Goal: Book appointment/travel/reservation

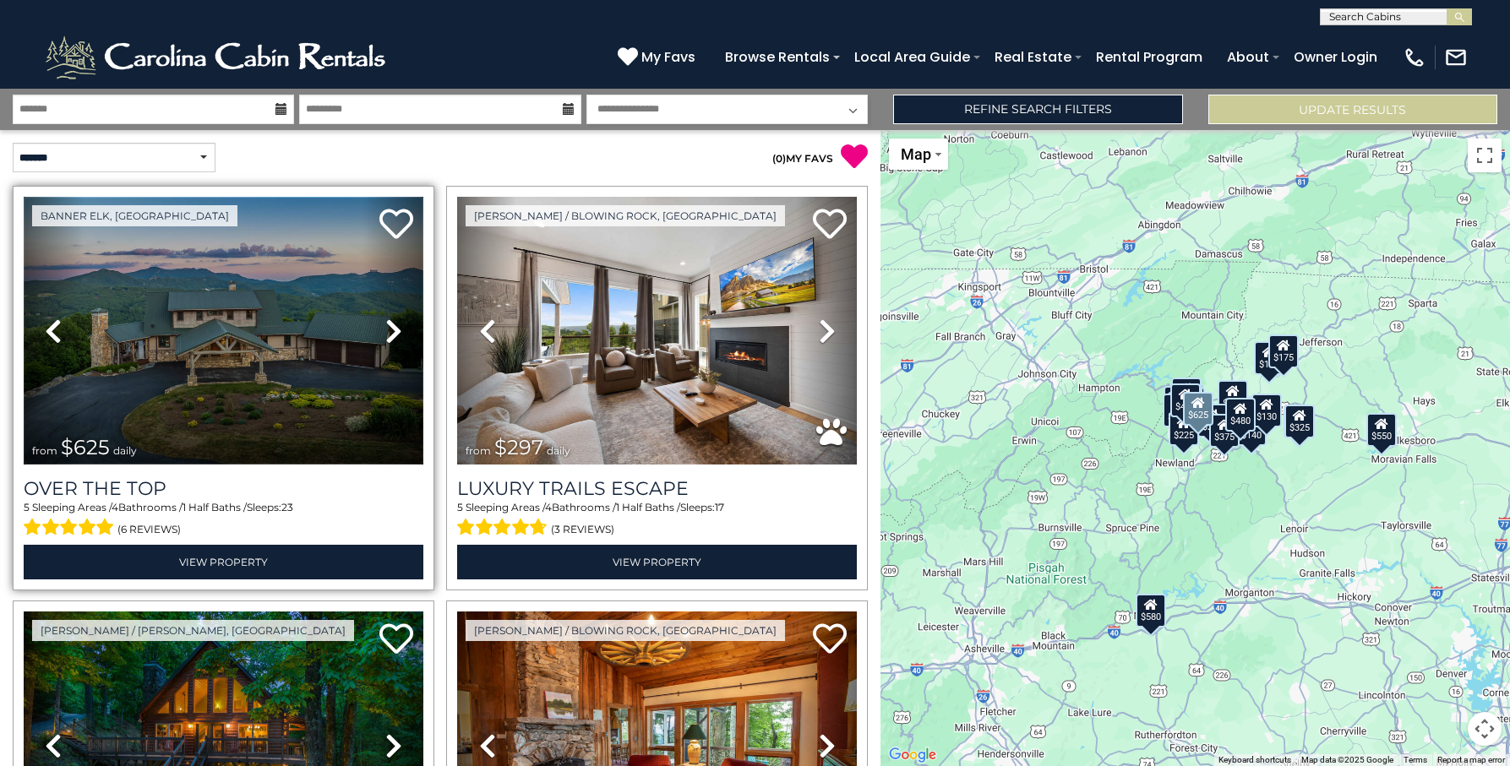
click at [273, 332] on img at bounding box center [224, 331] width 400 height 268
click at [274, 297] on img at bounding box center [224, 331] width 400 height 268
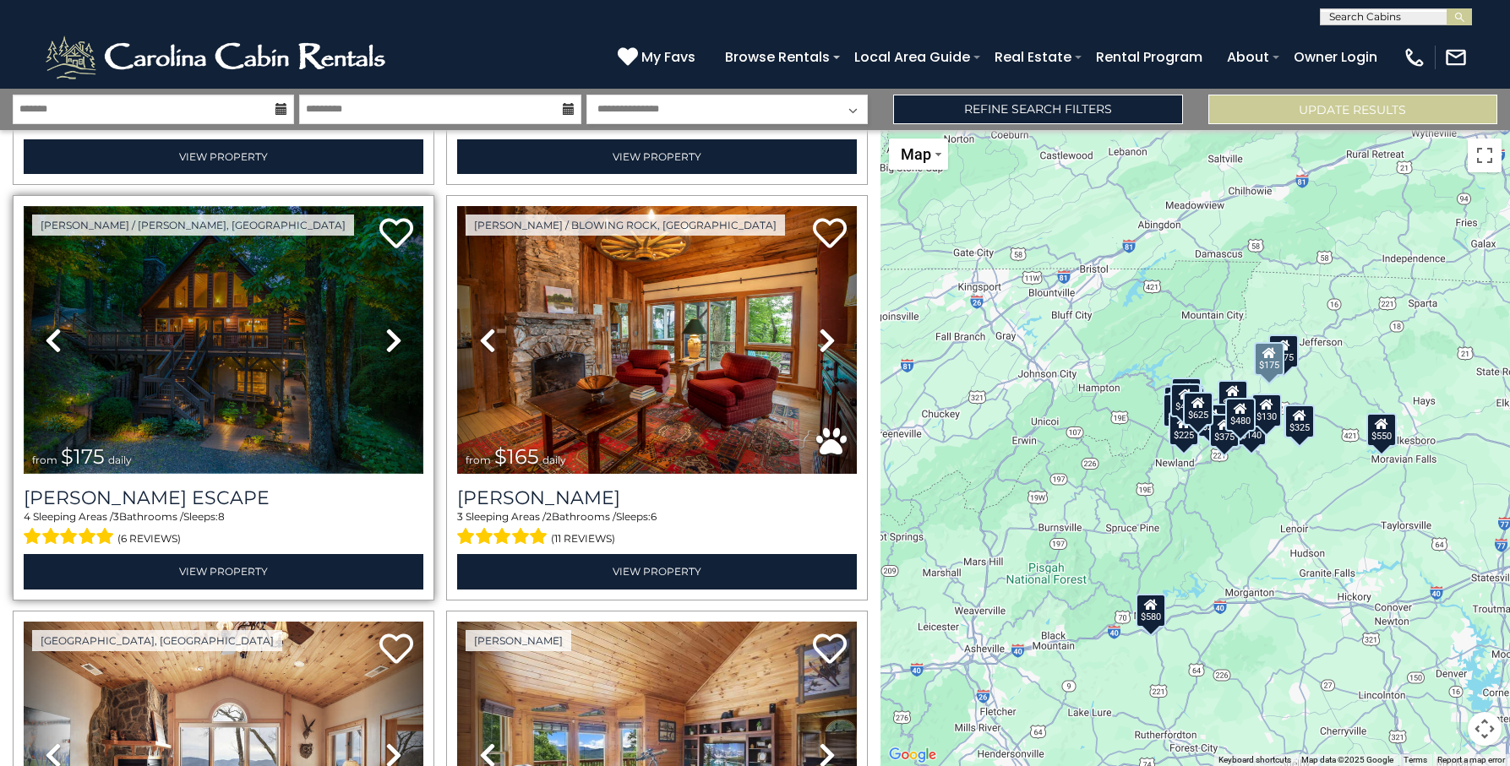
scroll to position [409, 0]
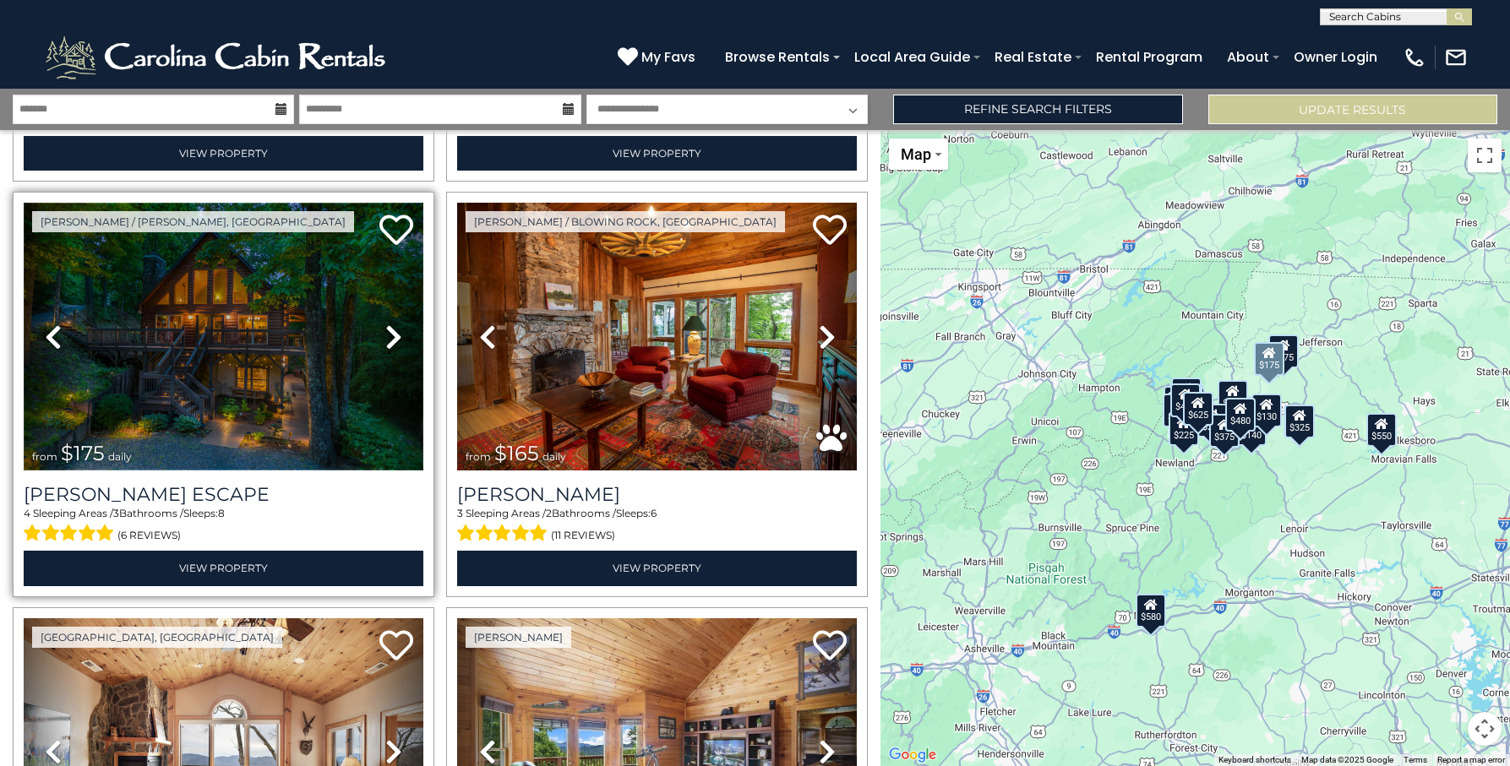
click at [169, 328] on img at bounding box center [224, 337] width 400 height 268
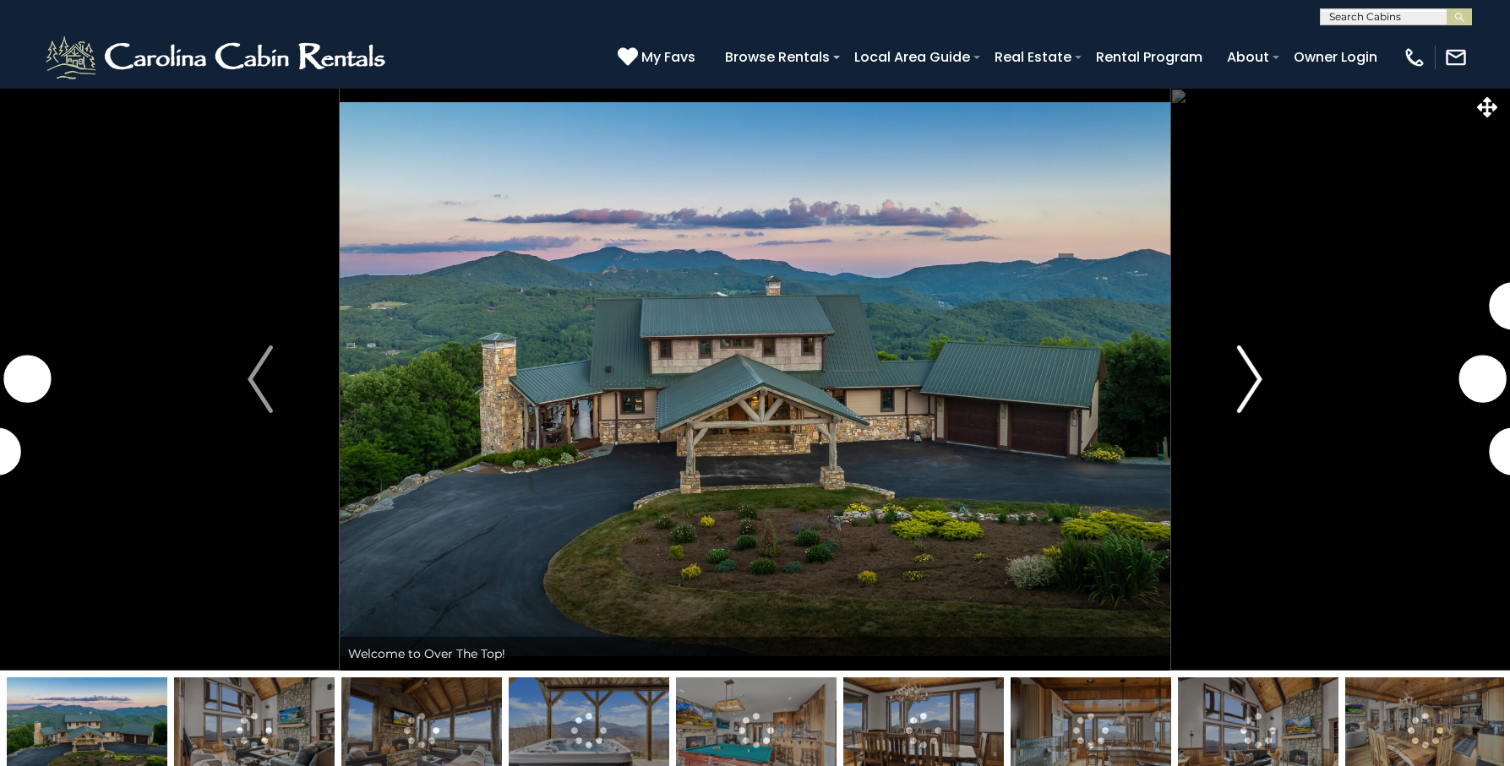
click at [1256, 375] on img "Next" at bounding box center [1249, 380] width 25 height 68
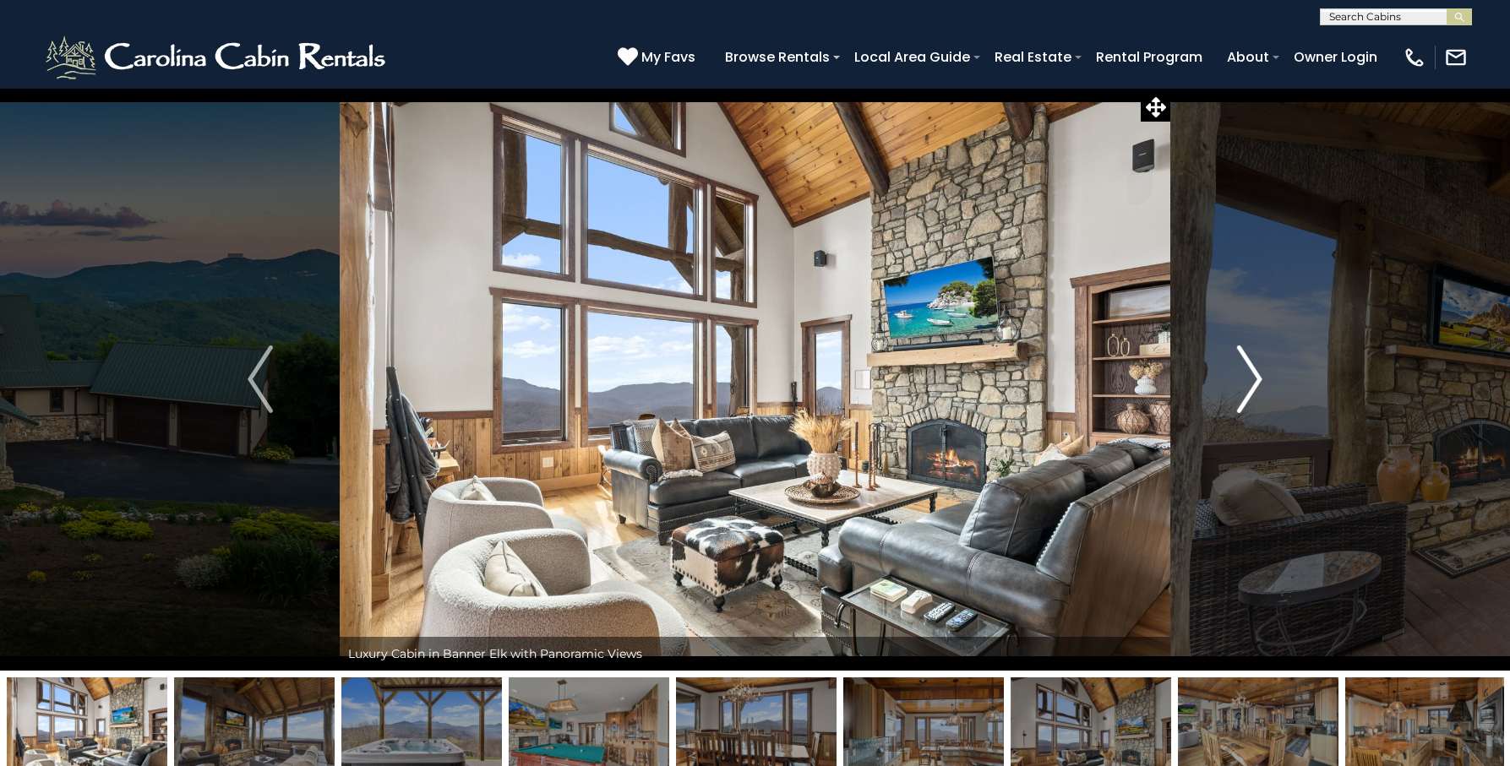
click at [1256, 377] on img "Next" at bounding box center [1249, 380] width 25 height 68
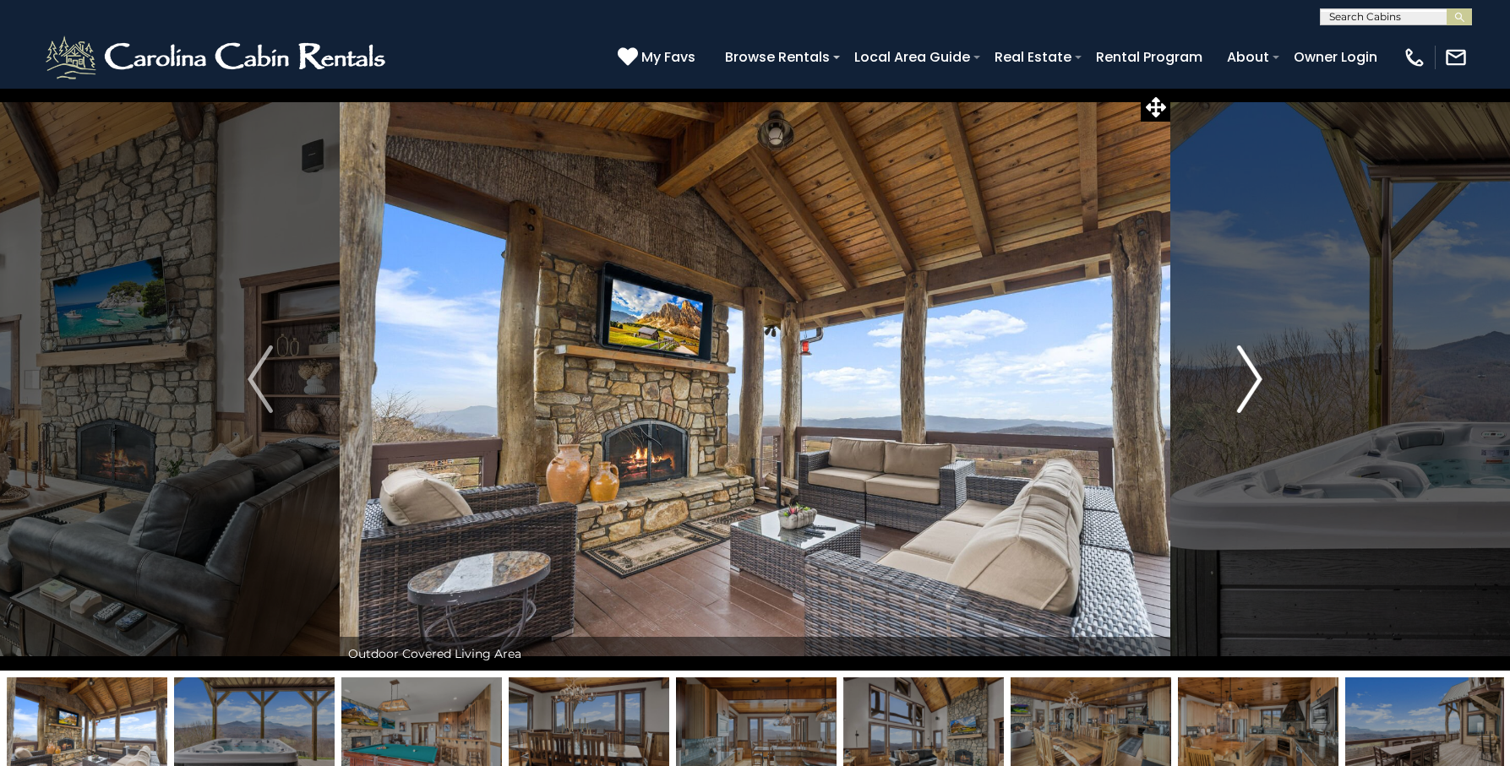
click at [1256, 377] on img "Next" at bounding box center [1249, 380] width 25 height 68
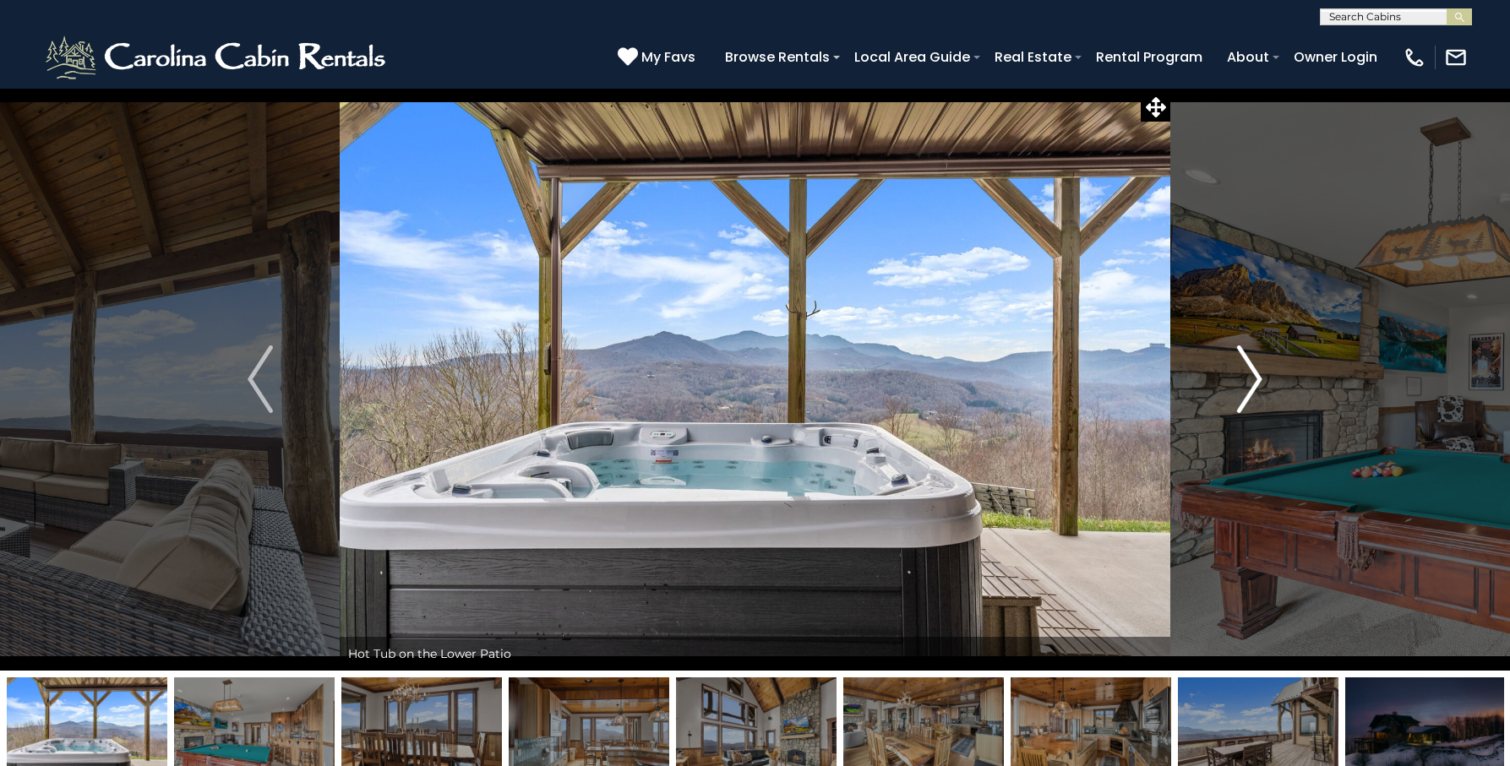
click at [1256, 377] on img "Next" at bounding box center [1249, 380] width 25 height 68
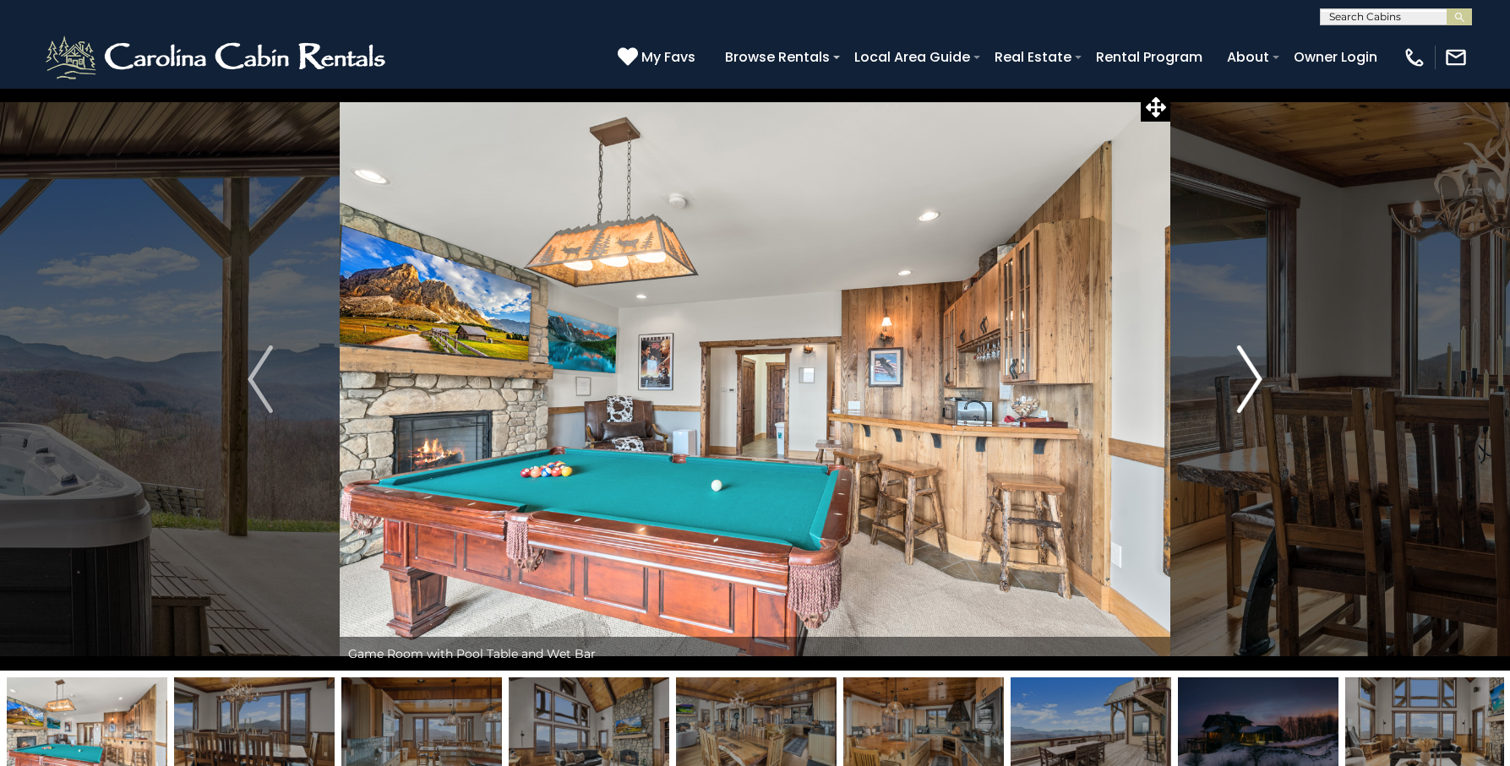
click at [1256, 378] on img "Next" at bounding box center [1249, 380] width 25 height 68
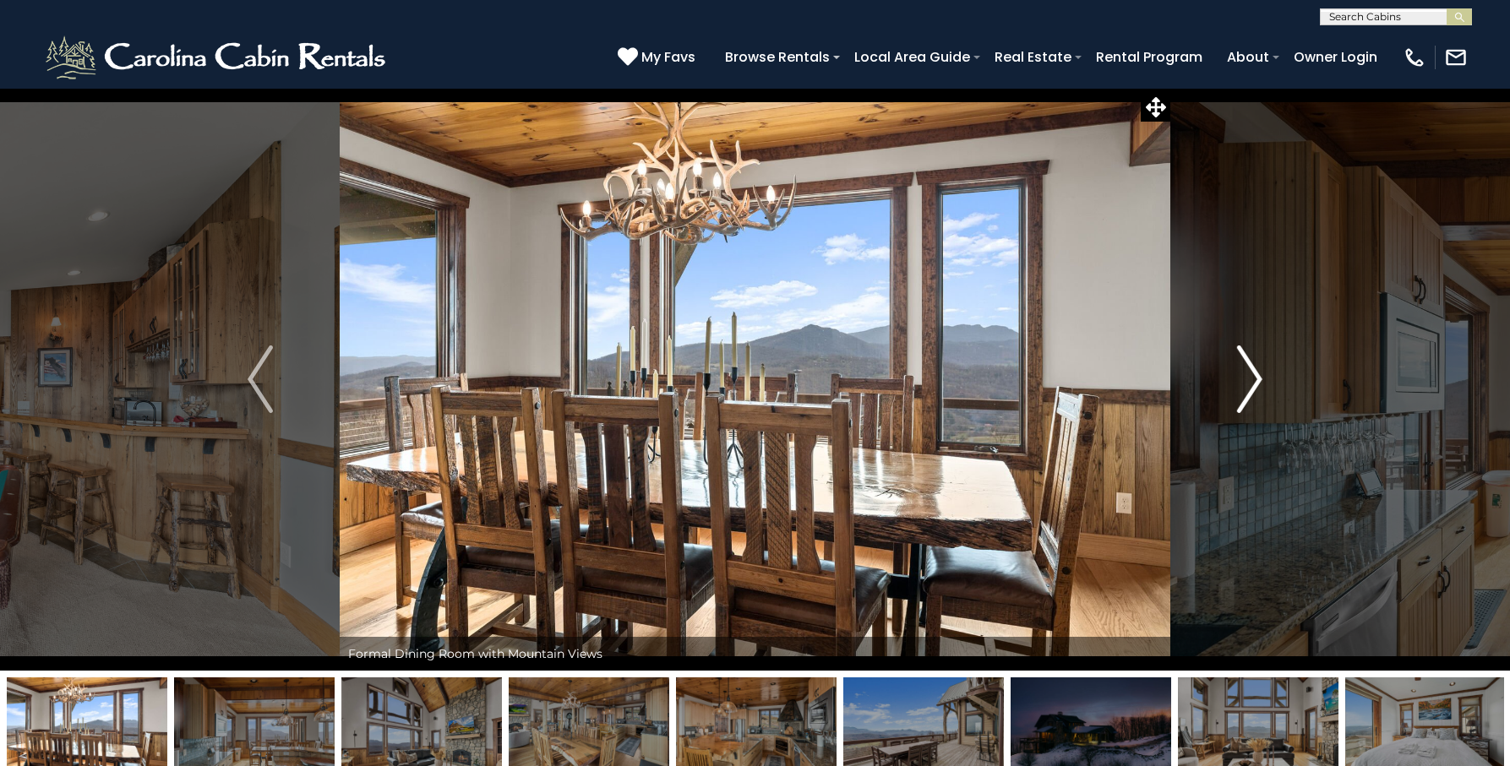
click at [1256, 378] on img "Next" at bounding box center [1249, 380] width 25 height 68
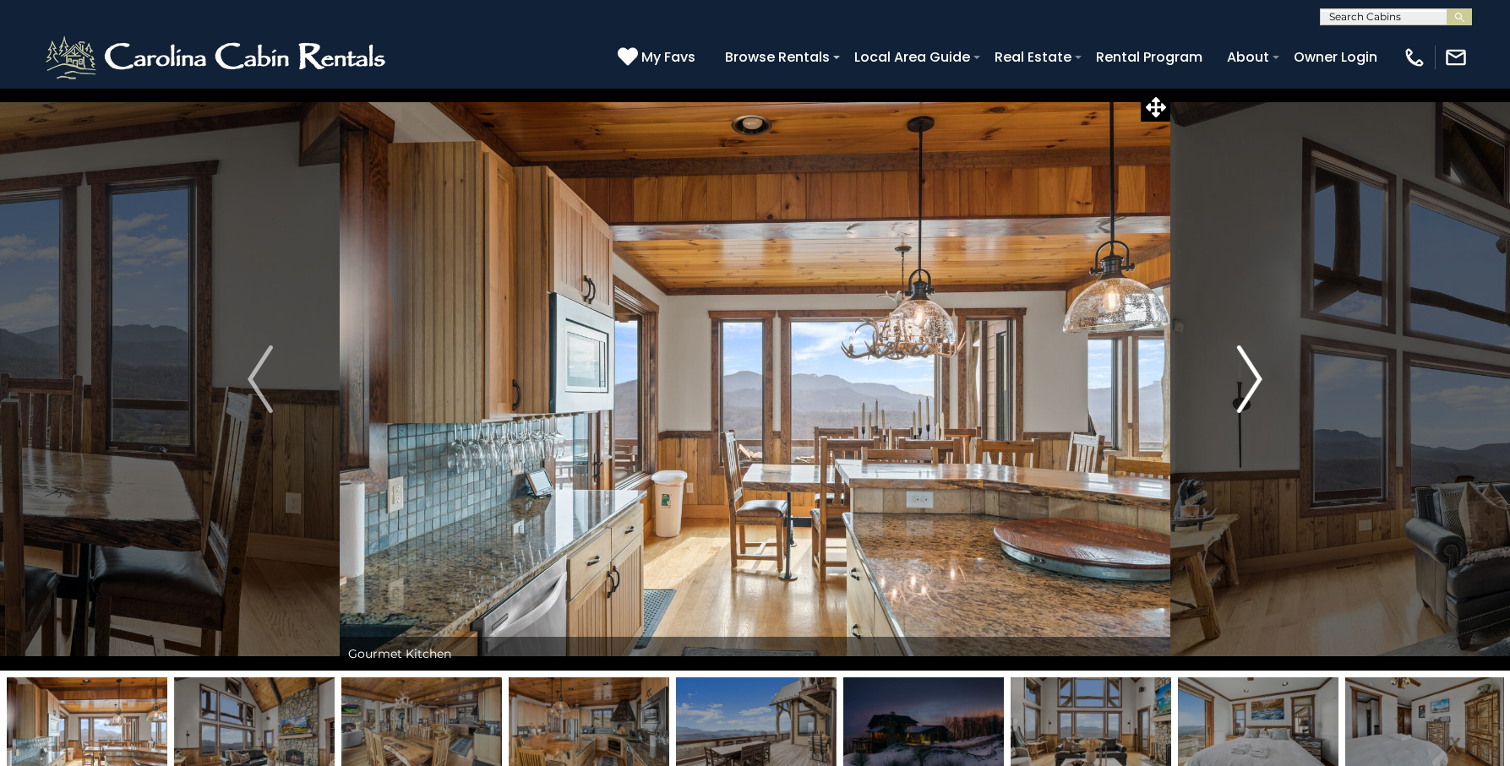
click at [1256, 378] on img "Next" at bounding box center [1249, 380] width 25 height 68
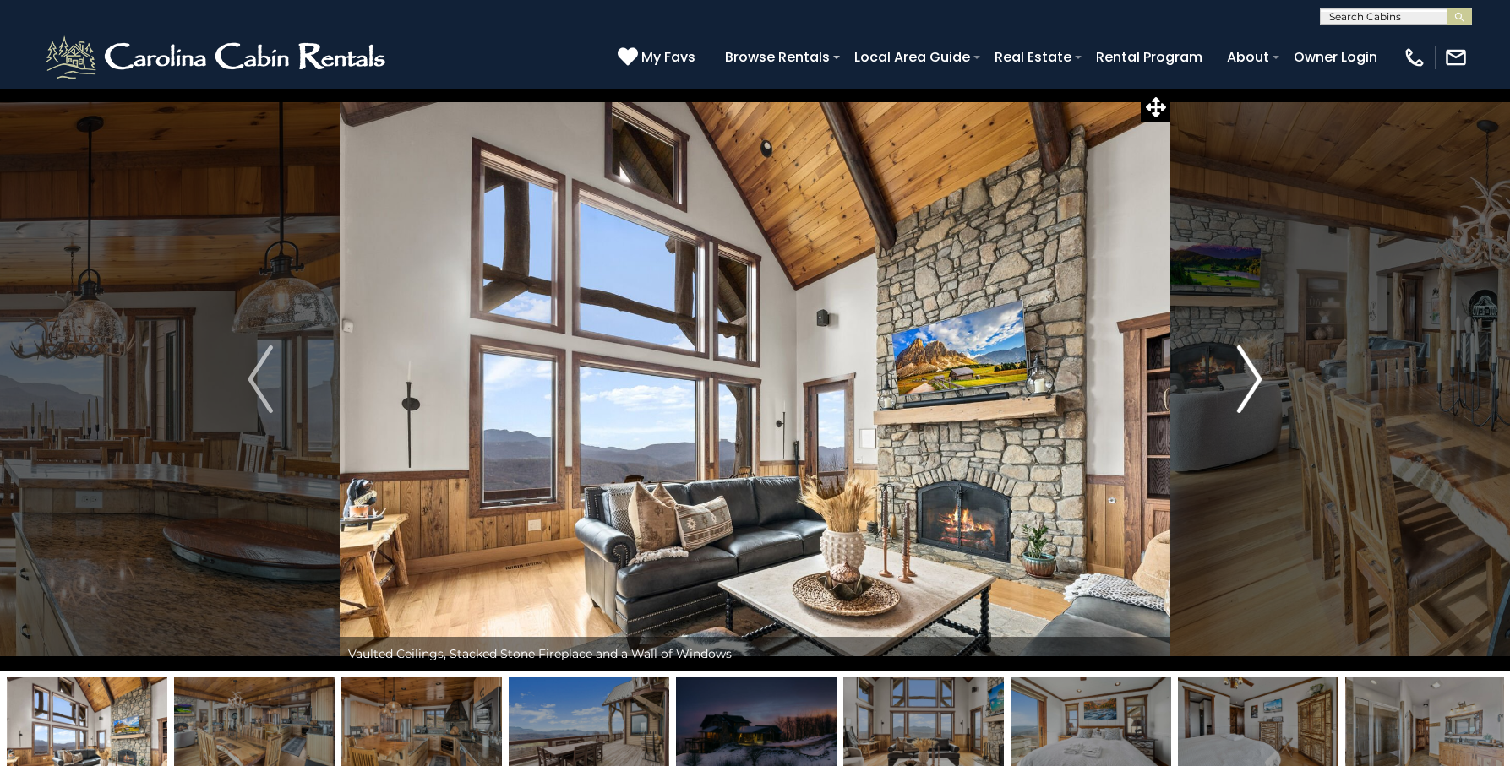
click at [1256, 378] on img "Next" at bounding box center [1249, 380] width 25 height 68
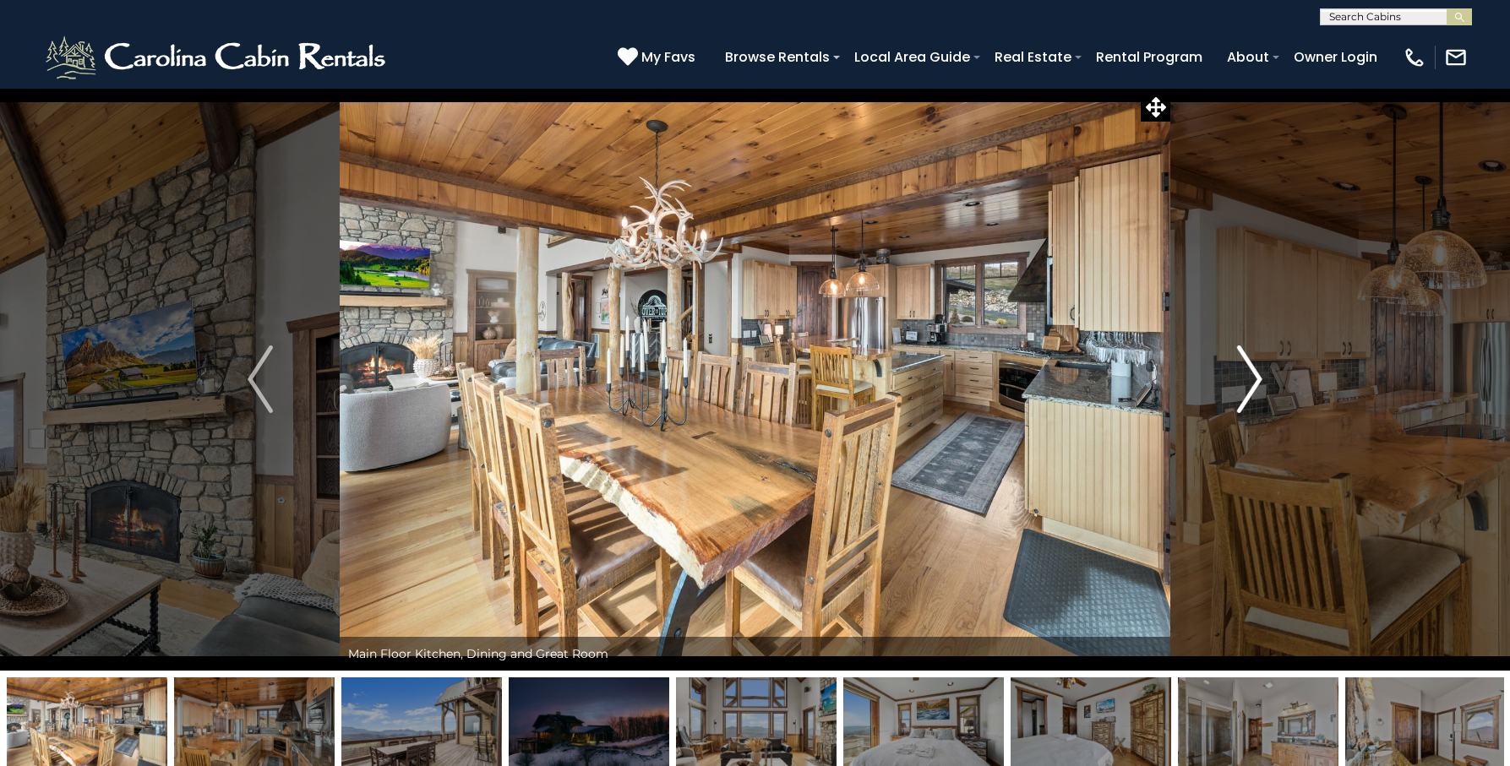
click at [1256, 378] on img "Next" at bounding box center [1249, 380] width 25 height 68
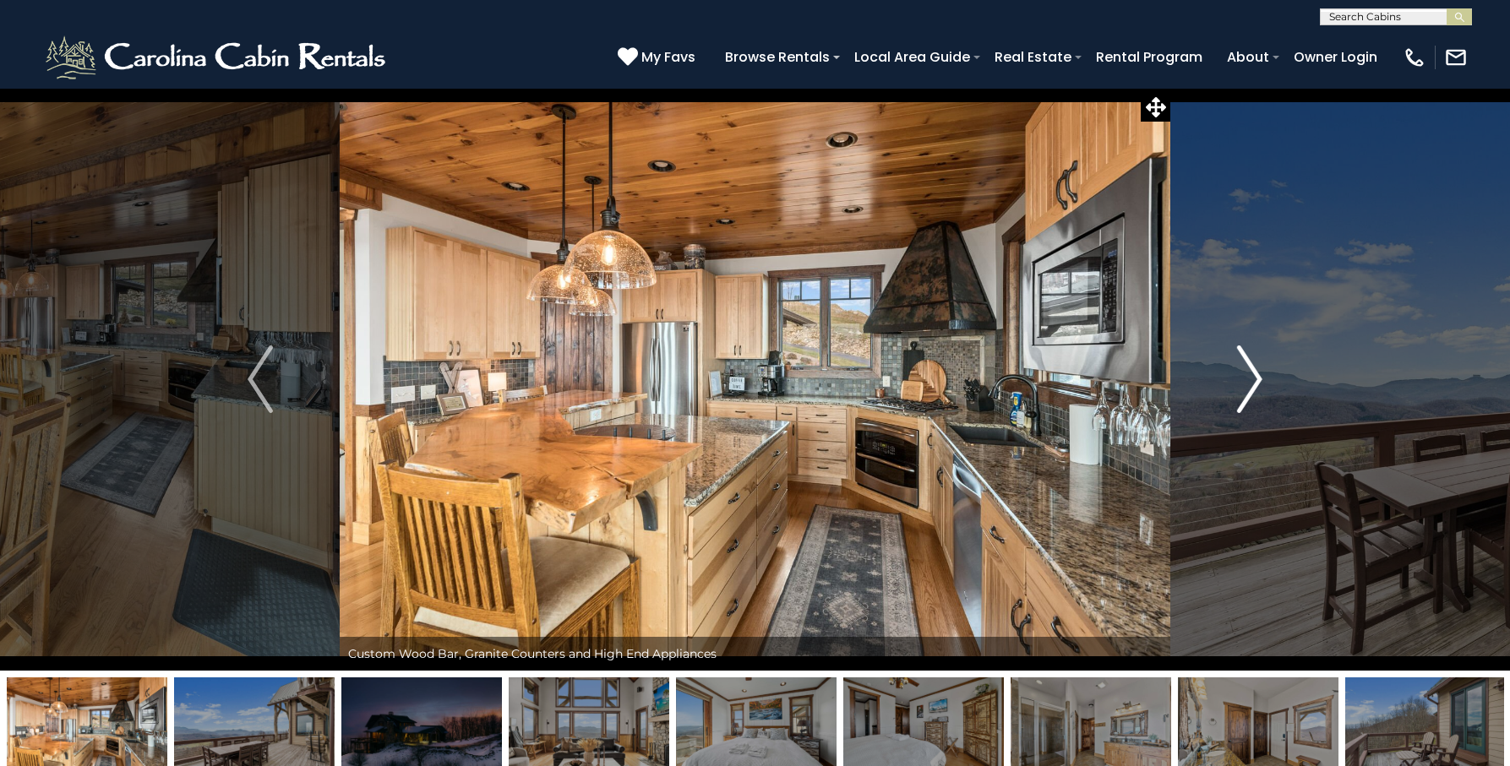
click at [1256, 378] on img "Next" at bounding box center [1249, 380] width 25 height 68
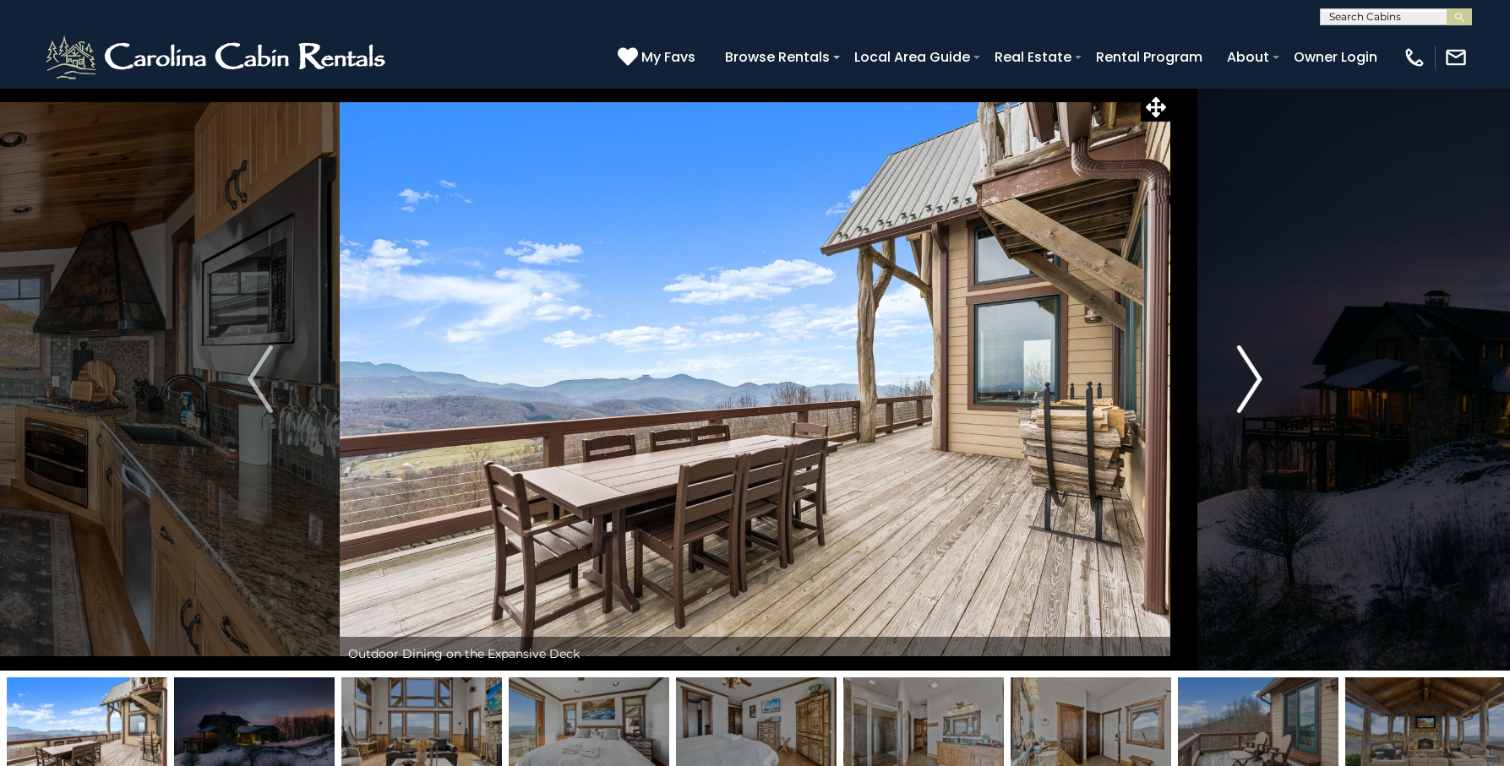
click at [1256, 378] on img "Next" at bounding box center [1249, 380] width 25 height 68
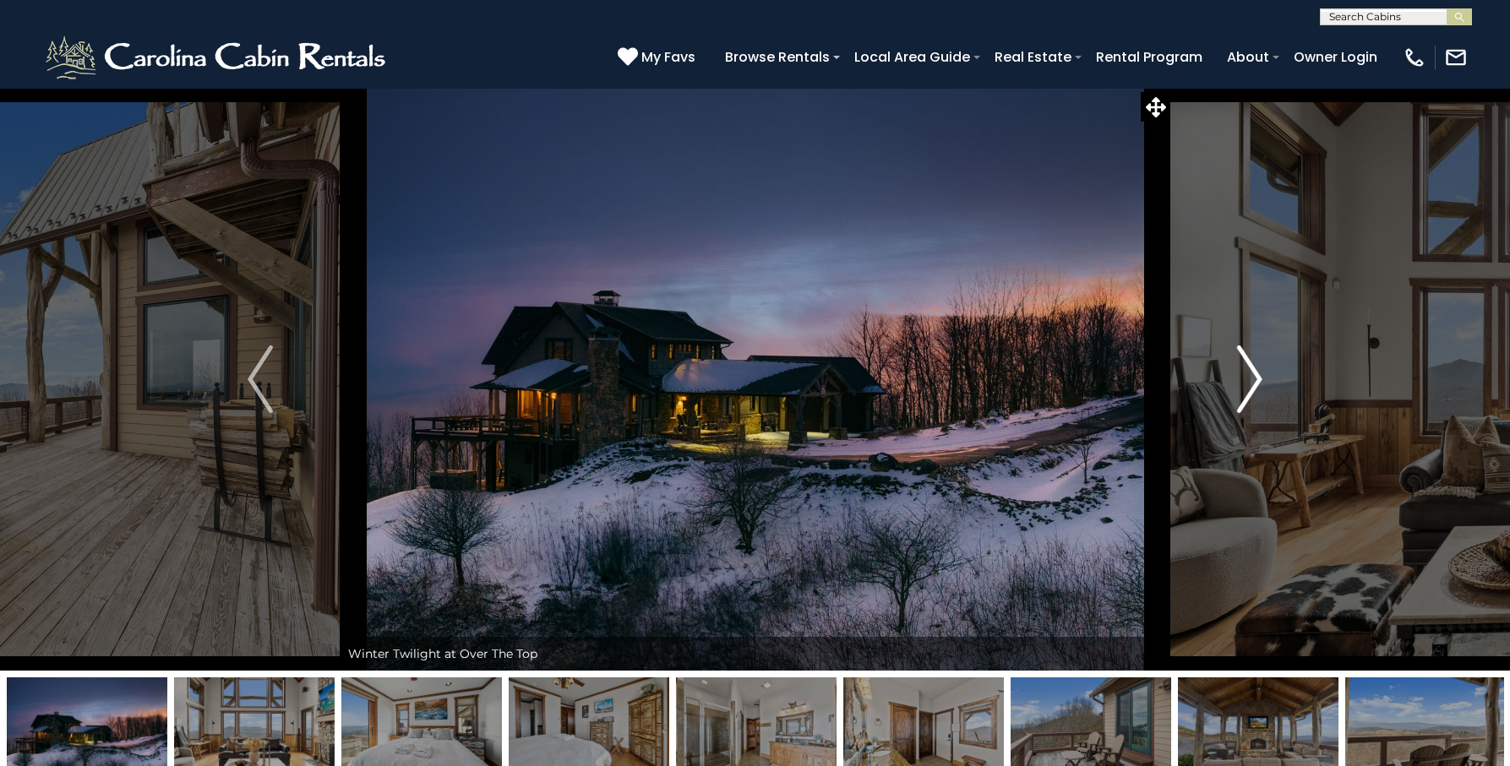
click at [1256, 378] on img "Next" at bounding box center [1249, 380] width 25 height 68
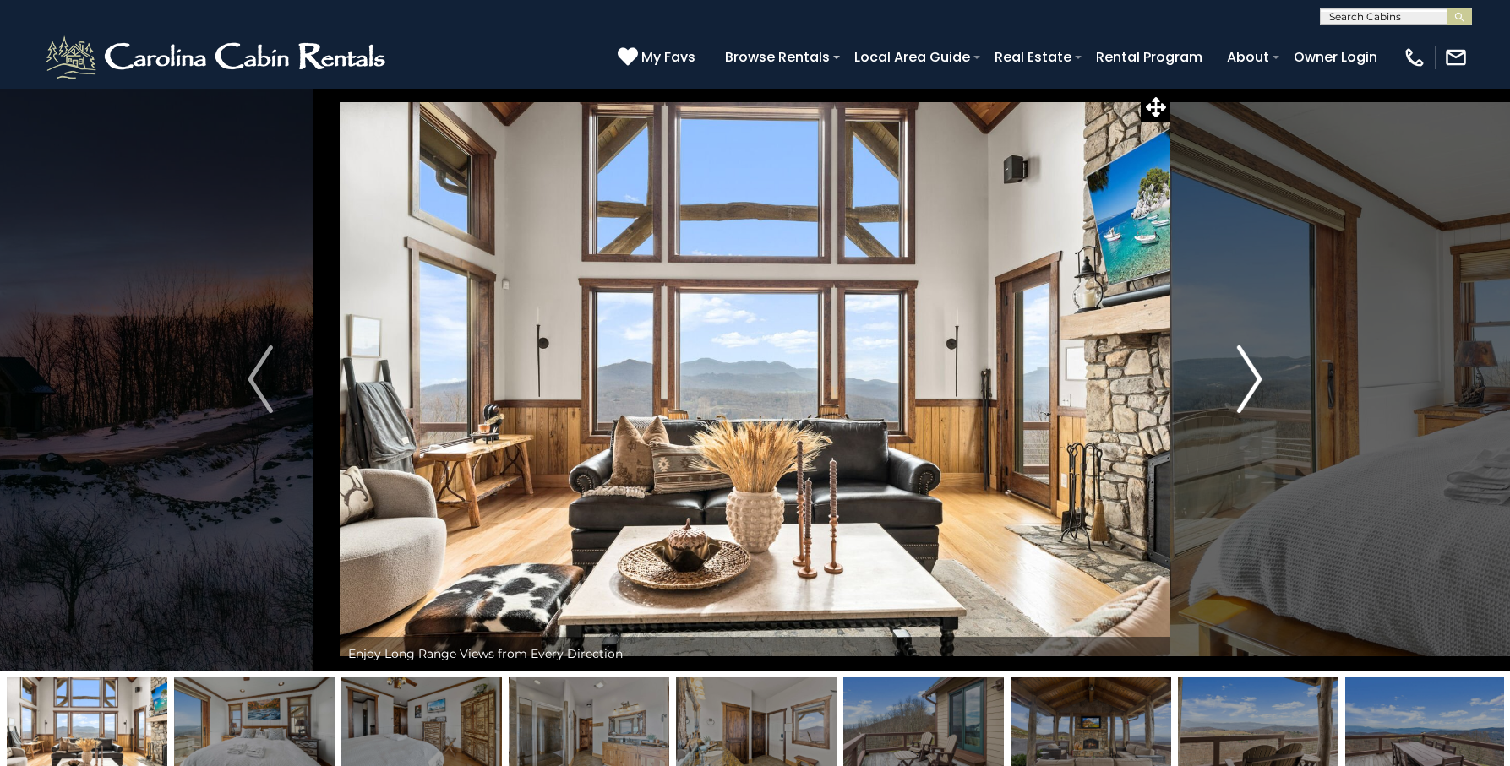
click at [1256, 378] on img "Next" at bounding box center [1249, 380] width 25 height 68
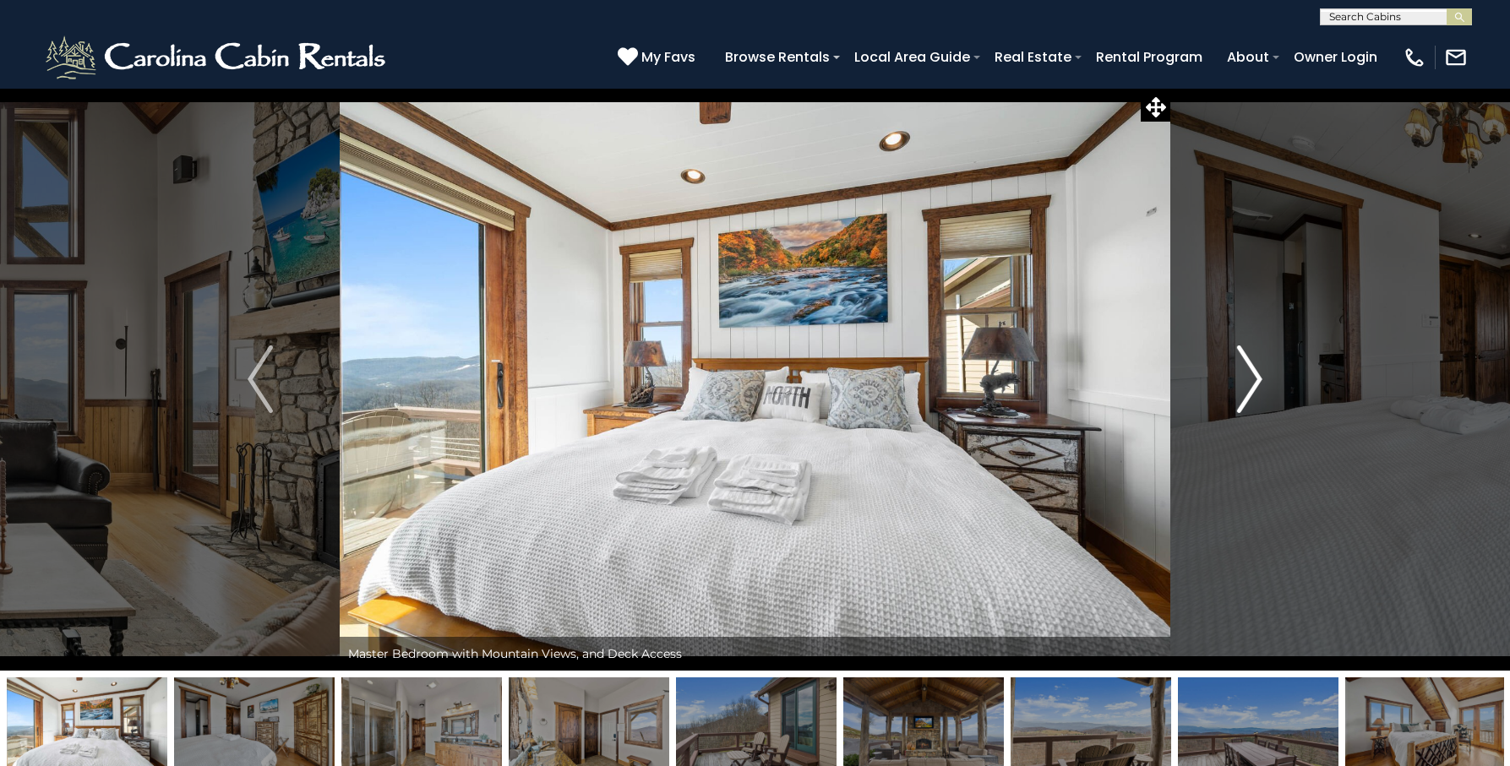
click at [1256, 378] on img "Next" at bounding box center [1249, 380] width 25 height 68
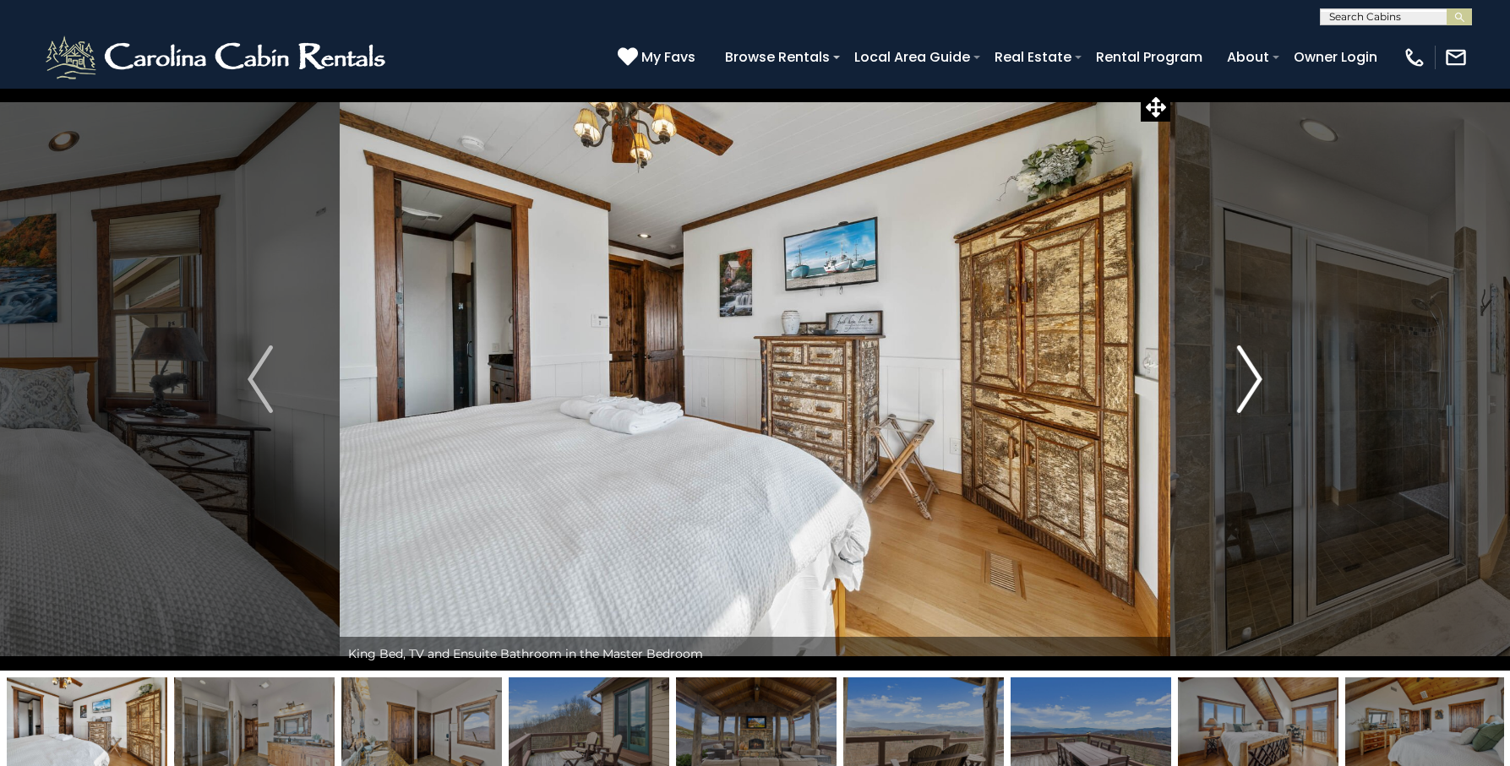
click at [1256, 378] on img "Next" at bounding box center [1249, 380] width 25 height 68
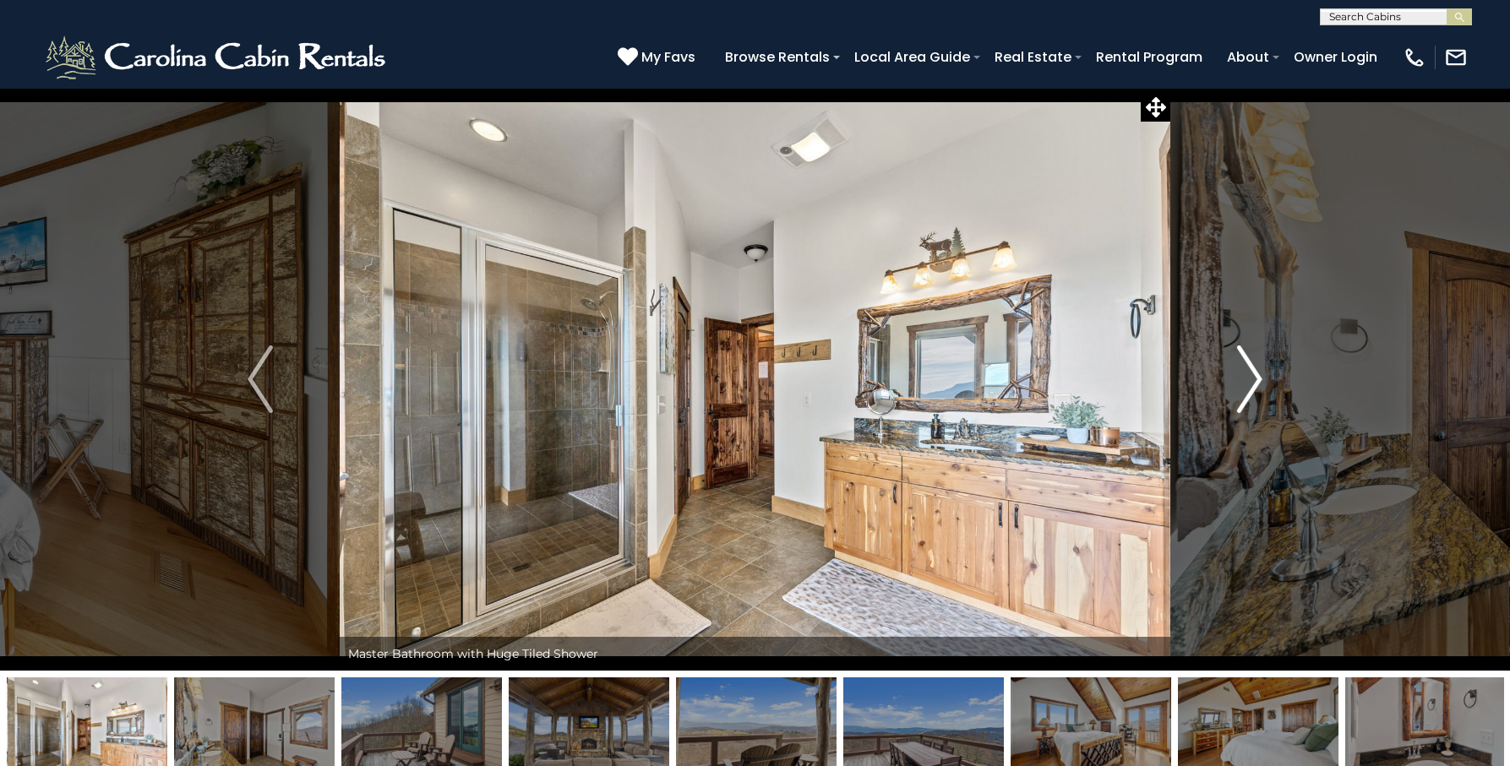
click at [1256, 378] on img "Next" at bounding box center [1249, 380] width 25 height 68
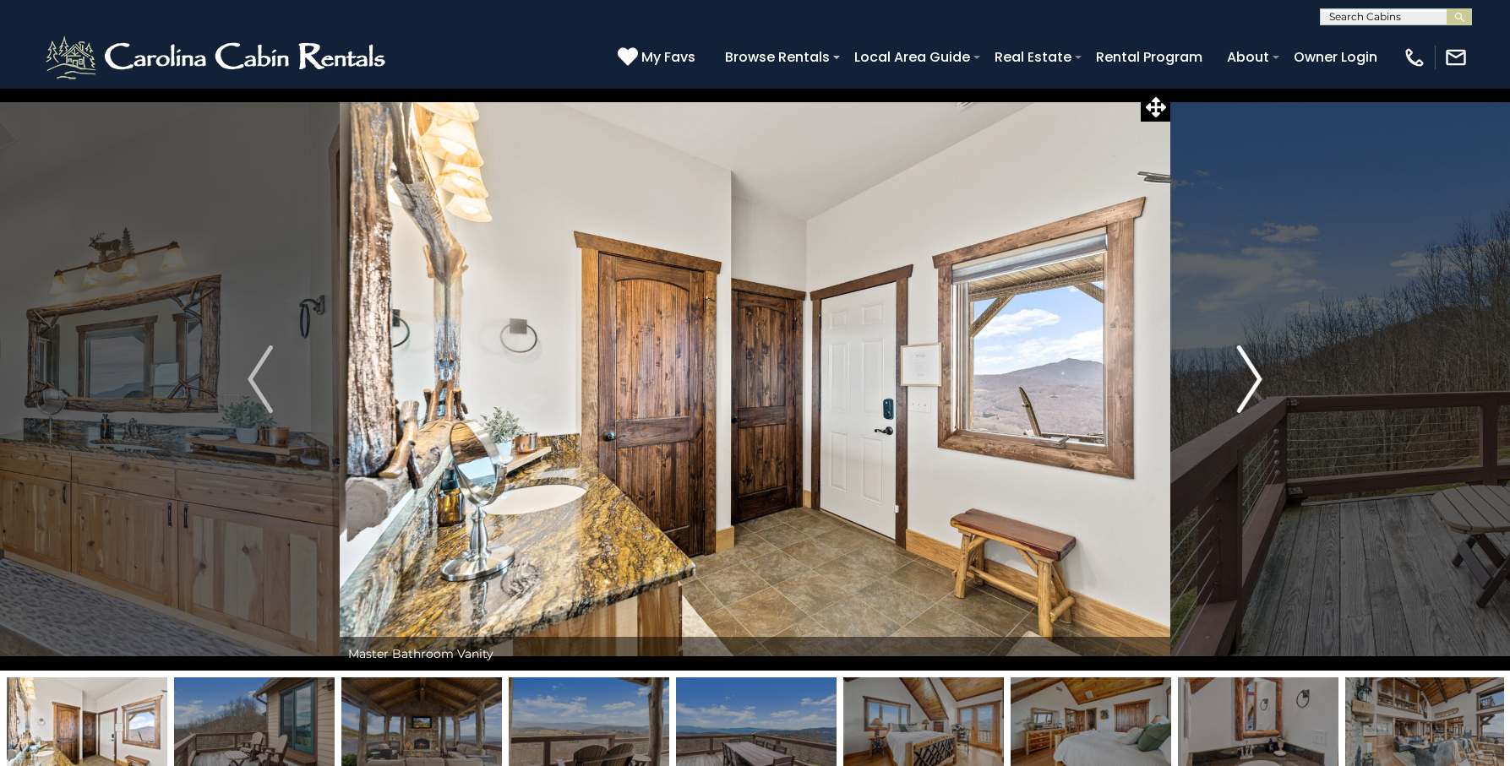
click at [1256, 378] on img "Next" at bounding box center [1249, 380] width 25 height 68
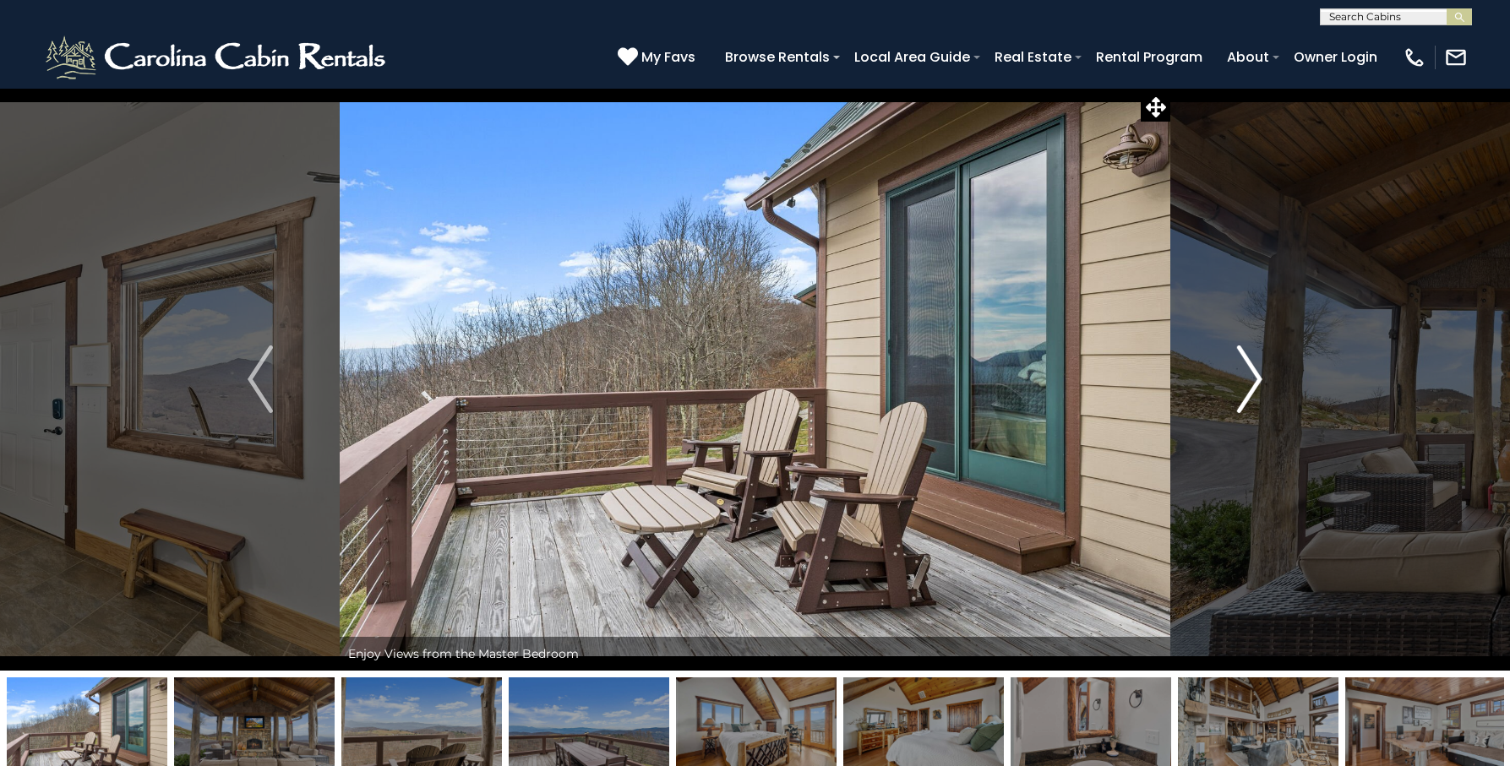
click at [1256, 378] on img "Next" at bounding box center [1249, 380] width 25 height 68
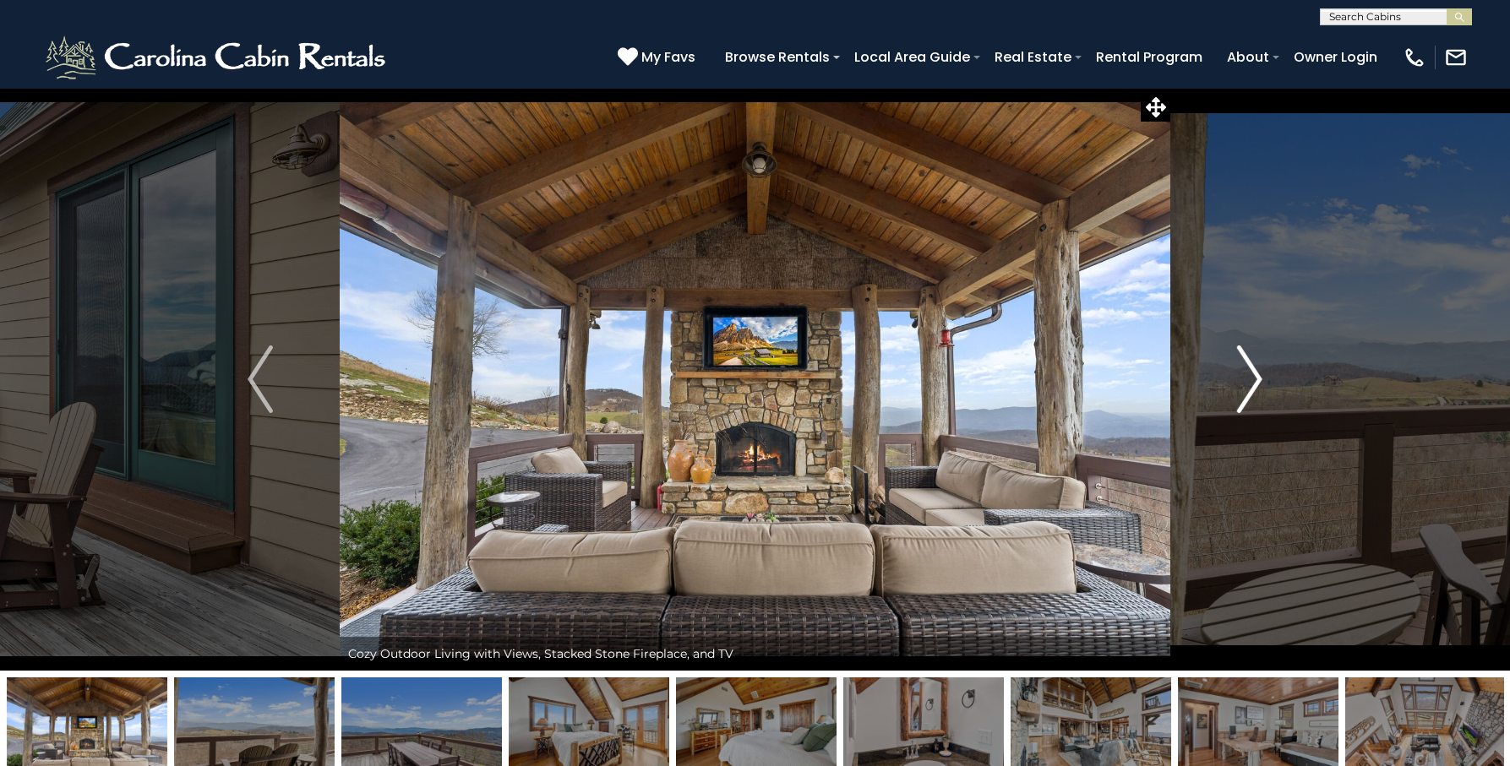
click at [1256, 378] on img "Next" at bounding box center [1249, 380] width 25 height 68
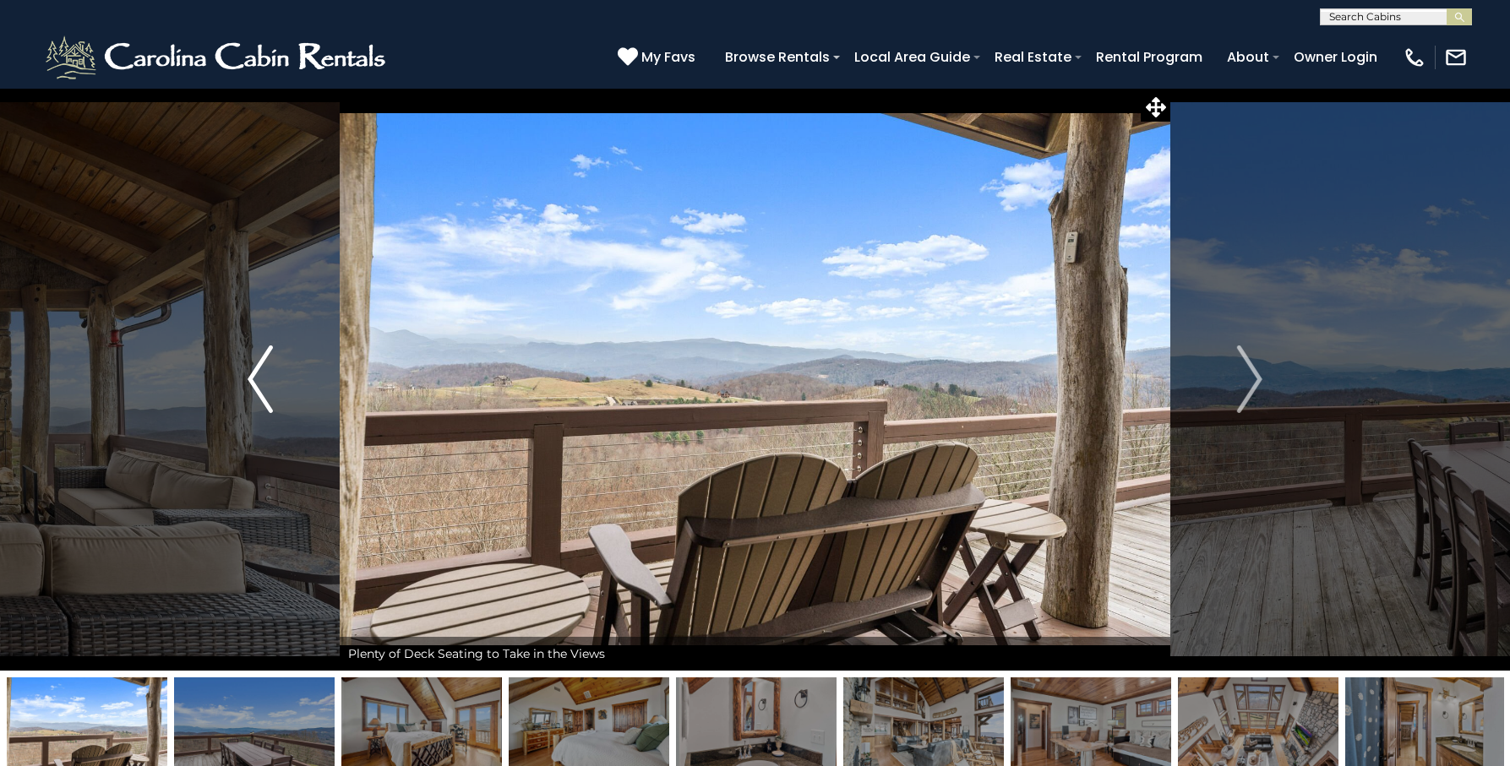
click at [243, 387] on button "Previous" at bounding box center [260, 379] width 159 height 583
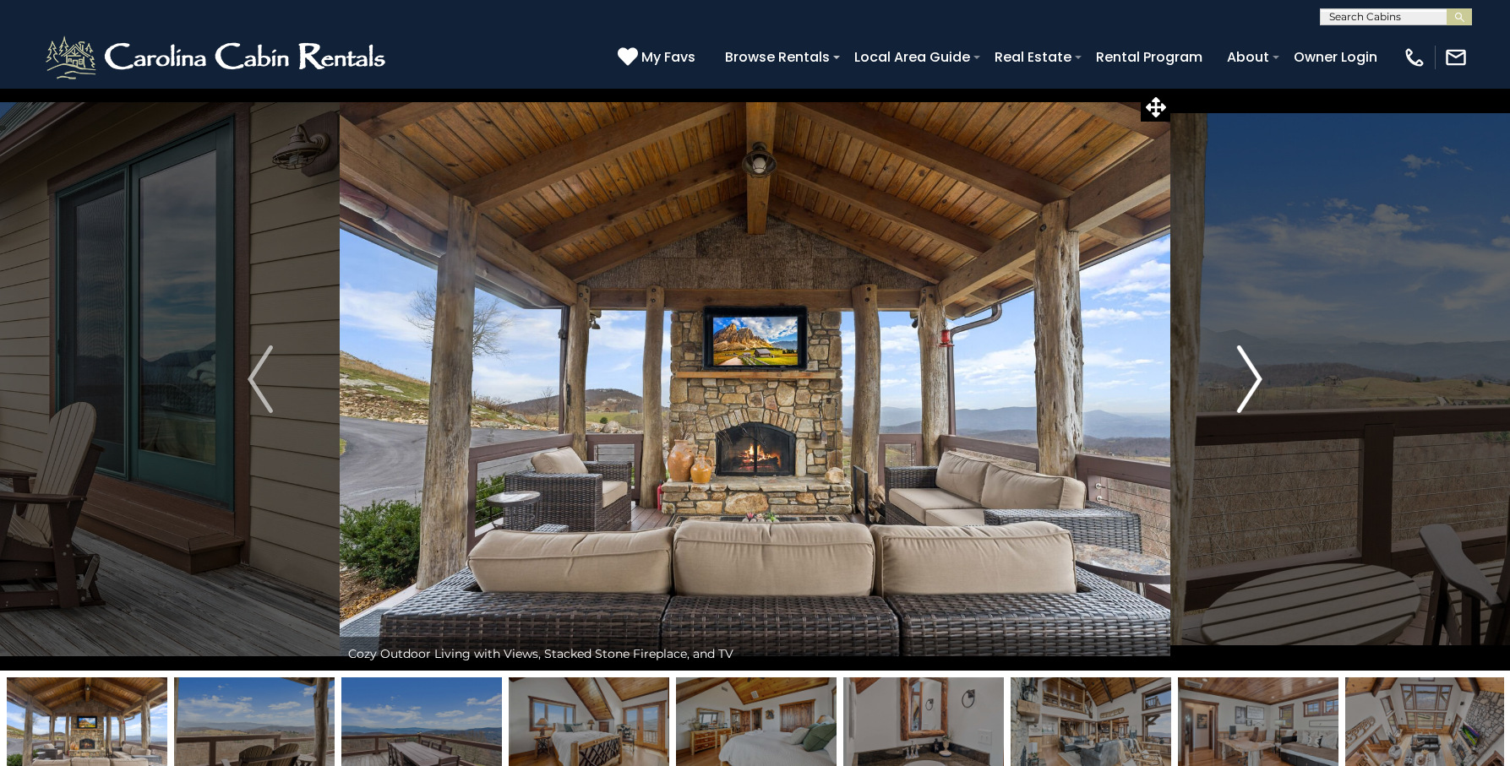
click at [1274, 379] on button "Next" at bounding box center [1249, 379] width 159 height 583
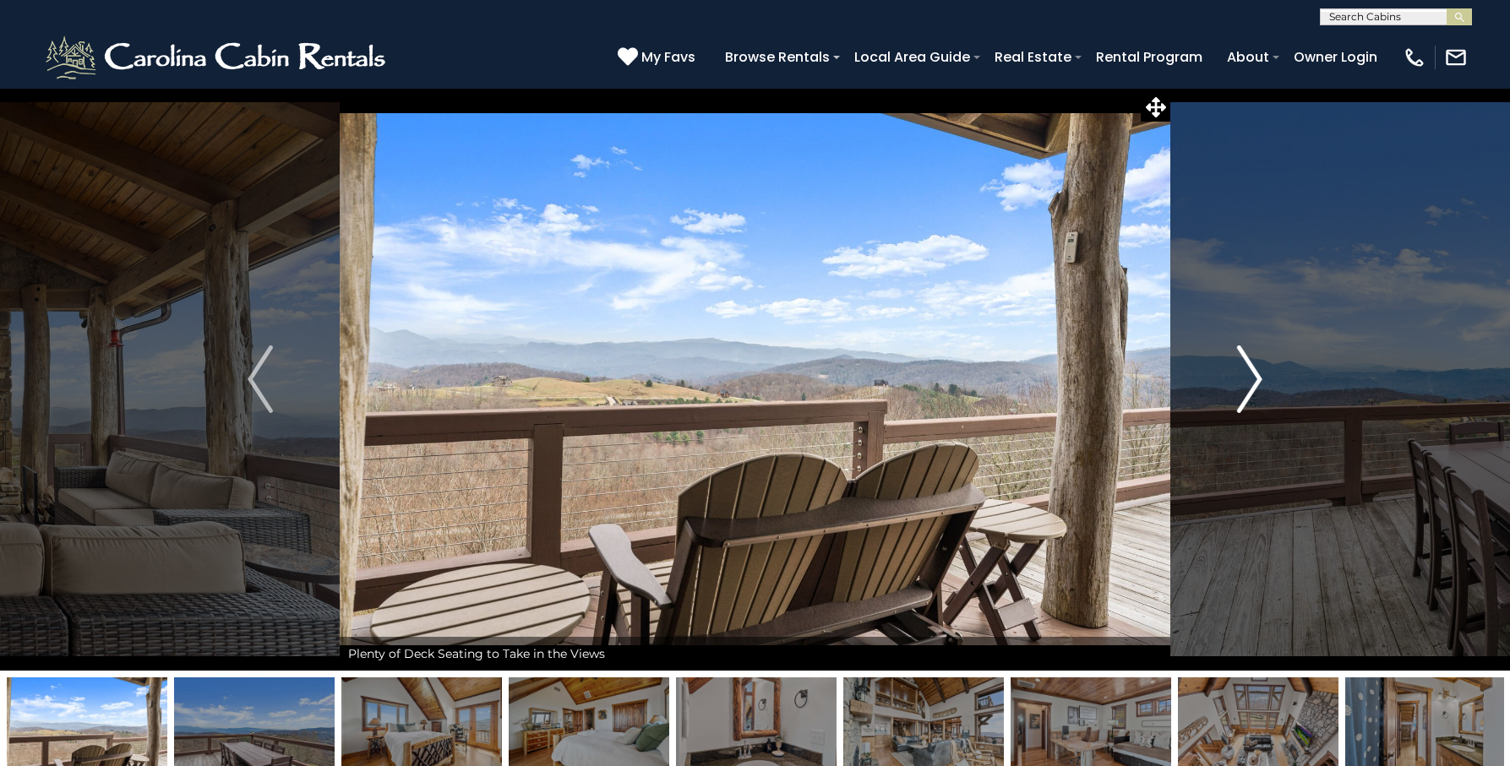
click at [1254, 373] on img "Next" at bounding box center [1249, 380] width 25 height 68
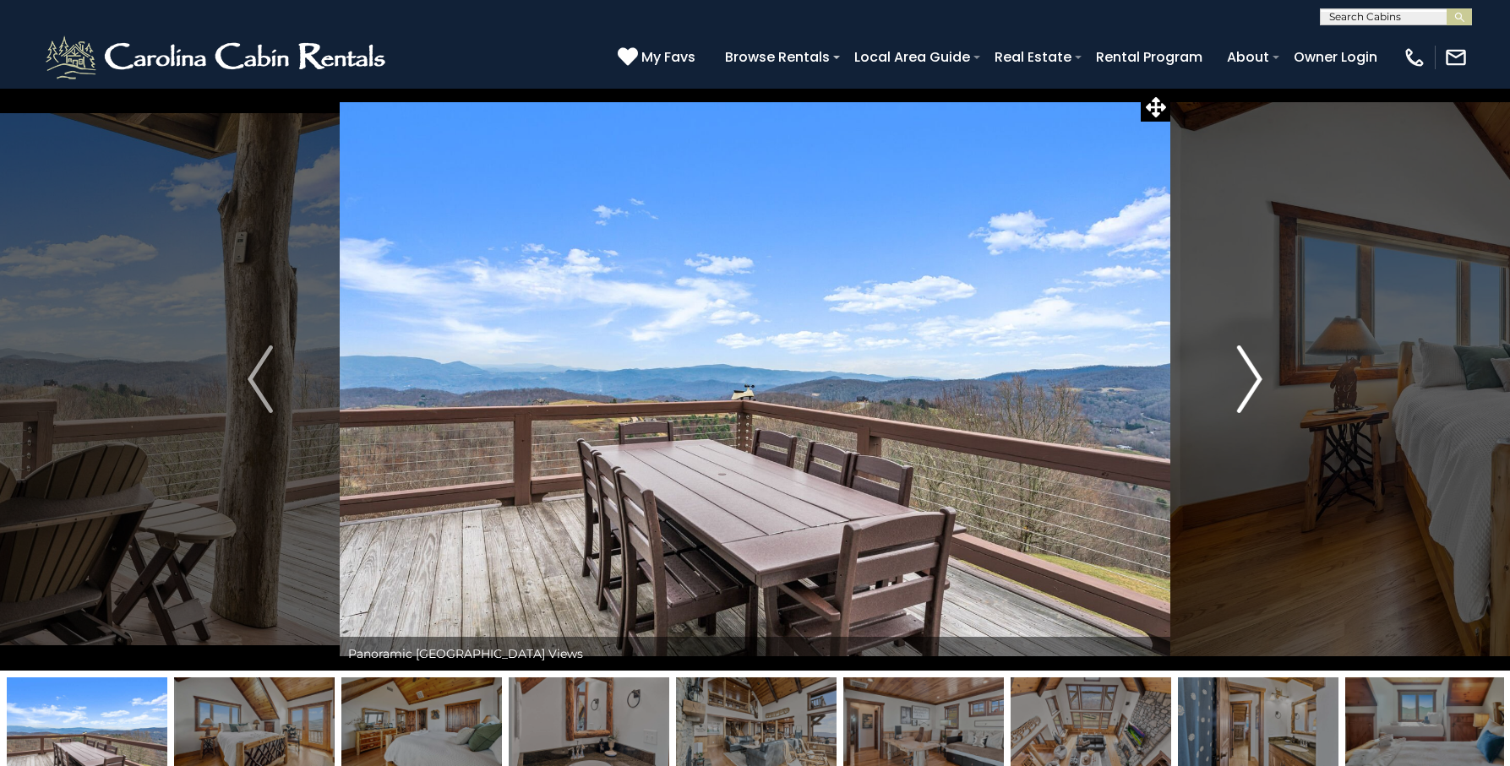
click at [1254, 373] on img "Next" at bounding box center [1249, 380] width 25 height 68
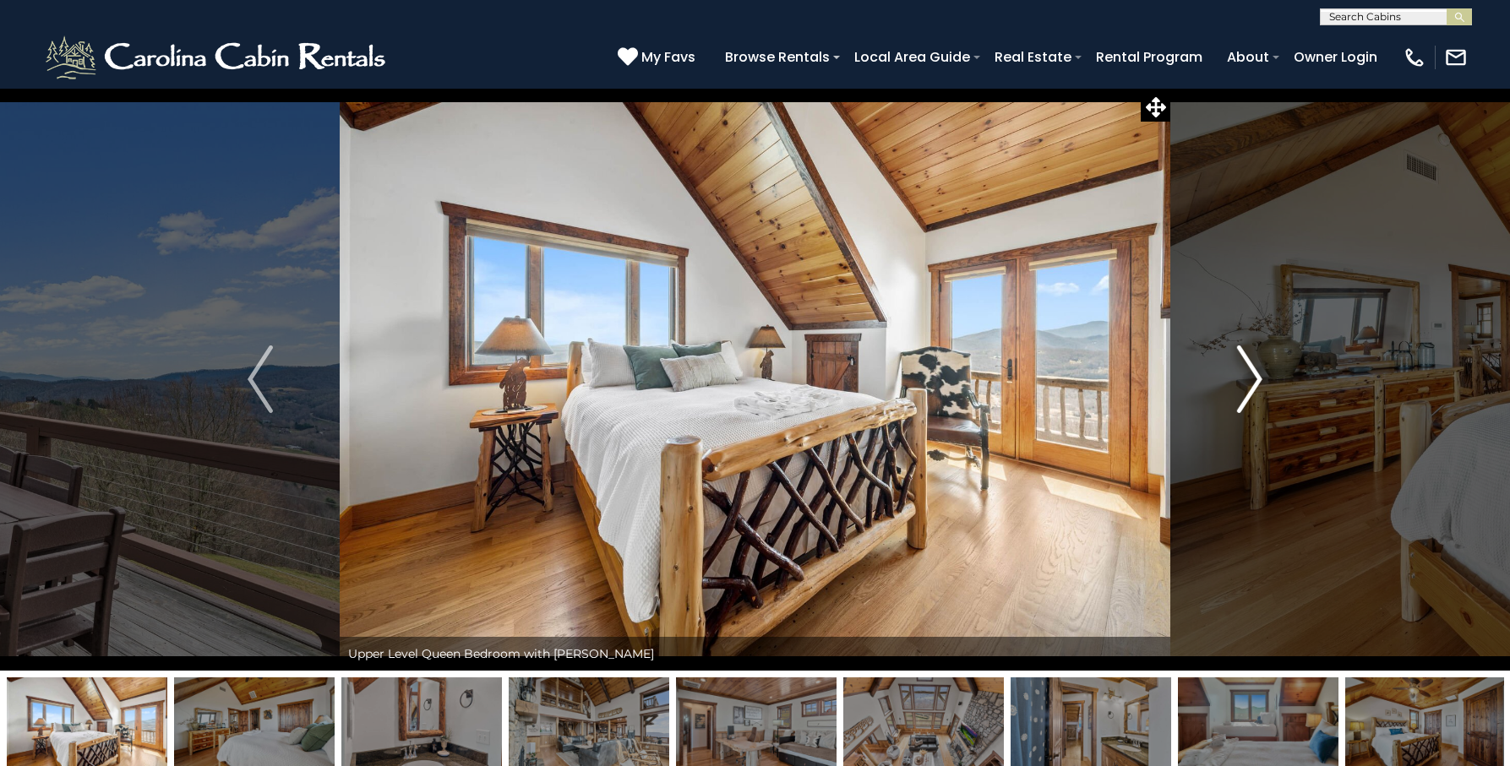
click at [1254, 373] on img "Next" at bounding box center [1249, 380] width 25 height 68
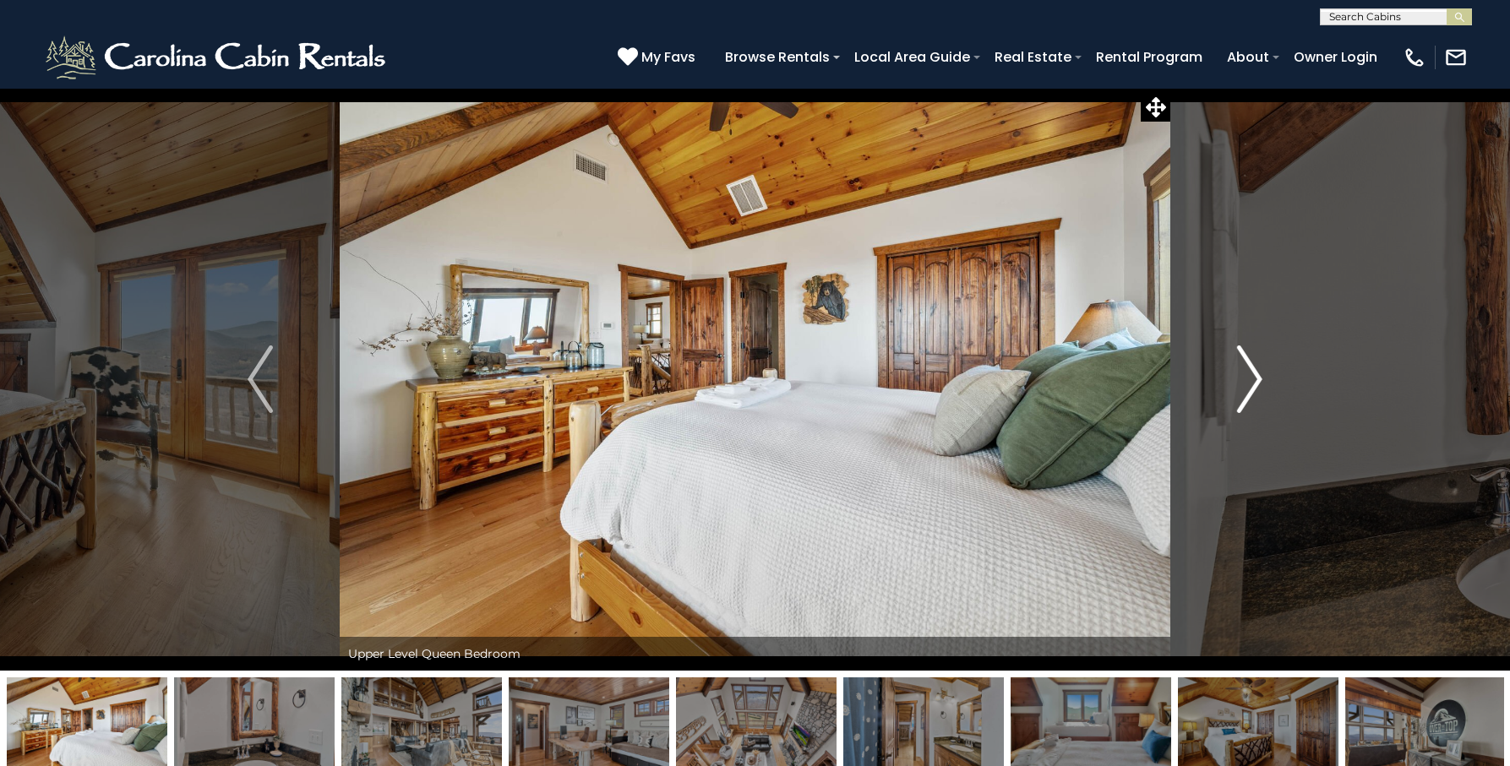
click at [1254, 373] on img "Next" at bounding box center [1249, 380] width 25 height 68
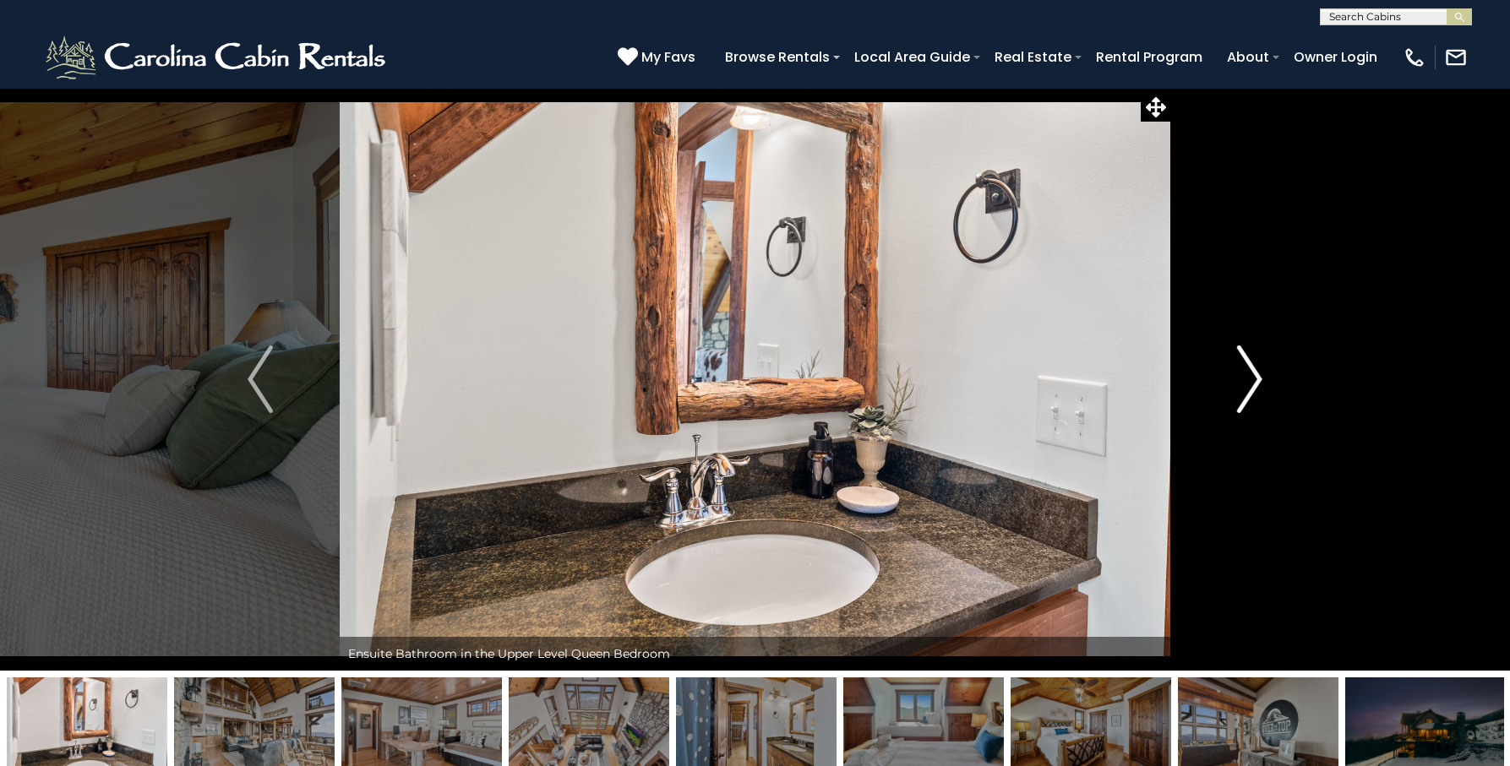
click at [1258, 371] on img "Next" at bounding box center [1249, 380] width 25 height 68
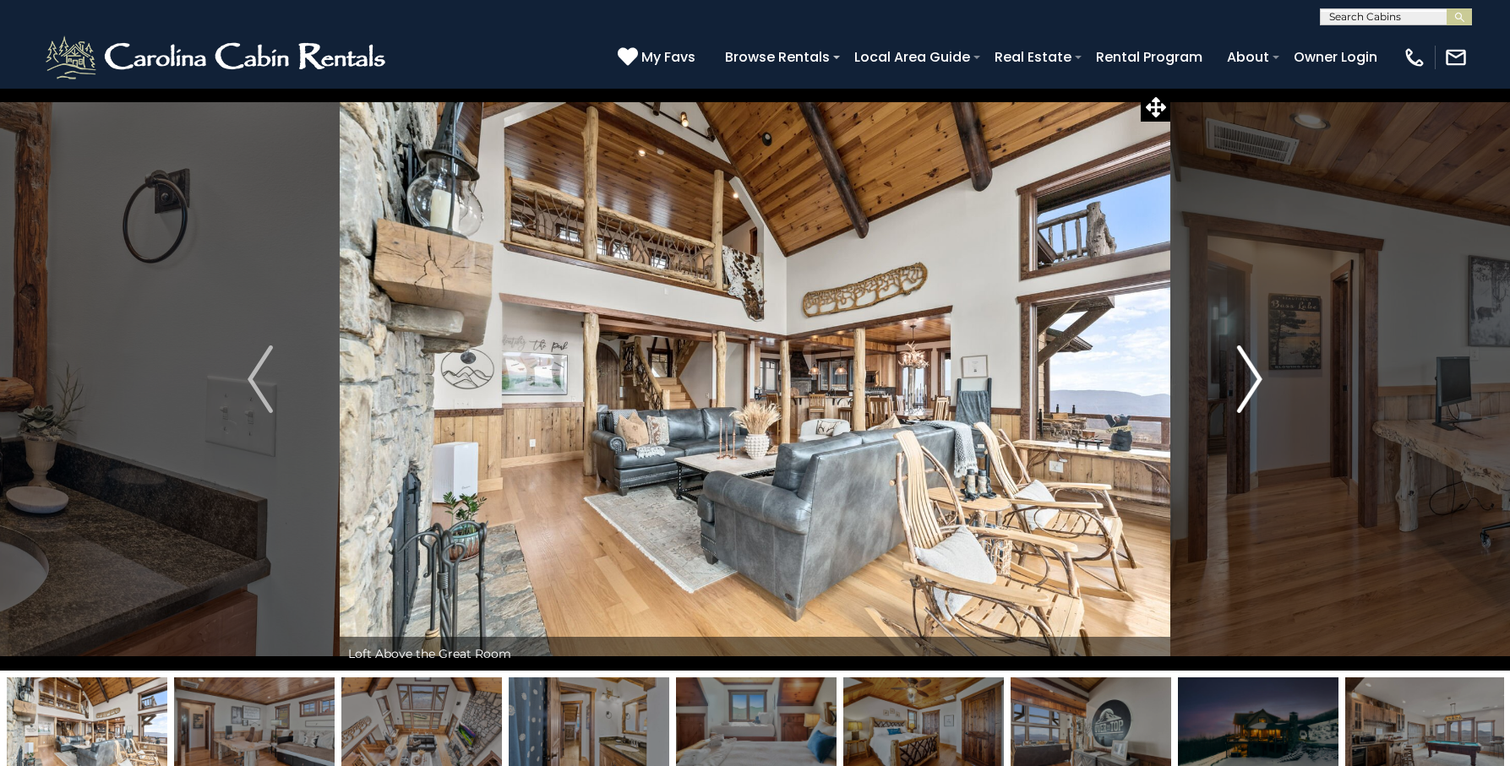
click at [1258, 371] on img "Next" at bounding box center [1249, 380] width 25 height 68
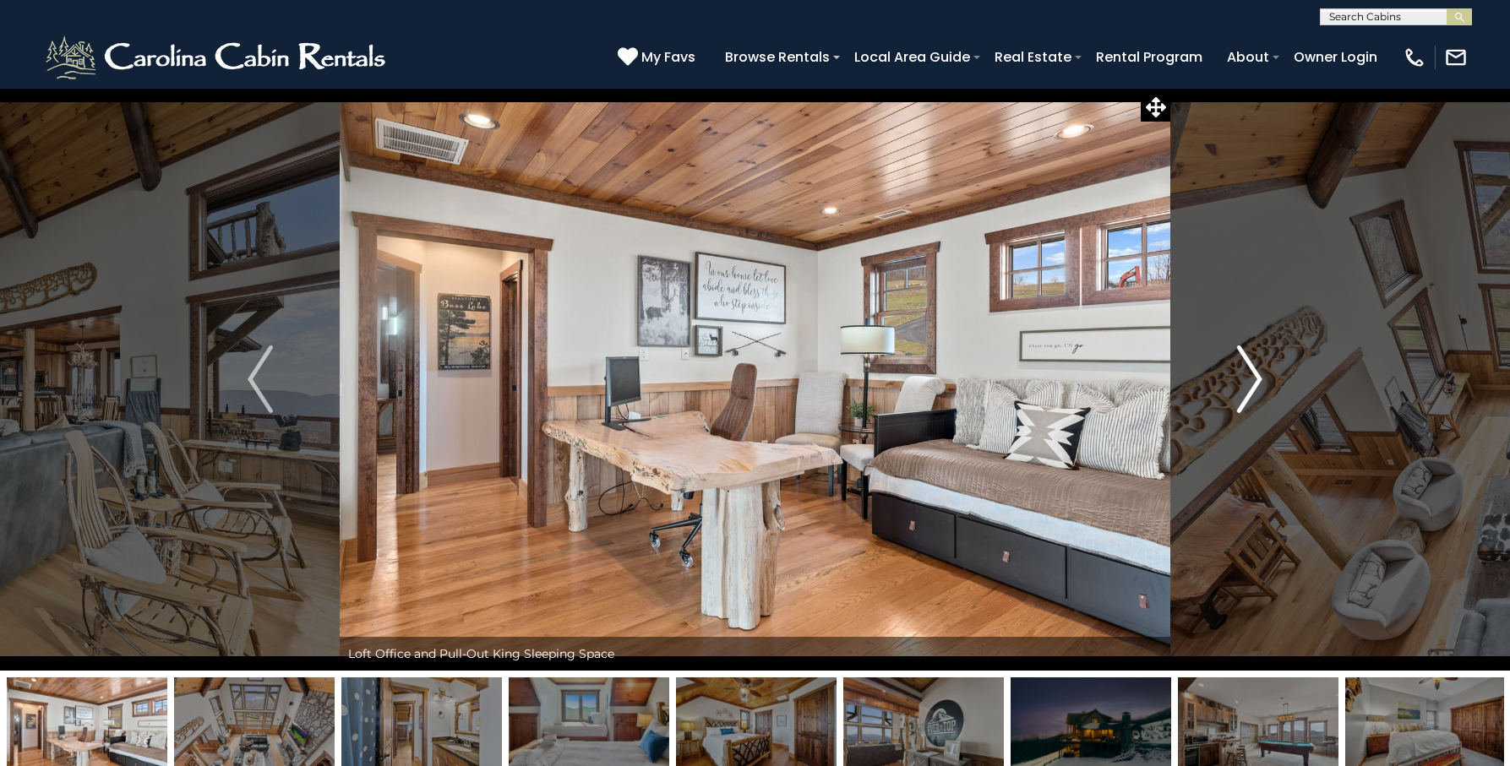
click at [1258, 371] on img "Next" at bounding box center [1249, 380] width 25 height 68
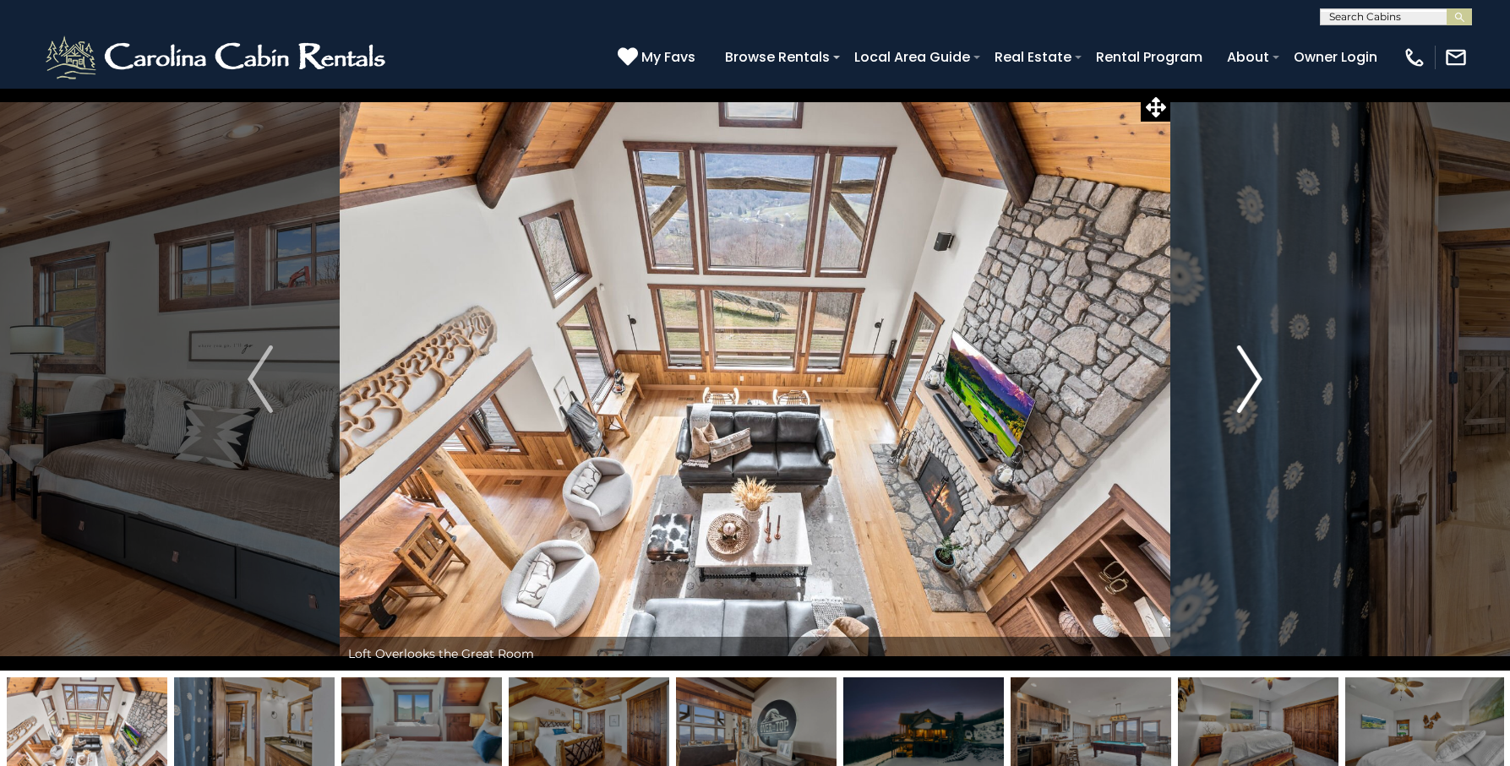
click at [1258, 371] on img "Next" at bounding box center [1249, 380] width 25 height 68
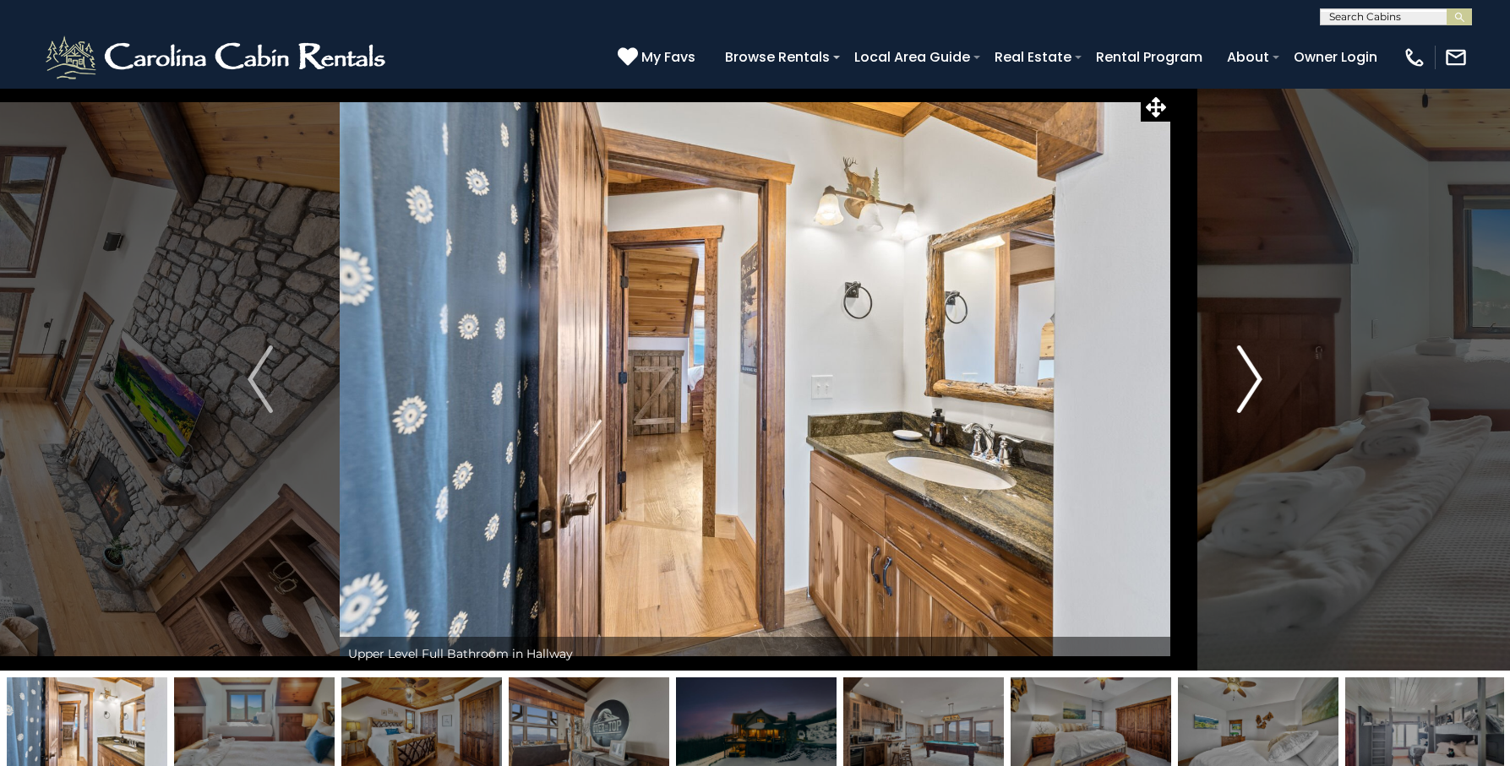
click at [1258, 371] on img "Next" at bounding box center [1249, 380] width 25 height 68
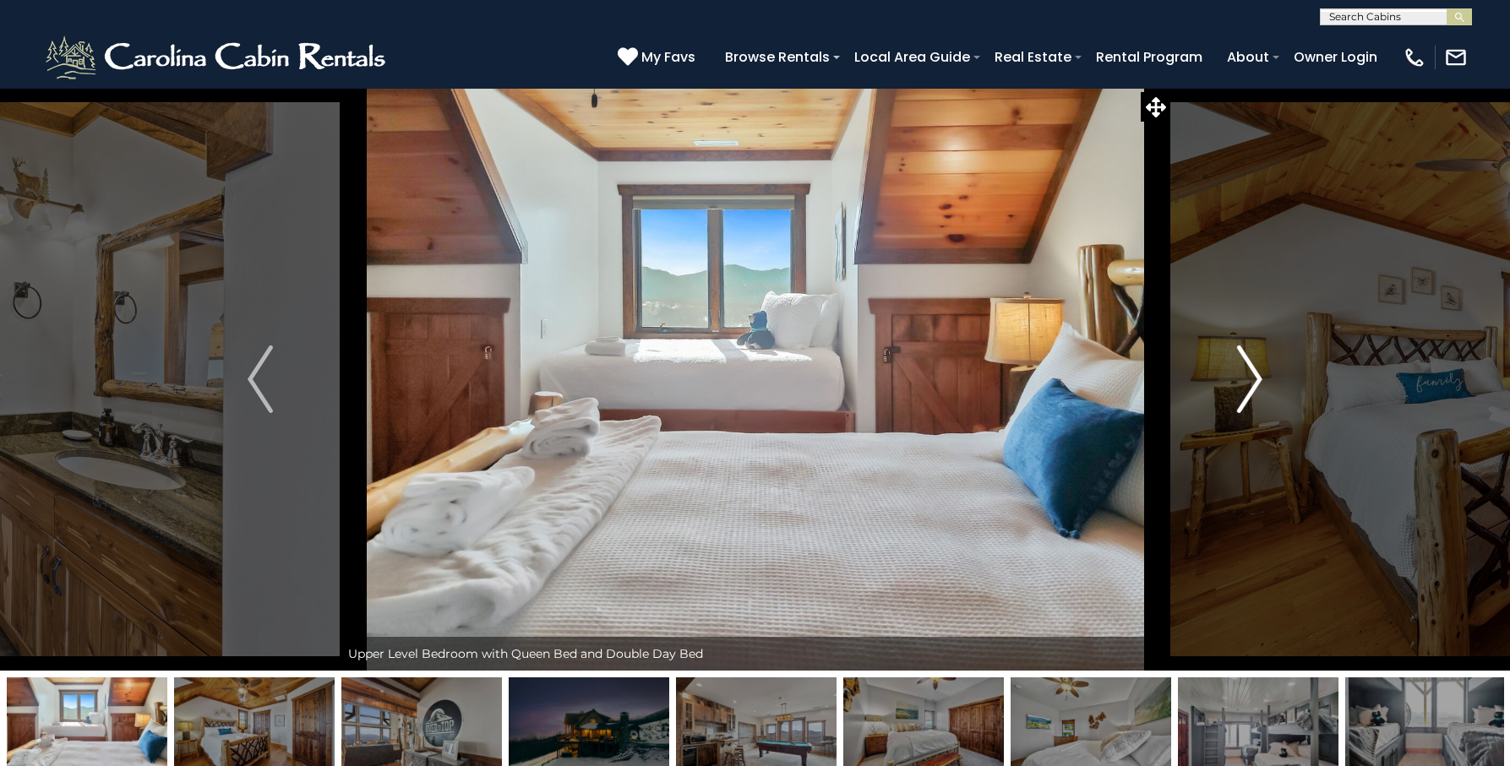
click at [1258, 371] on img "Next" at bounding box center [1249, 380] width 25 height 68
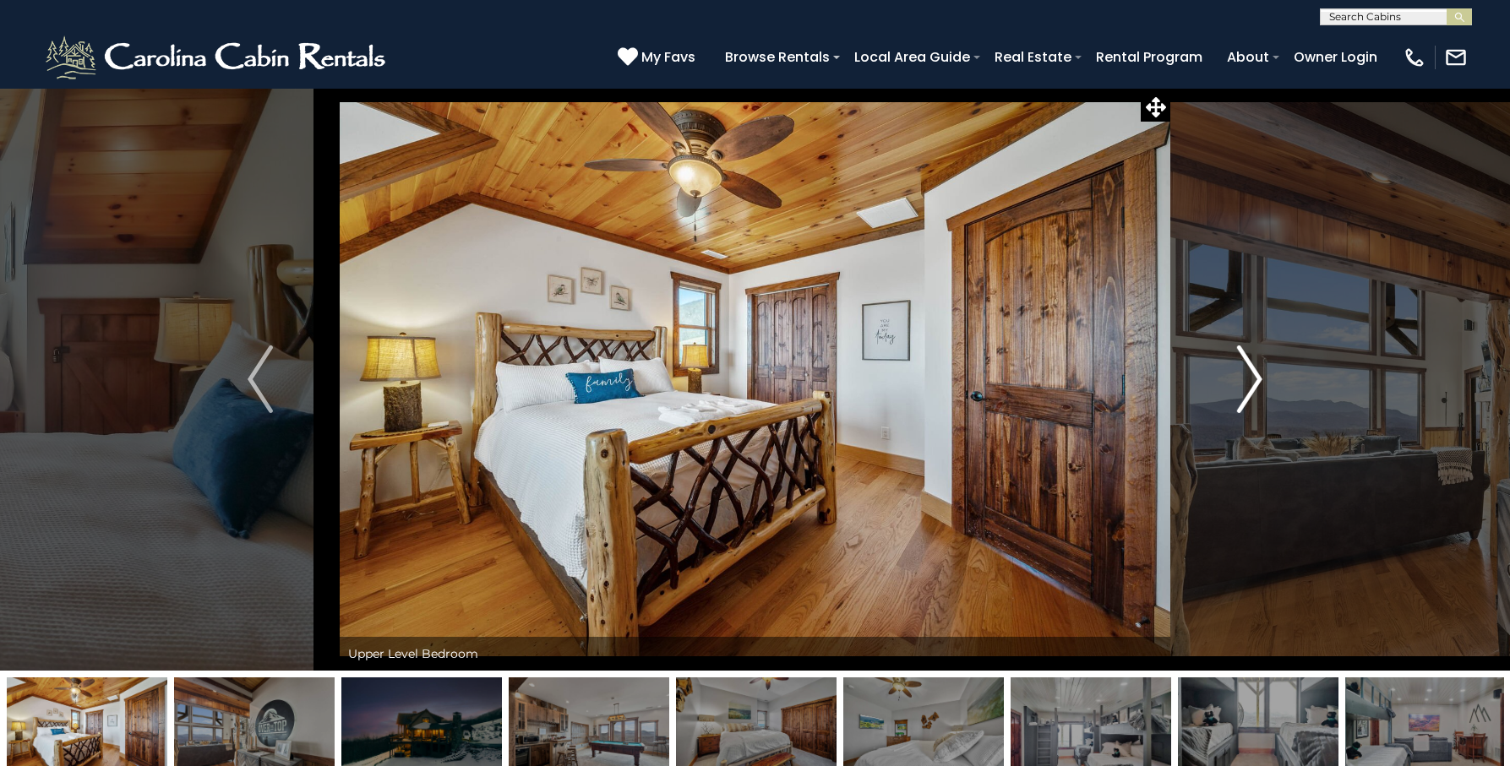
click at [1258, 371] on img "Next" at bounding box center [1249, 380] width 25 height 68
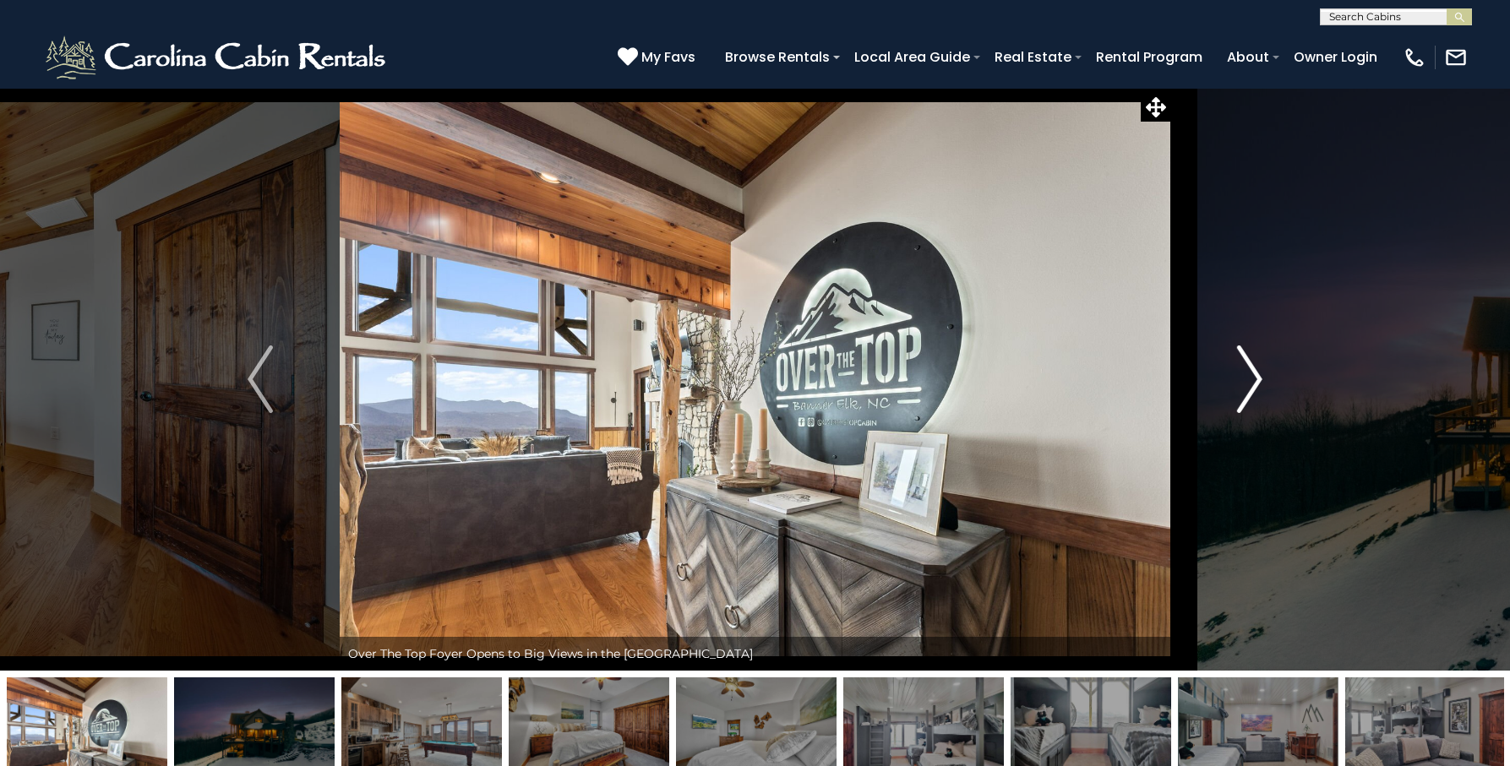
click at [1258, 371] on img "Next" at bounding box center [1249, 380] width 25 height 68
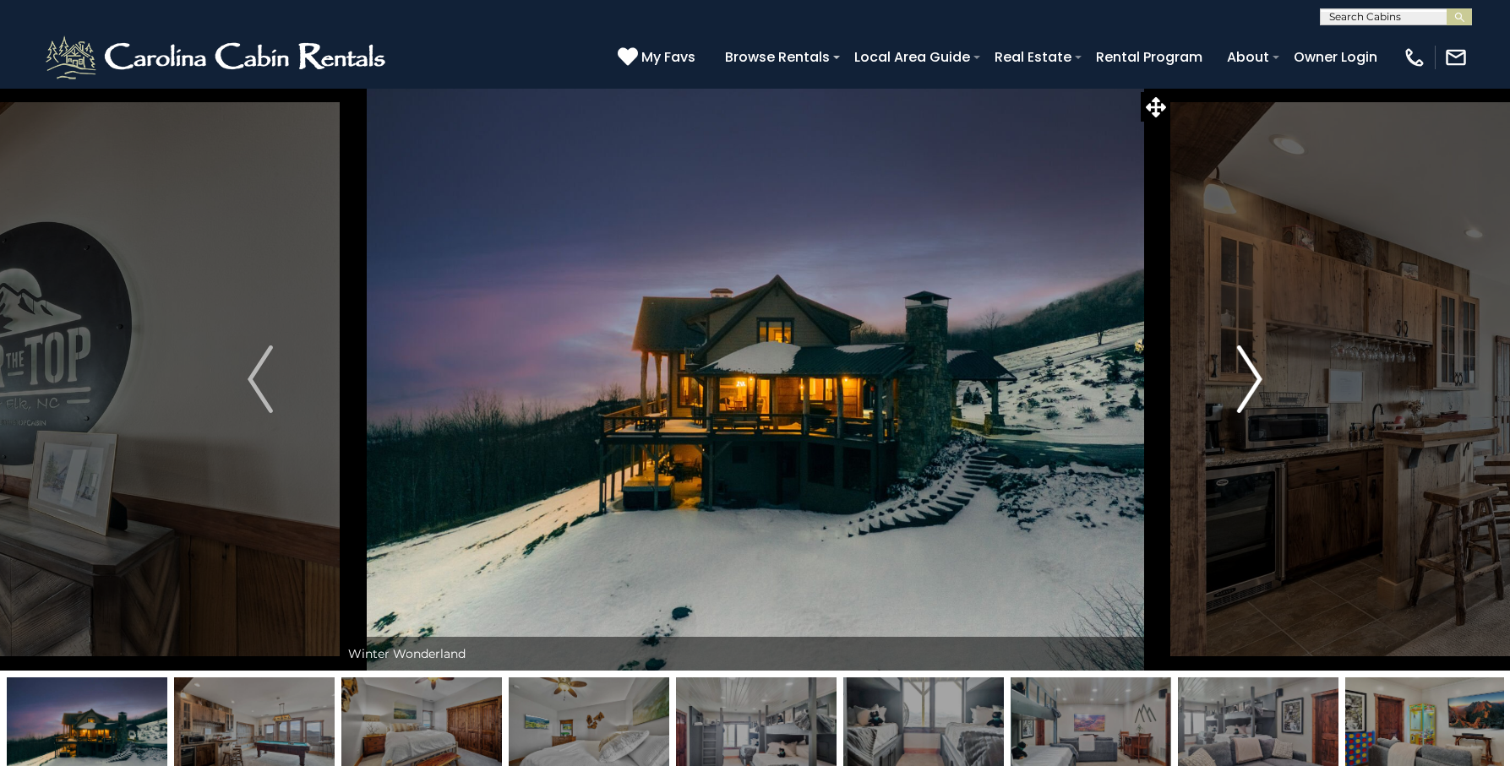
click at [1258, 371] on img "Next" at bounding box center [1249, 380] width 25 height 68
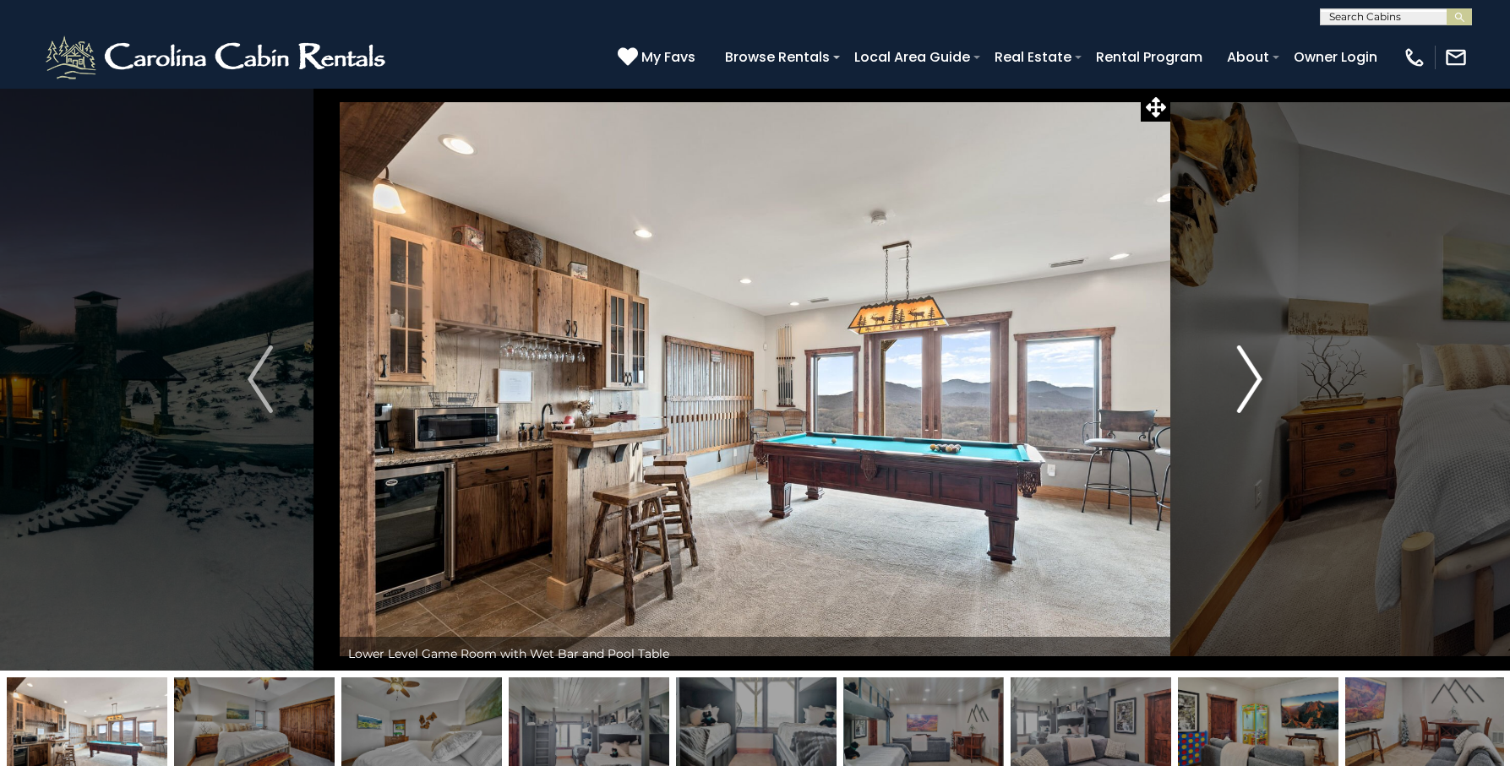
click at [1258, 371] on img "Next" at bounding box center [1249, 380] width 25 height 68
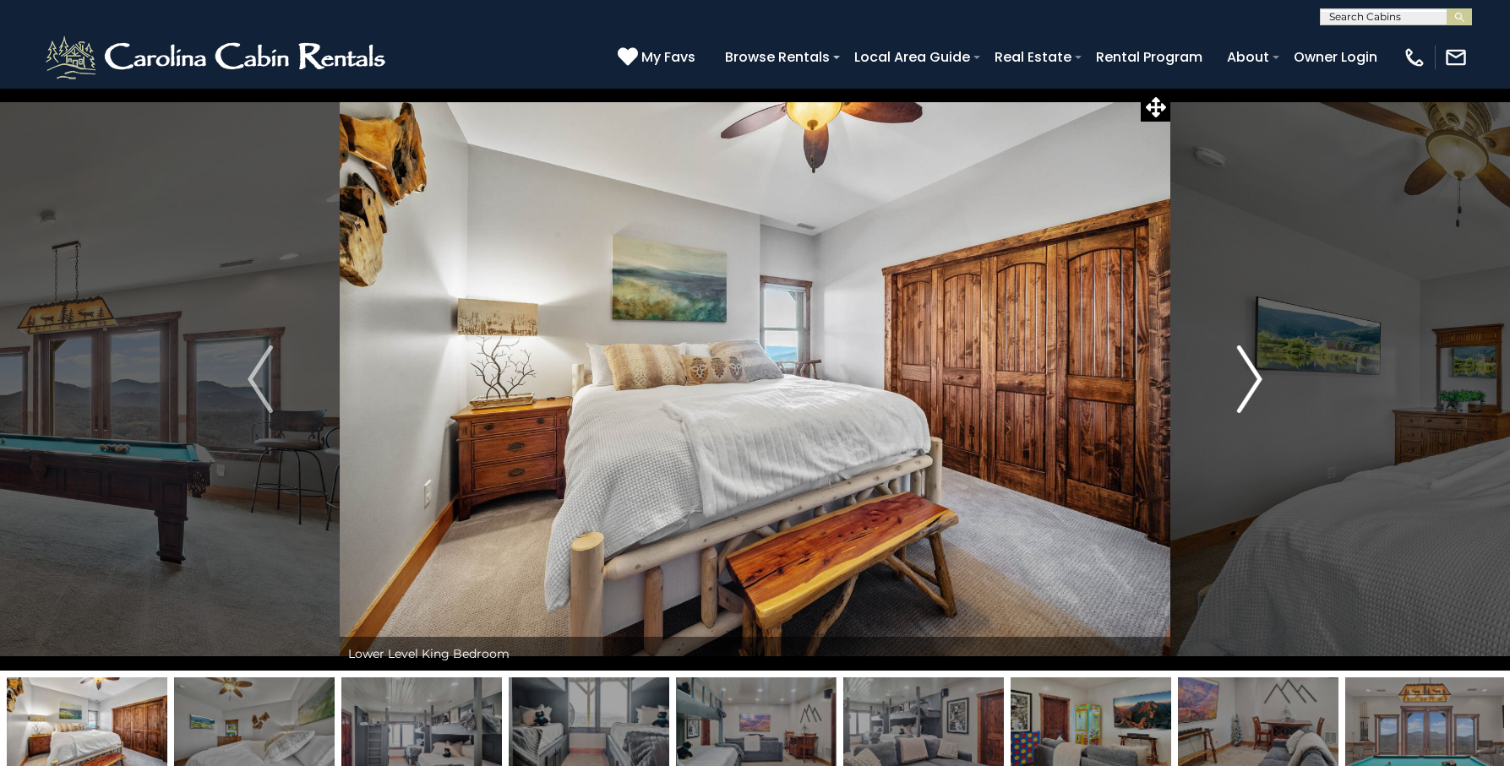
click at [1258, 371] on img "Next" at bounding box center [1249, 380] width 25 height 68
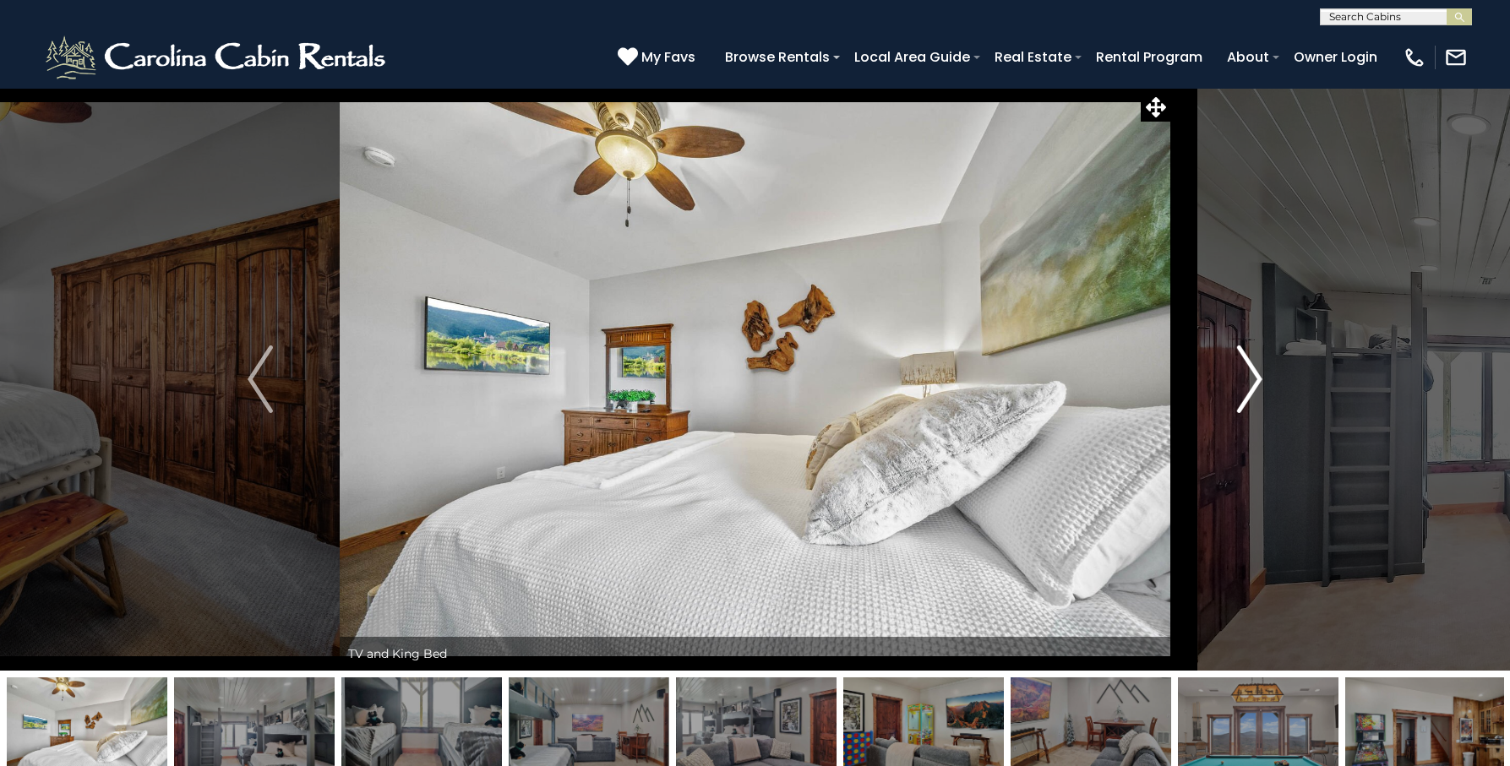
click at [1258, 371] on img "Next" at bounding box center [1249, 380] width 25 height 68
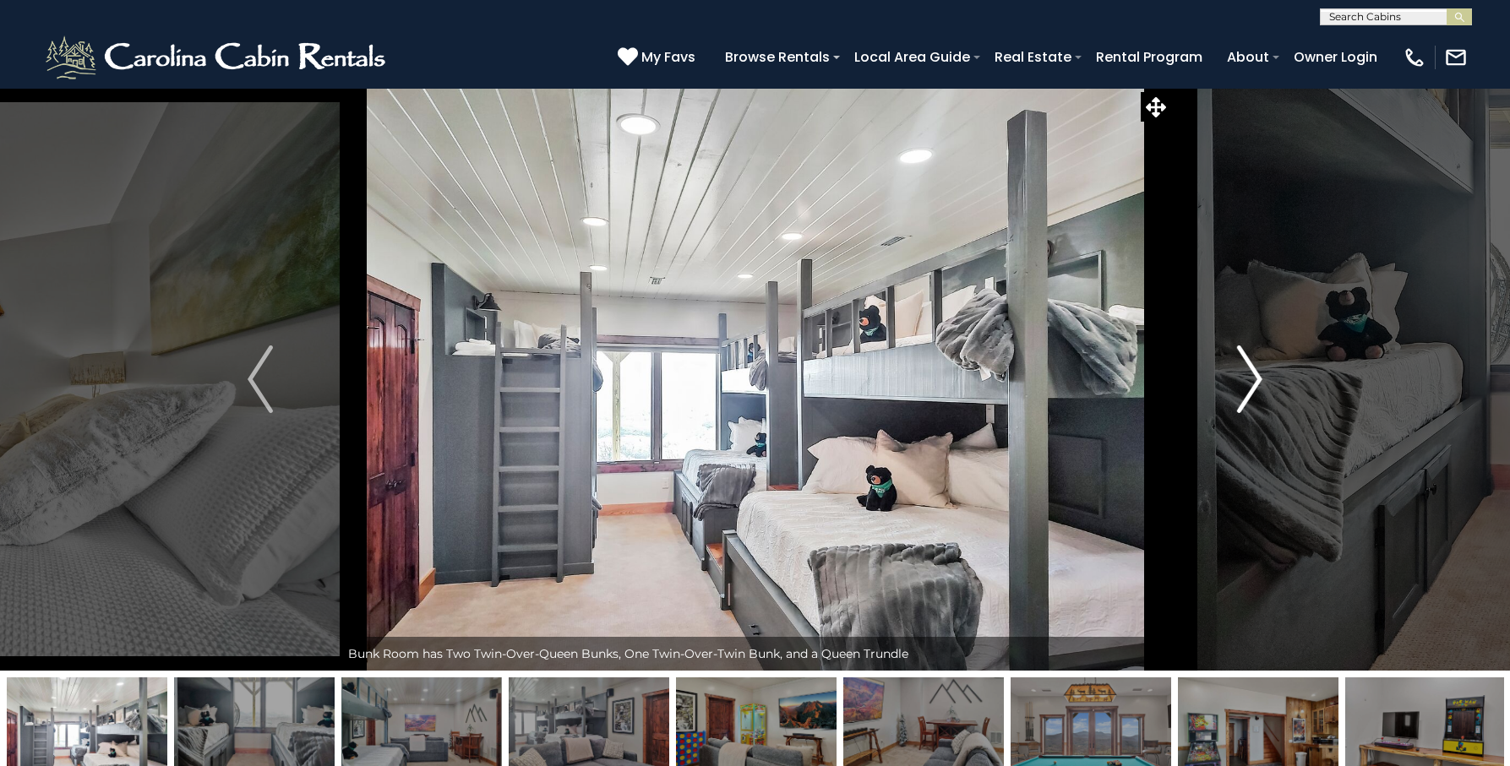
click at [1258, 371] on img "Next" at bounding box center [1249, 380] width 25 height 68
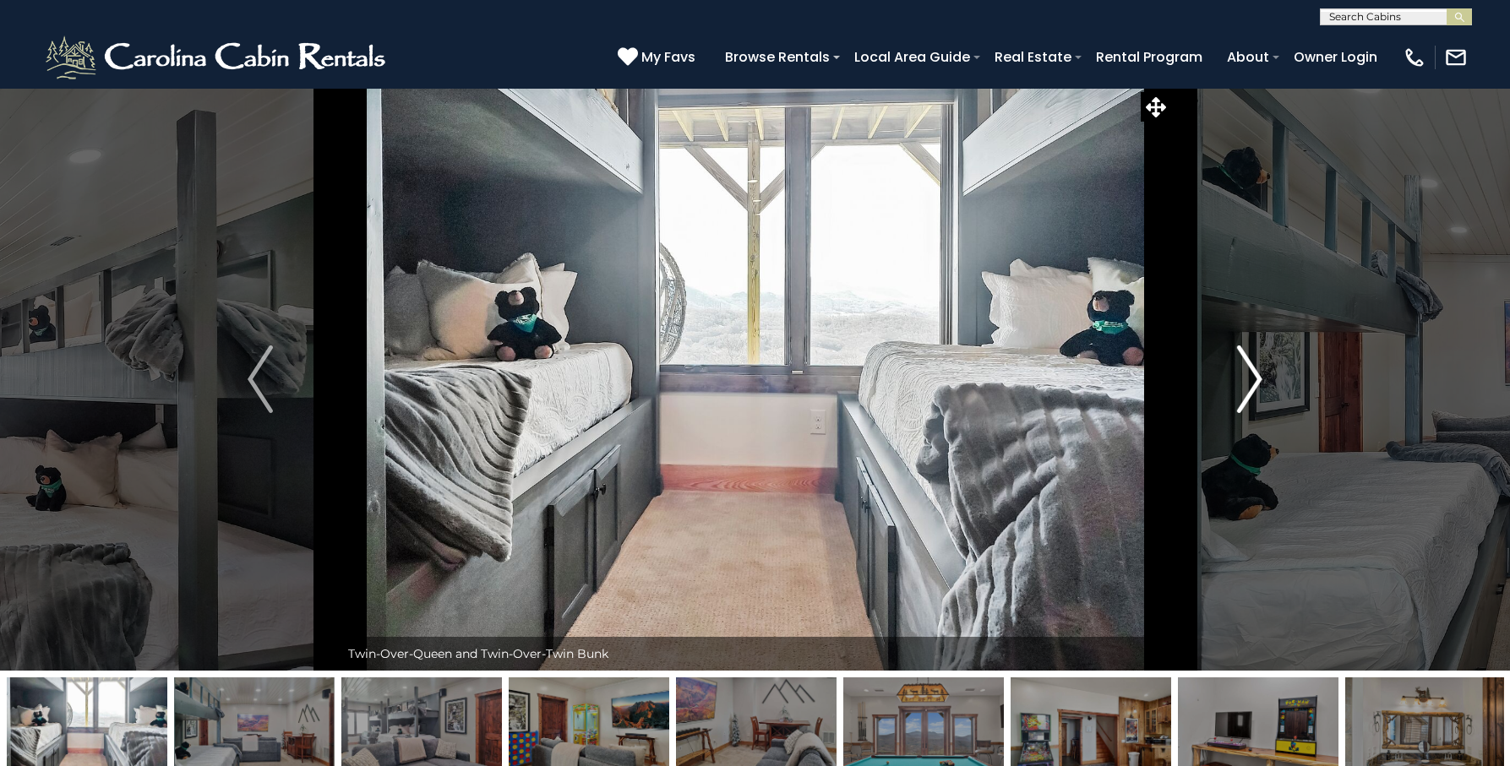
click at [1258, 371] on img "Next" at bounding box center [1249, 380] width 25 height 68
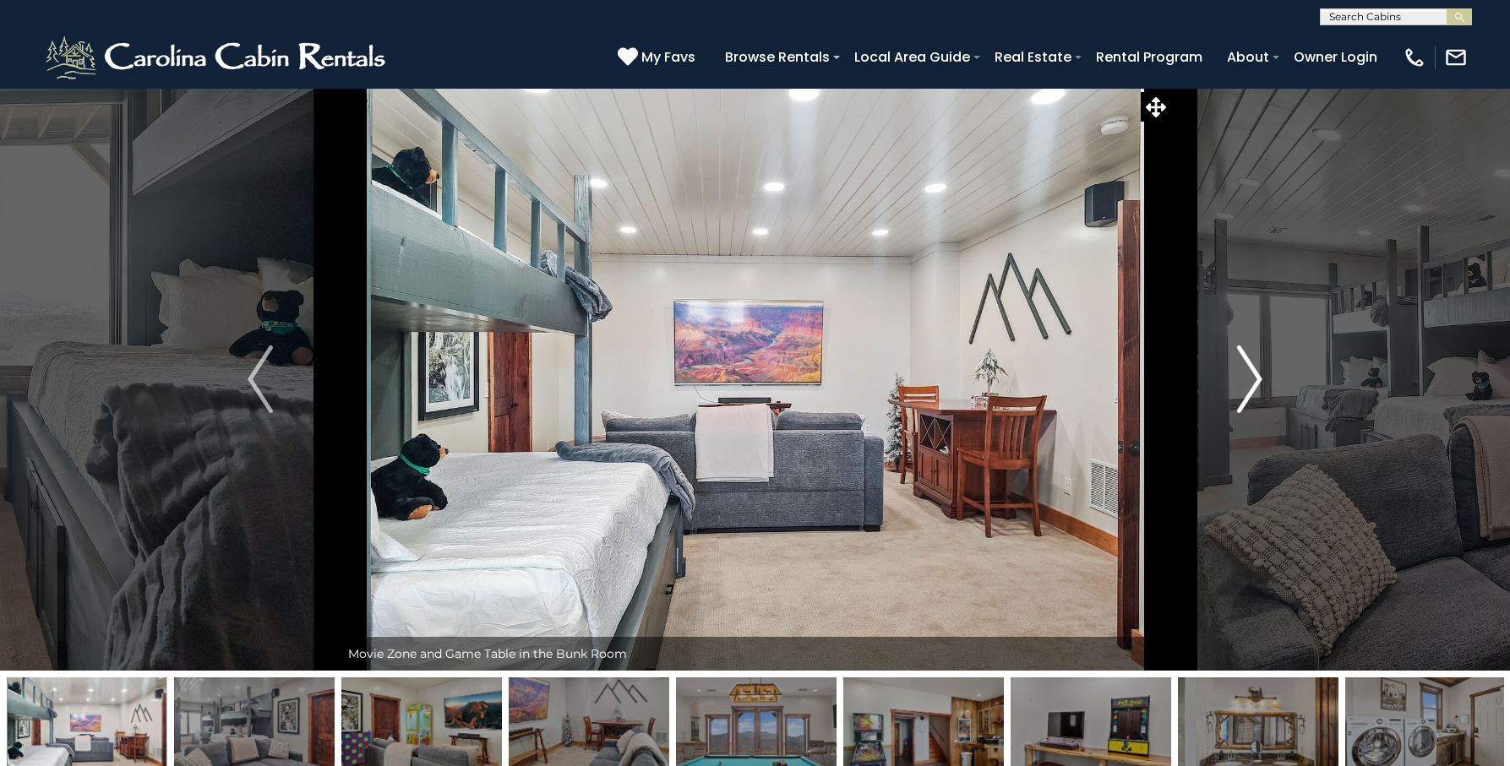
click at [1258, 371] on img "Next" at bounding box center [1249, 380] width 25 height 68
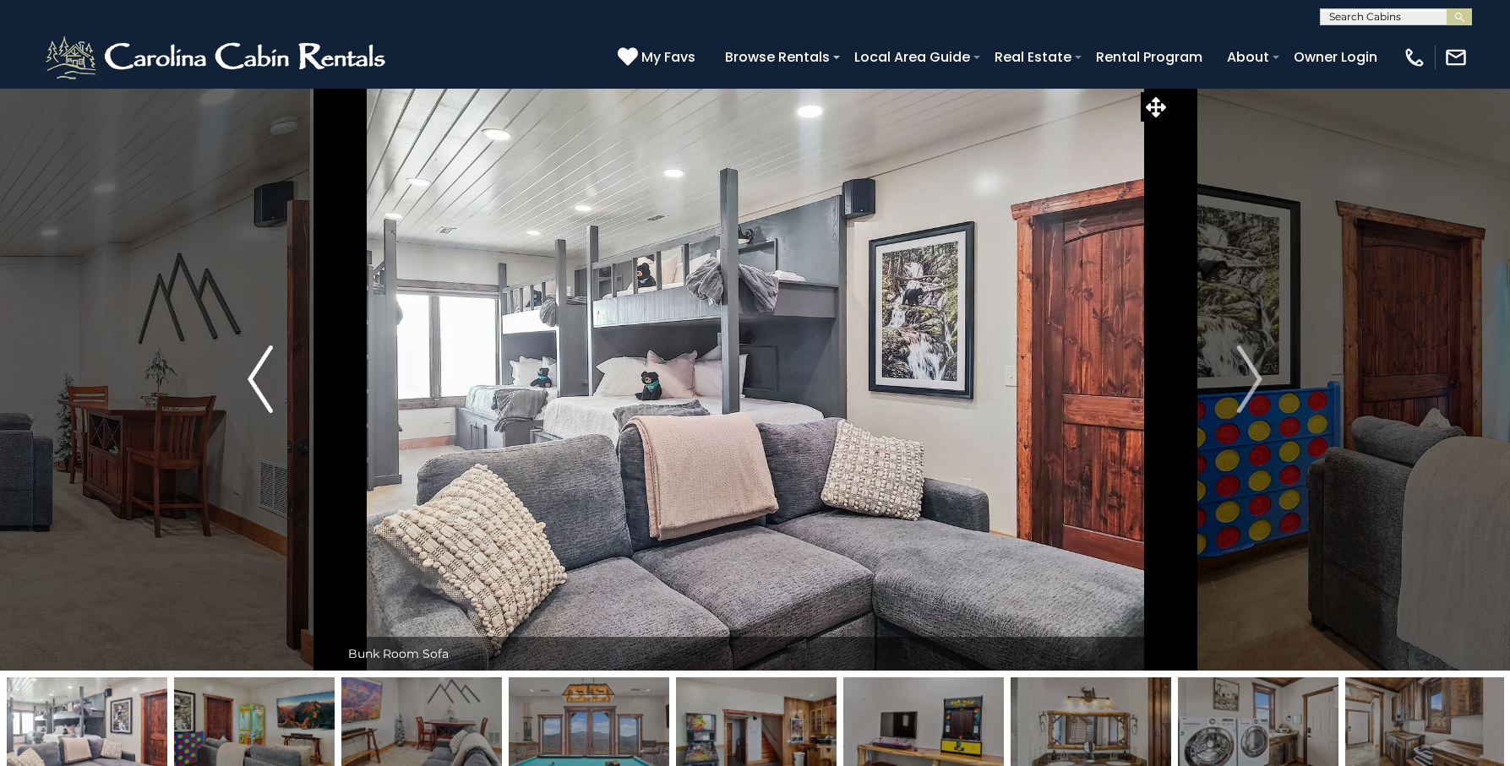
click at [260, 362] on img "Previous" at bounding box center [260, 380] width 25 height 68
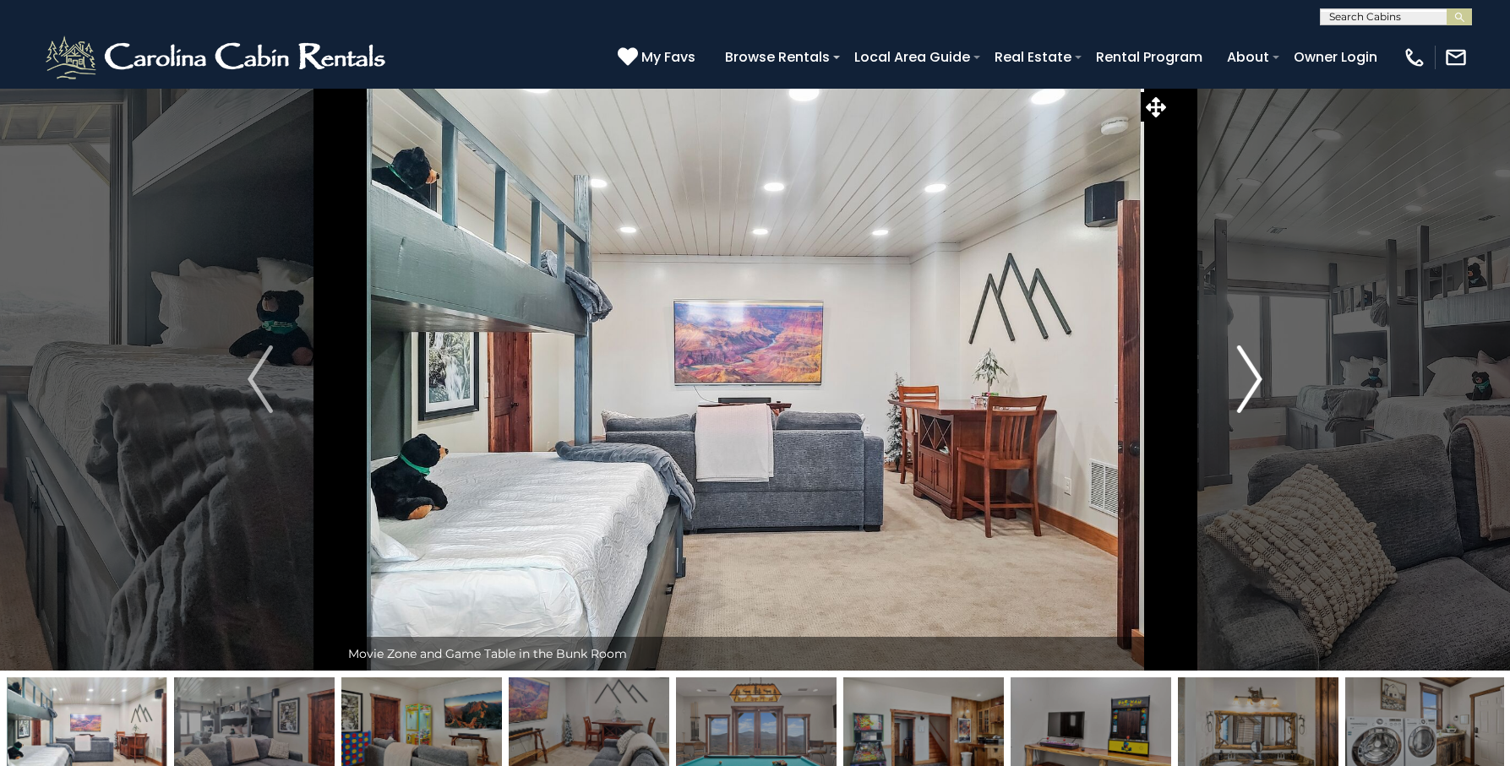
click at [1260, 372] on img "Next" at bounding box center [1249, 380] width 25 height 68
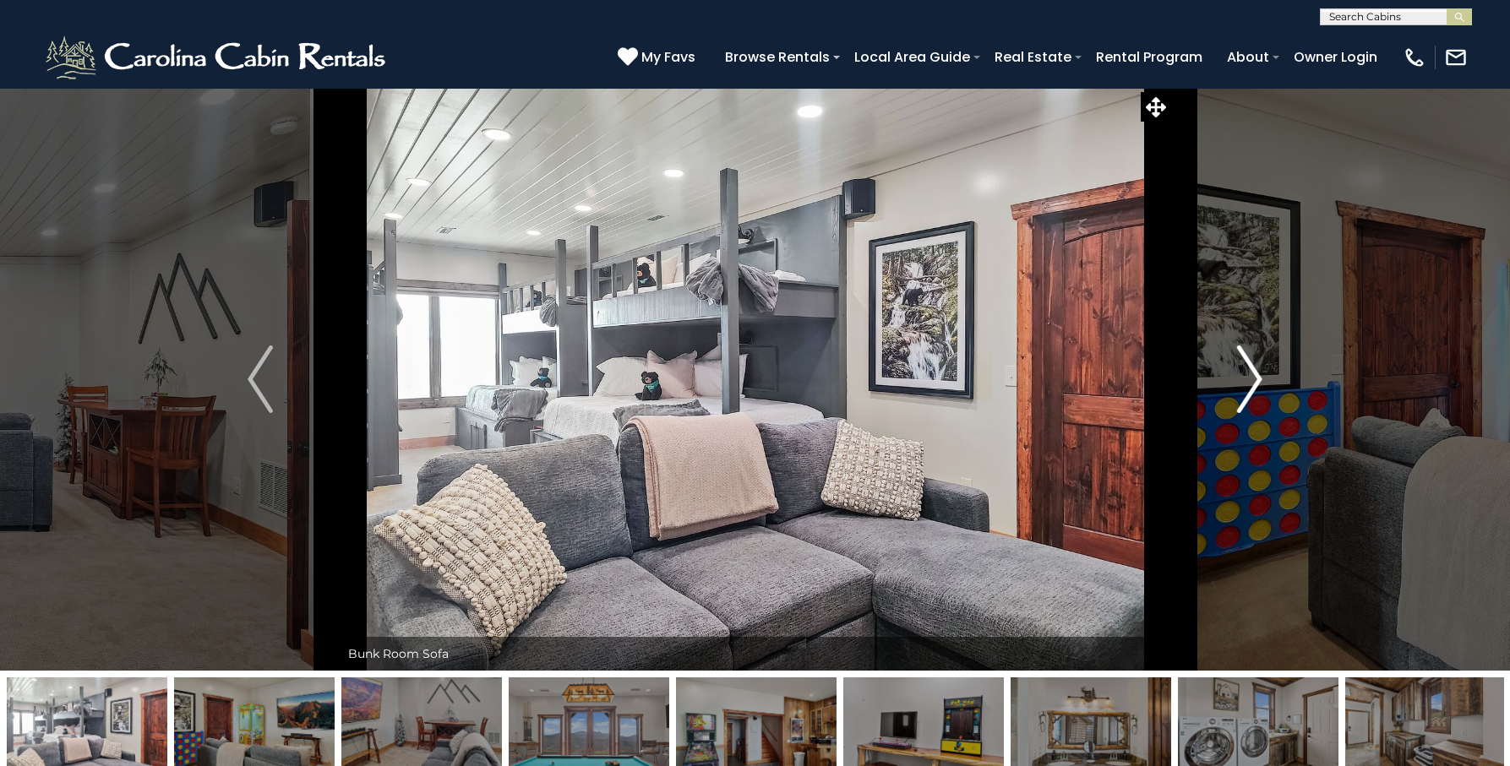
click at [1260, 372] on img "Next" at bounding box center [1249, 380] width 25 height 68
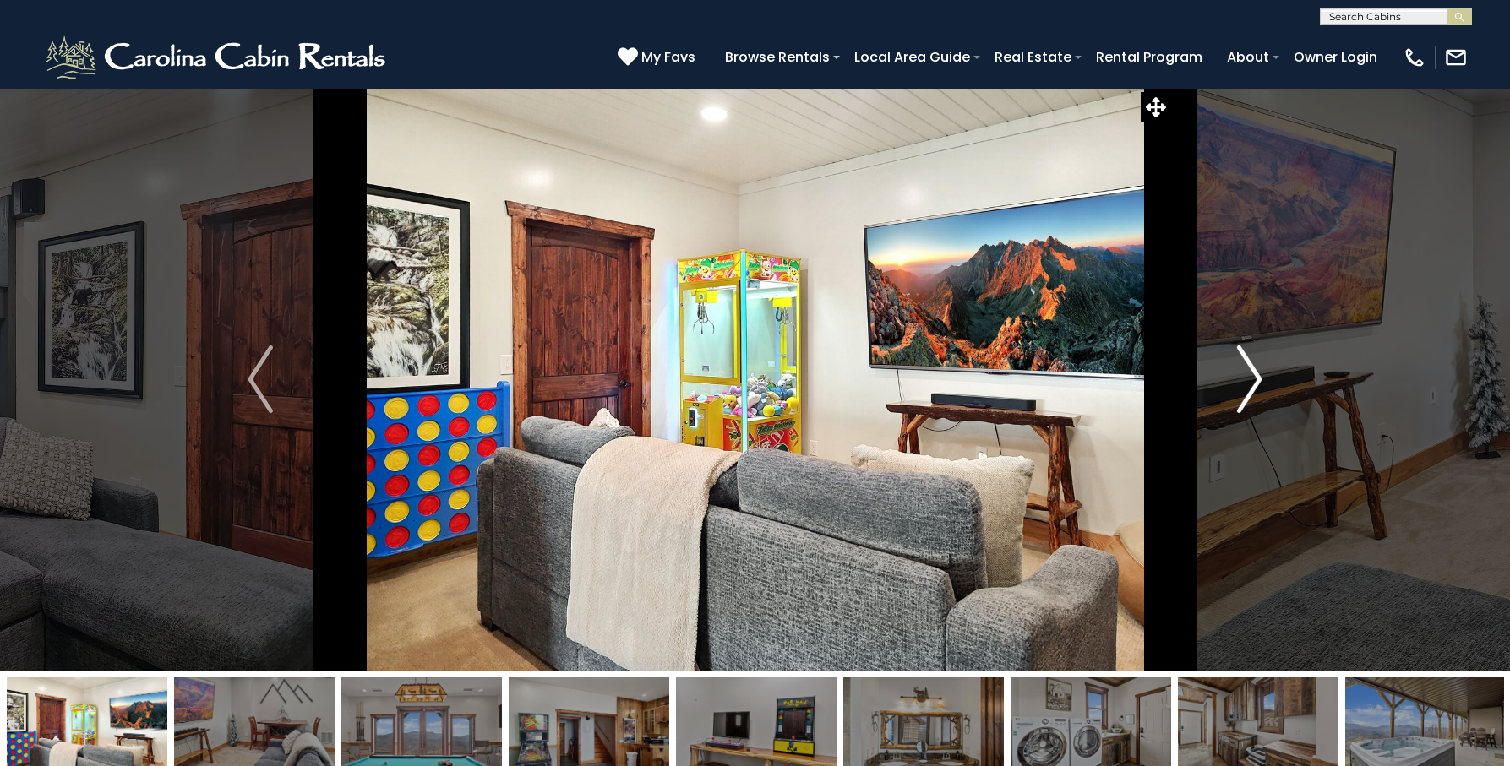
click at [1260, 372] on img "Next" at bounding box center [1249, 380] width 25 height 68
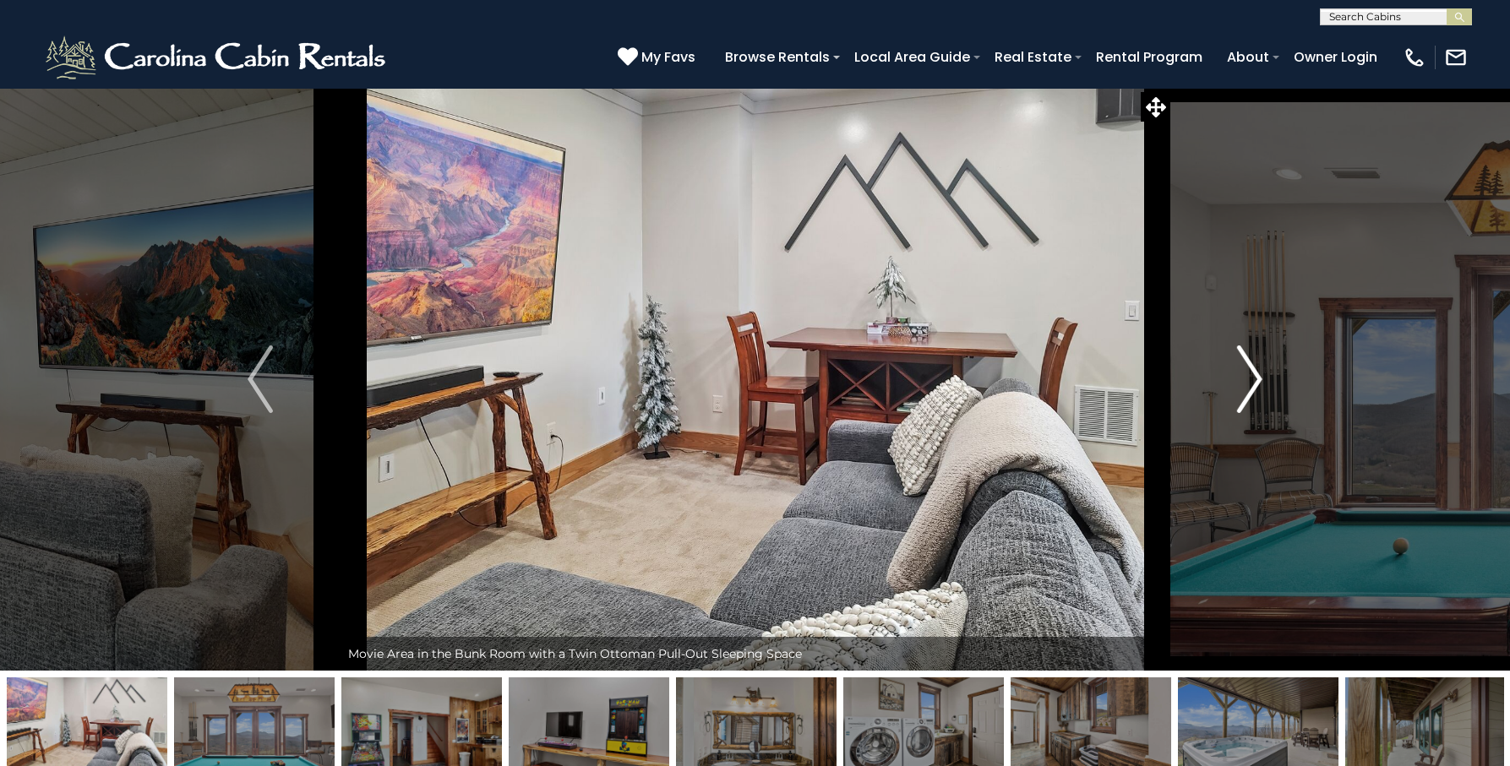
click at [1260, 372] on img "Next" at bounding box center [1249, 380] width 25 height 68
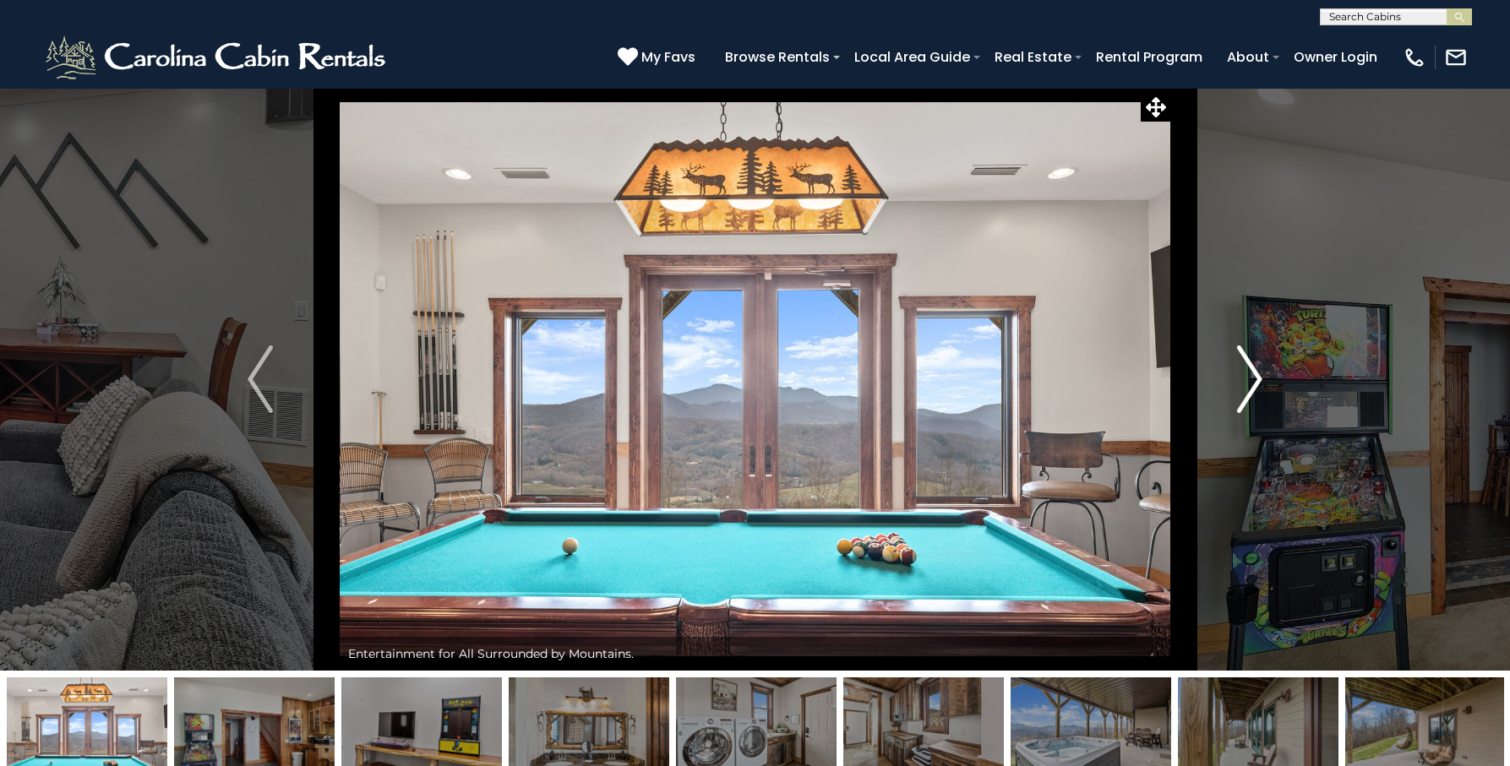
click at [1260, 372] on img "Next" at bounding box center [1249, 380] width 25 height 68
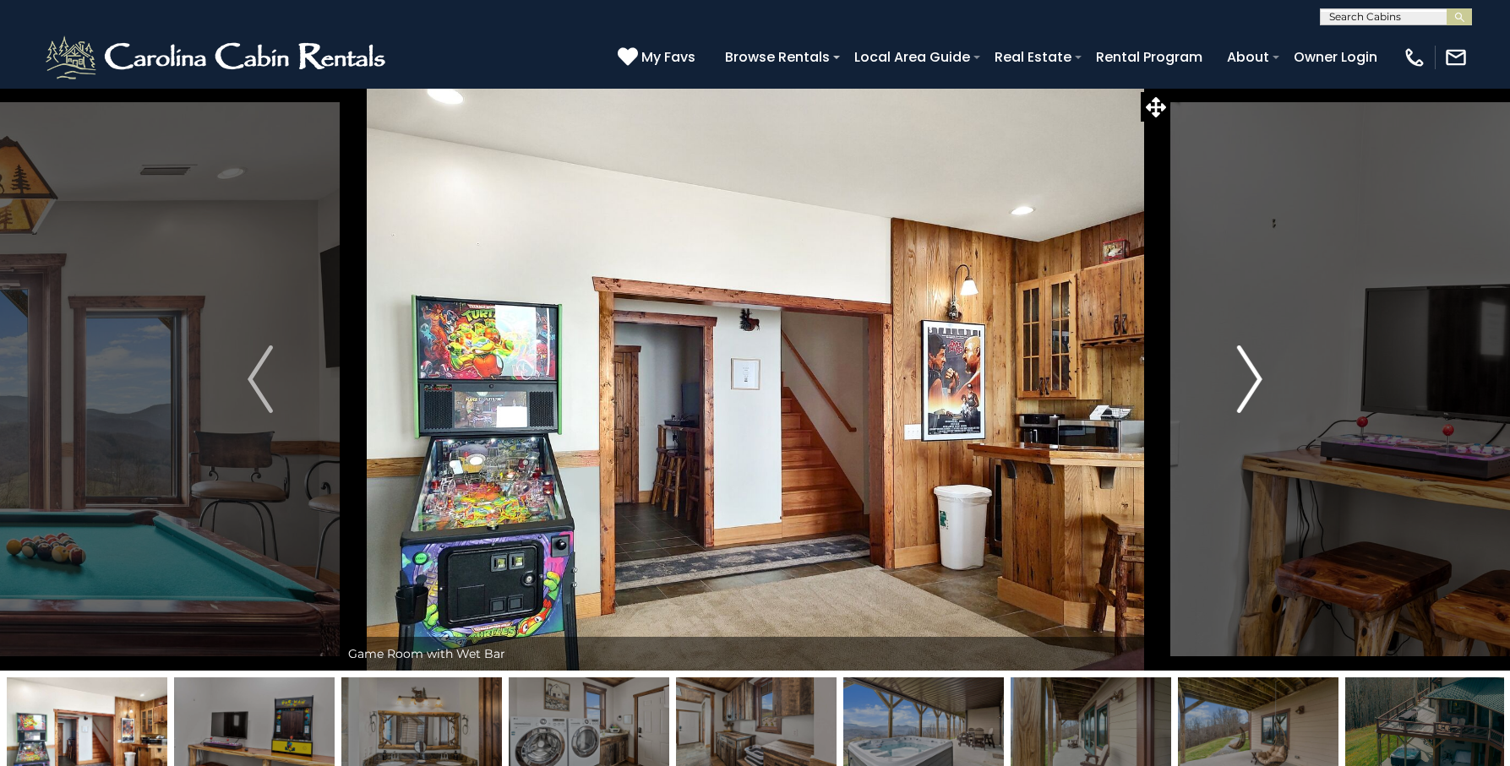
click at [1260, 372] on img "Next" at bounding box center [1249, 380] width 25 height 68
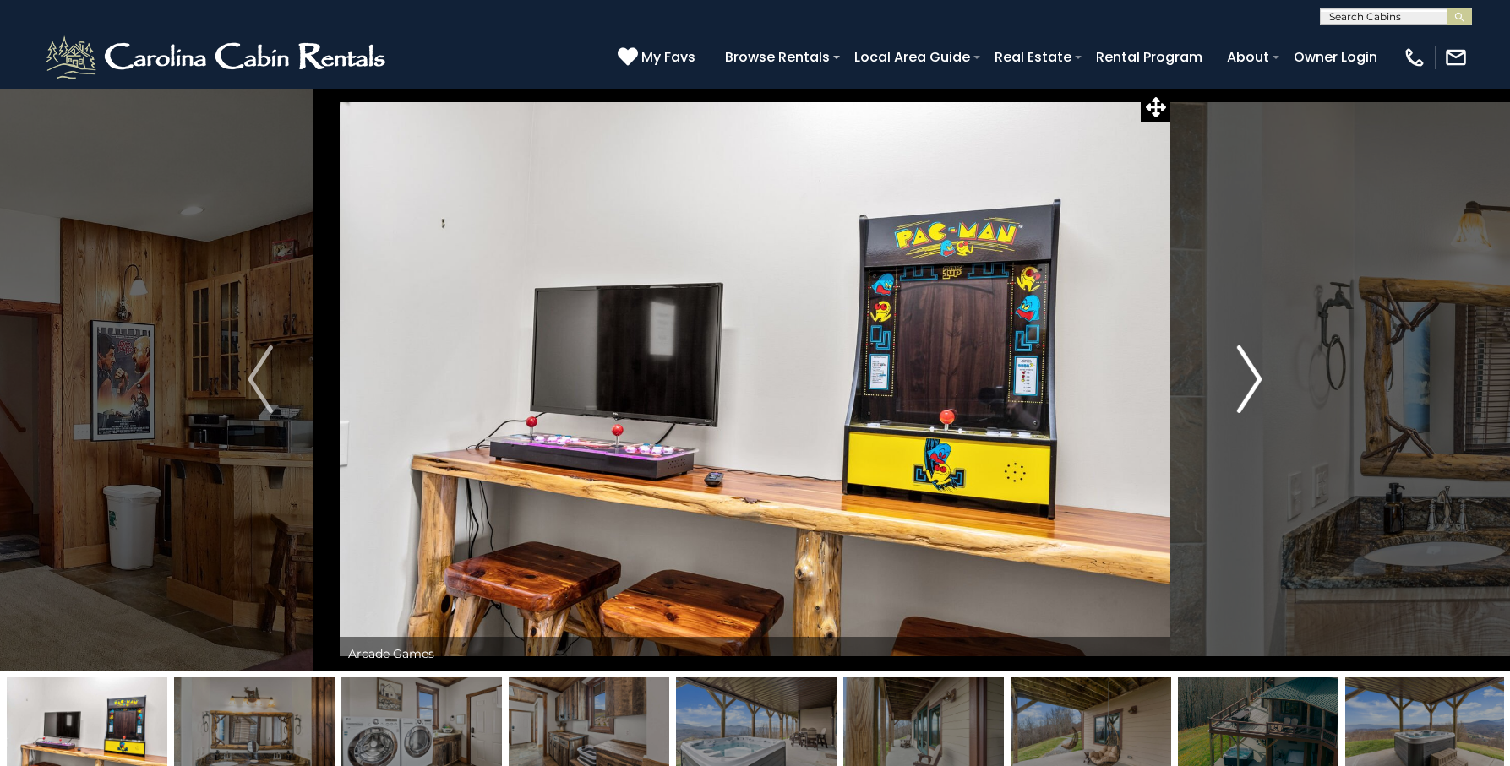
click at [1260, 372] on img "Next" at bounding box center [1249, 380] width 25 height 68
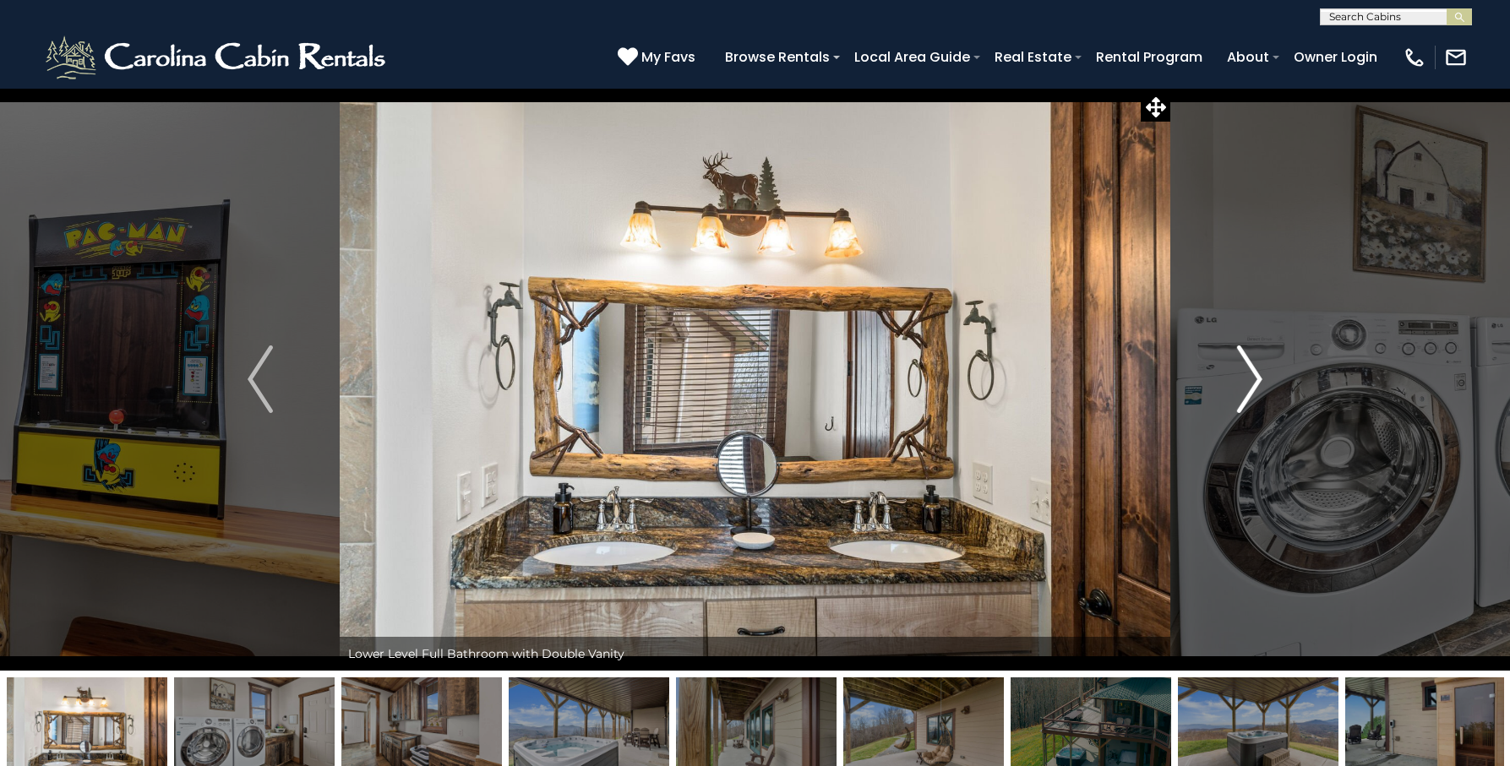
click at [1260, 372] on img "Next" at bounding box center [1249, 380] width 25 height 68
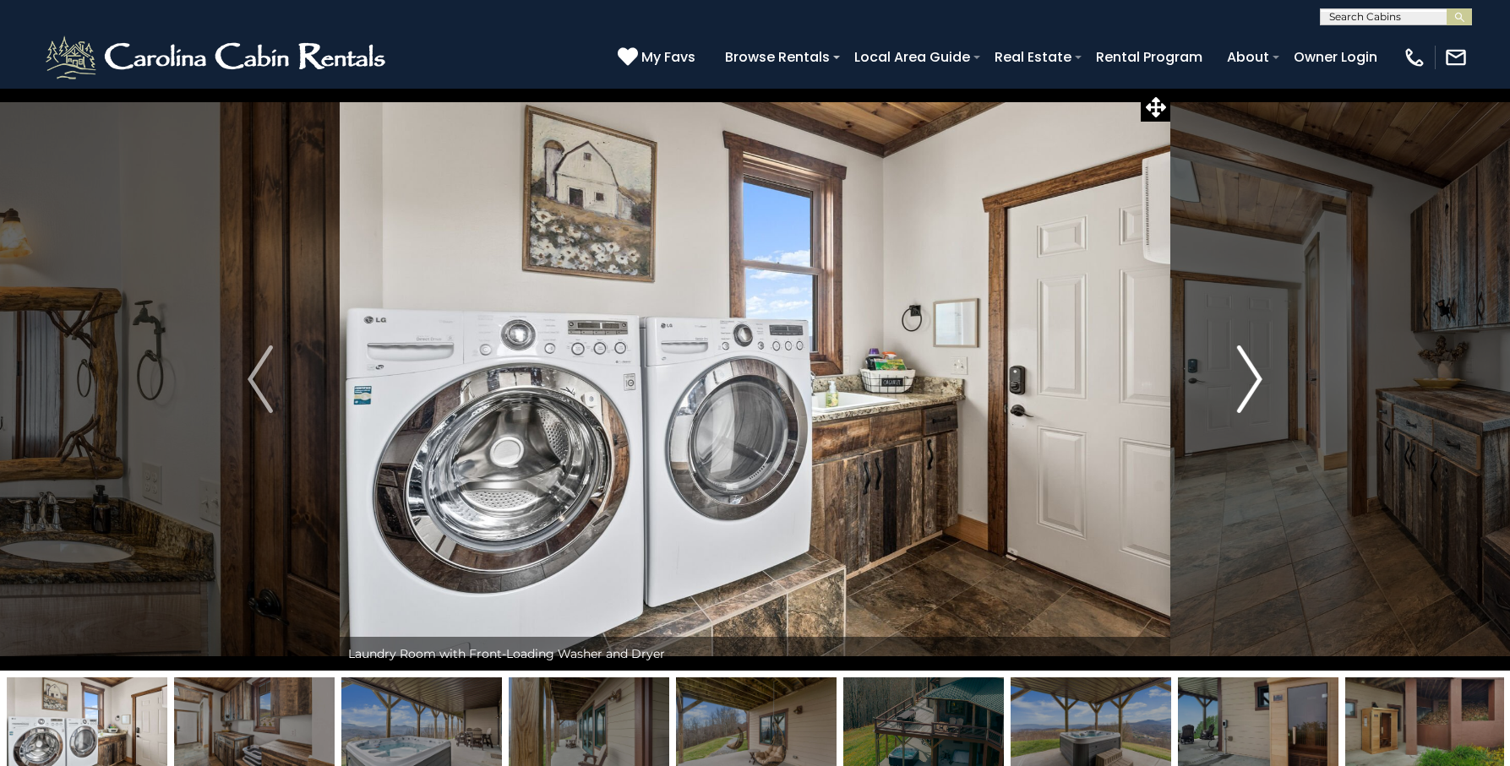
click at [1260, 372] on img "Next" at bounding box center [1249, 380] width 25 height 68
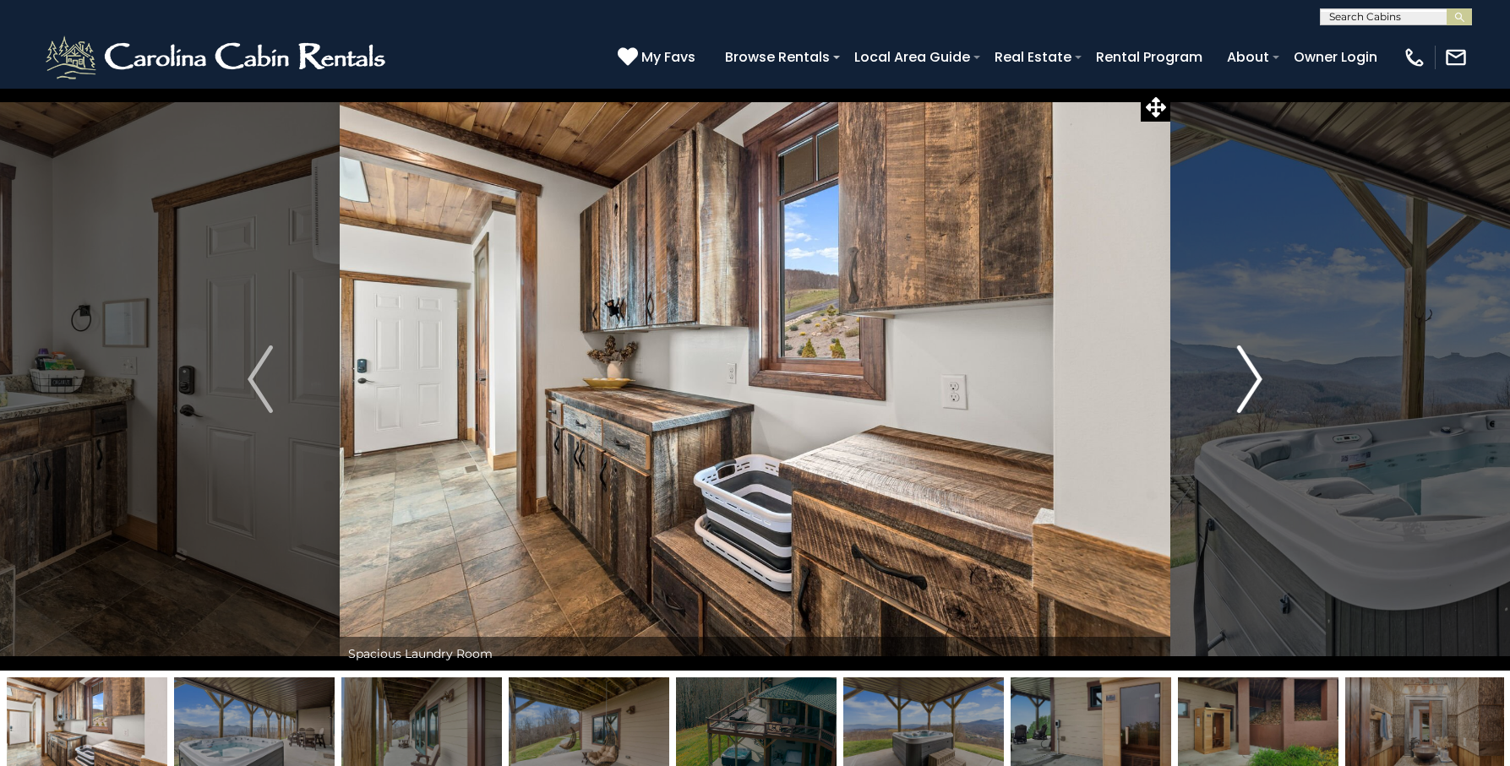
click at [1260, 372] on img "Next" at bounding box center [1249, 380] width 25 height 68
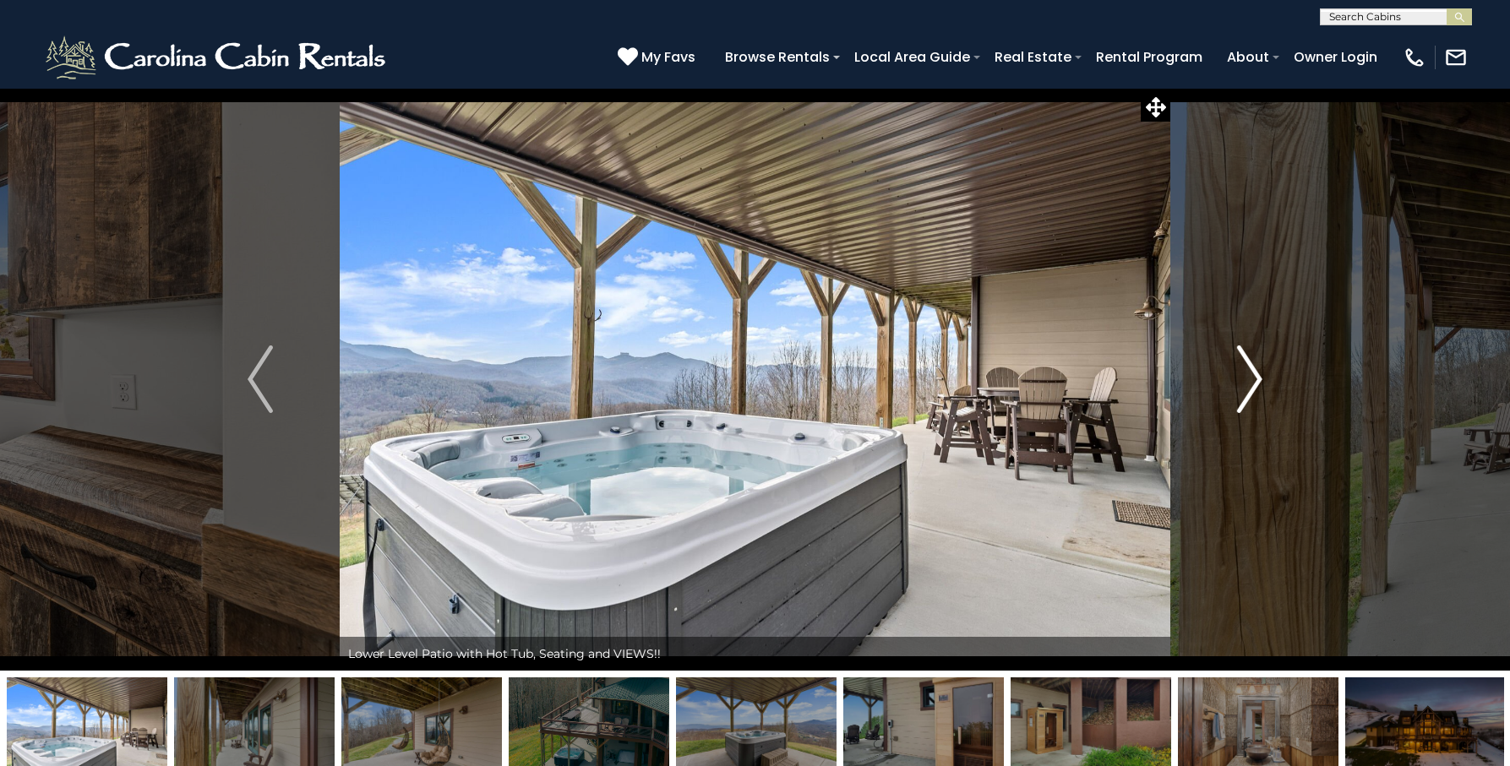
click at [1260, 372] on img "Next" at bounding box center [1249, 380] width 25 height 68
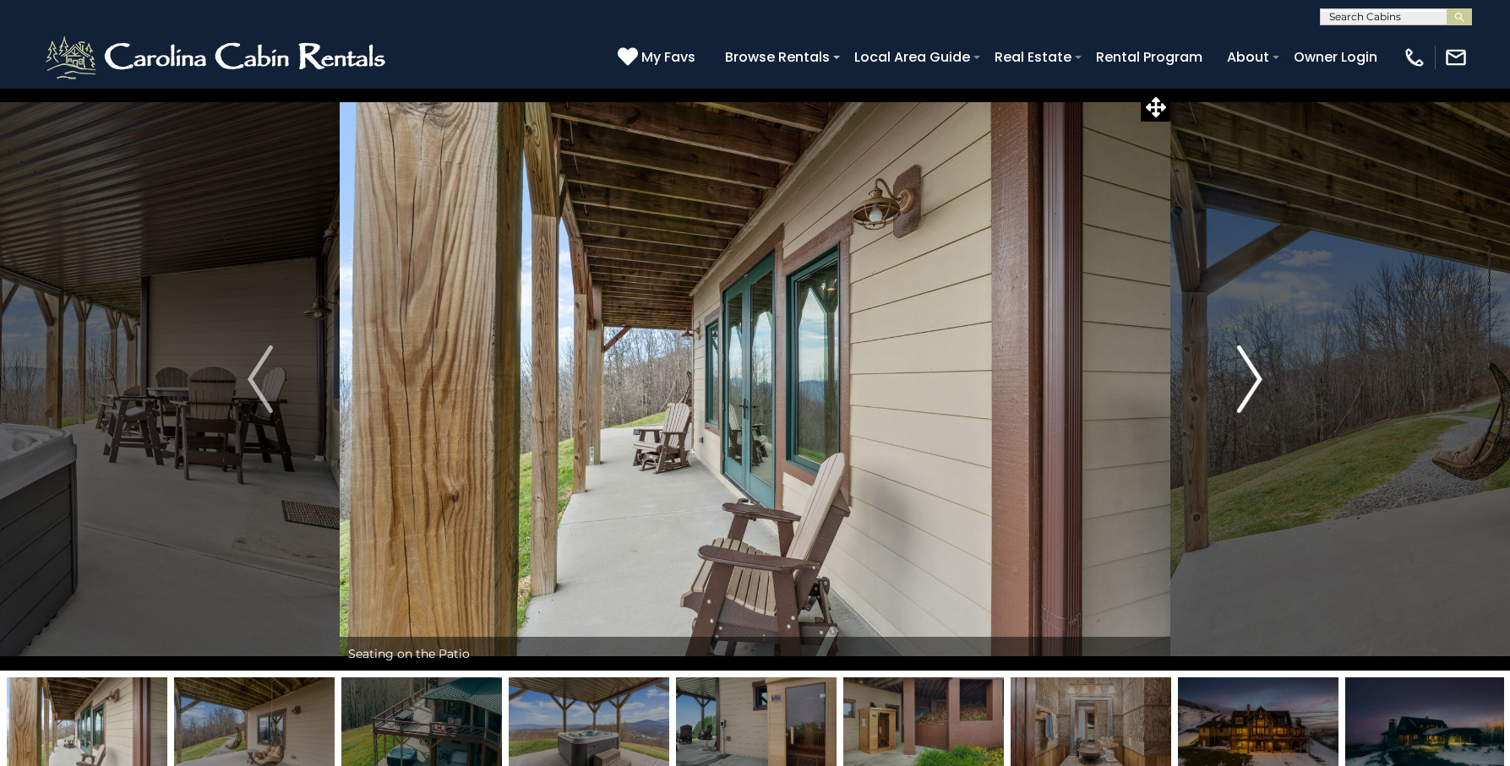
click at [1260, 372] on img "Next" at bounding box center [1249, 380] width 25 height 68
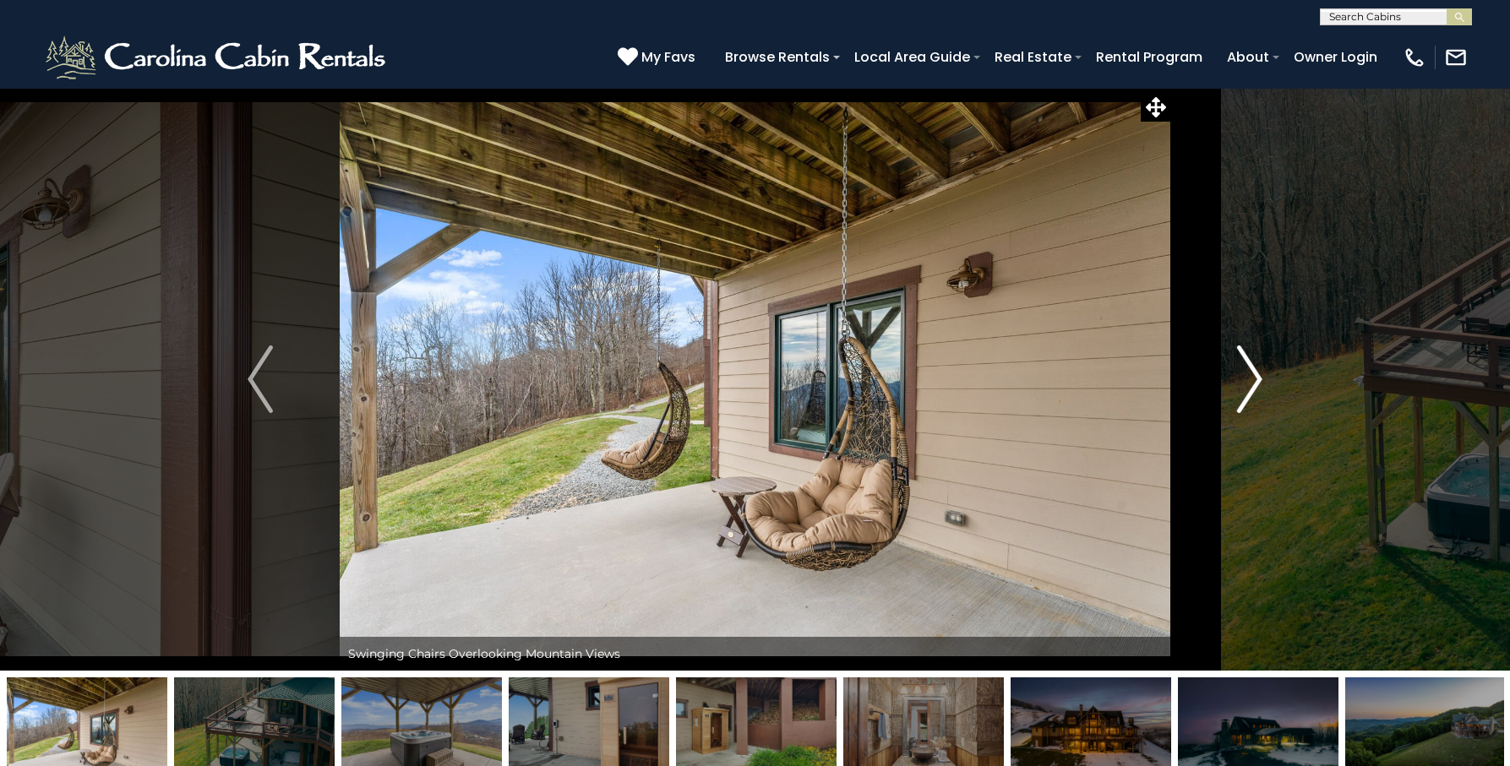
click at [1260, 372] on img "Next" at bounding box center [1249, 380] width 25 height 68
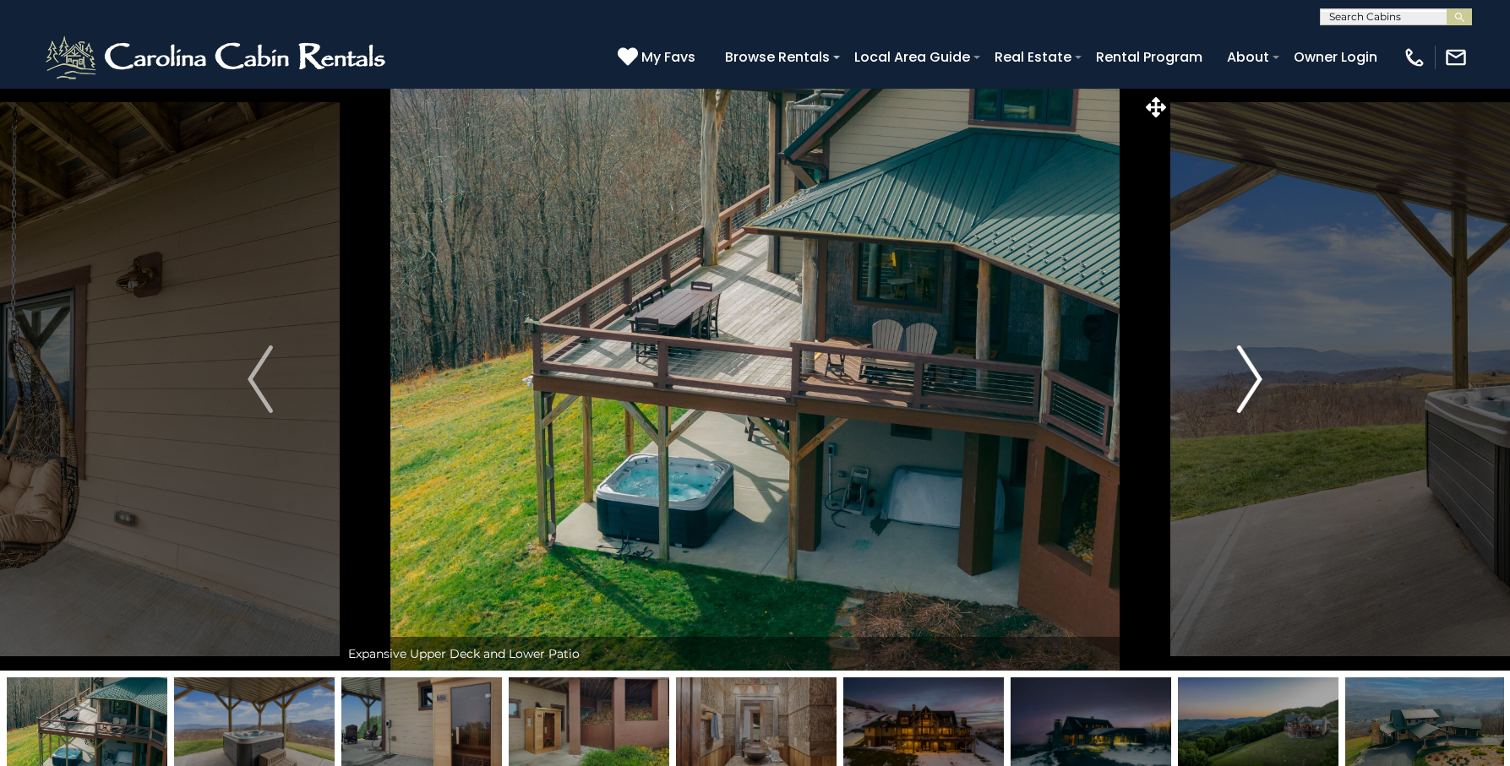
click at [1260, 372] on img "Next" at bounding box center [1249, 380] width 25 height 68
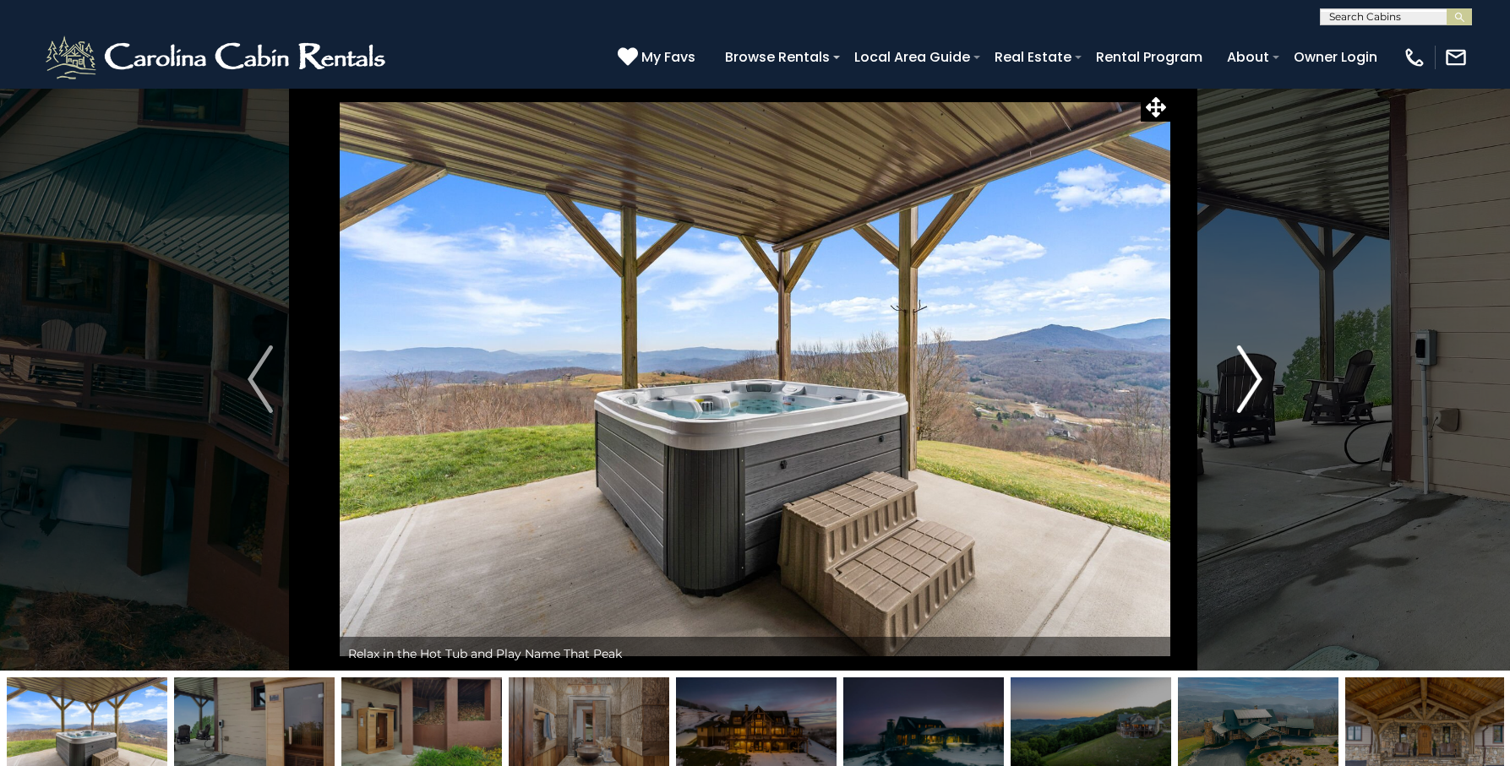
click at [1260, 372] on img "Next" at bounding box center [1249, 380] width 25 height 68
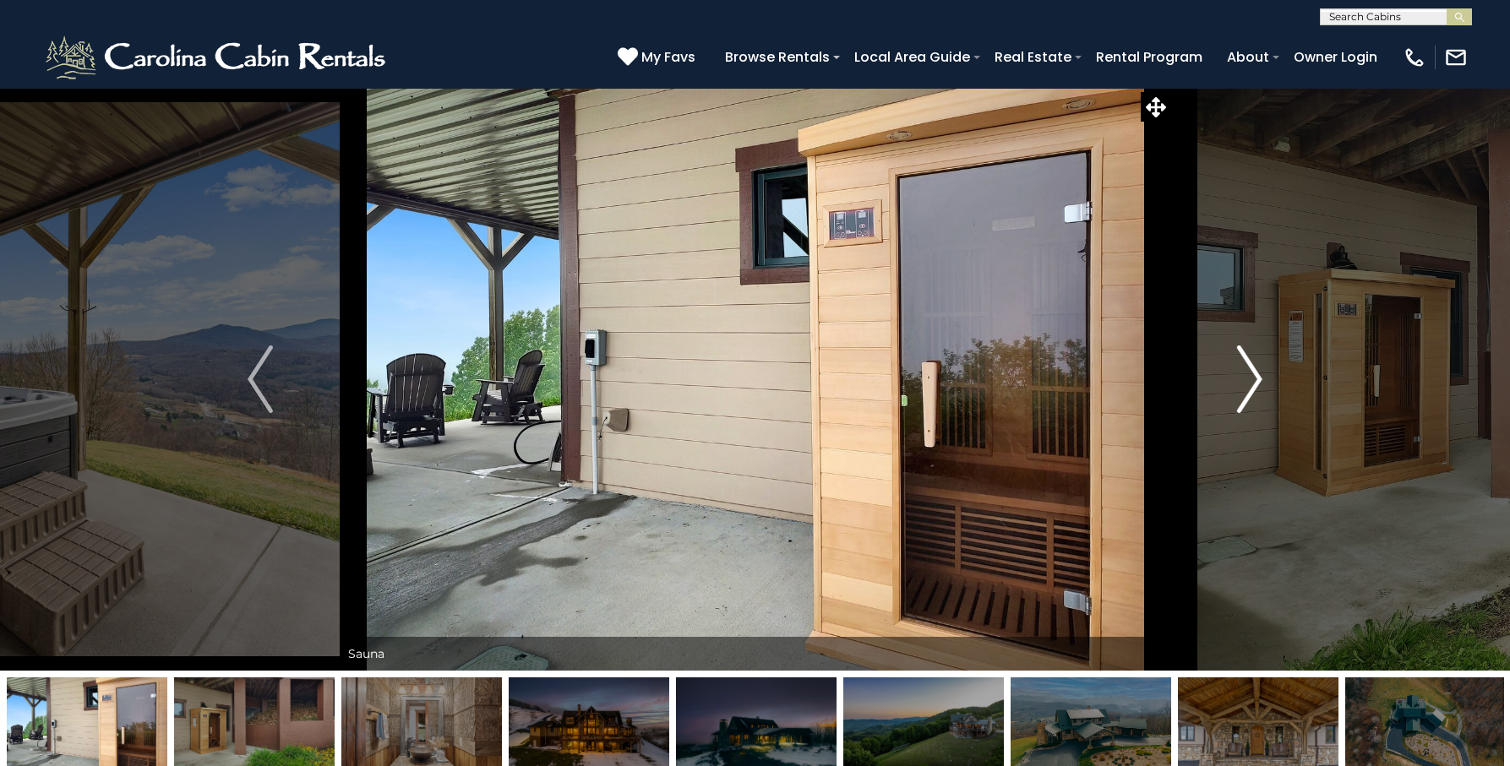
click at [1258, 374] on img "Next" at bounding box center [1249, 380] width 25 height 68
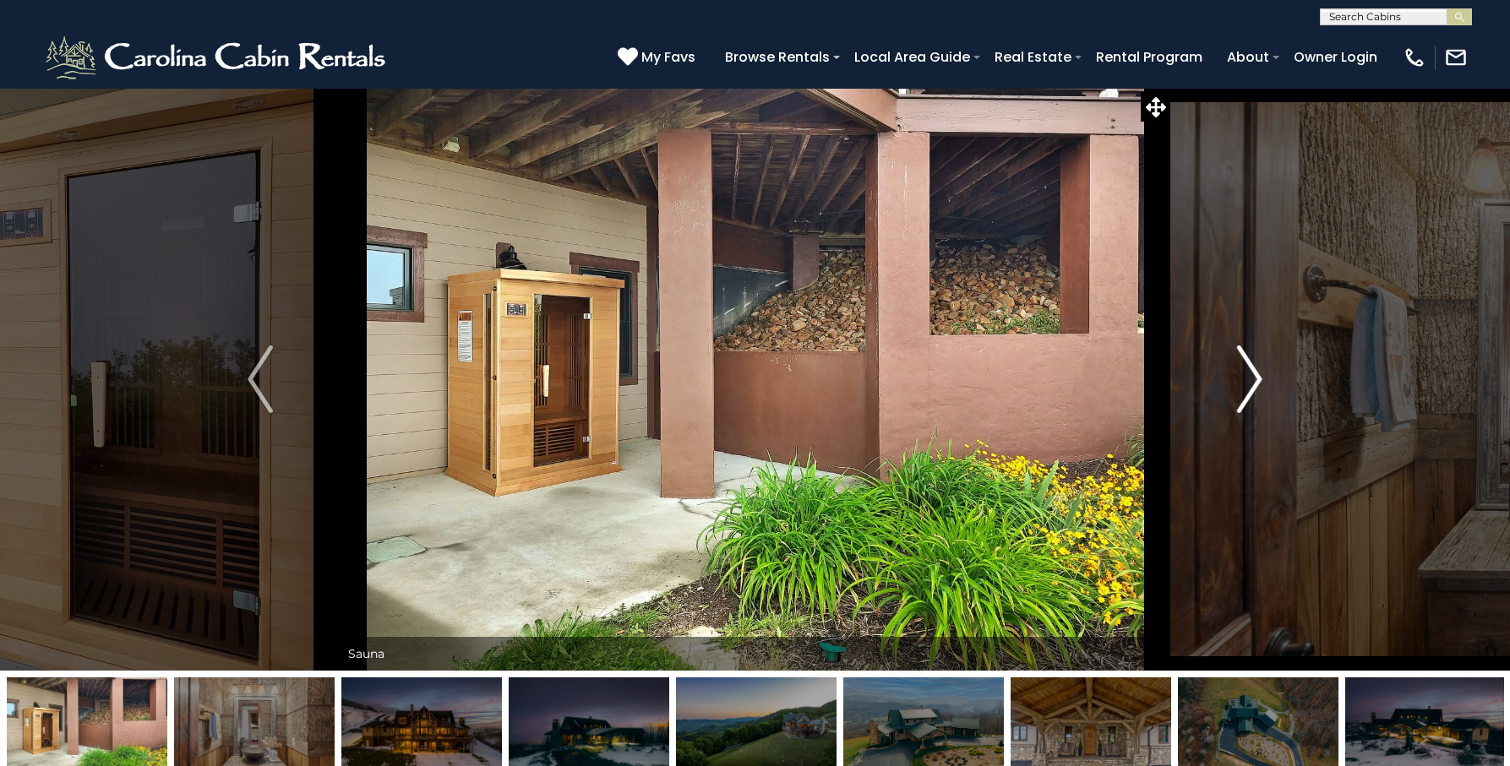
click at [1257, 375] on img "Next" at bounding box center [1249, 380] width 25 height 68
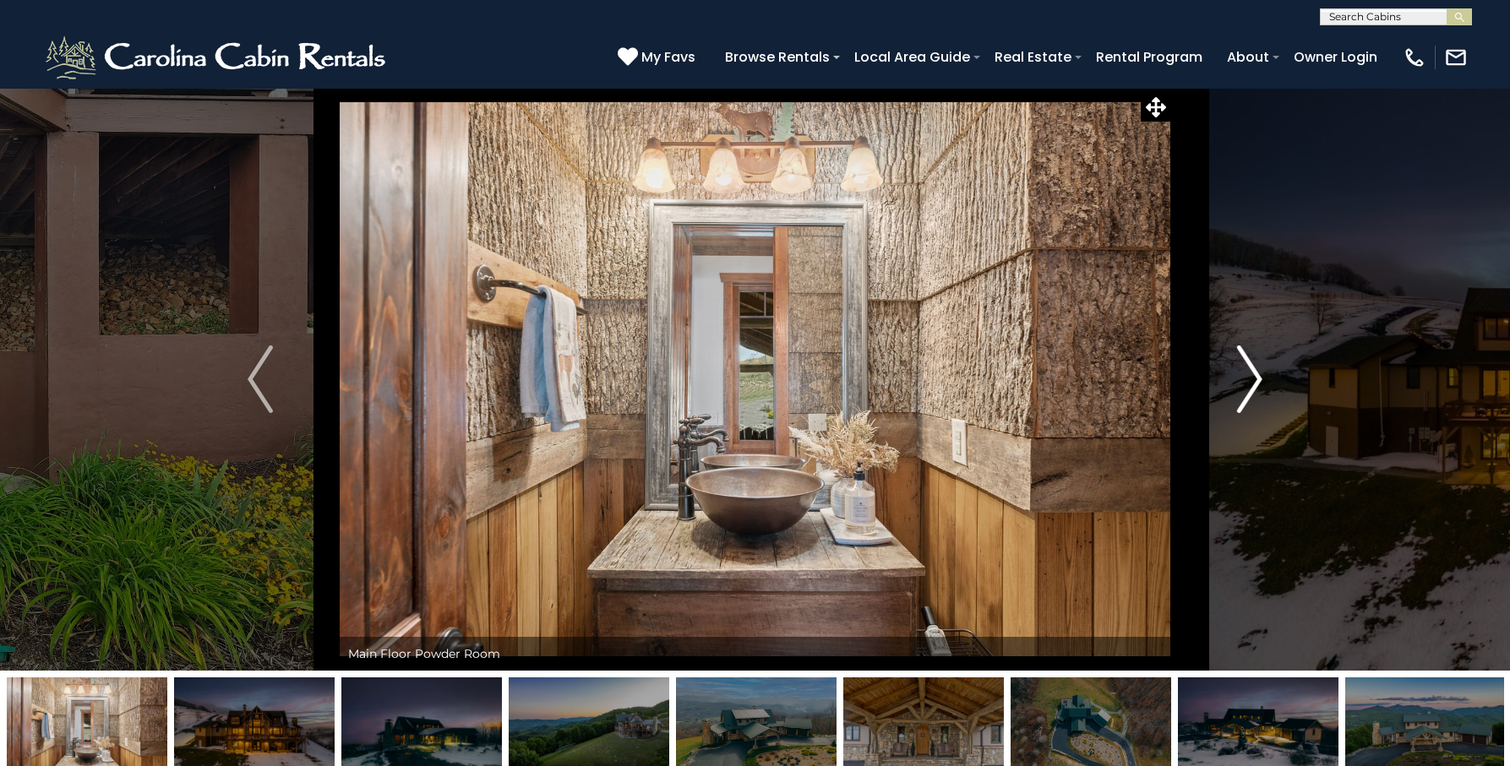
click at [1257, 375] on img "Next" at bounding box center [1249, 380] width 25 height 68
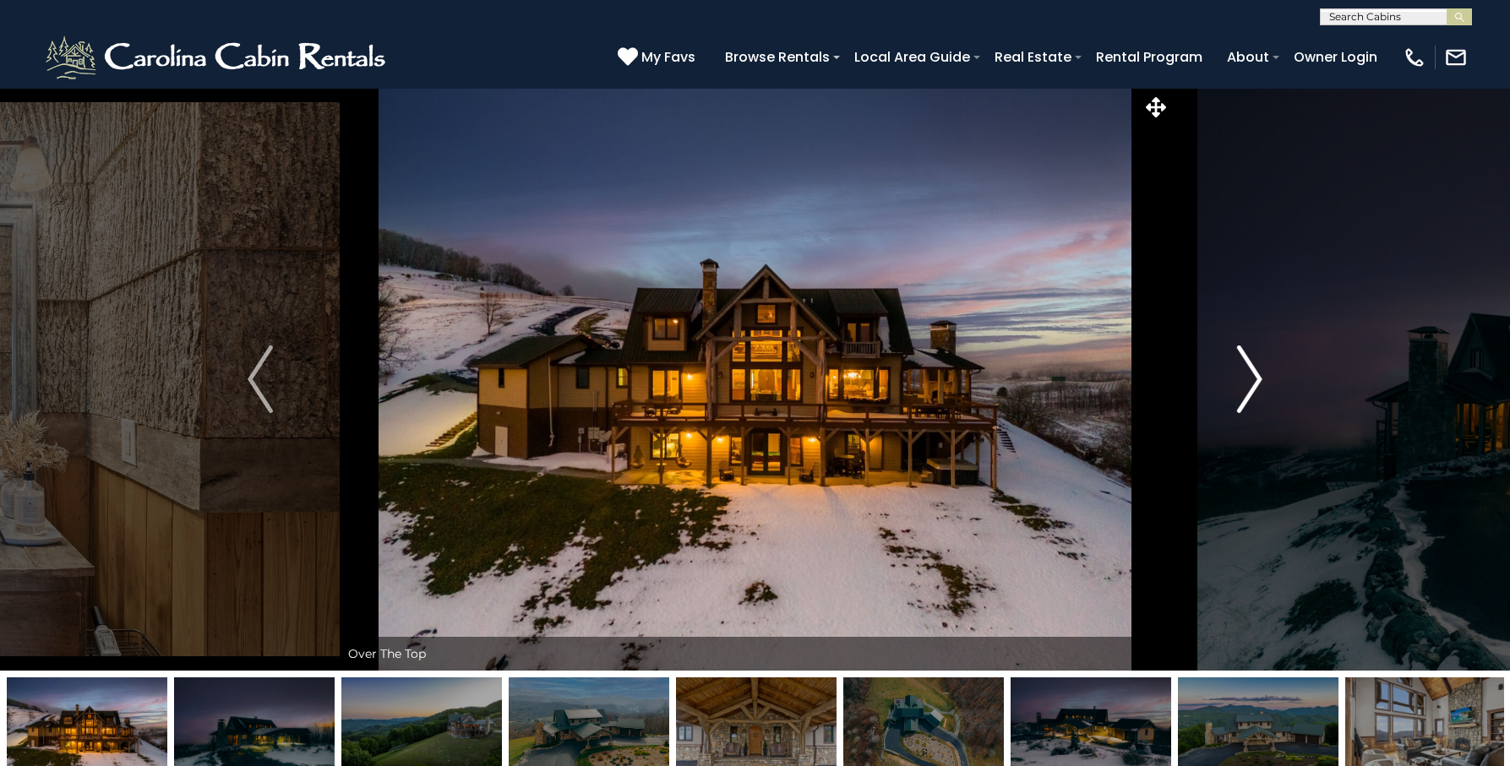
click at [1257, 375] on img "Next" at bounding box center [1249, 380] width 25 height 68
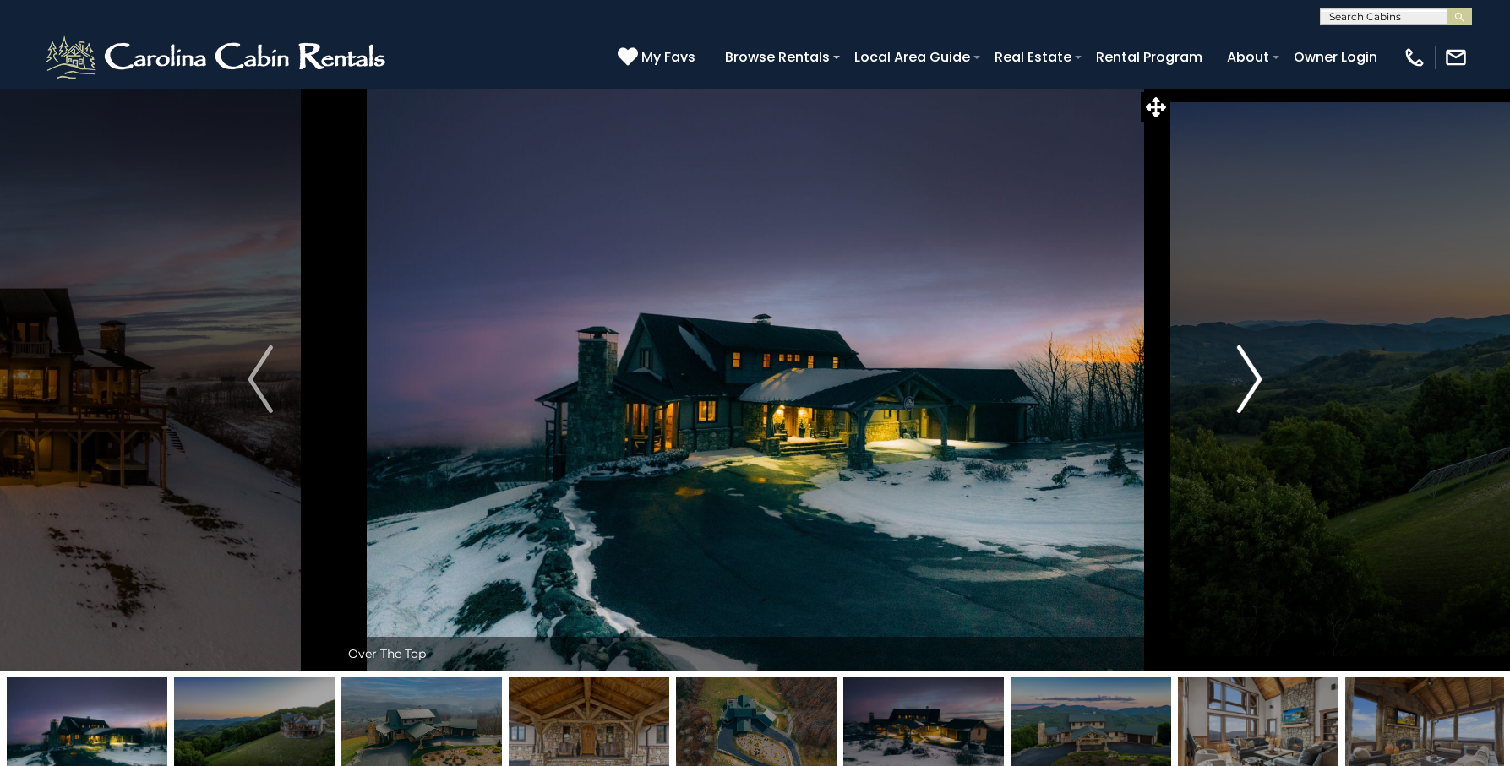
click at [1257, 375] on img "Next" at bounding box center [1249, 380] width 25 height 68
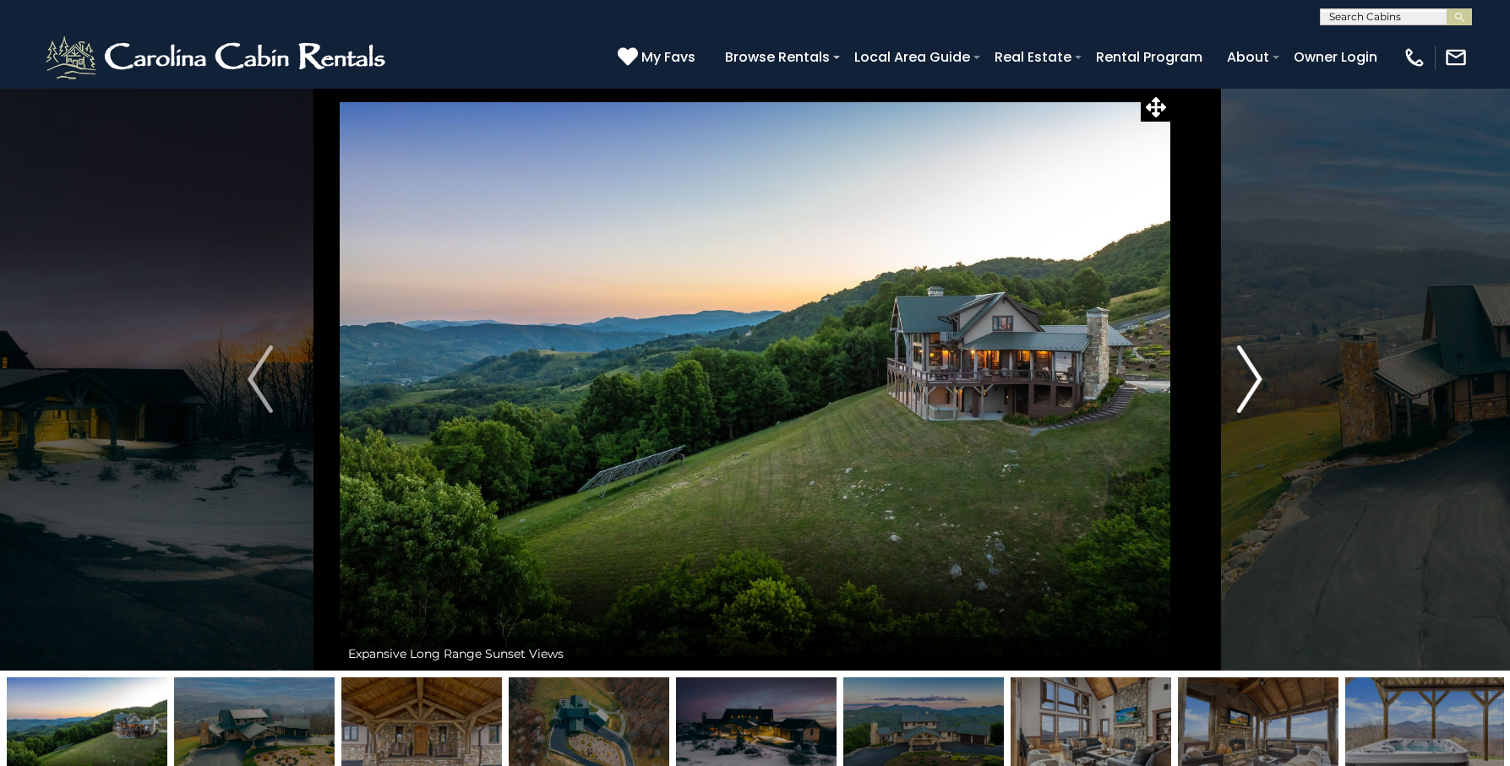
click at [1257, 375] on img "Next" at bounding box center [1249, 380] width 25 height 68
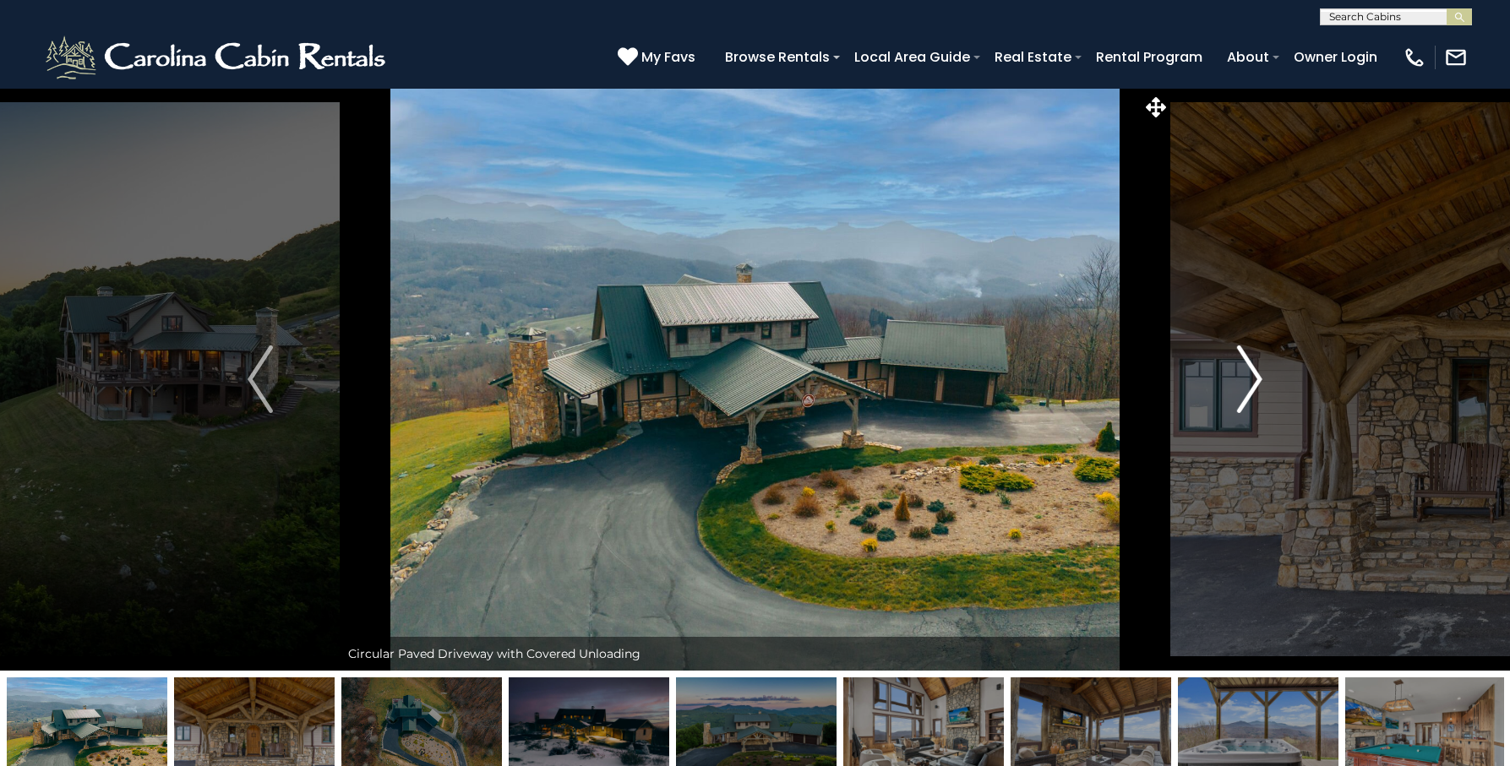
click at [1257, 375] on img "Next" at bounding box center [1249, 380] width 25 height 68
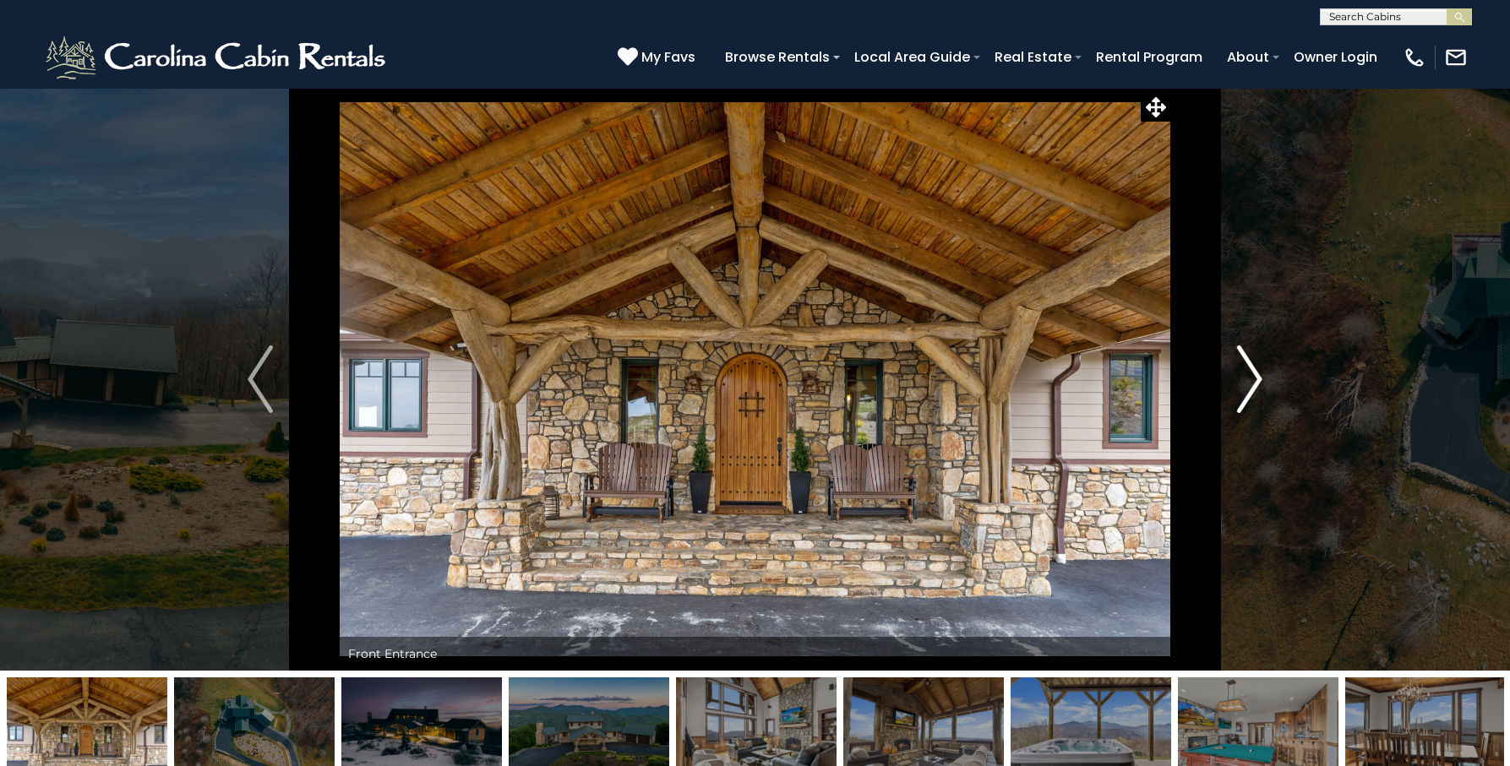
click at [1257, 375] on img "Next" at bounding box center [1249, 380] width 25 height 68
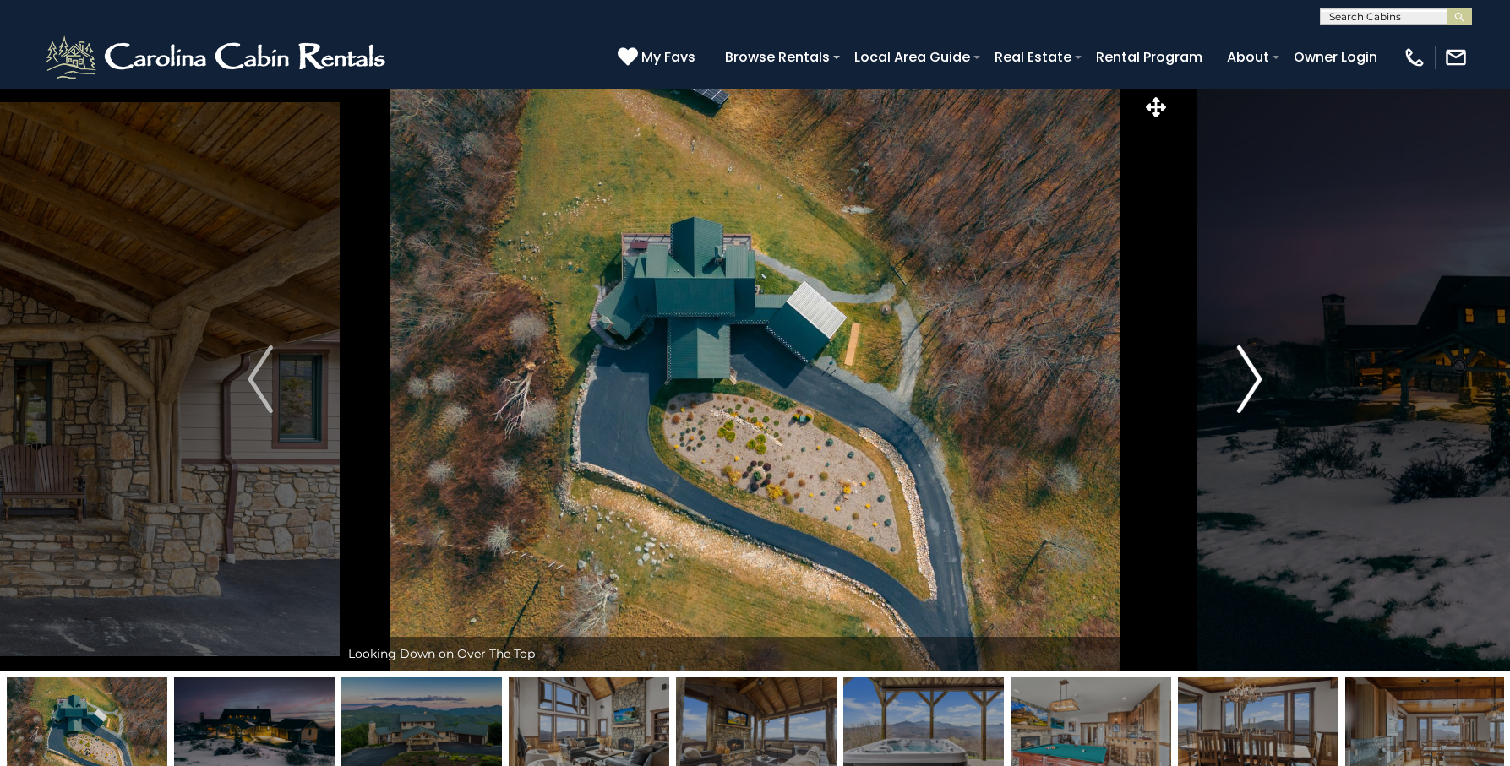
click at [1257, 375] on img "Next" at bounding box center [1249, 380] width 25 height 68
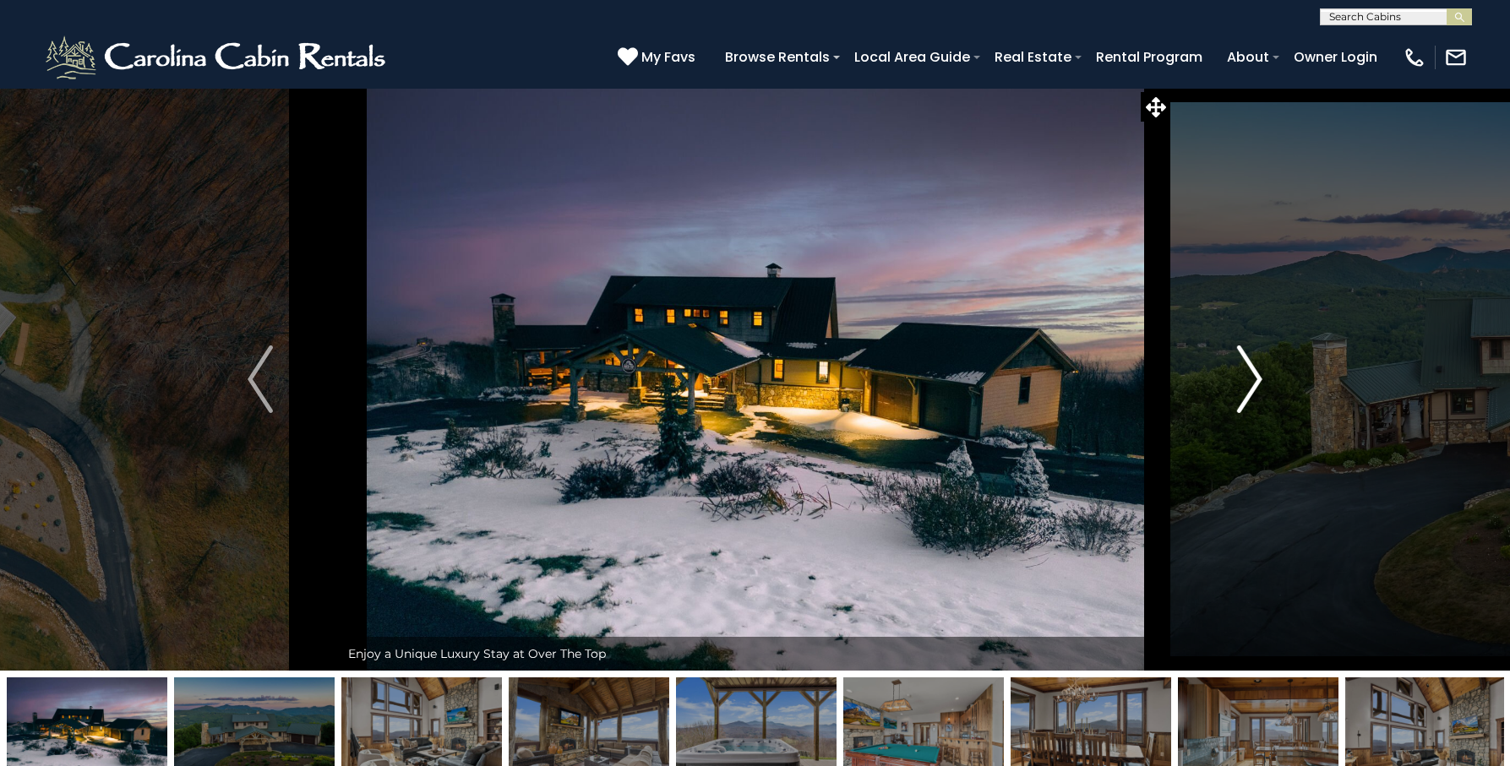
click at [1257, 375] on img "Next" at bounding box center [1249, 380] width 25 height 68
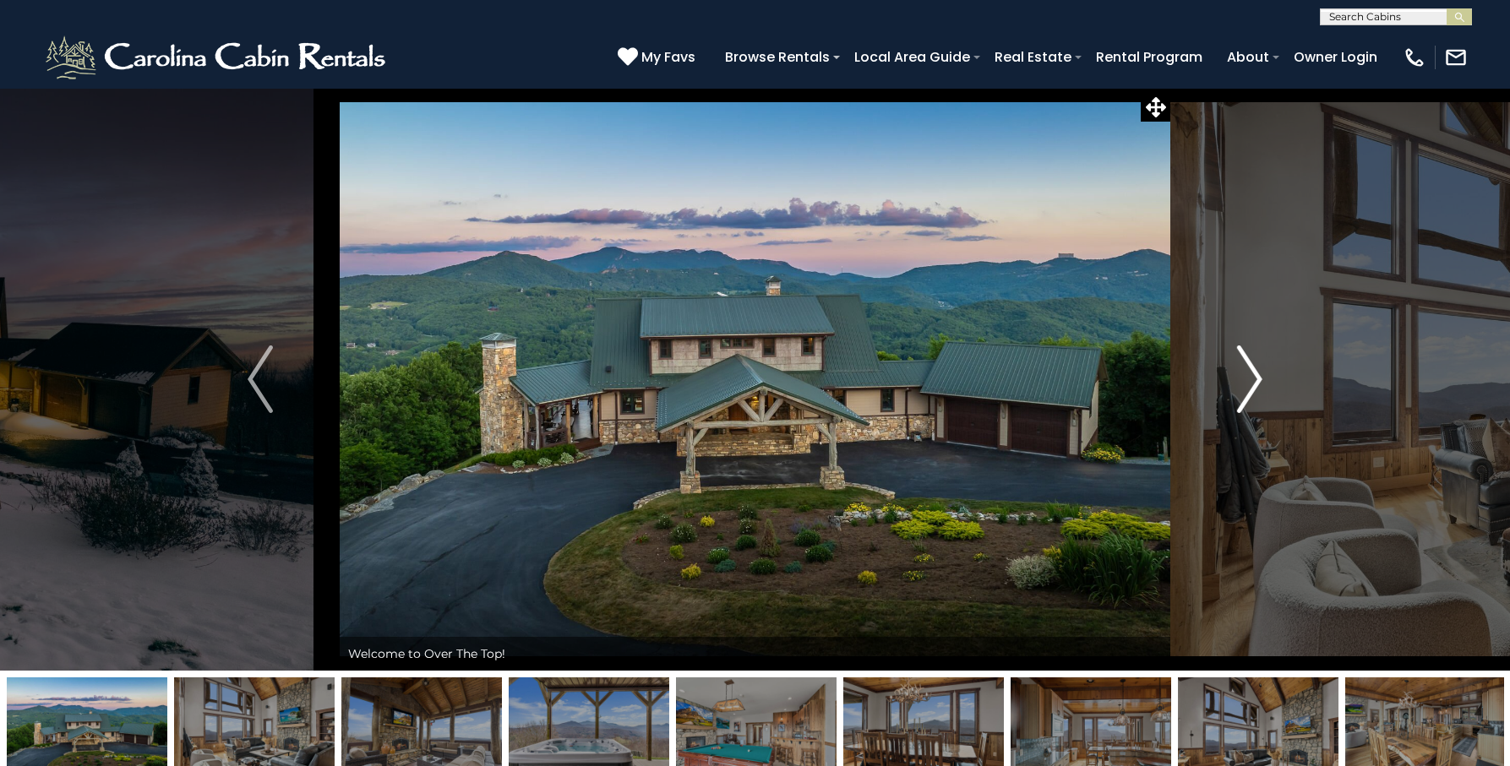
click at [1257, 375] on img "Next" at bounding box center [1249, 380] width 25 height 68
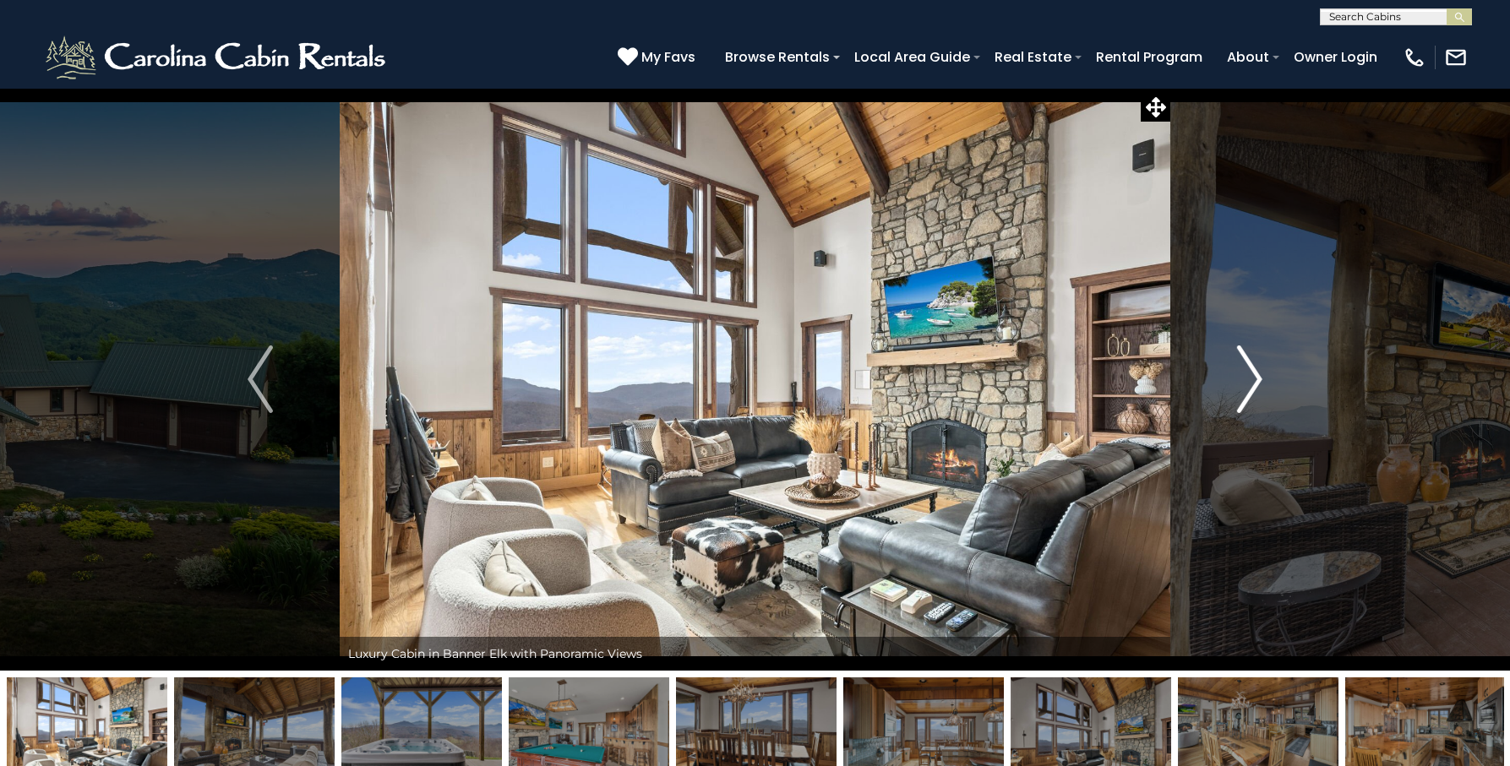
click at [1257, 375] on img "Next" at bounding box center [1249, 380] width 25 height 68
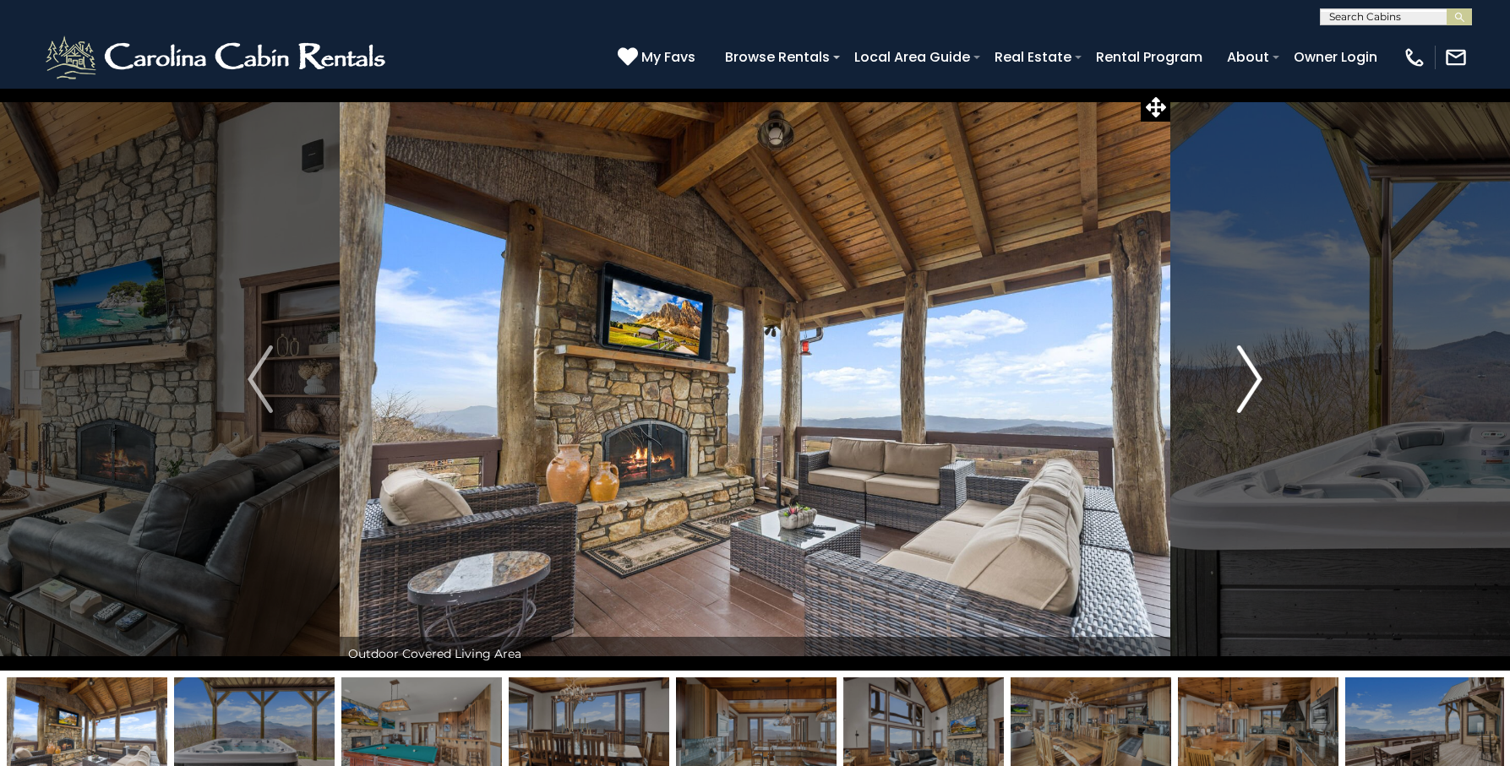
click at [1257, 375] on img "Next" at bounding box center [1249, 380] width 25 height 68
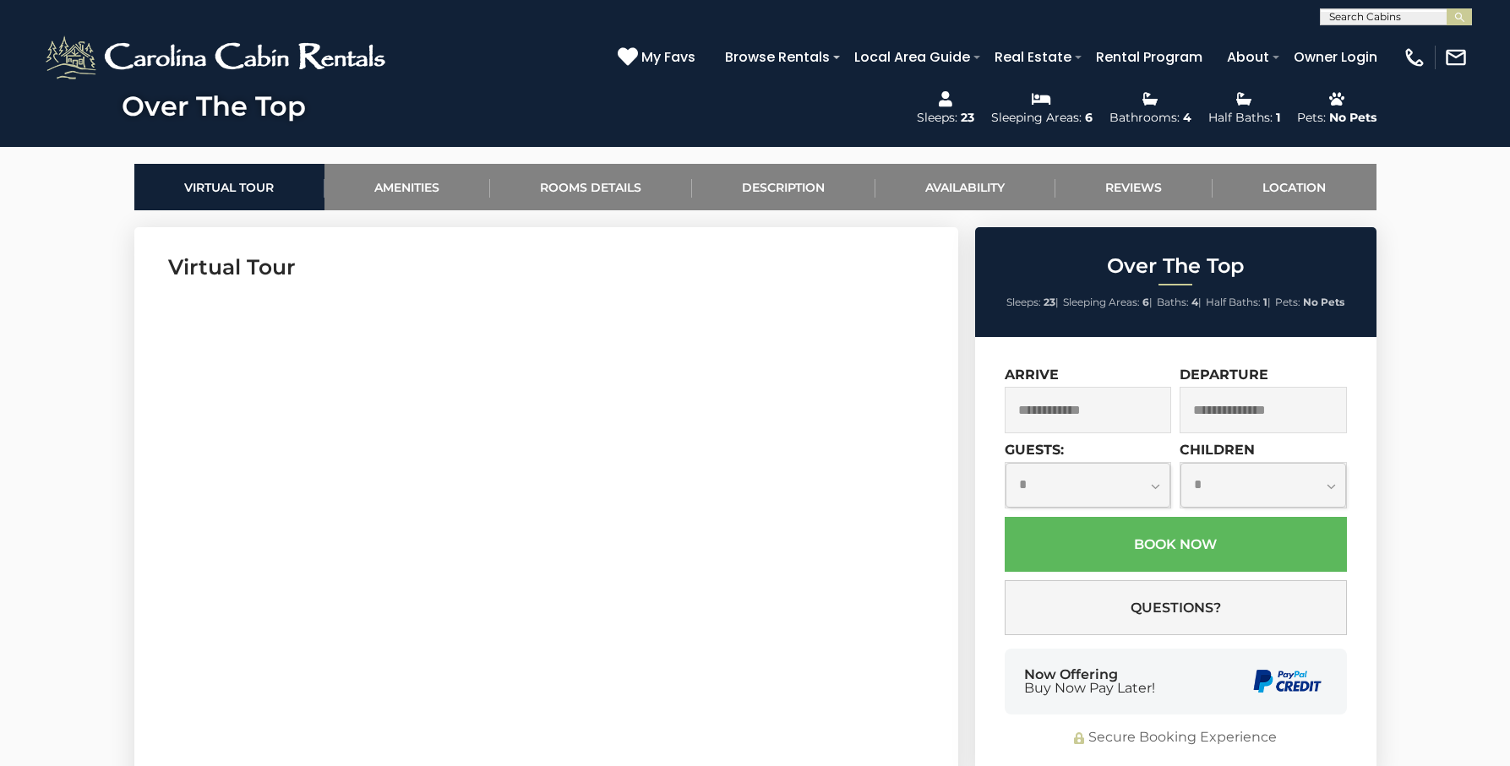
scroll to position [729, 0]
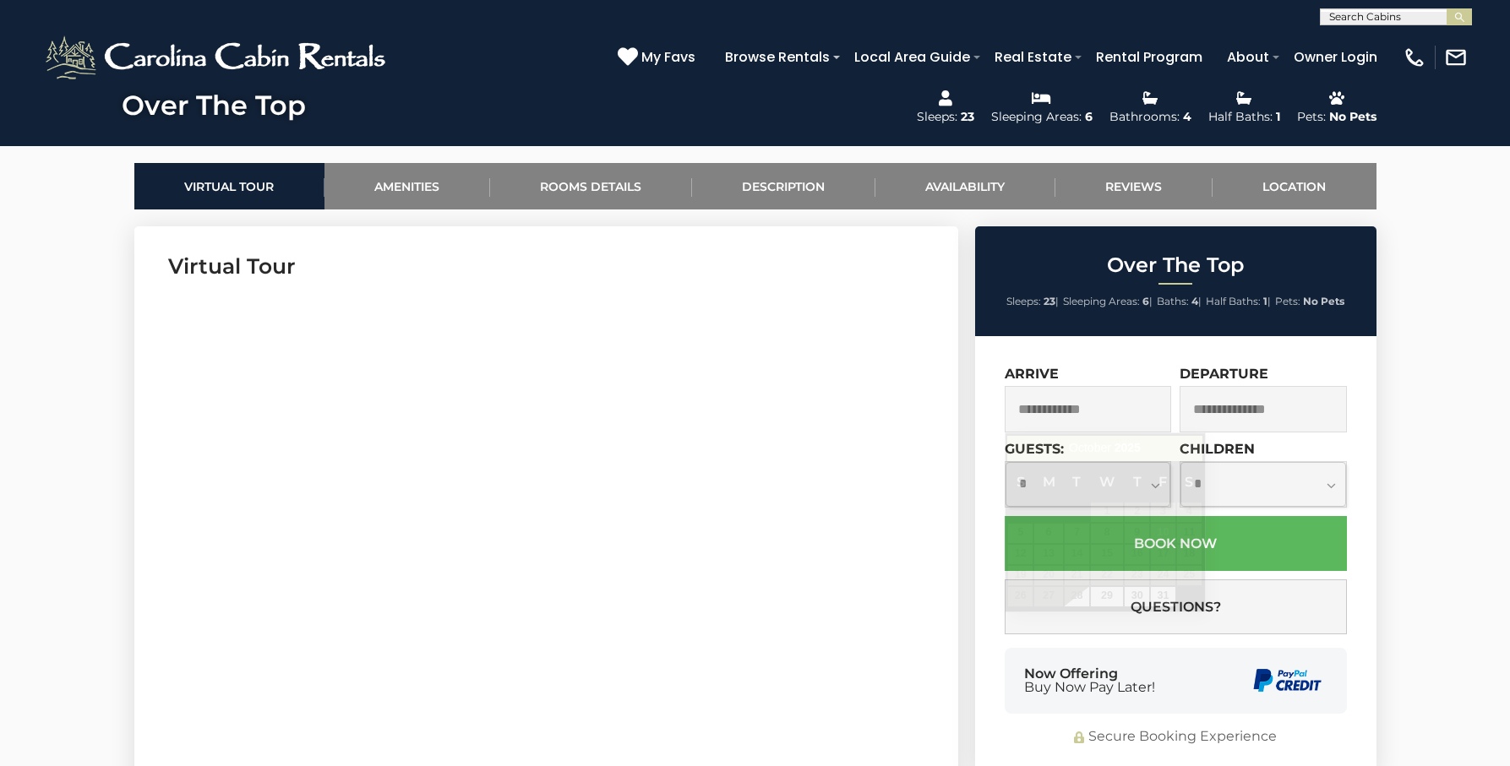
click at [1085, 408] on input "text" at bounding box center [1088, 409] width 167 height 46
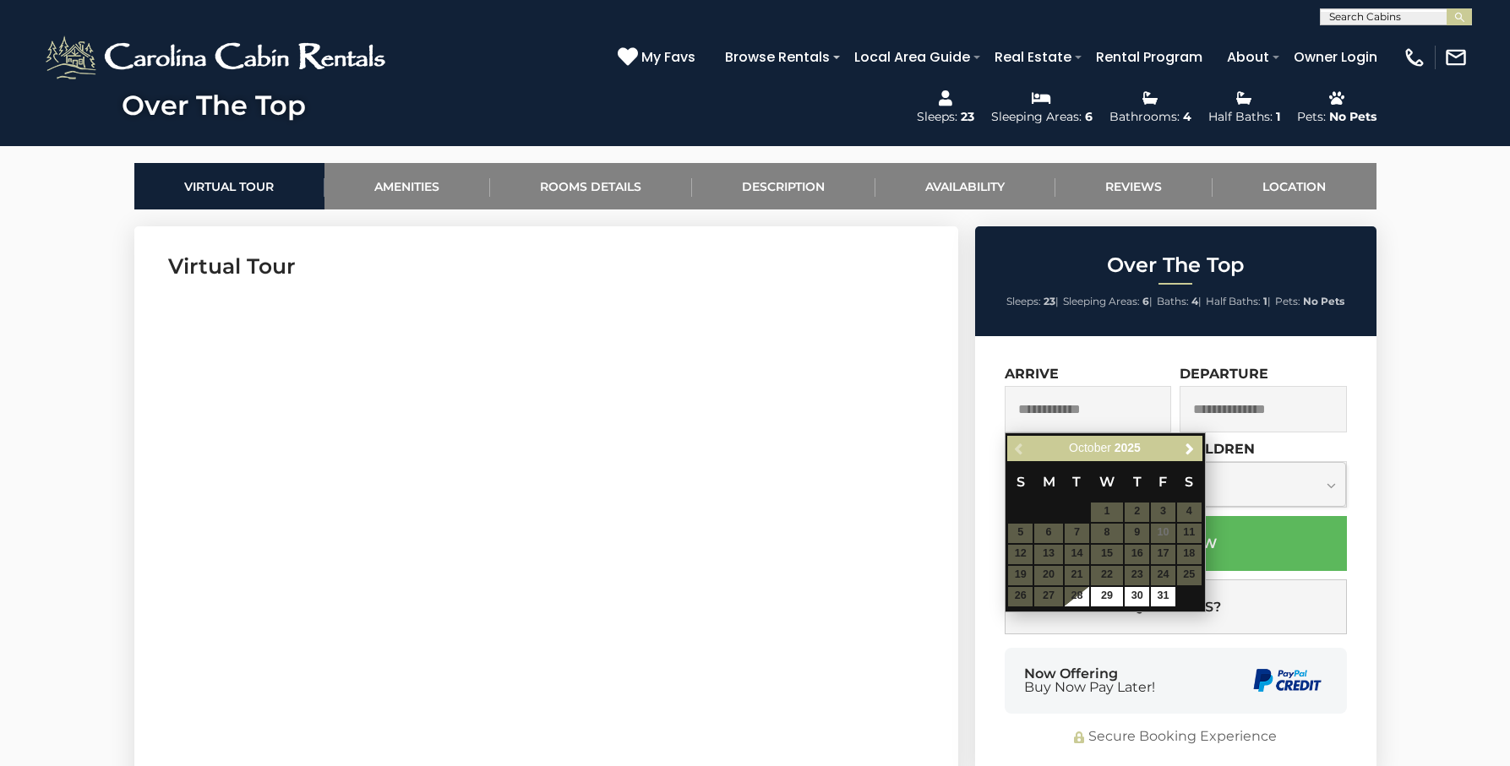
scroll to position [725, 0]
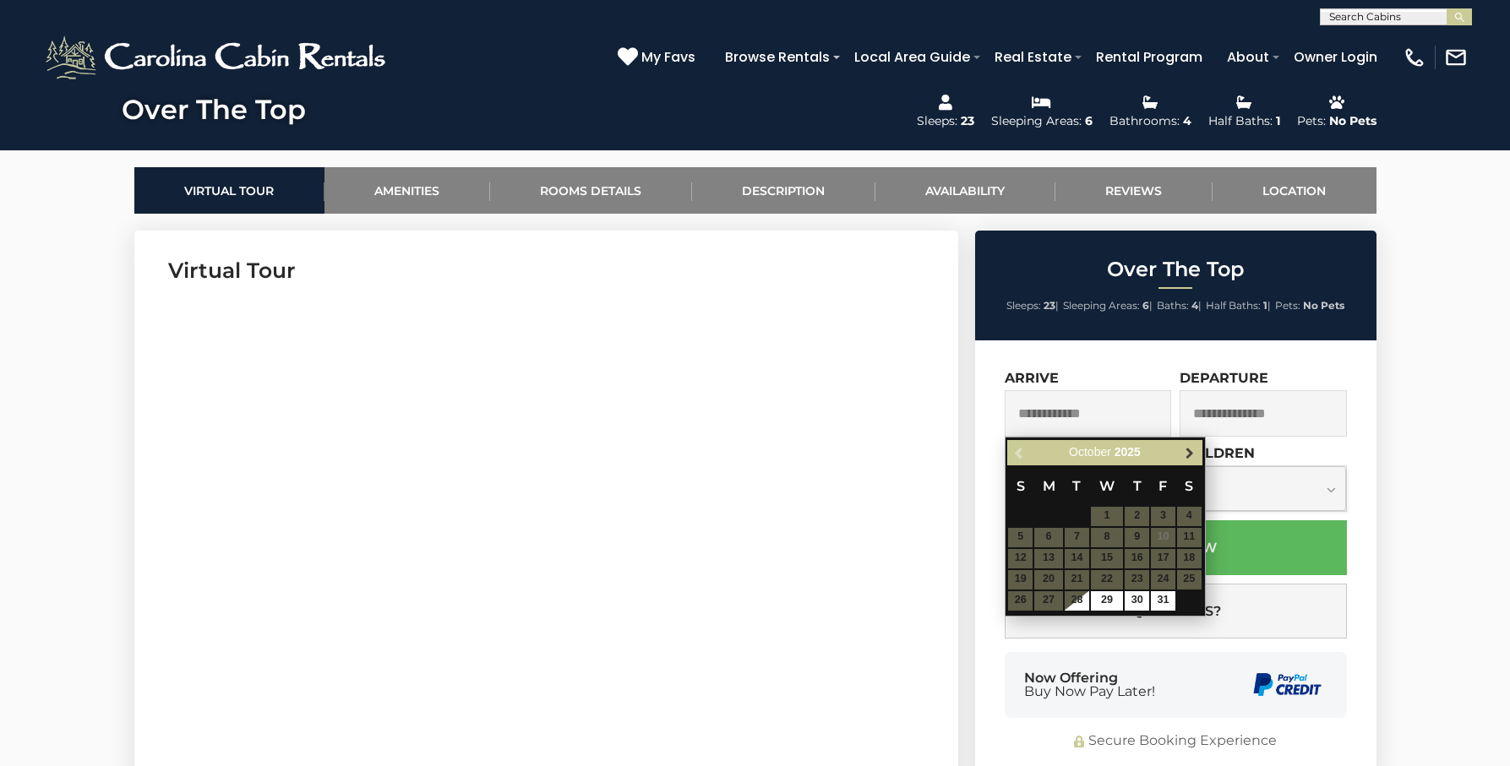
click at [1191, 457] on span "Next" at bounding box center [1190, 453] width 14 height 14
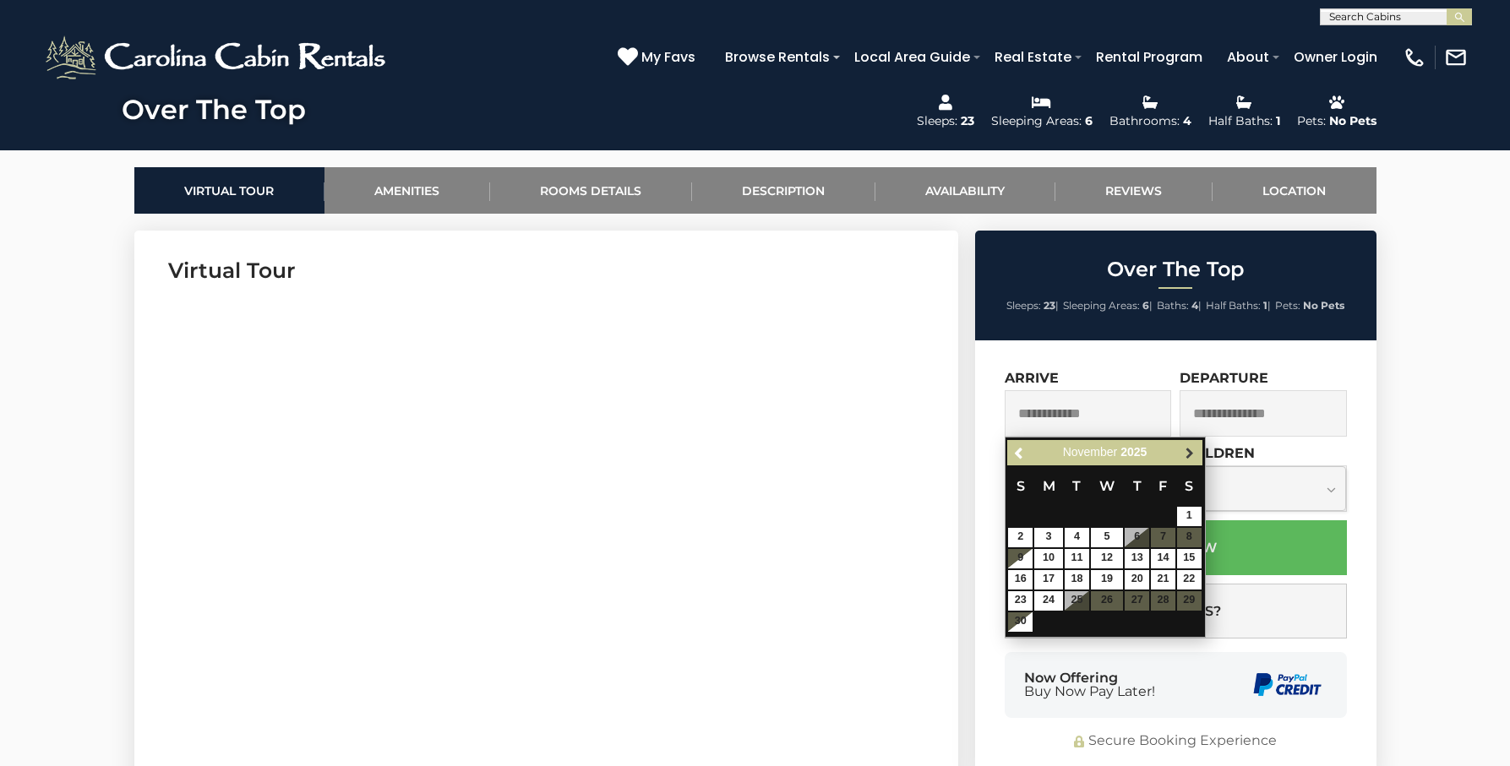
scroll to position [729, 0]
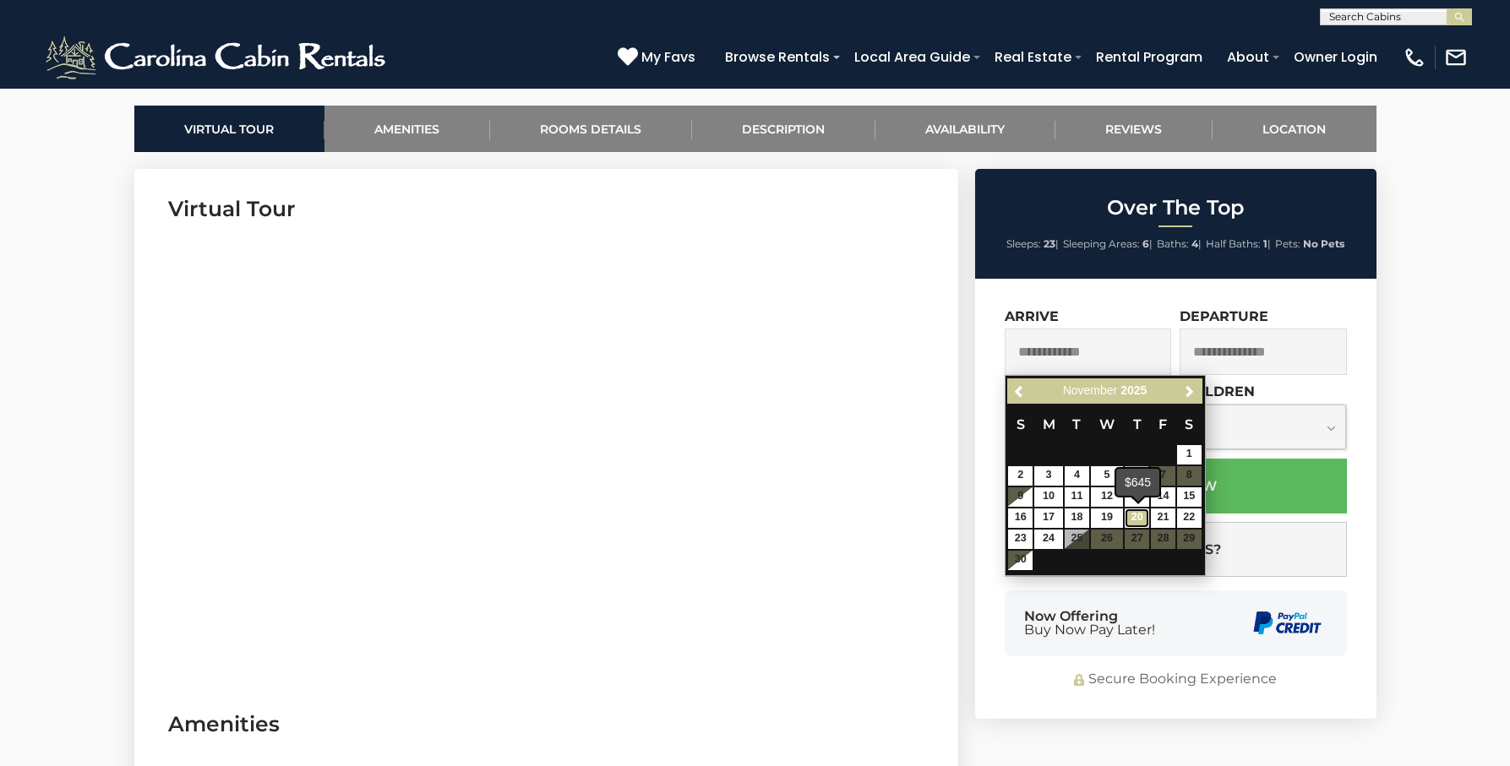
click at [1137, 517] on link "20" at bounding box center [1137, 518] width 25 height 19
type input "**********"
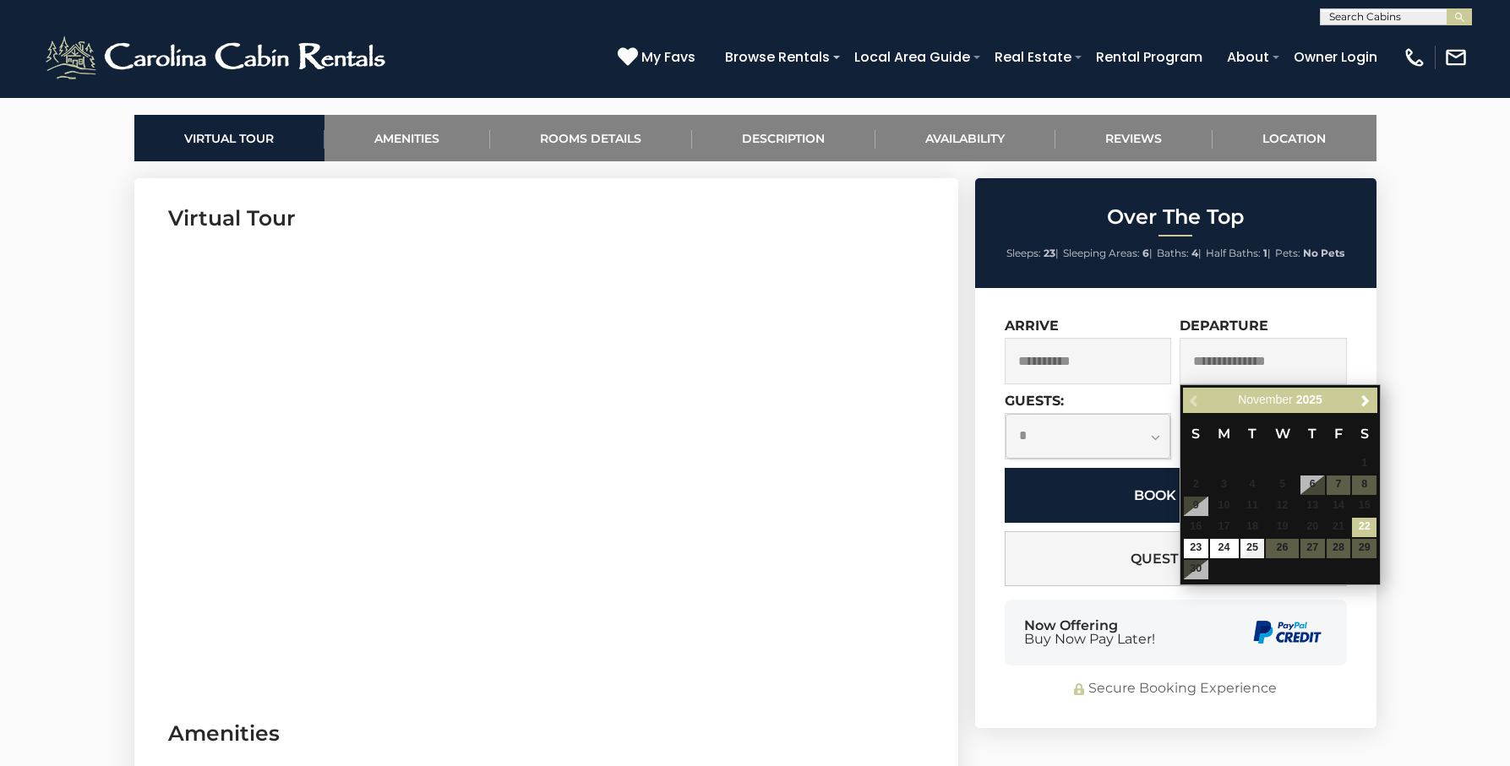
scroll to position [775, 0]
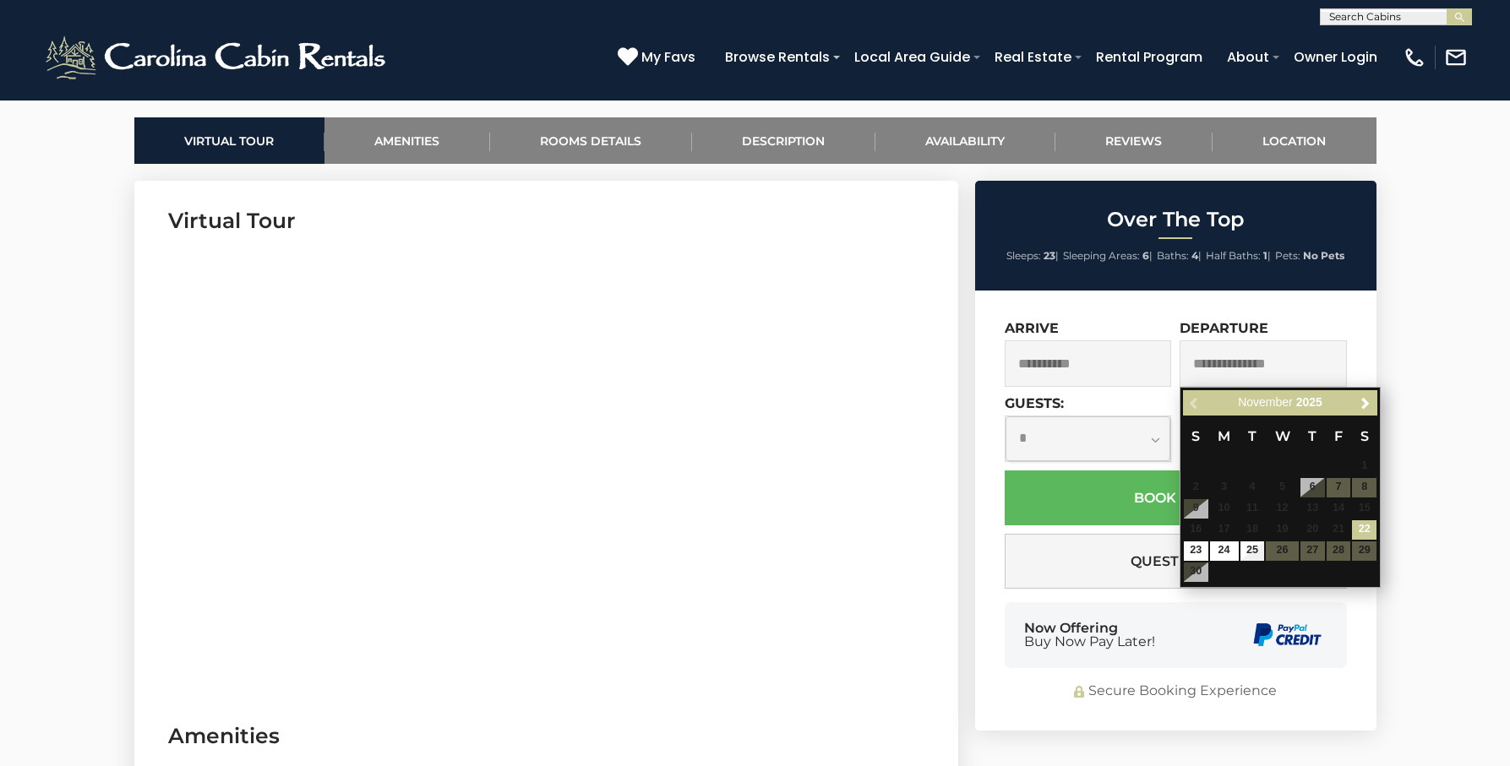
click at [1198, 408] on div "Previous Next November 2025" at bounding box center [1280, 403] width 194 height 26
click at [1374, 406] on link "Next" at bounding box center [1364, 403] width 21 height 21
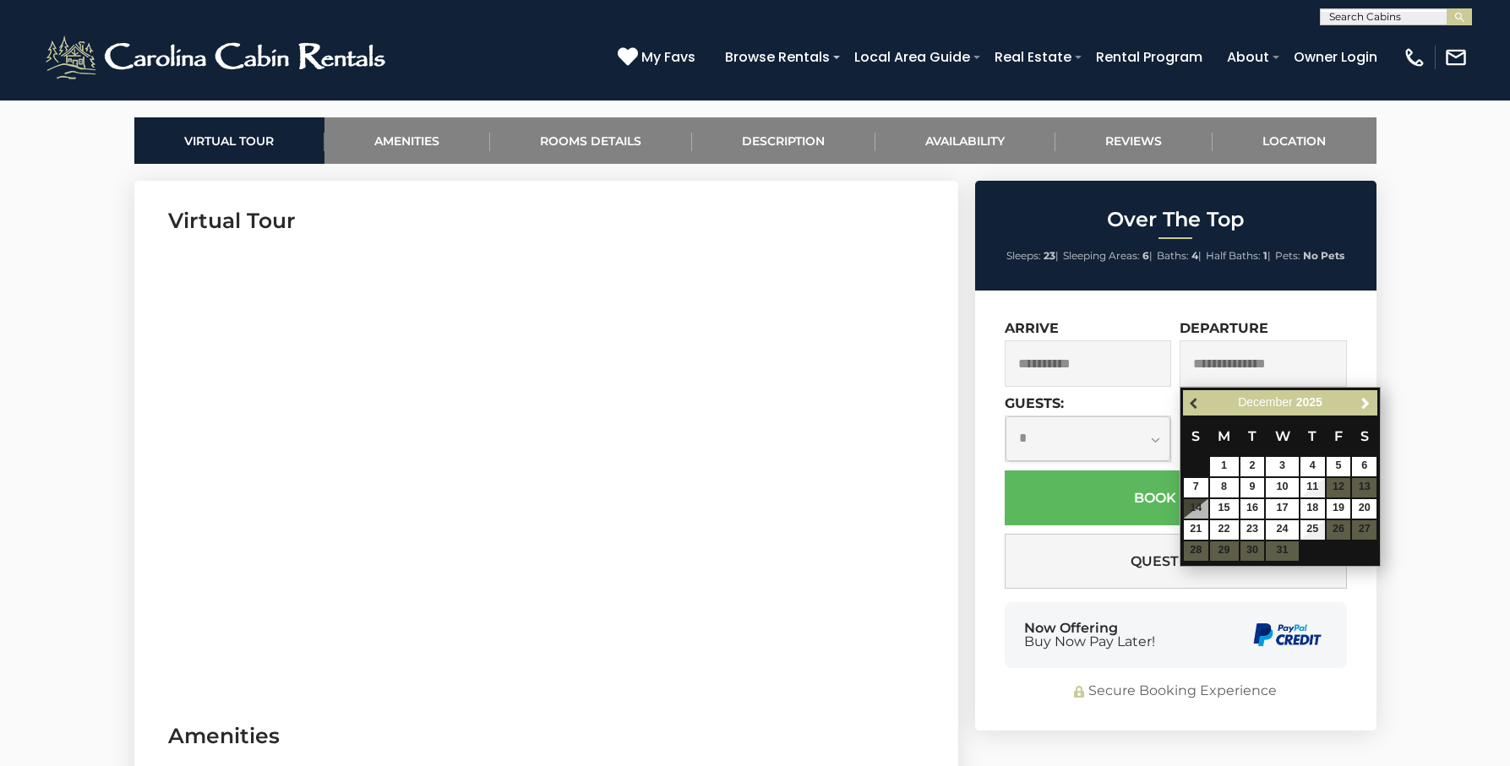
click at [1191, 403] on span "Previous" at bounding box center [1195, 403] width 14 height 14
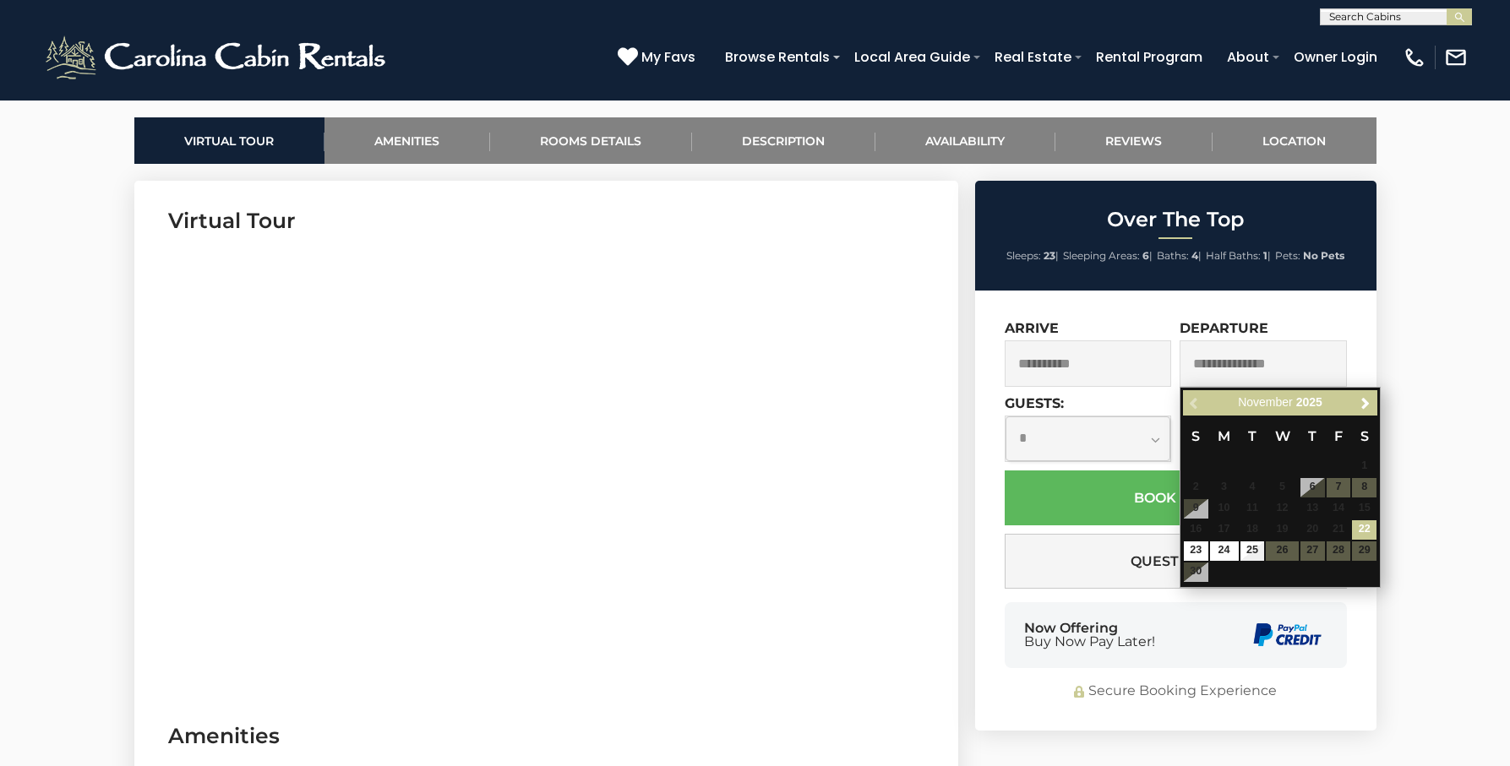
click at [1191, 403] on div "Previous Next November 2025" at bounding box center [1280, 403] width 194 height 26
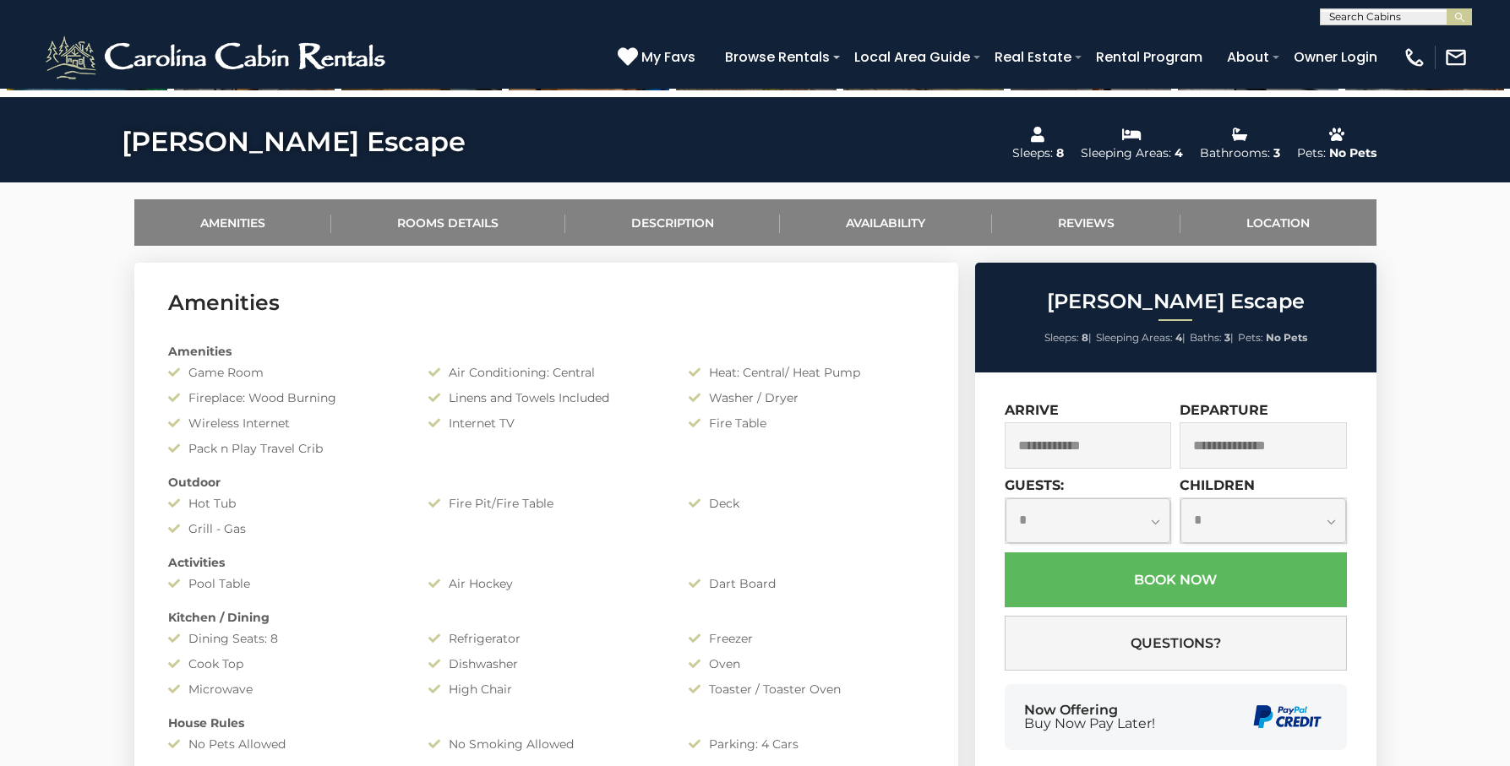
scroll to position [694, 0]
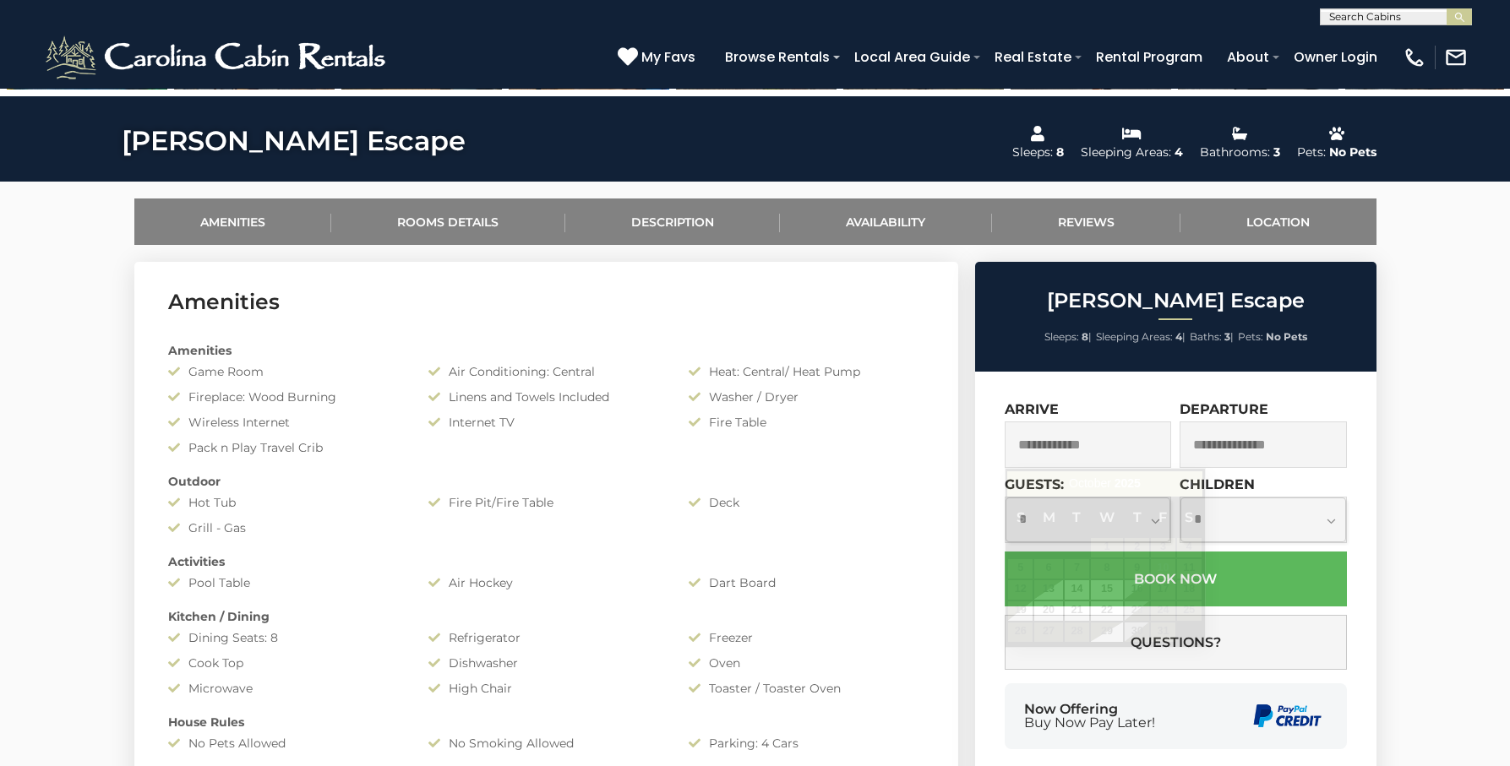
click at [1101, 447] on input "text" at bounding box center [1088, 445] width 167 height 46
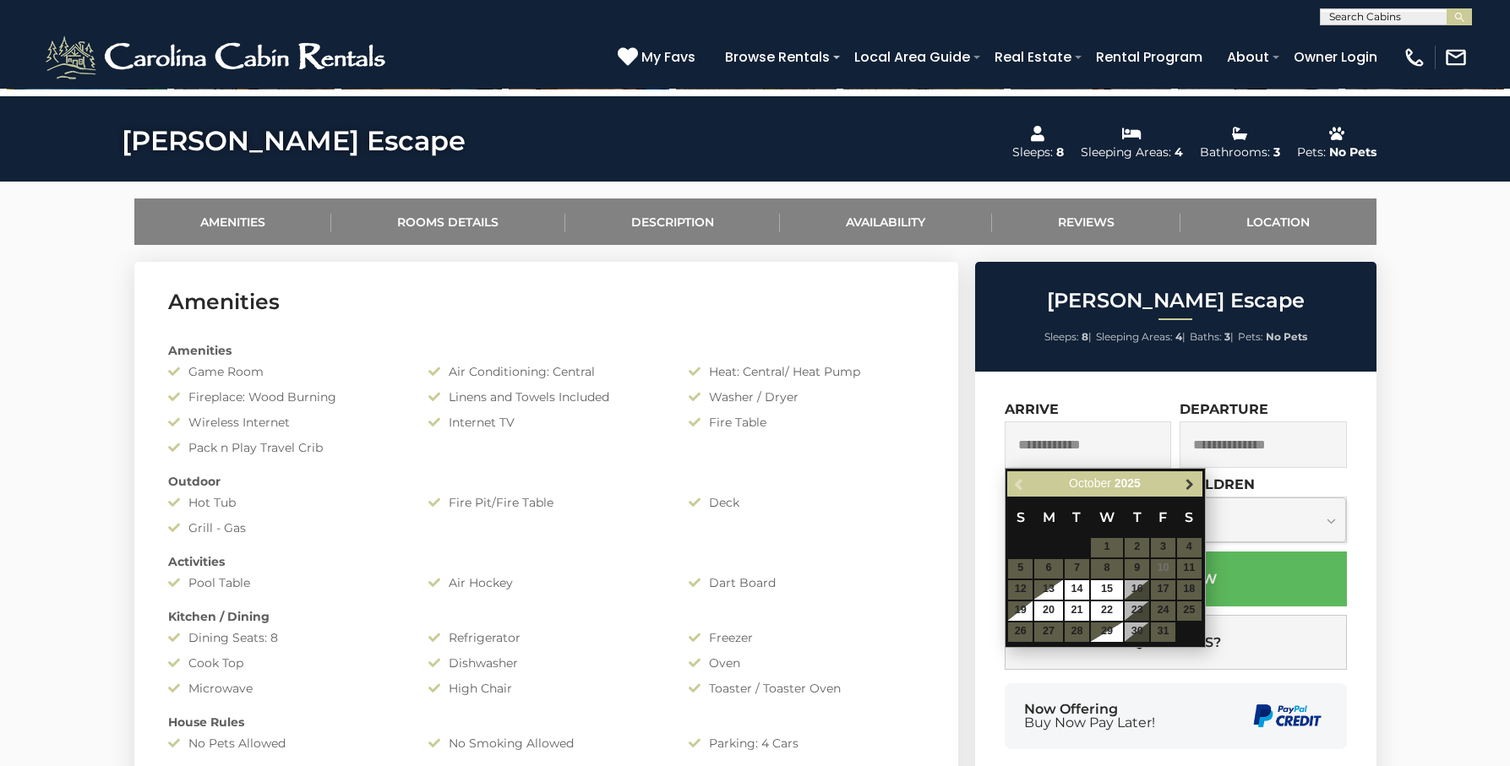
click at [1188, 487] on span "Next" at bounding box center [1190, 484] width 14 height 14
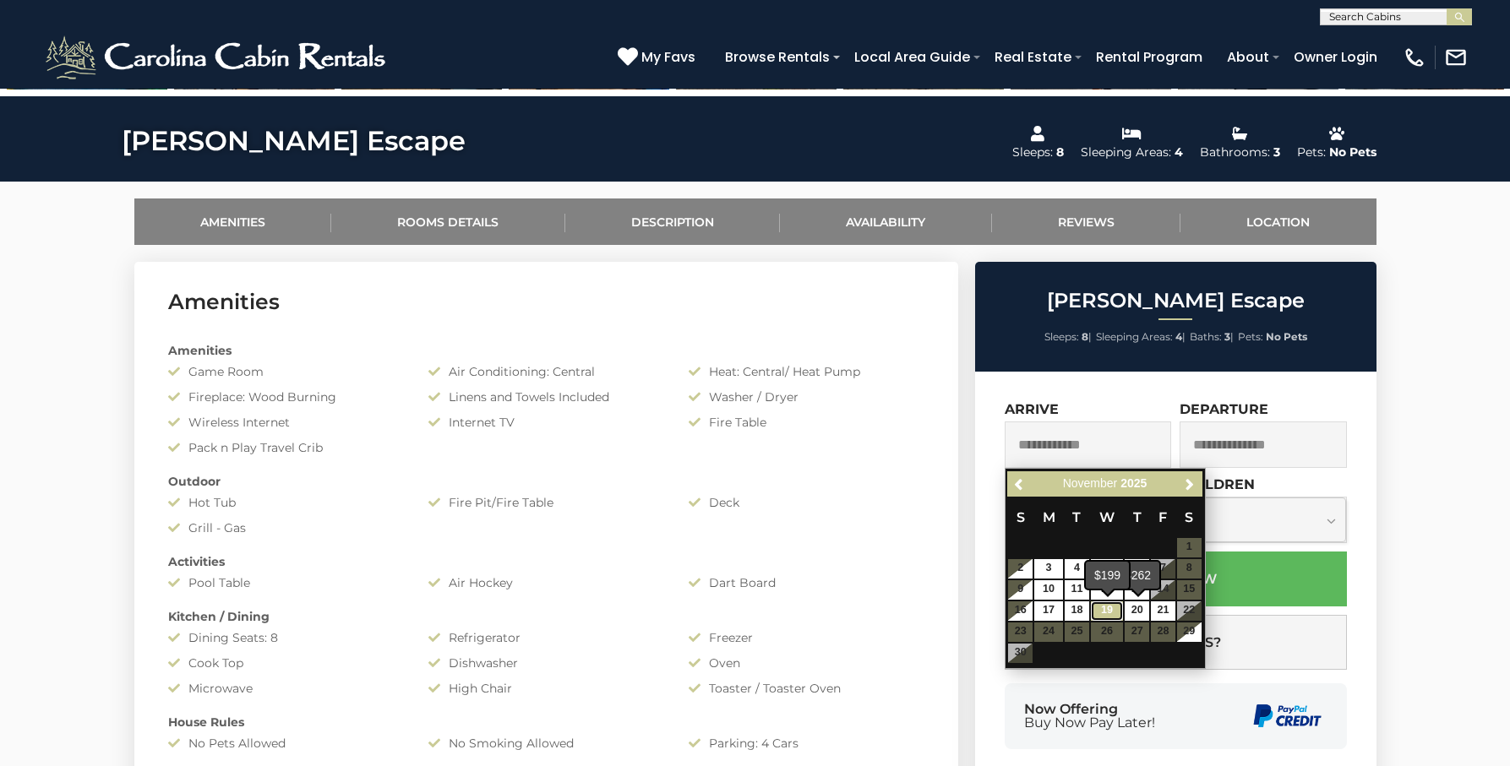
click at [1104, 613] on link "19" at bounding box center [1107, 611] width 32 height 19
type input "**********"
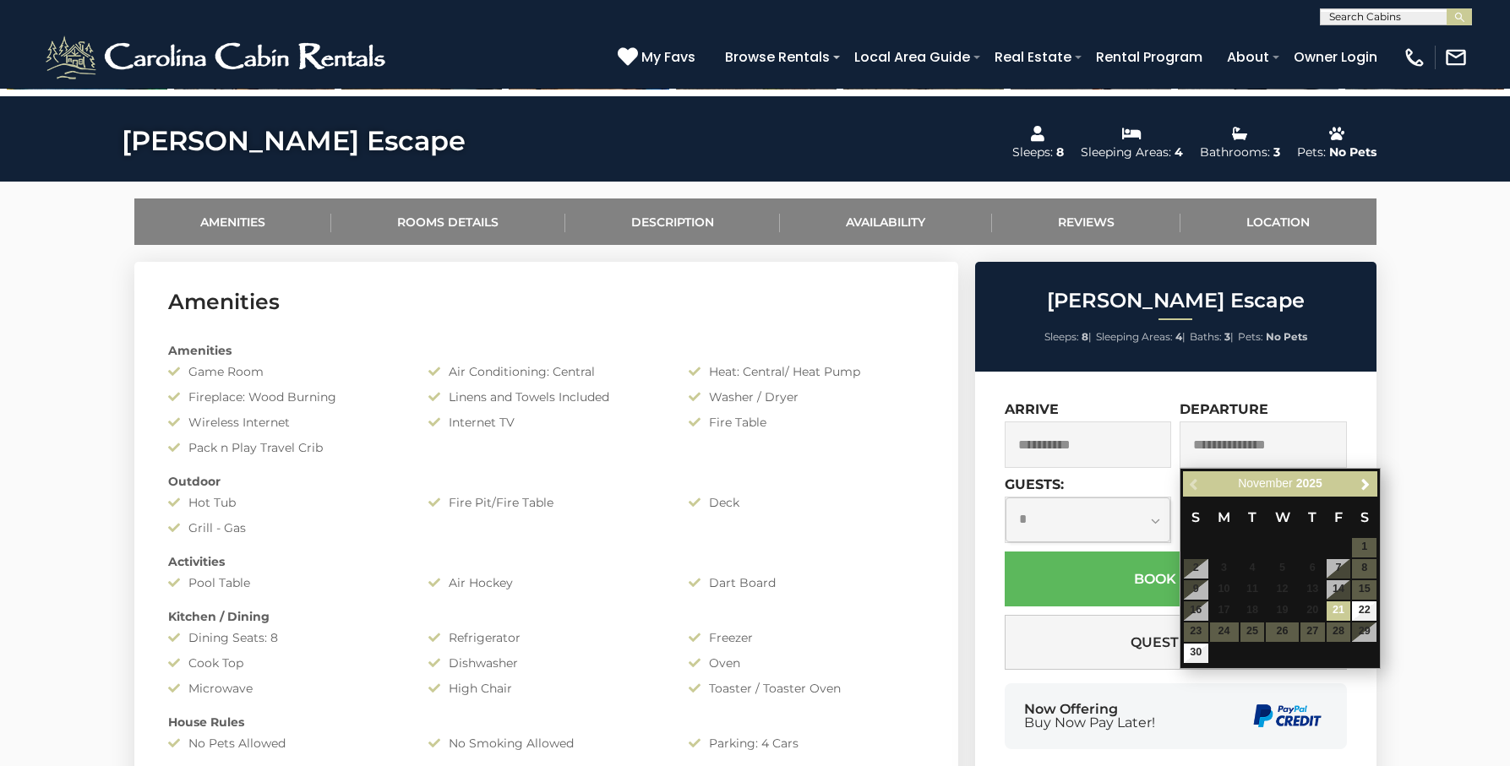
click at [1324, 444] on input "text" at bounding box center [1263, 445] width 167 height 46
click at [1241, 441] on input "text" at bounding box center [1263, 445] width 167 height 46
click at [1370, 614] on link "22" at bounding box center [1364, 611] width 25 height 19
type input "**********"
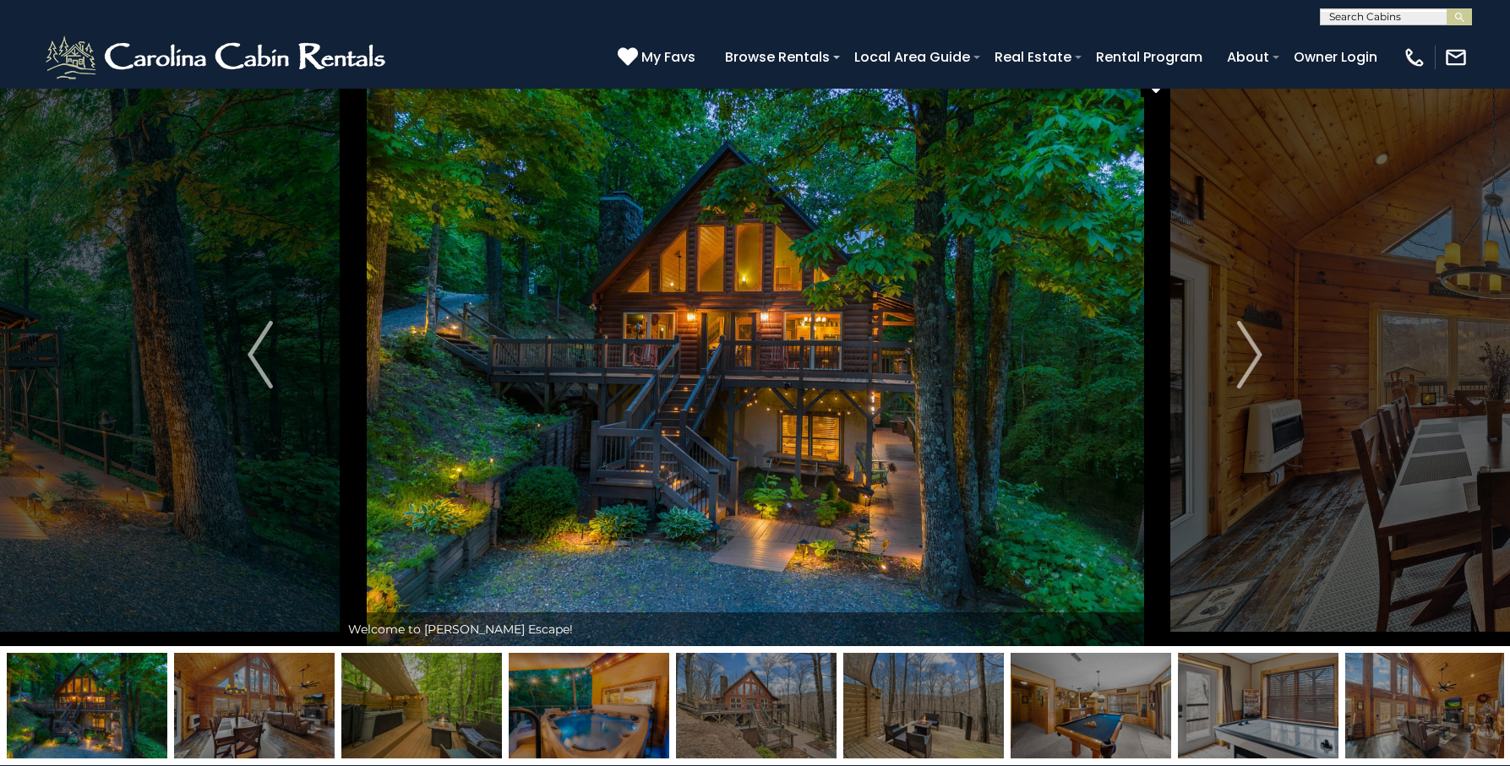
scroll to position [0, 0]
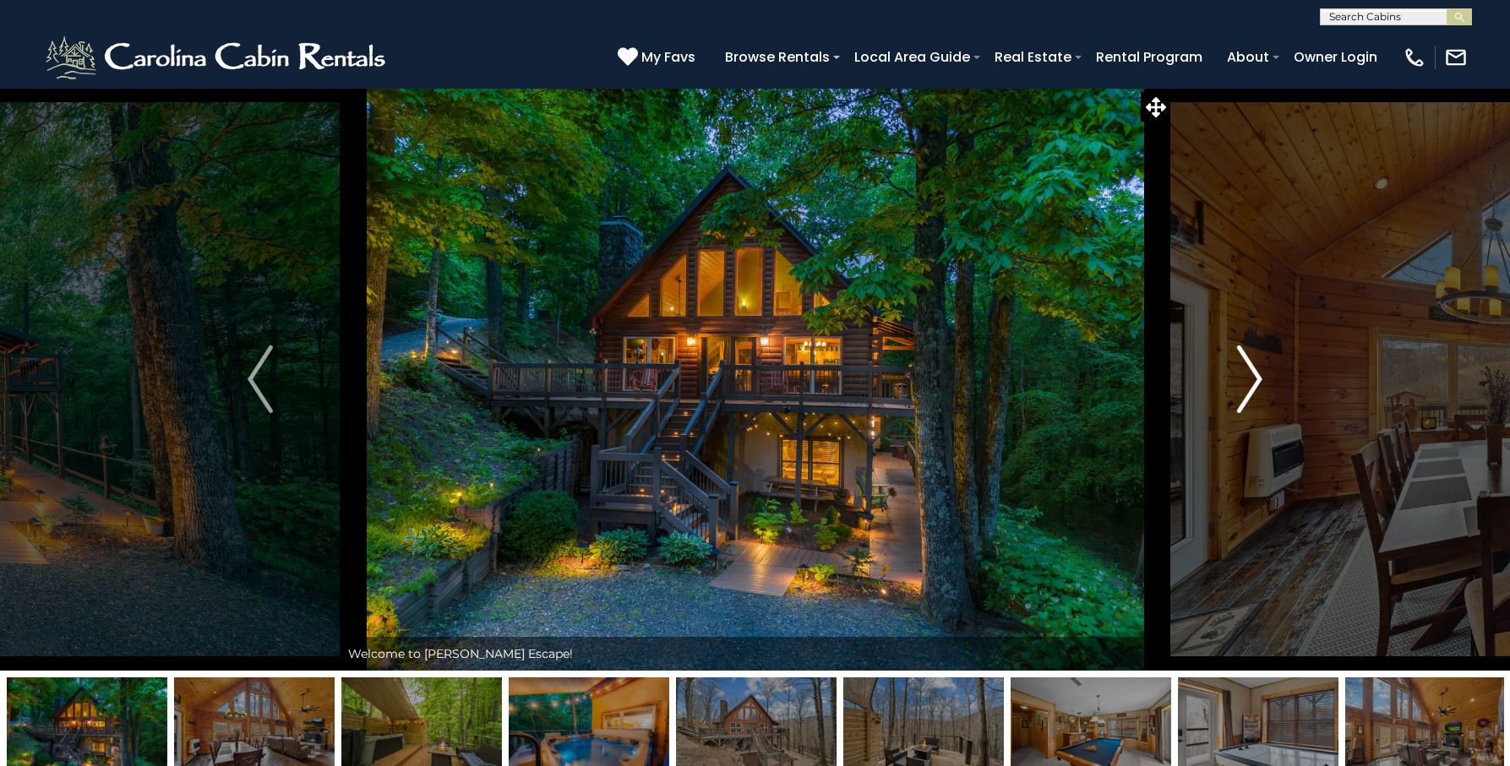
click at [1251, 373] on img "Next" at bounding box center [1249, 380] width 25 height 68
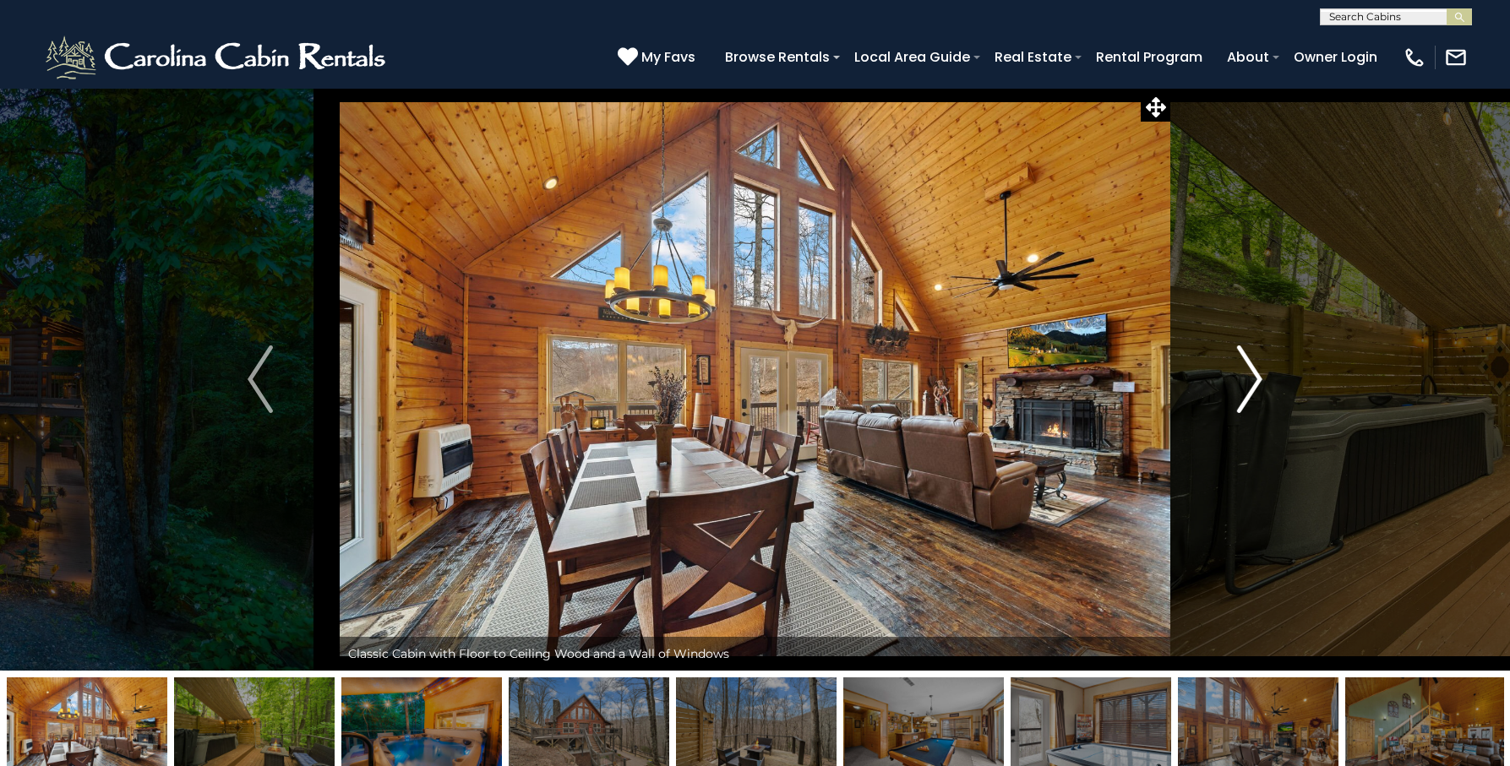
click at [1261, 379] on button "Next" at bounding box center [1249, 379] width 159 height 583
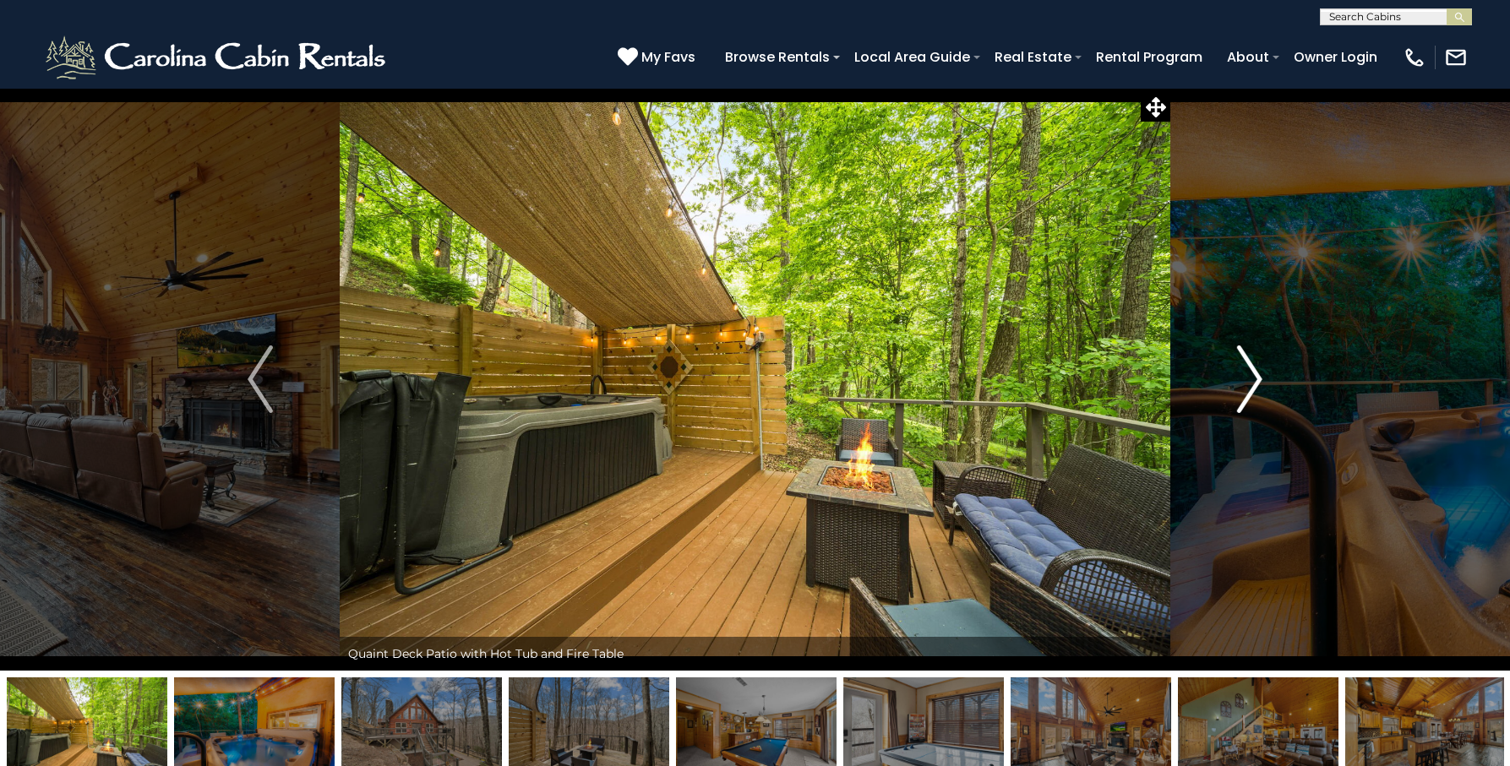
click at [1259, 379] on img "Next" at bounding box center [1249, 380] width 25 height 68
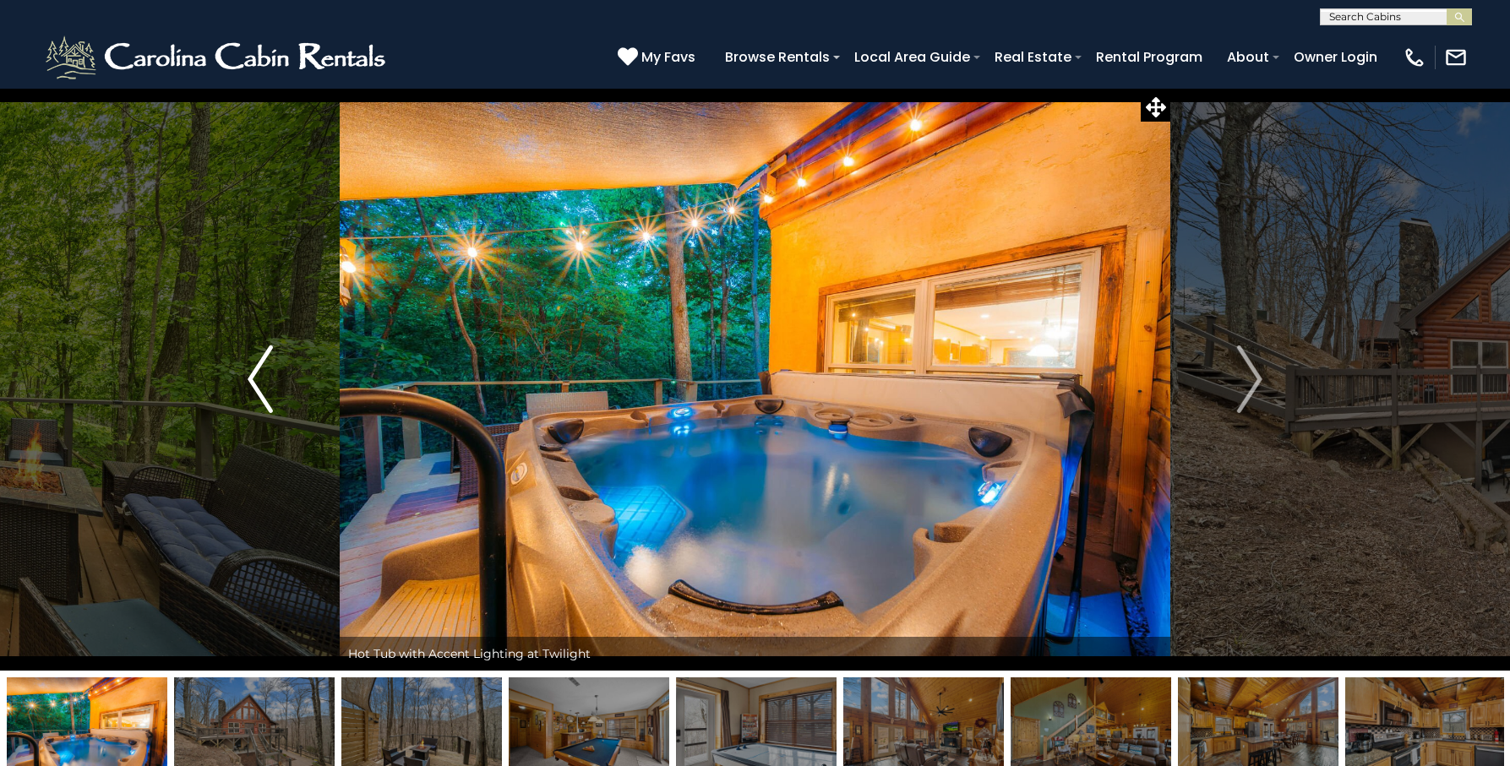
click at [269, 379] on img "Previous" at bounding box center [260, 380] width 25 height 68
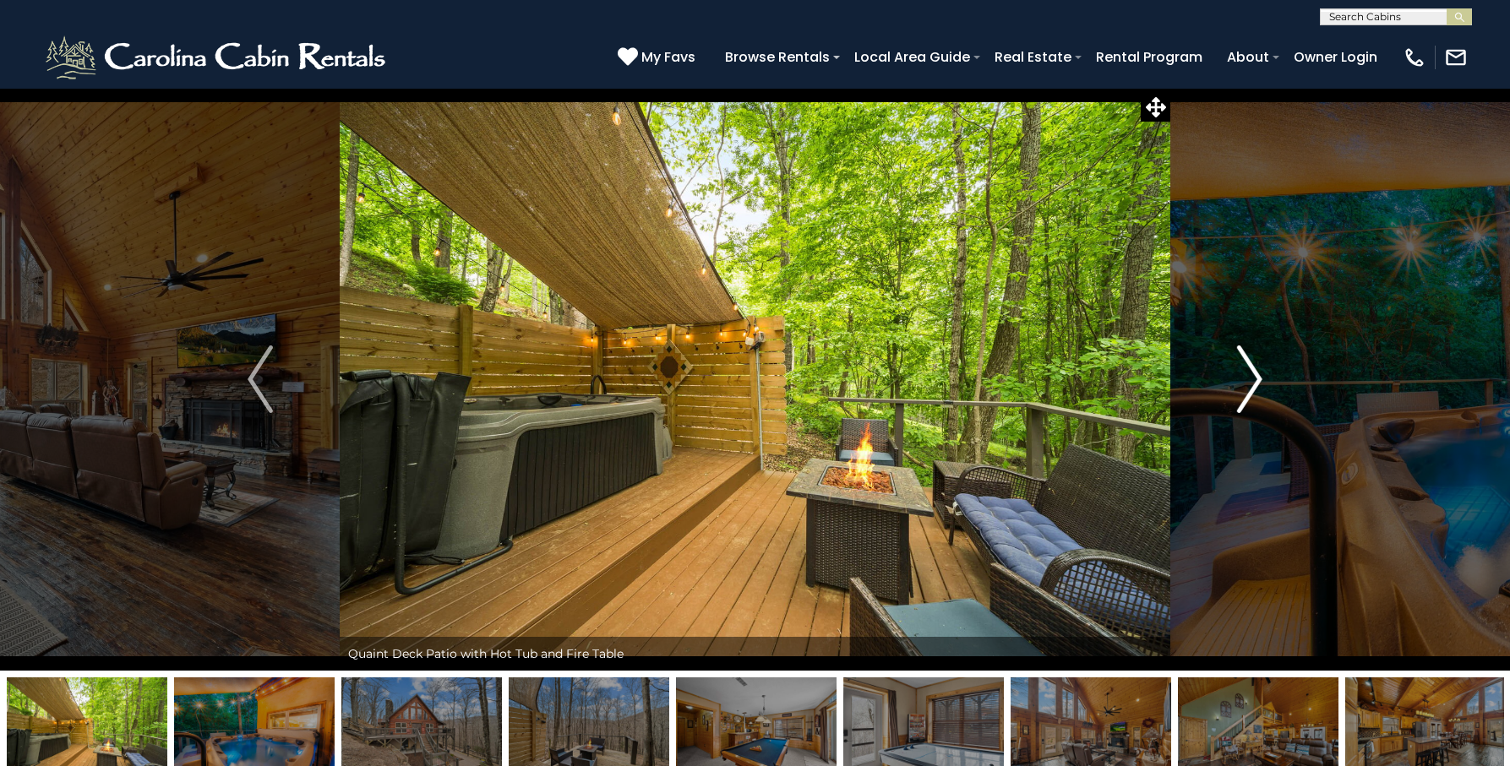
click at [1265, 382] on button "Next" at bounding box center [1249, 379] width 159 height 583
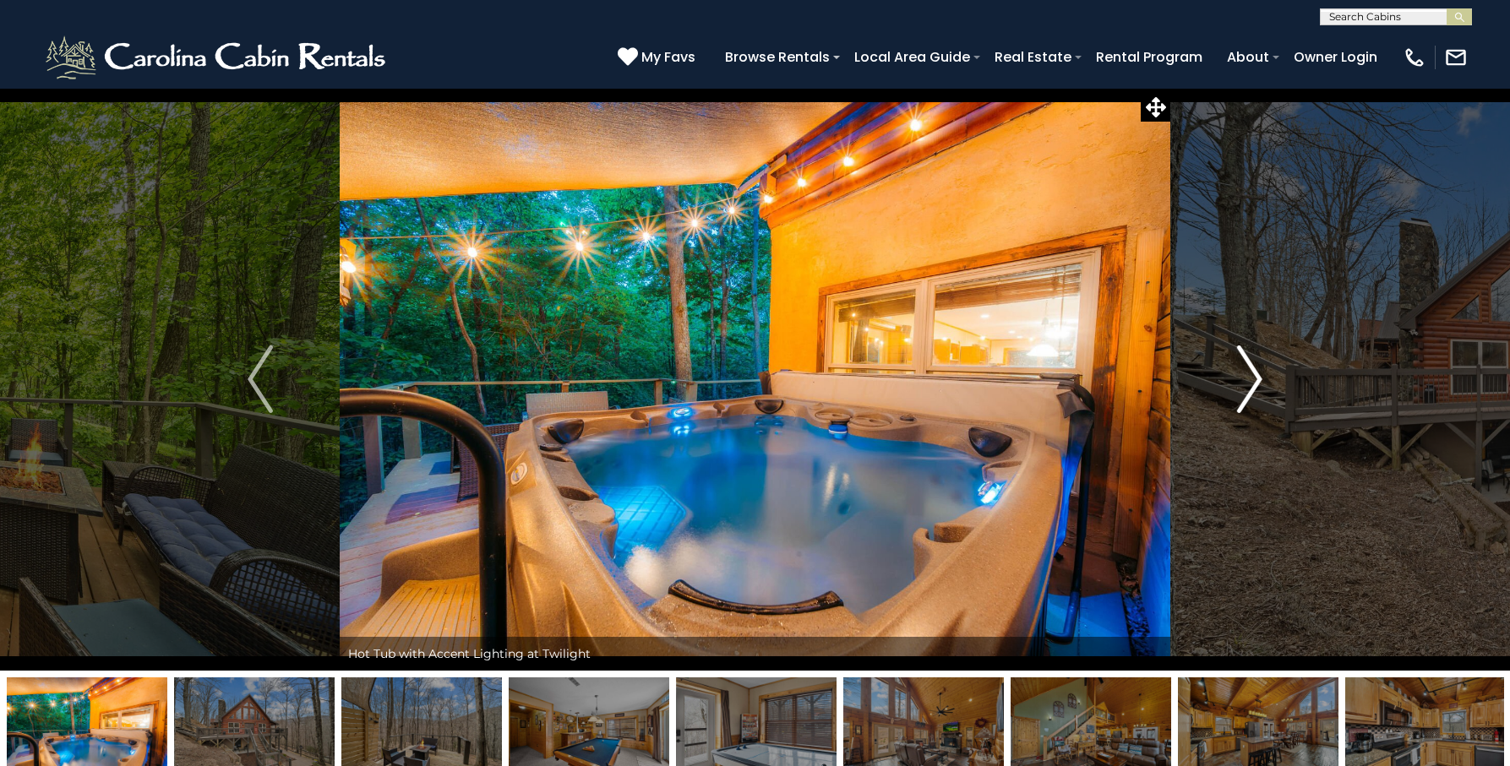
click at [1265, 382] on button "Next" at bounding box center [1249, 379] width 159 height 583
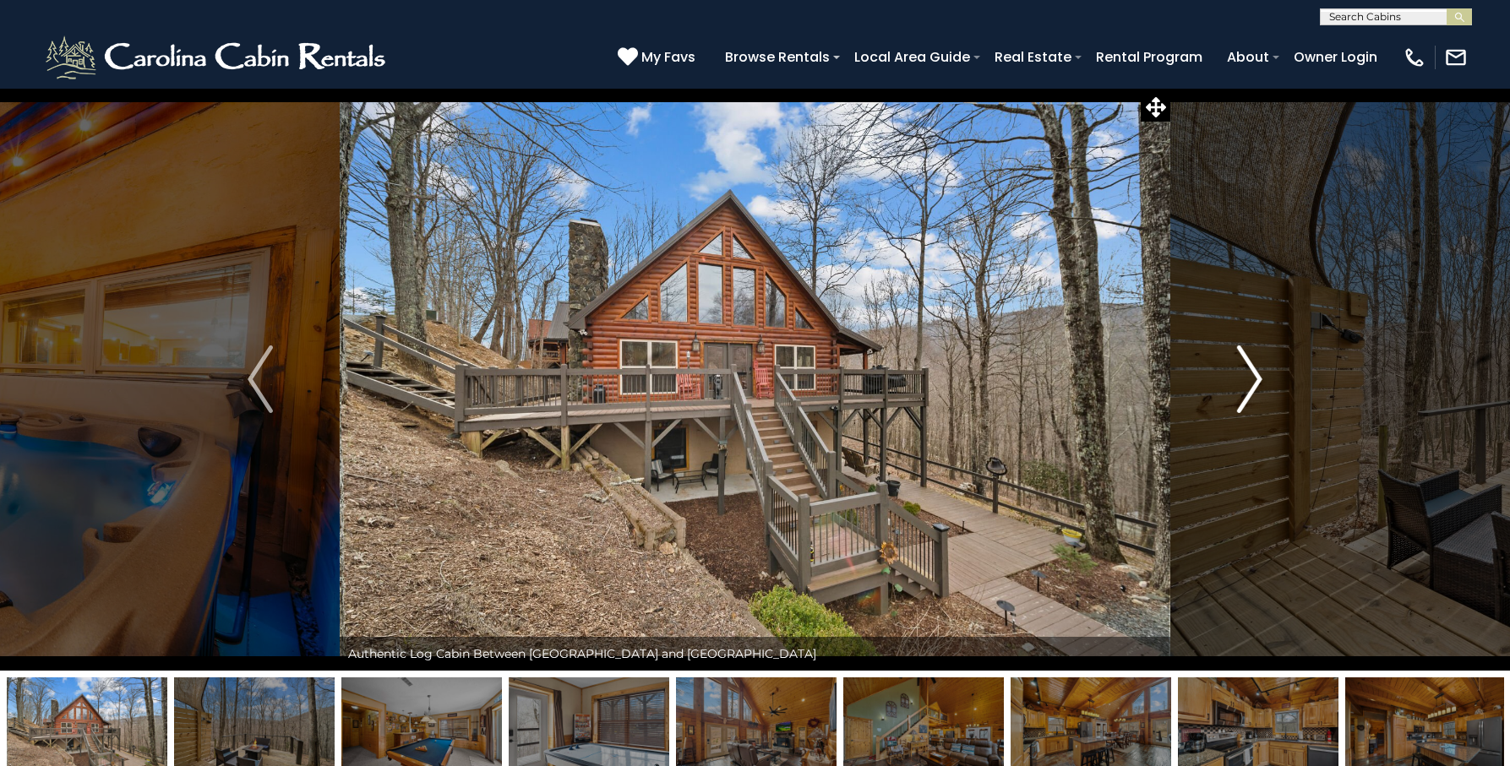
click at [1265, 382] on button "Next" at bounding box center [1249, 379] width 159 height 583
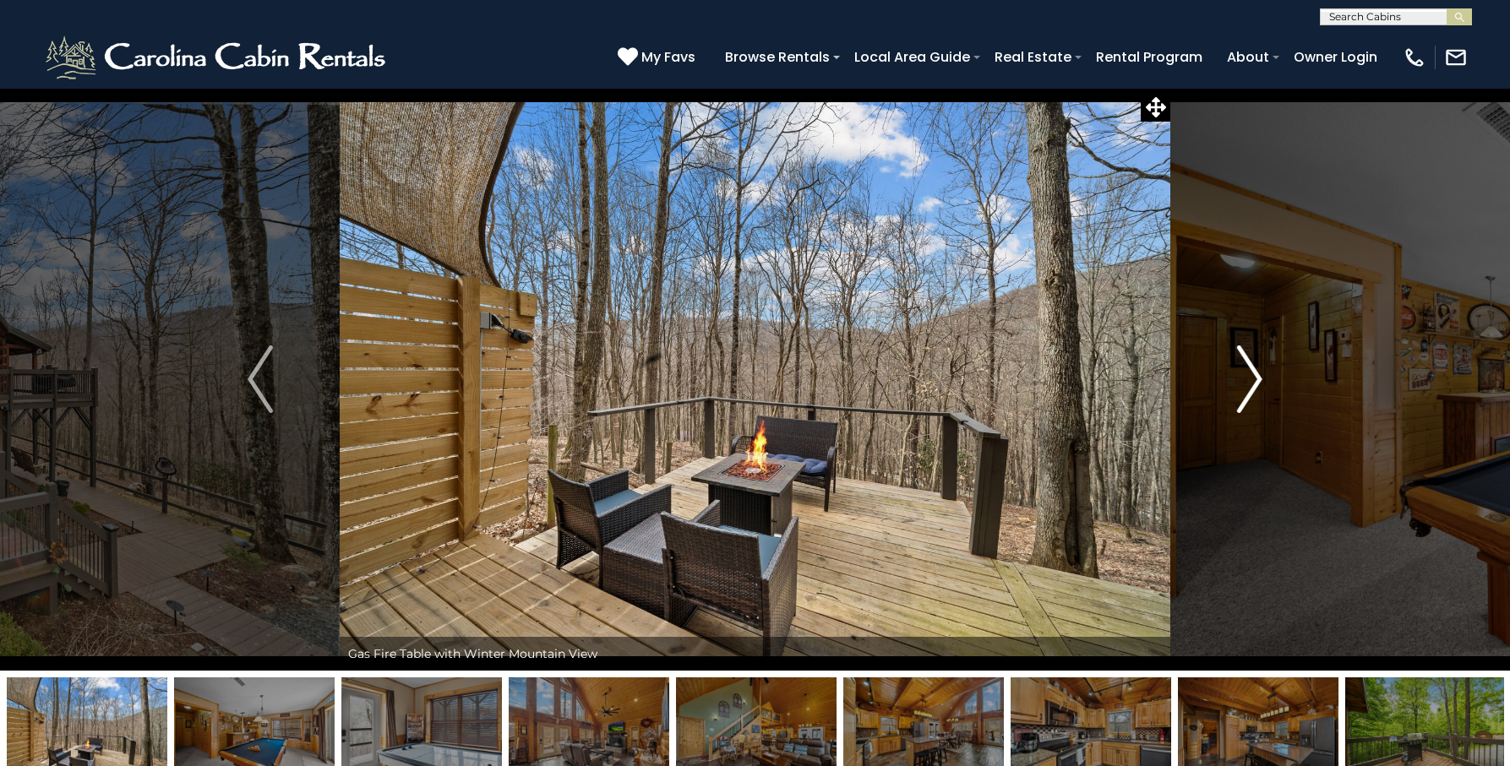
click at [1265, 382] on button "Next" at bounding box center [1249, 379] width 159 height 583
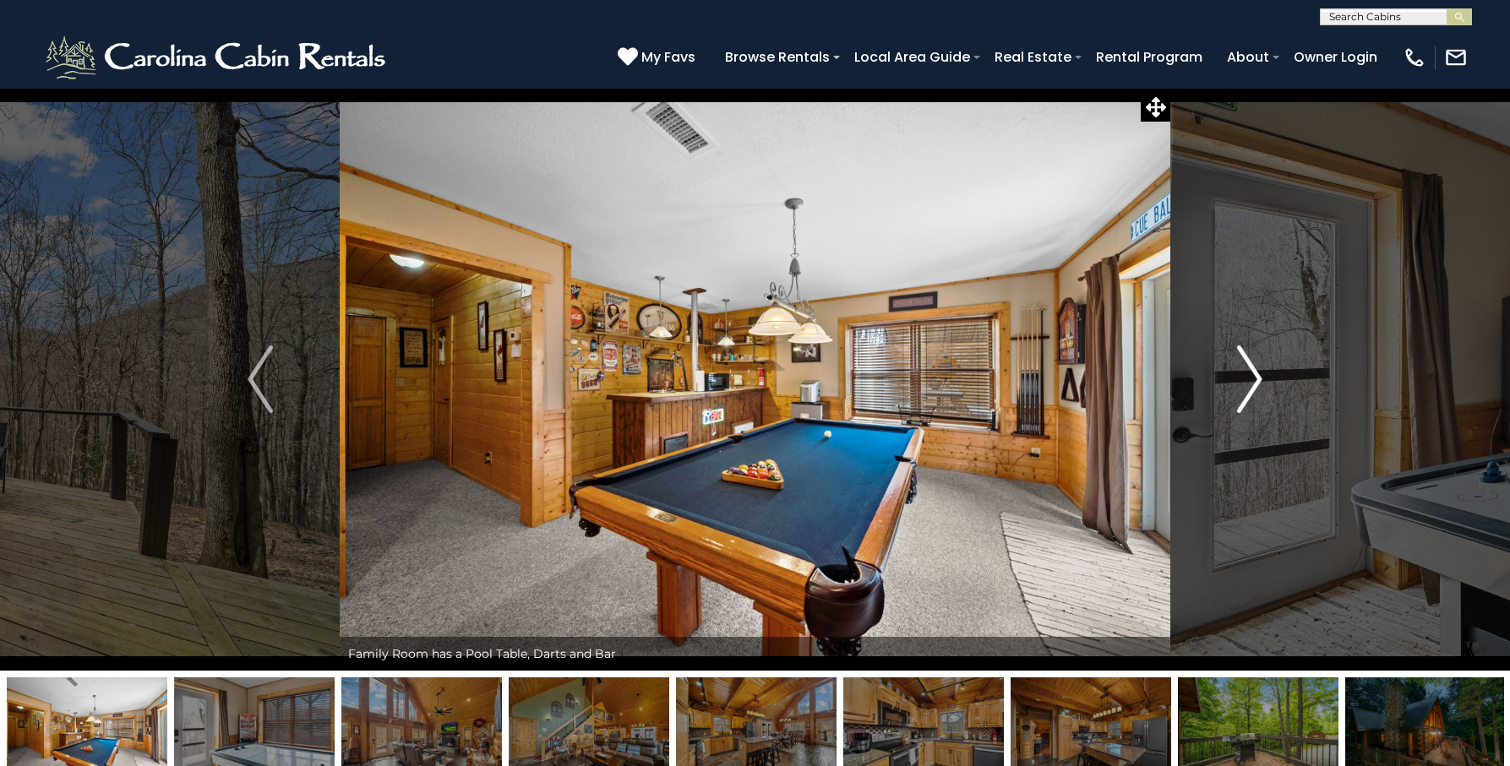
click at [1265, 382] on button "Next" at bounding box center [1249, 379] width 159 height 583
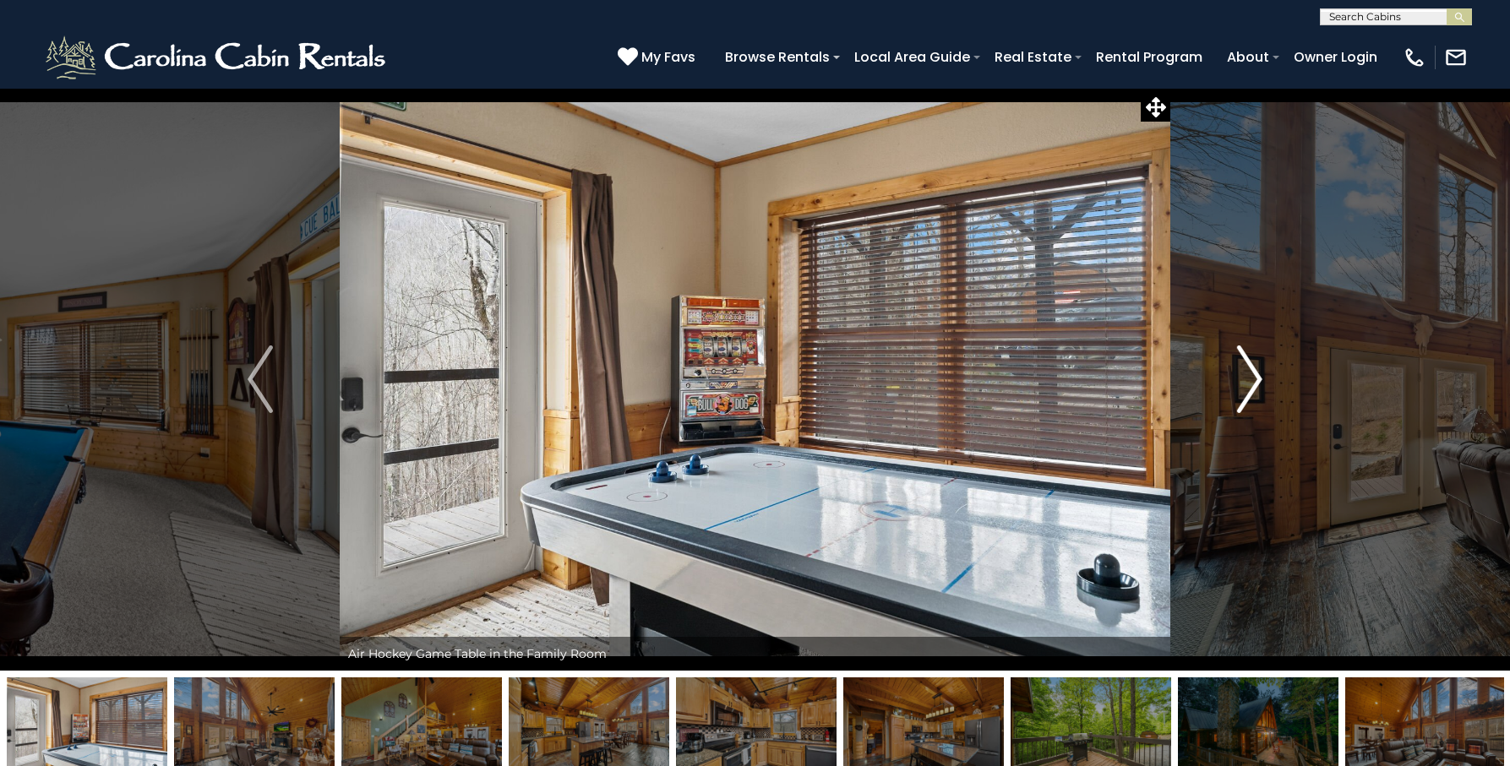
click at [1265, 382] on button "Next" at bounding box center [1249, 379] width 159 height 583
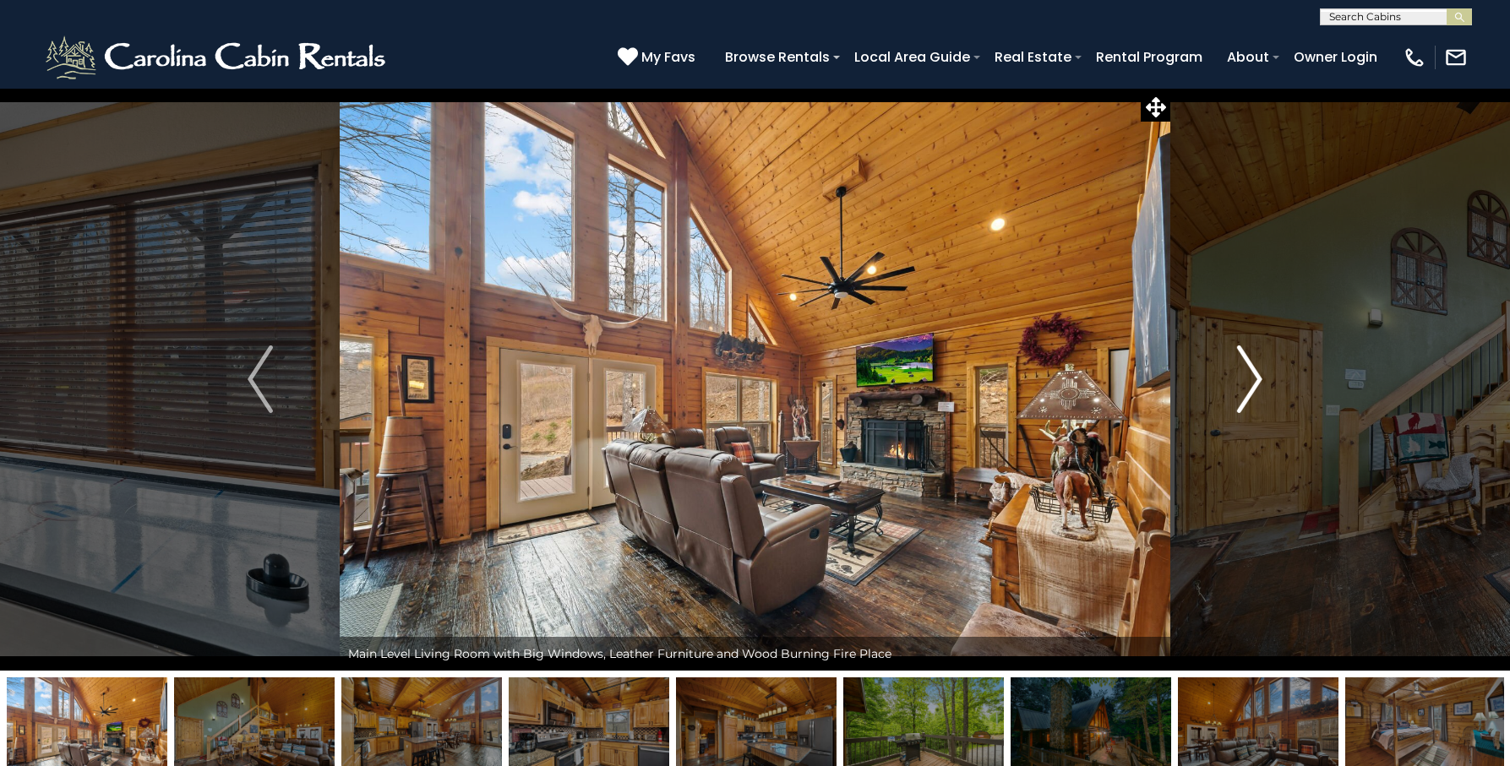
click at [1265, 382] on button "Next" at bounding box center [1249, 379] width 159 height 583
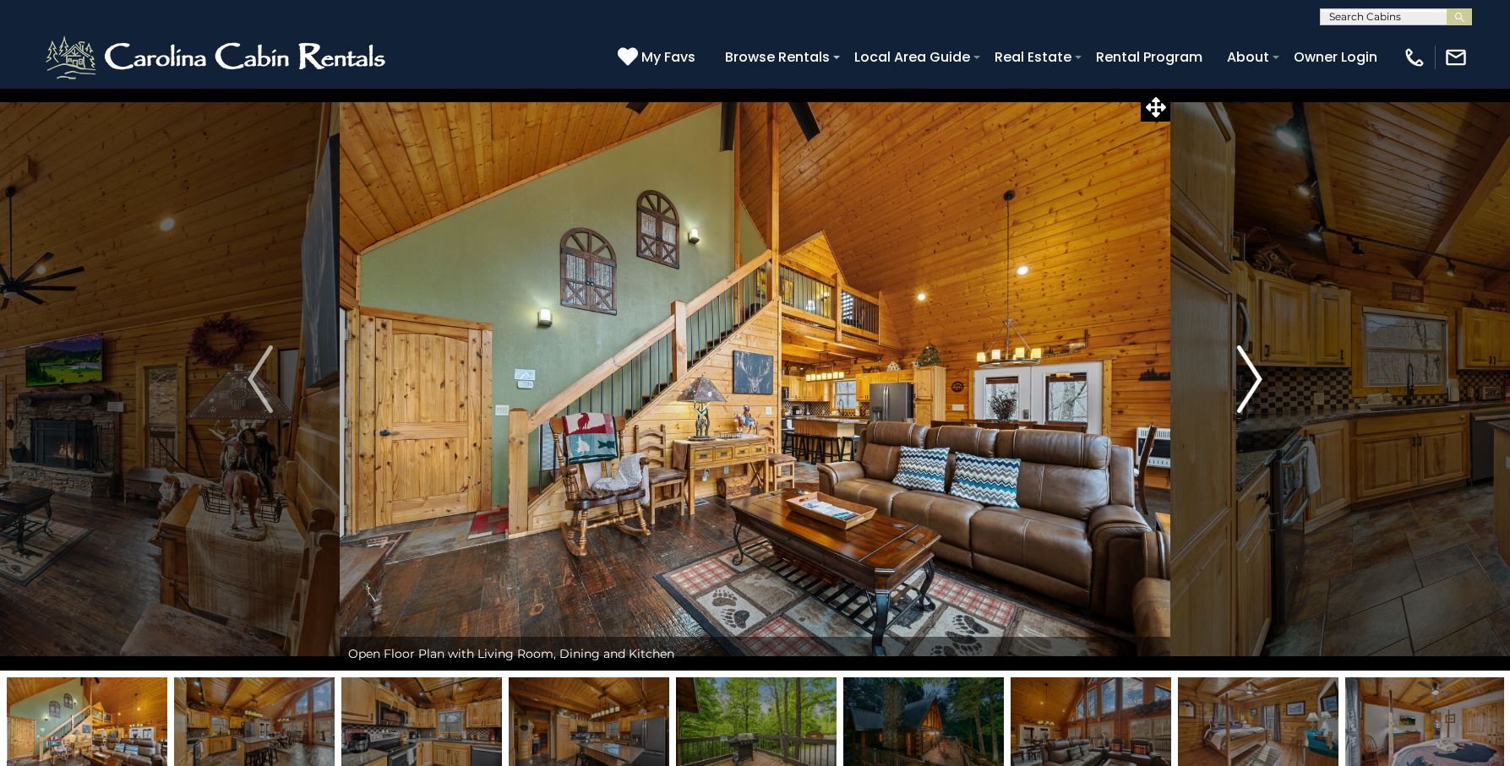
click at [1265, 382] on button "Next" at bounding box center [1249, 379] width 159 height 583
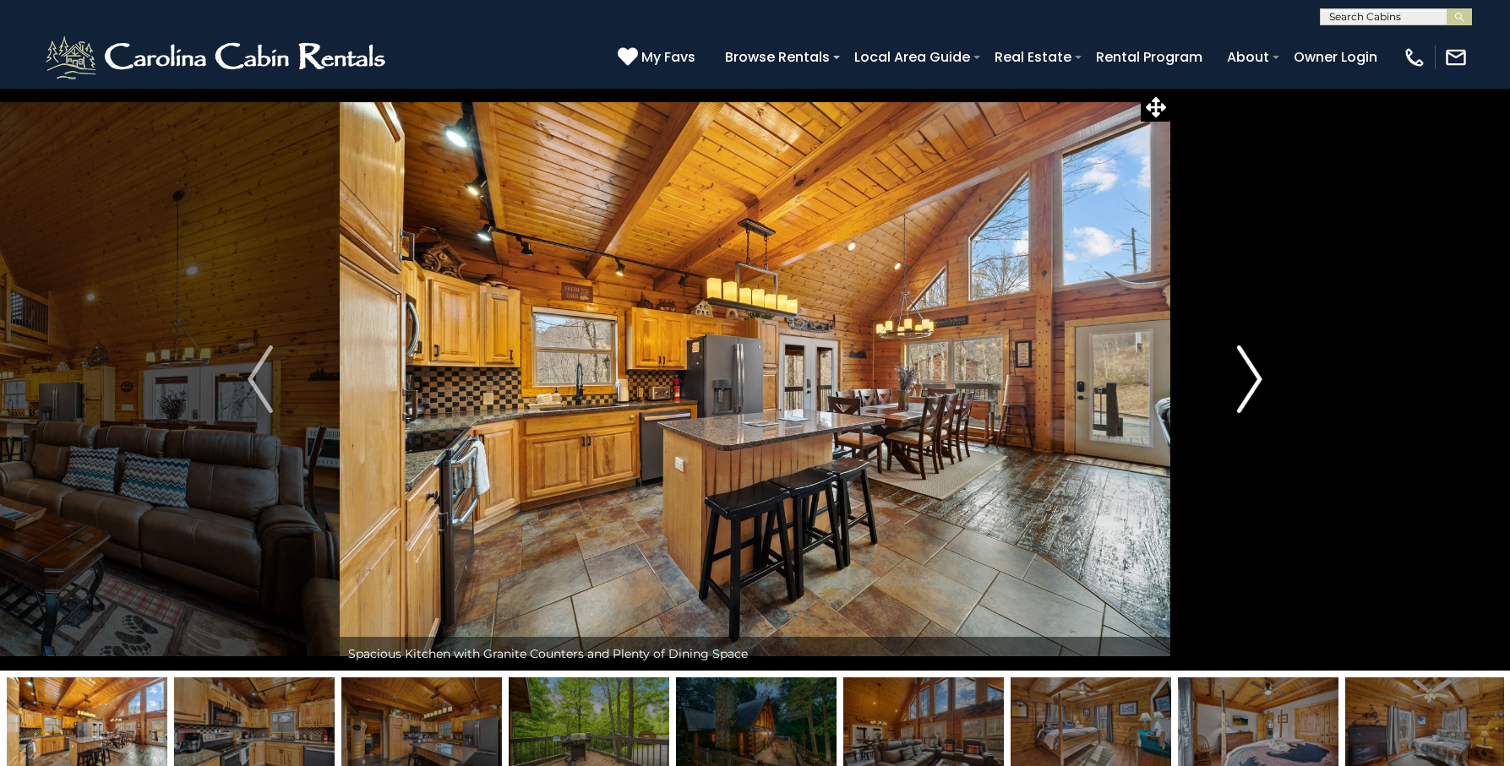
click at [1265, 382] on button "Next" at bounding box center [1249, 379] width 159 height 583
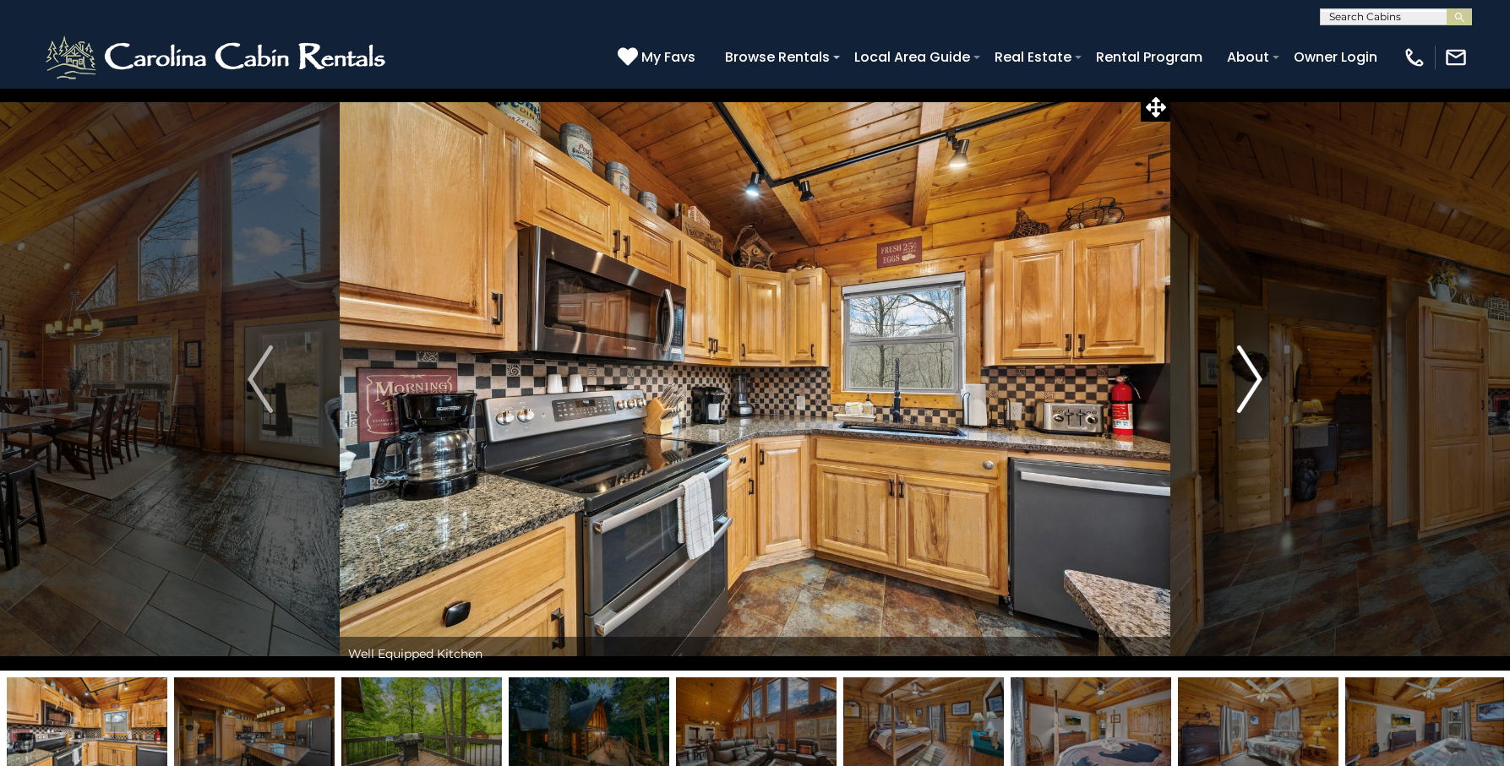
click at [1265, 382] on button "Next" at bounding box center [1249, 379] width 159 height 583
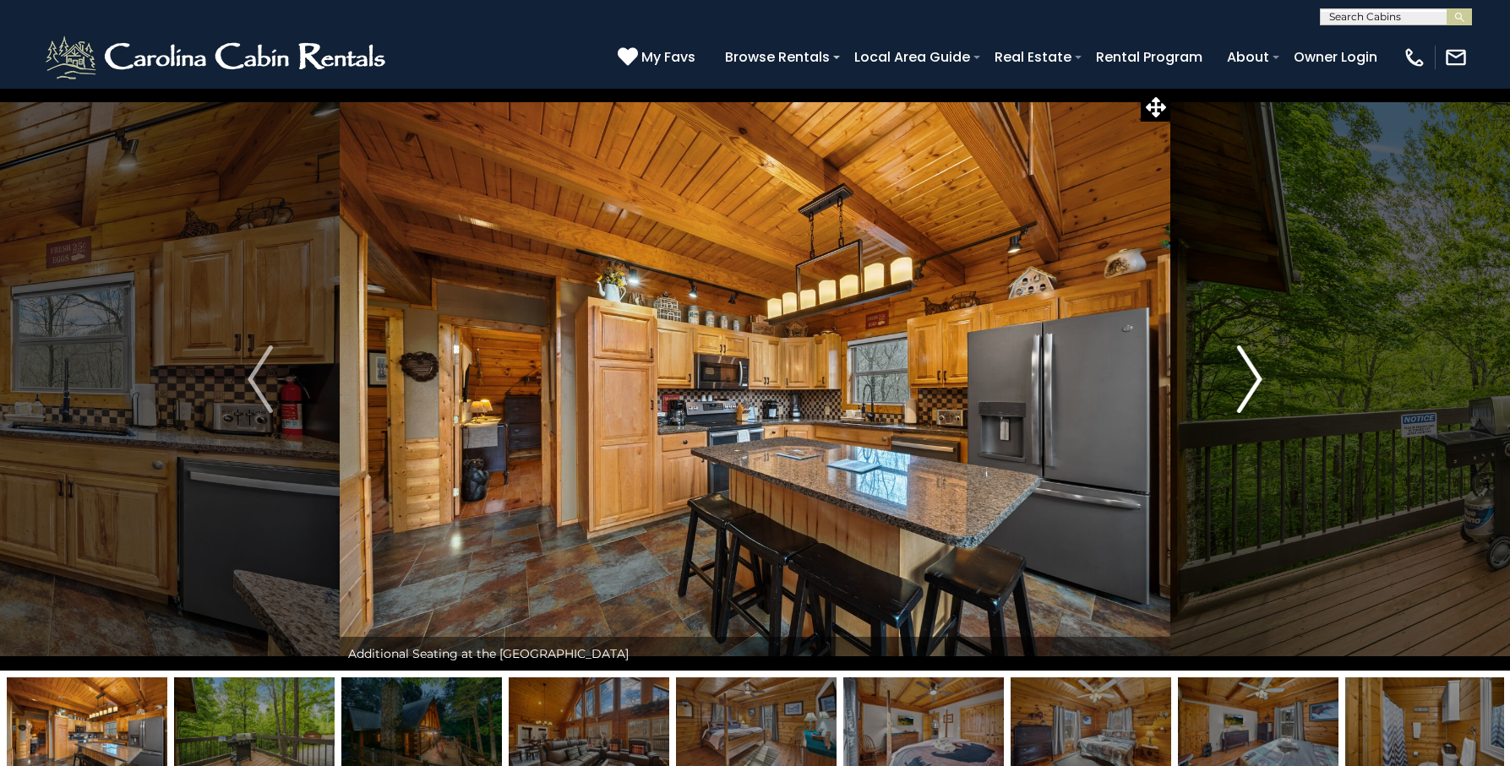
click at [1265, 382] on button "Next" at bounding box center [1249, 379] width 159 height 583
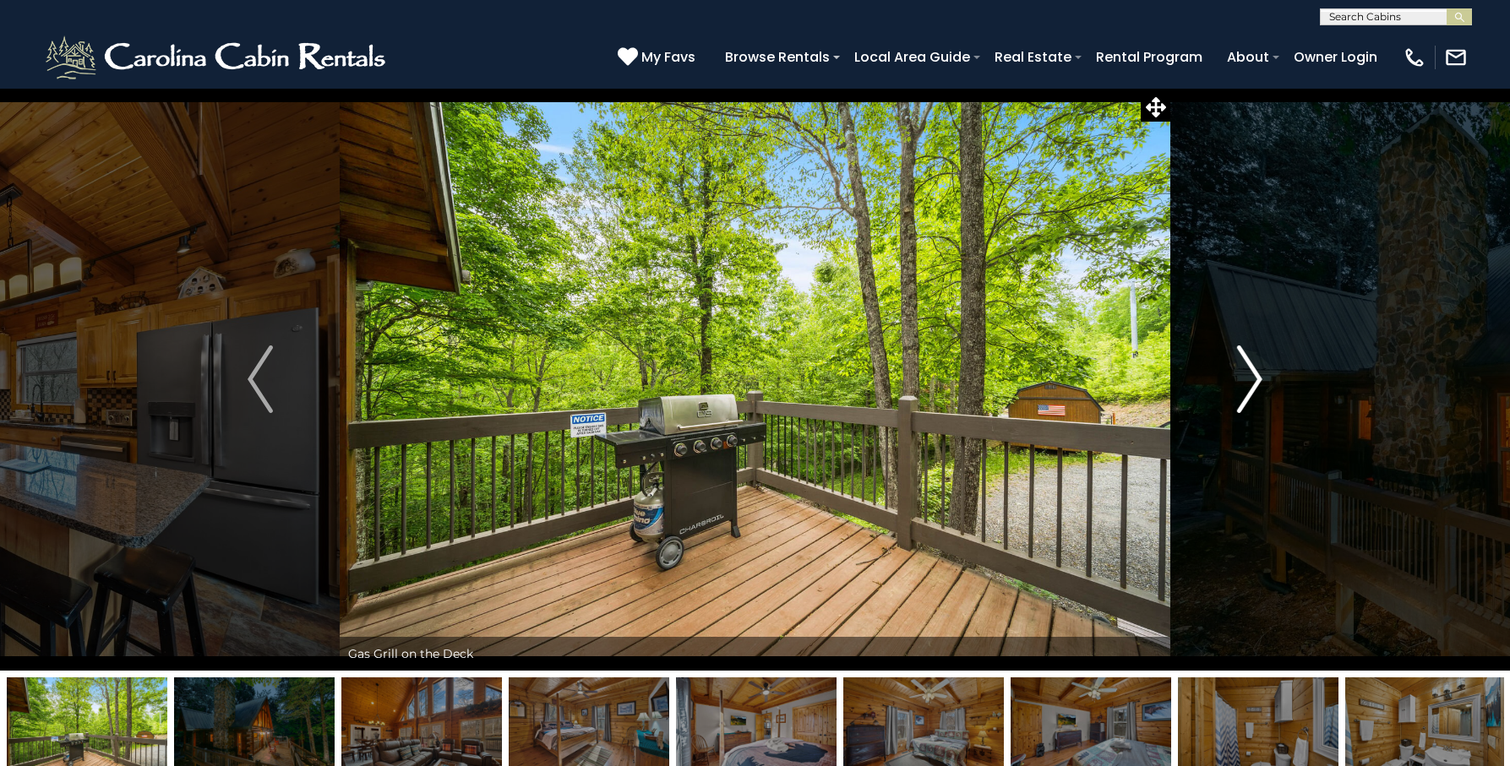
click at [1265, 382] on button "Next" at bounding box center [1249, 379] width 159 height 583
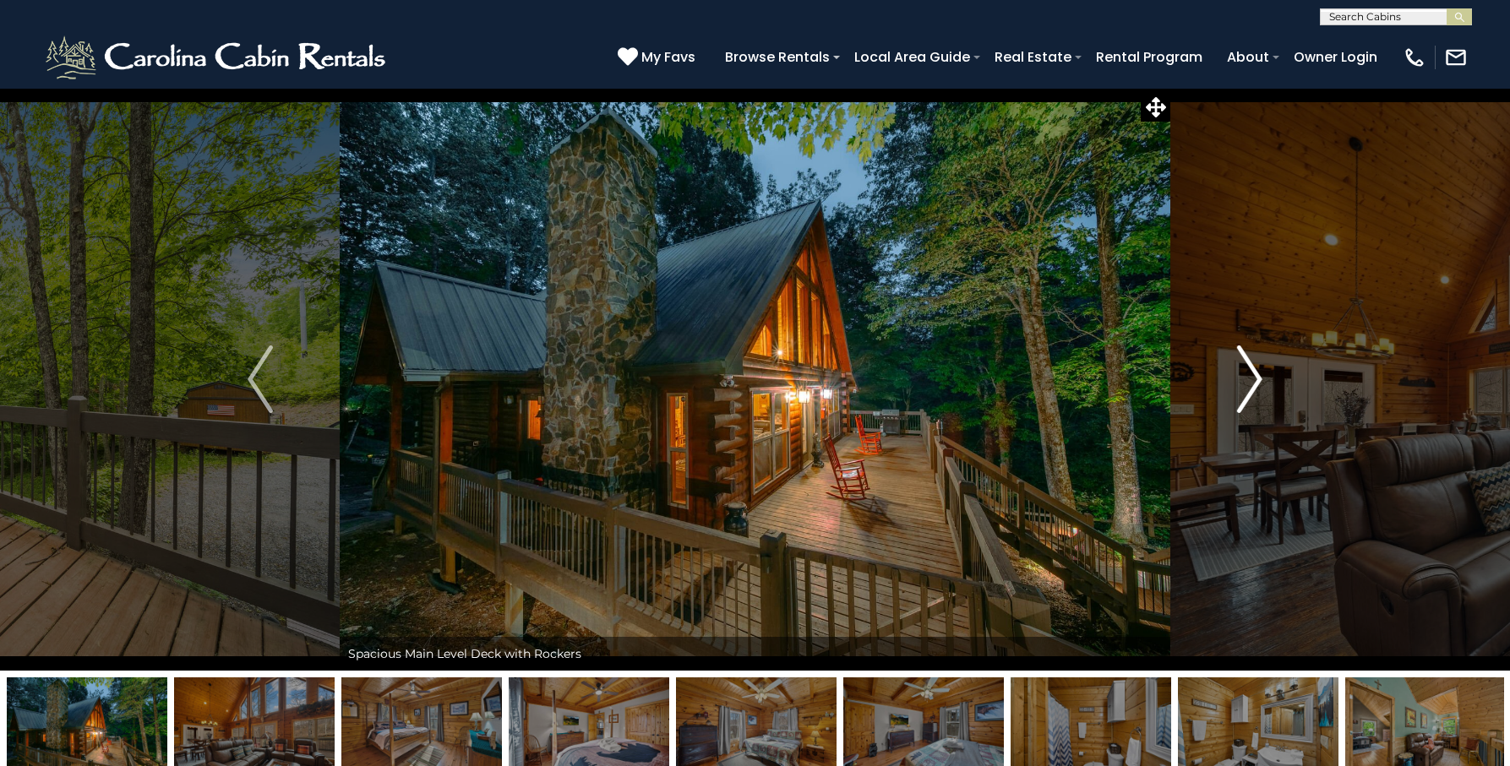
click at [1265, 382] on button "Next" at bounding box center [1249, 379] width 159 height 583
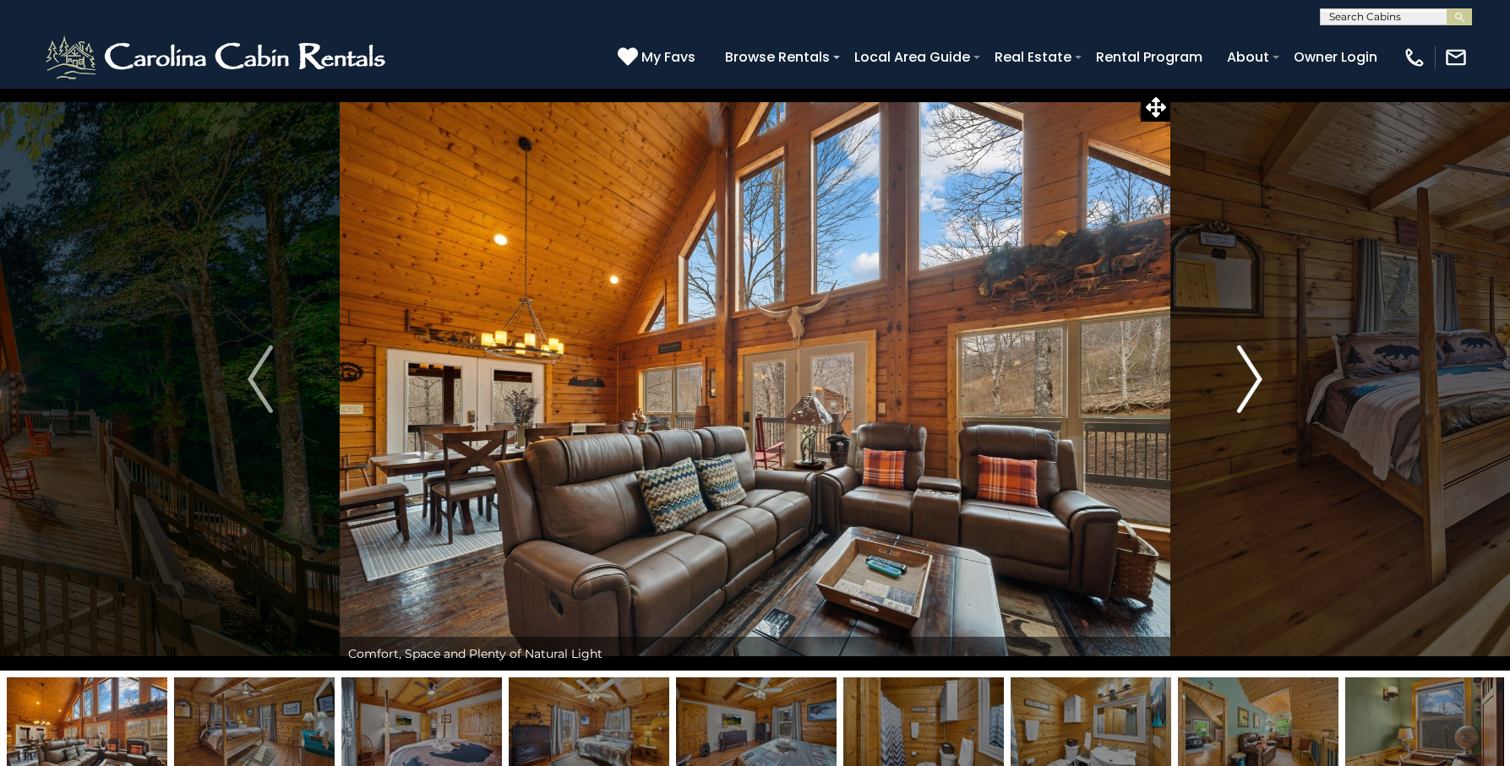
click at [1265, 382] on button "Next" at bounding box center [1249, 379] width 159 height 583
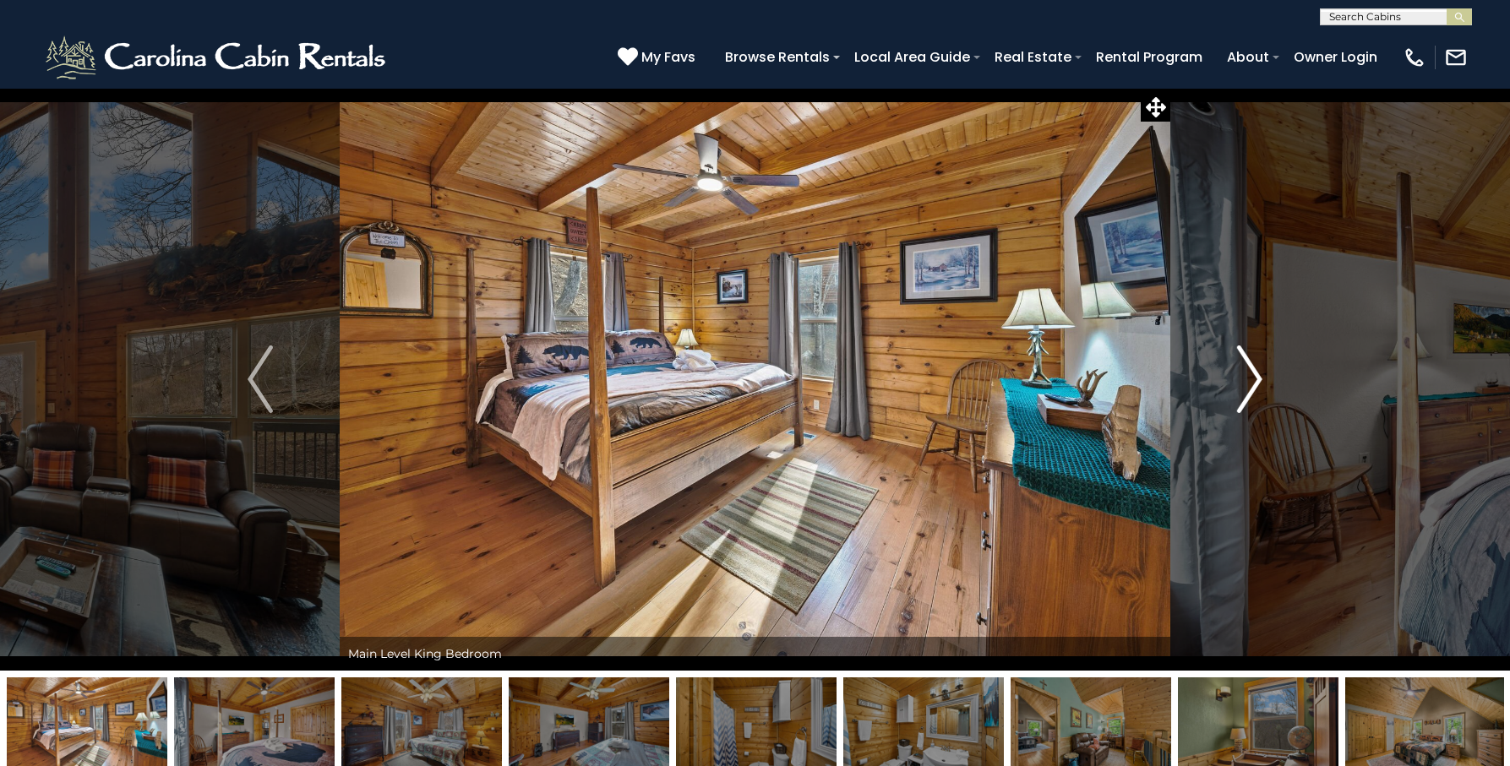
click at [1265, 382] on button "Next" at bounding box center [1249, 379] width 159 height 583
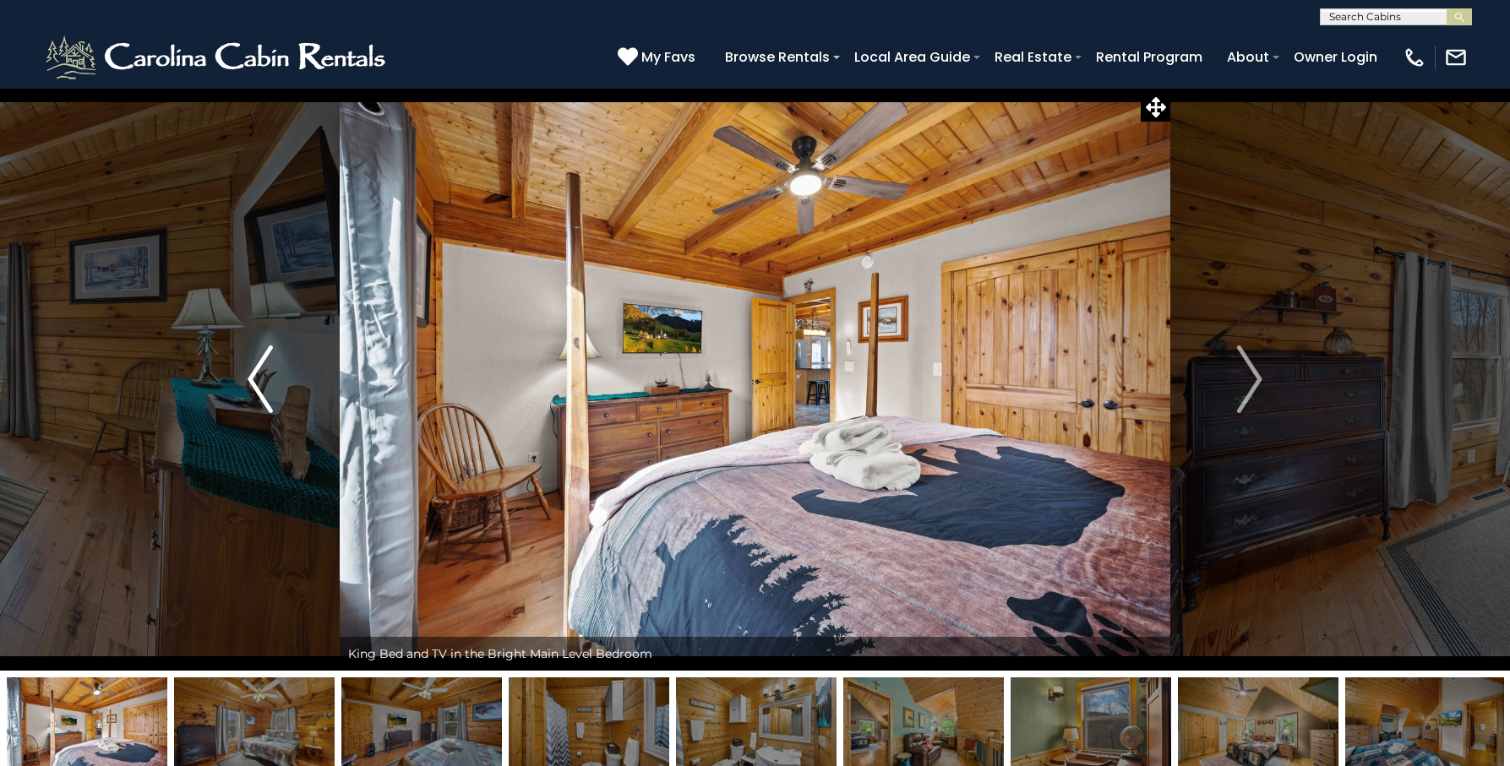
click at [245, 381] on button "Previous" at bounding box center [260, 379] width 159 height 583
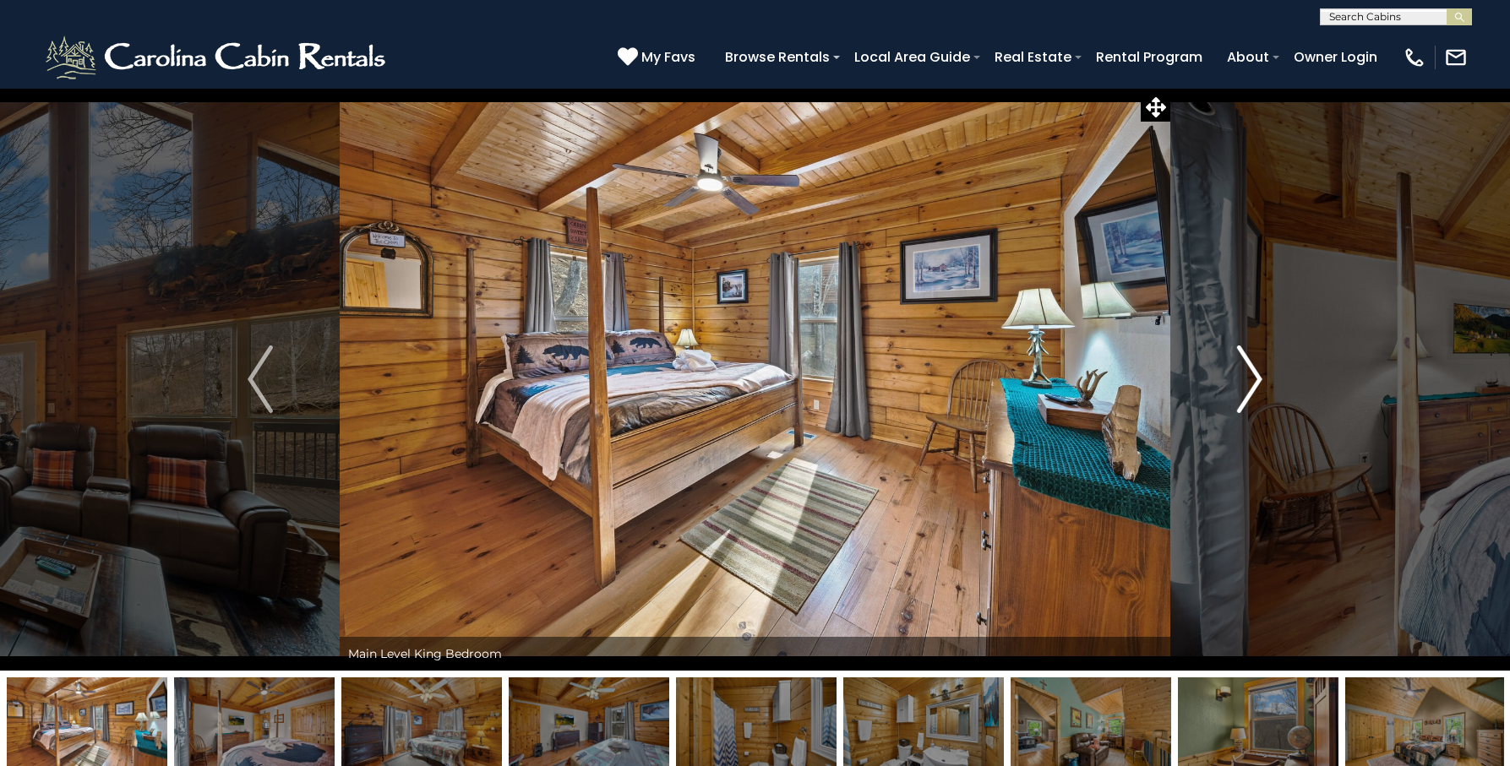
click at [1245, 377] on img "Next" at bounding box center [1249, 380] width 25 height 68
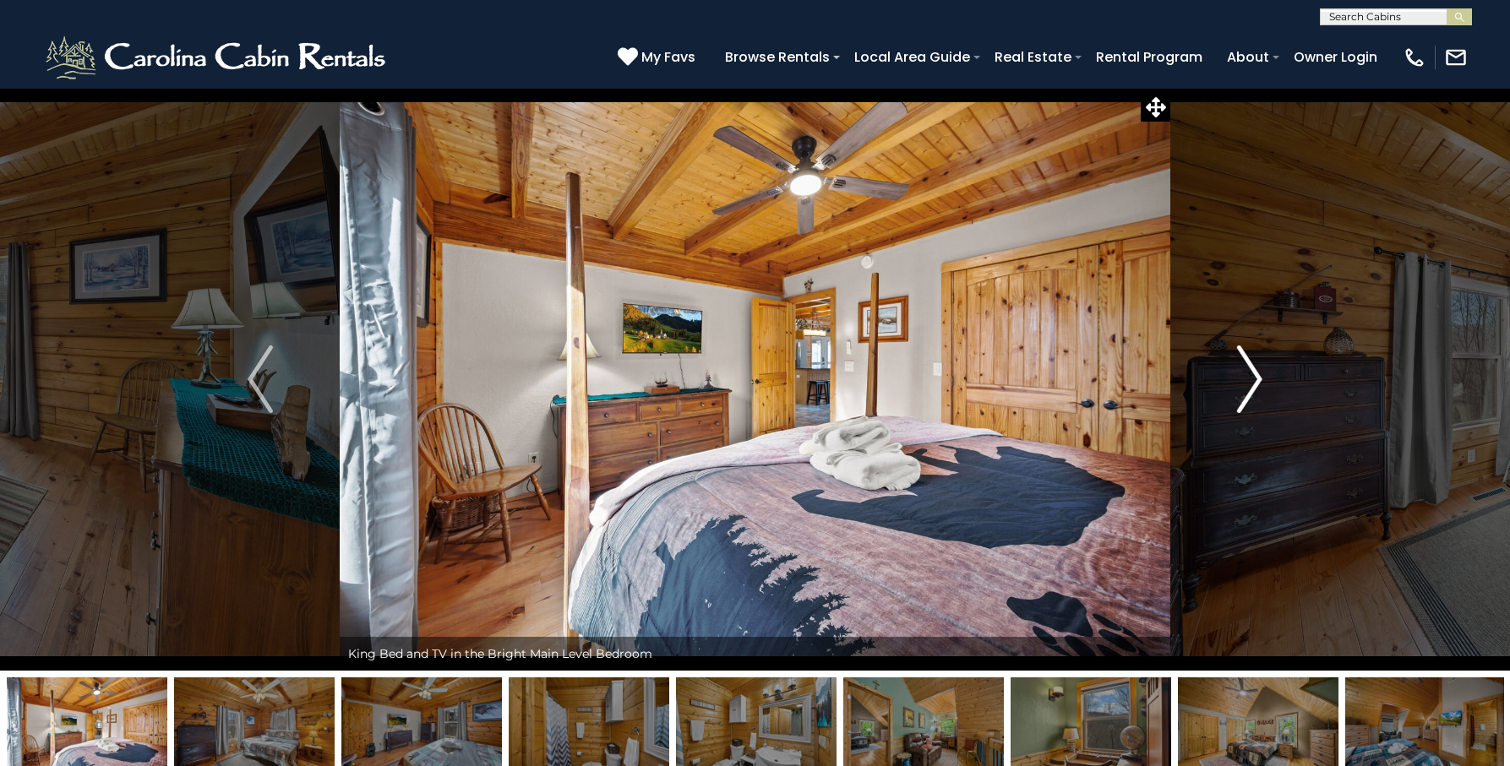
click at [1245, 377] on img "Next" at bounding box center [1249, 380] width 25 height 68
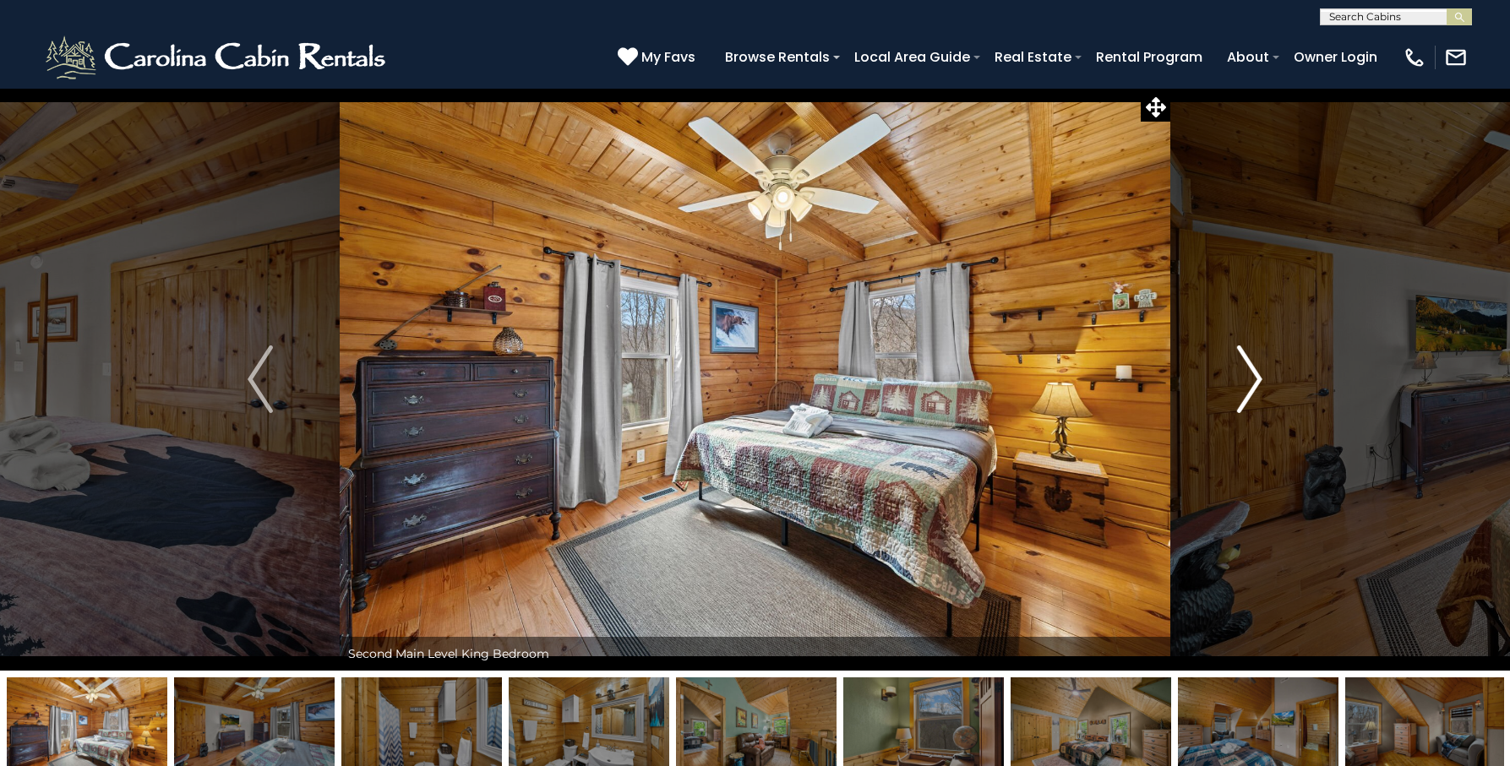
click at [1245, 377] on img "Next" at bounding box center [1249, 380] width 25 height 68
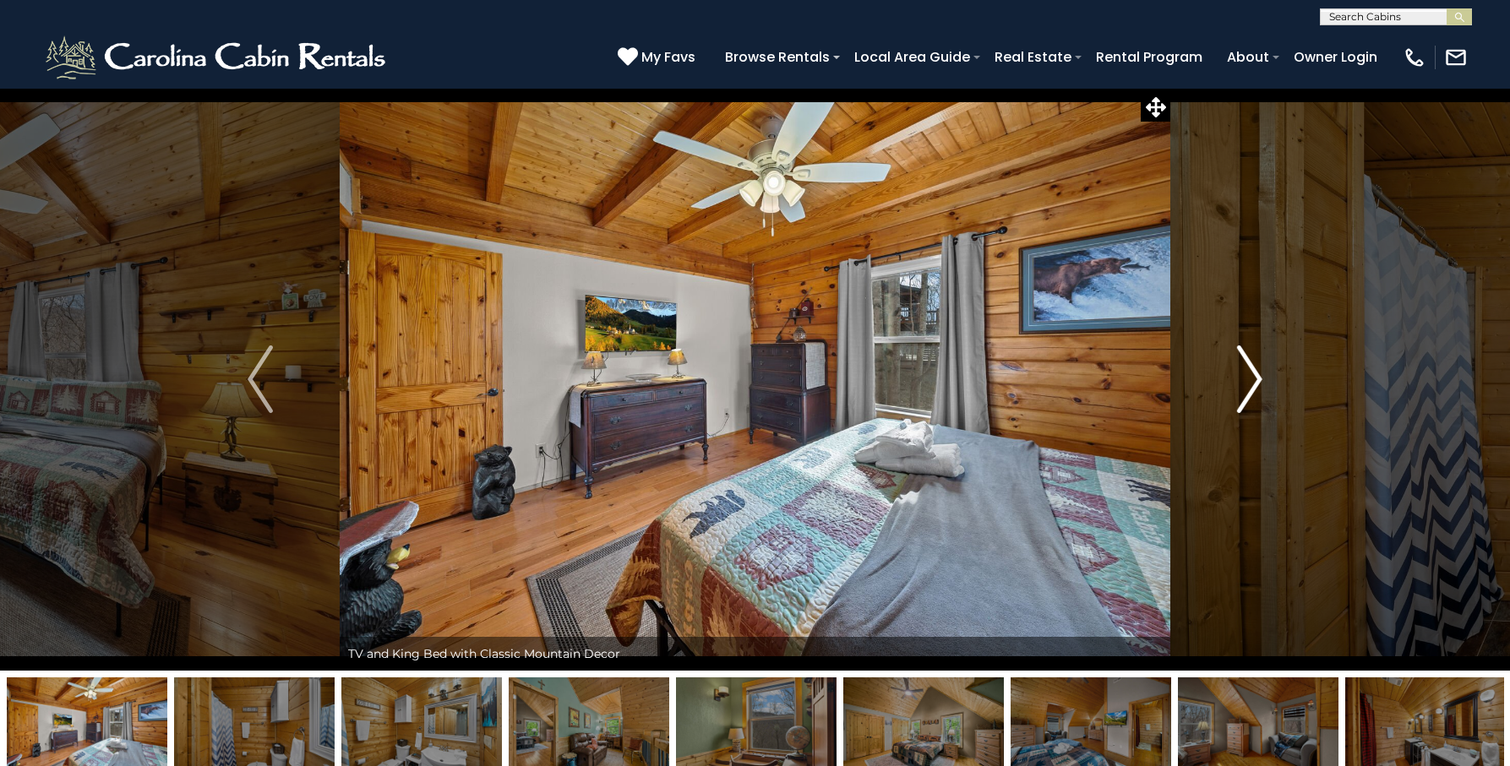
click at [1245, 377] on img "Next" at bounding box center [1249, 380] width 25 height 68
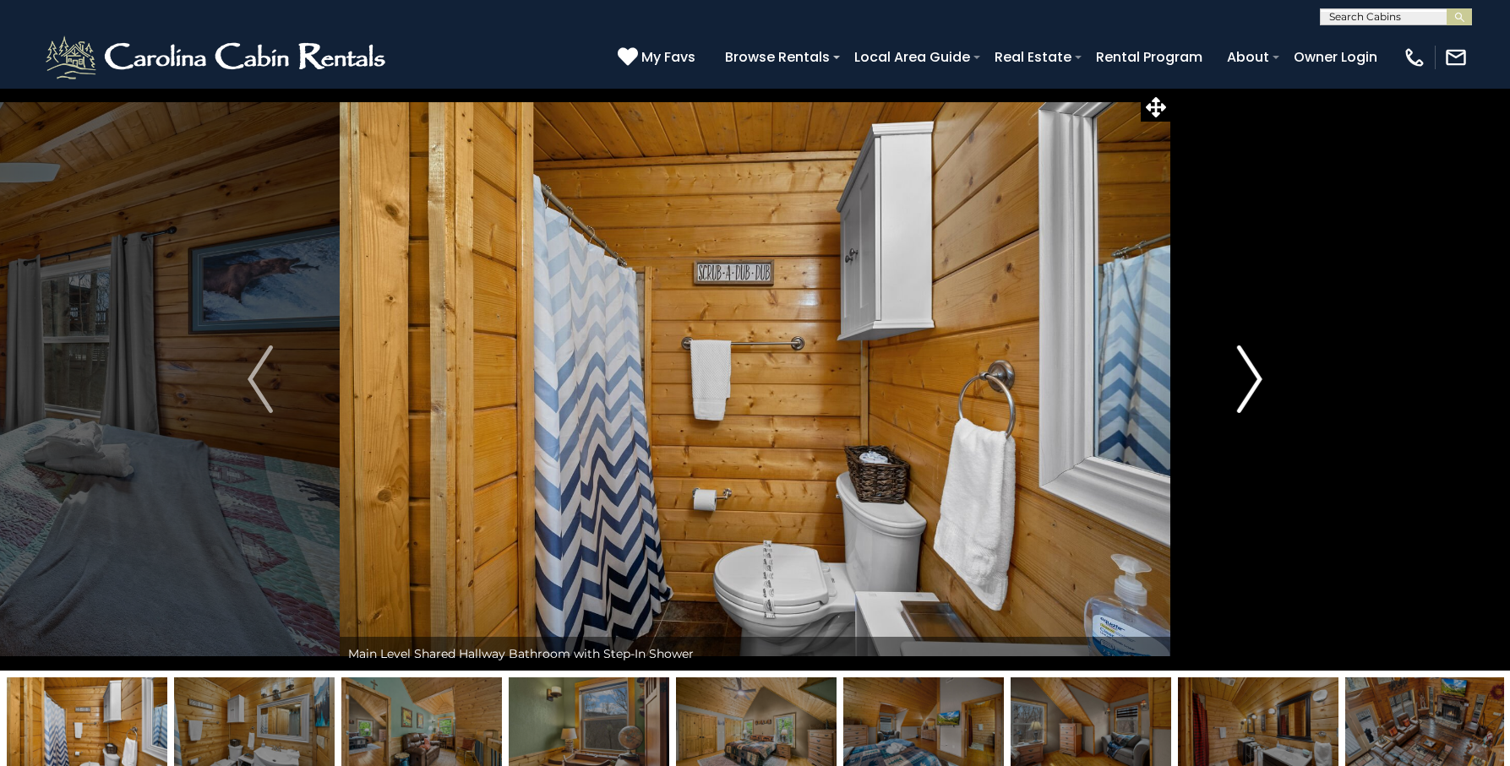
click at [1245, 377] on img "Next" at bounding box center [1249, 380] width 25 height 68
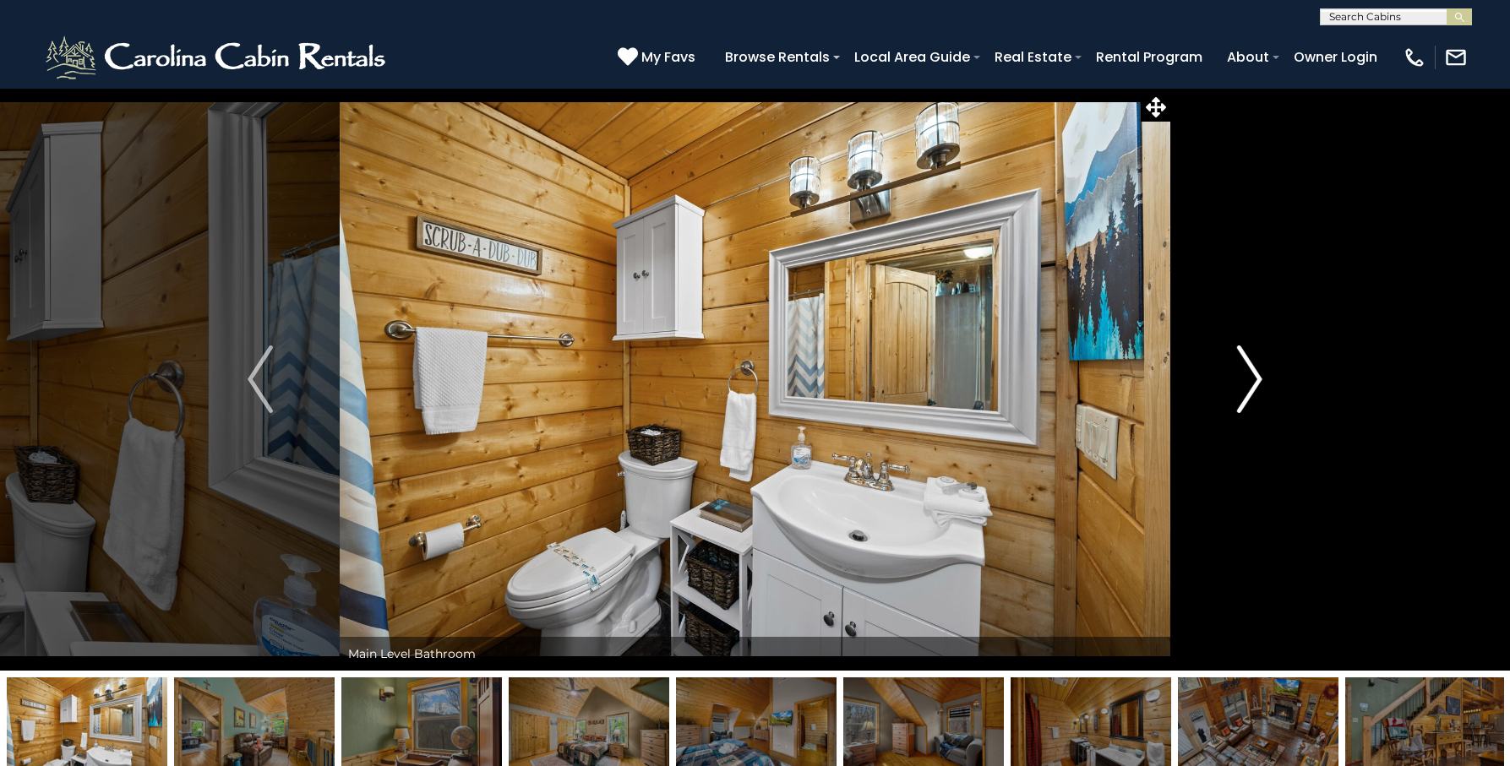
click at [1245, 377] on img "Next" at bounding box center [1249, 380] width 25 height 68
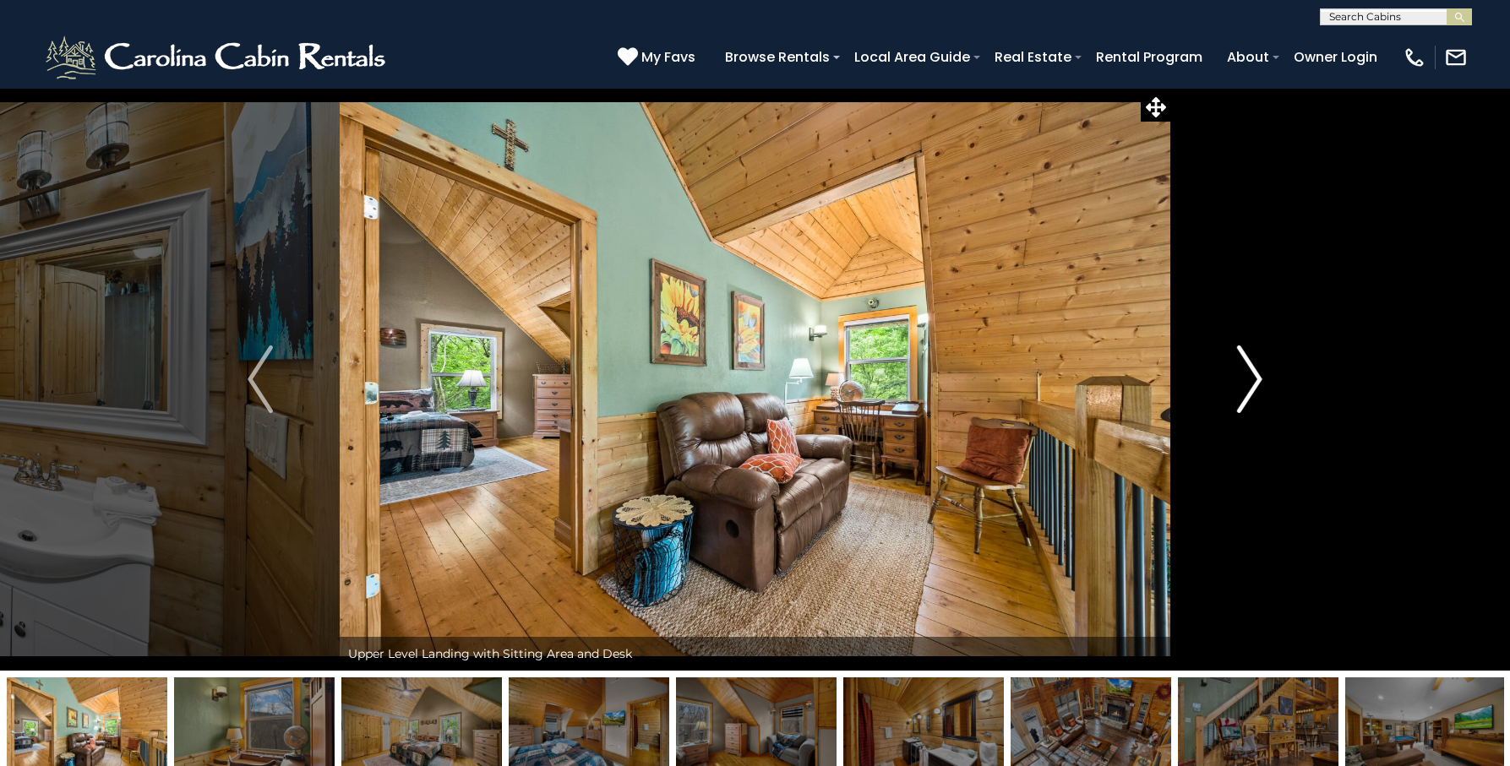
click at [1245, 377] on img "Next" at bounding box center [1249, 380] width 25 height 68
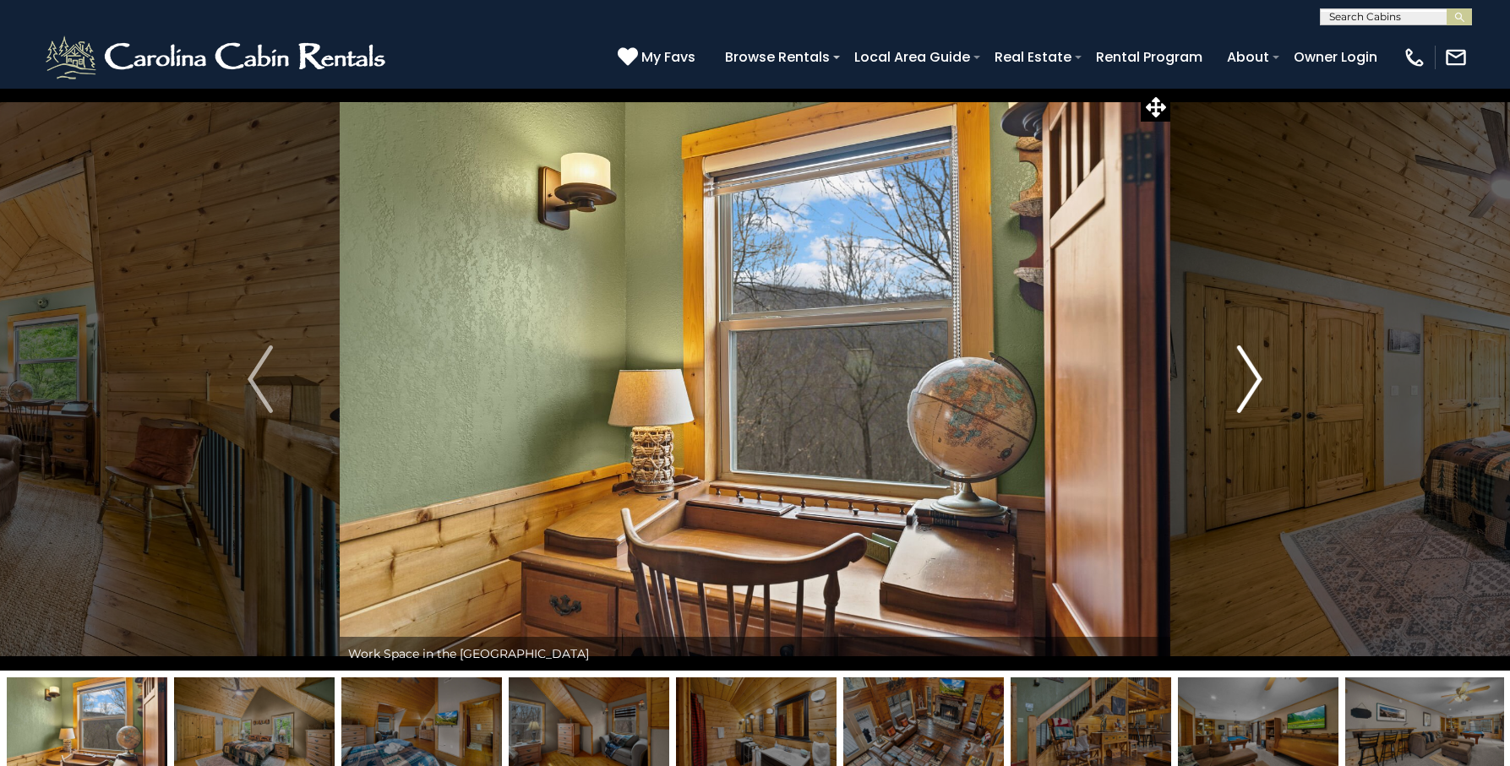
click at [1245, 377] on img "Next" at bounding box center [1249, 380] width 25 height 68
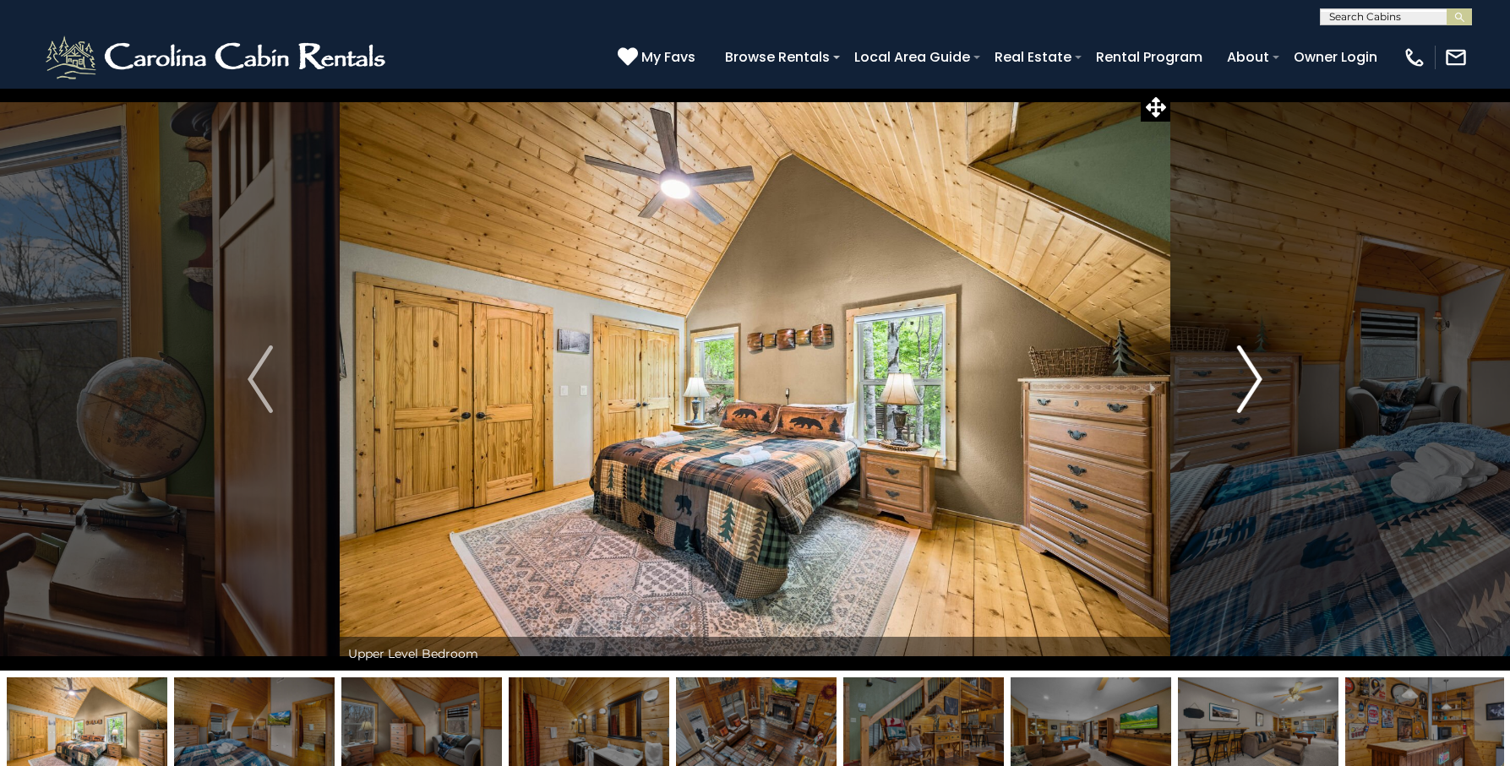
click at [1245, 377] on img "Next" at bounding box center [1249, 380] width 25 height 68
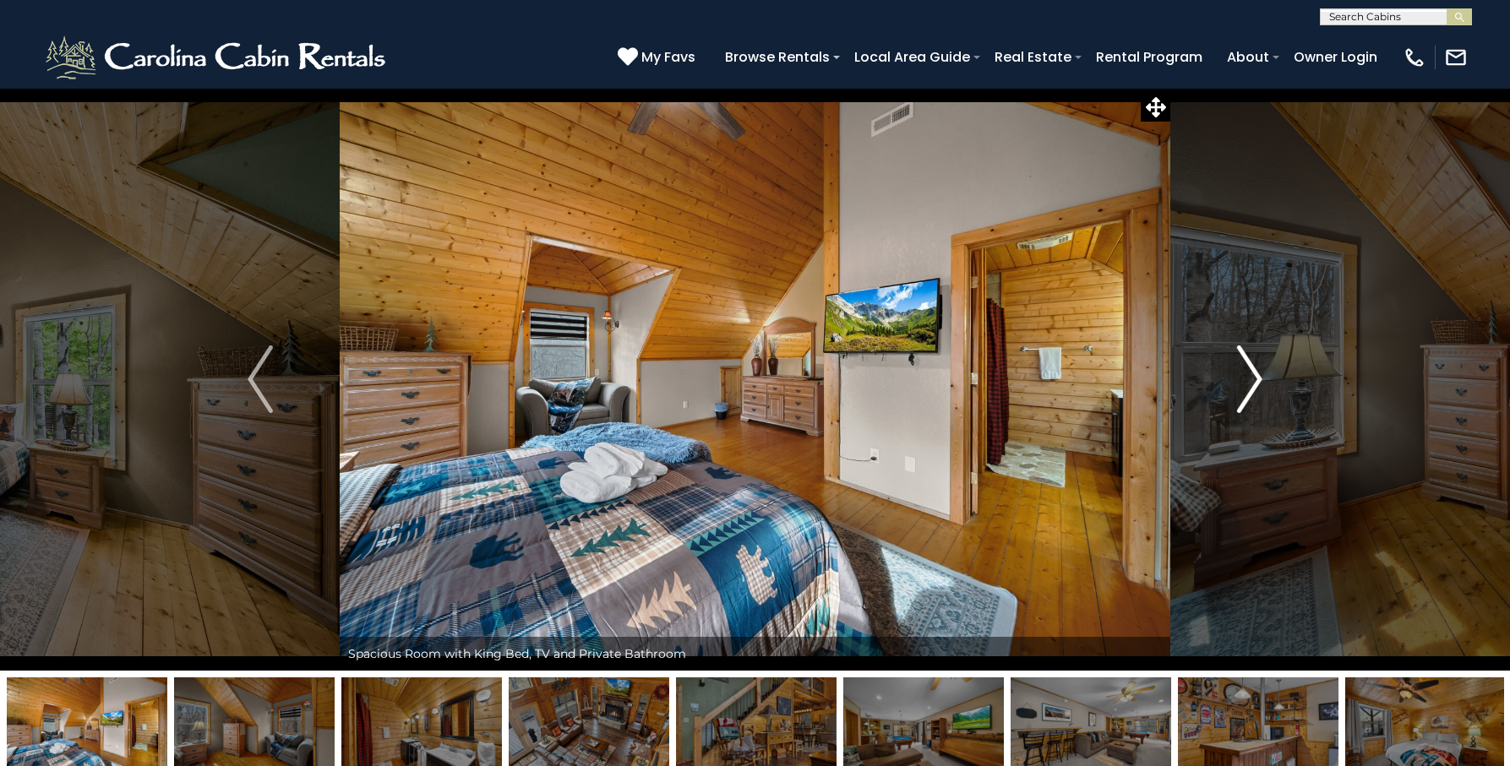
click at [1245, 377] on img "Next" at bounding box center [1249, 380] width 25 height 68
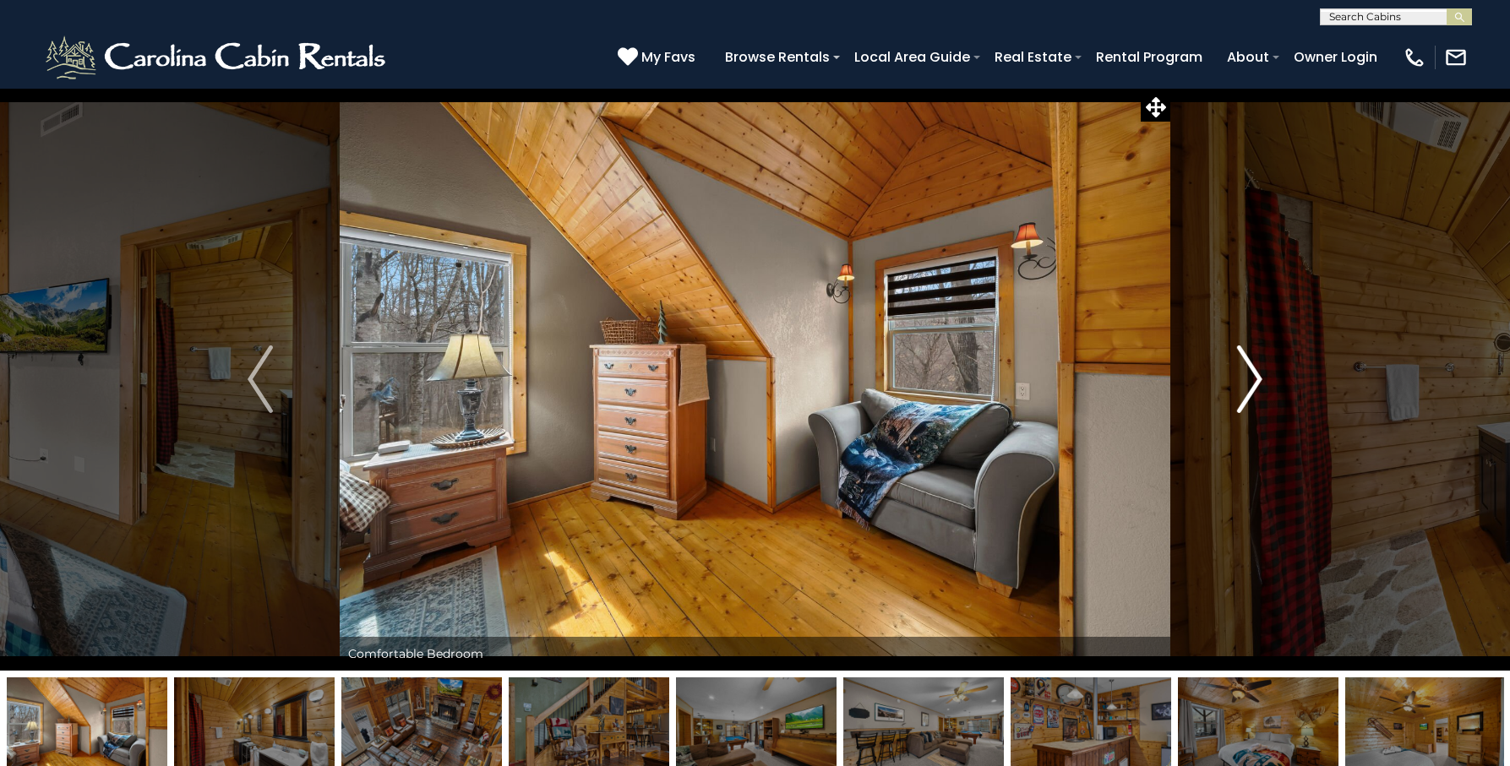
click at [1245, 377] on img "Next" at bounding box center [1249, 380] width 25 height 68
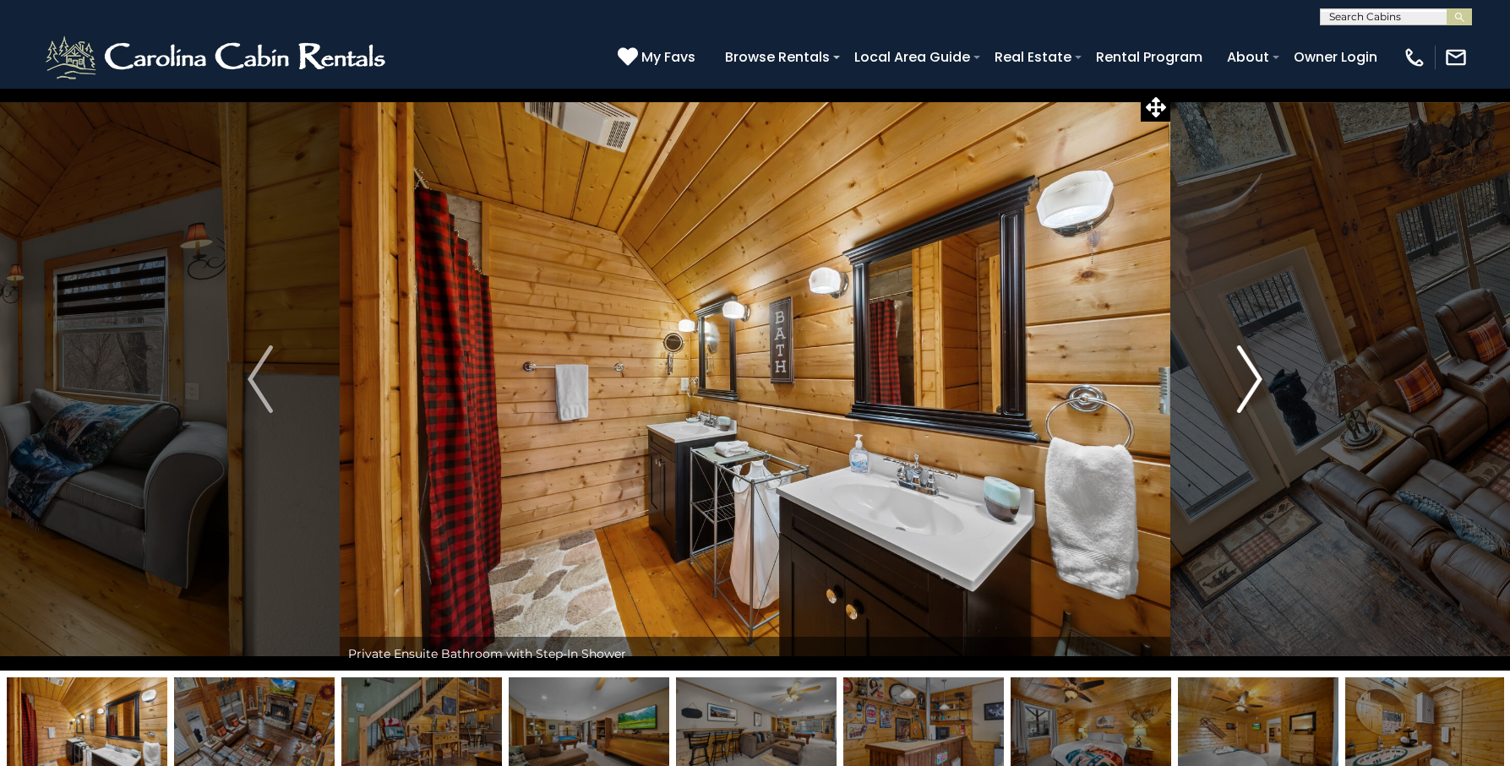
click at [1245, 377] on img "Next" at bounding box center [1249, 380] width 25 height 68
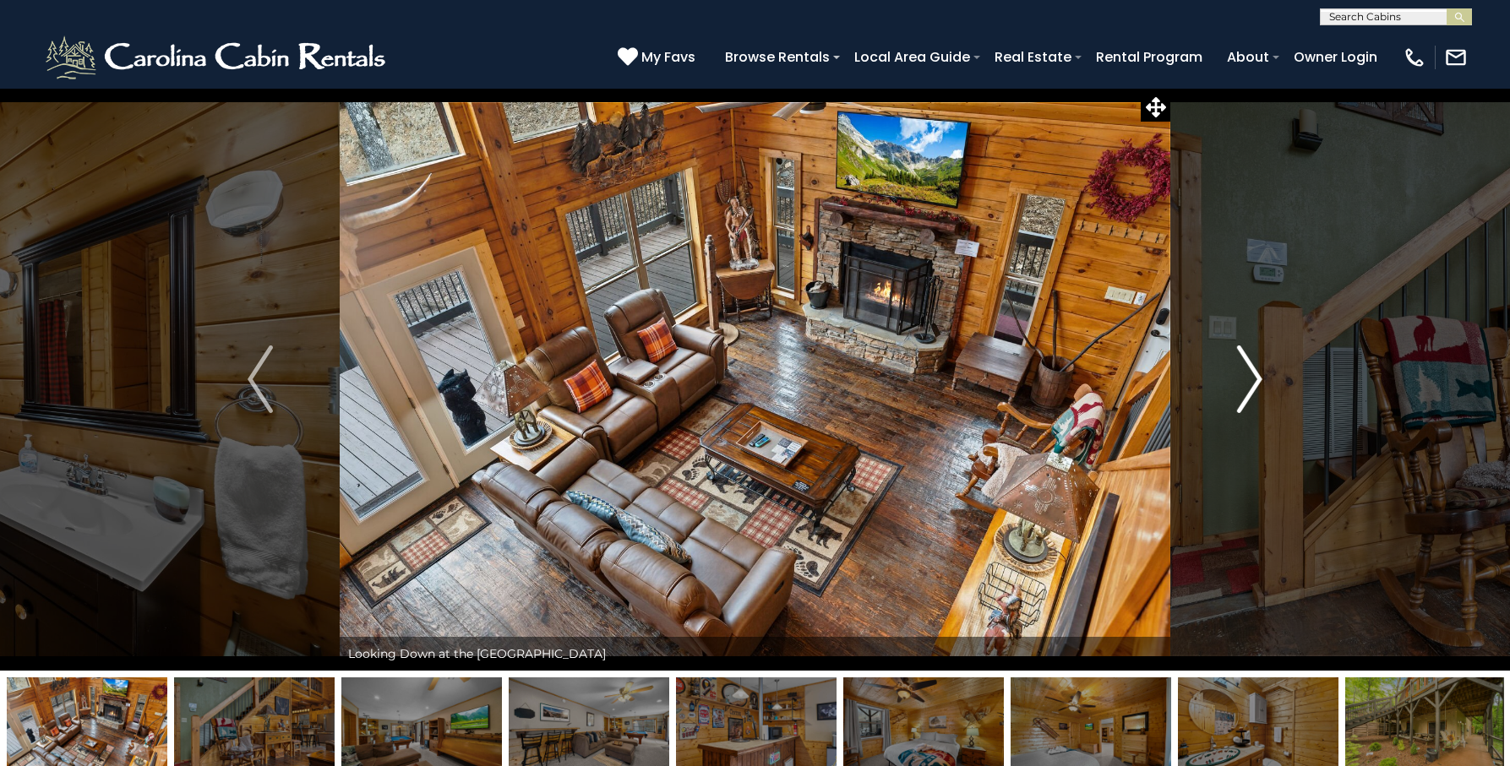
click at [1245, 377] on img "Next" at bounding box center [1249, 380] width 25 height 68
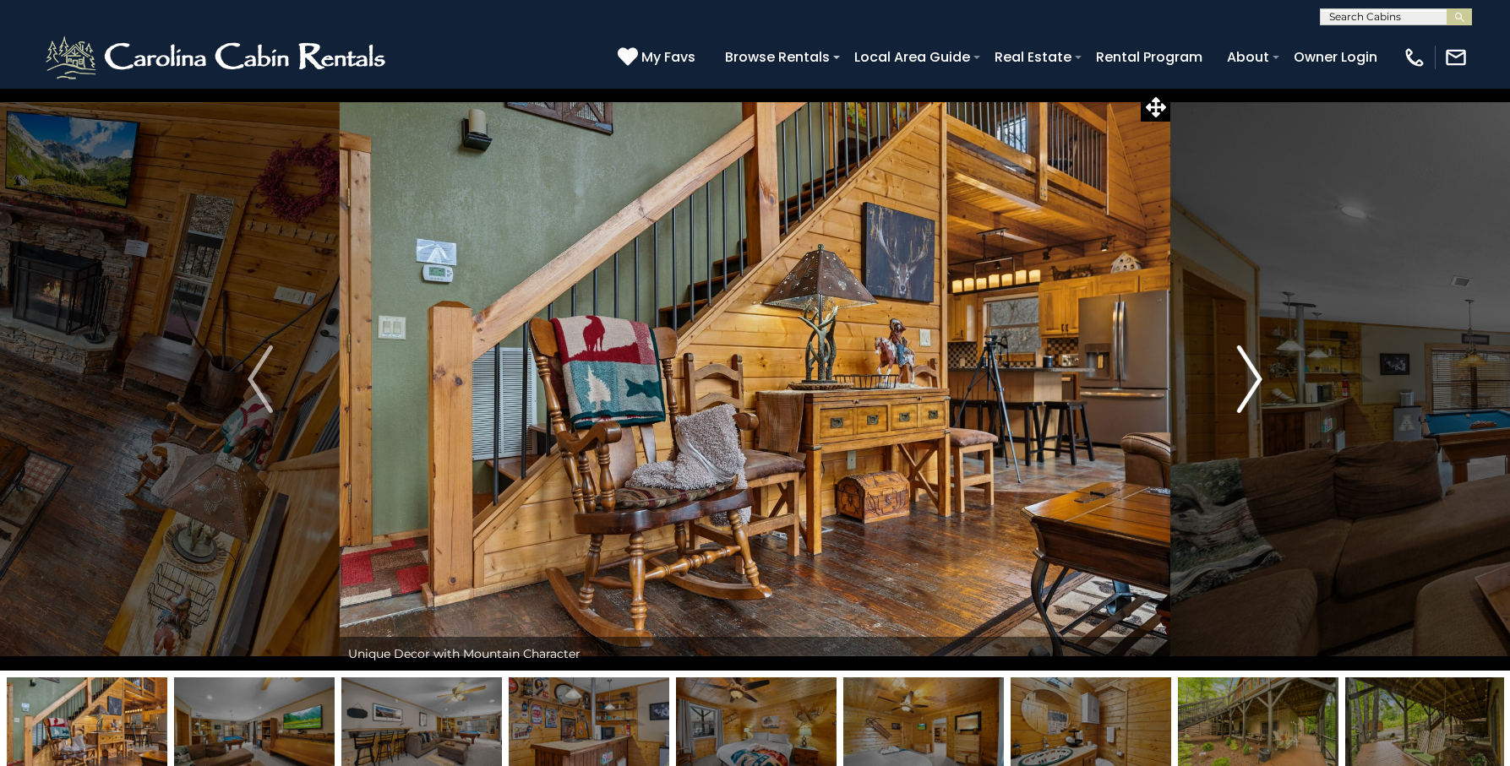
click at [1245, 377] on img "Next" at bounding box center [1249, 380] width 25 height 68
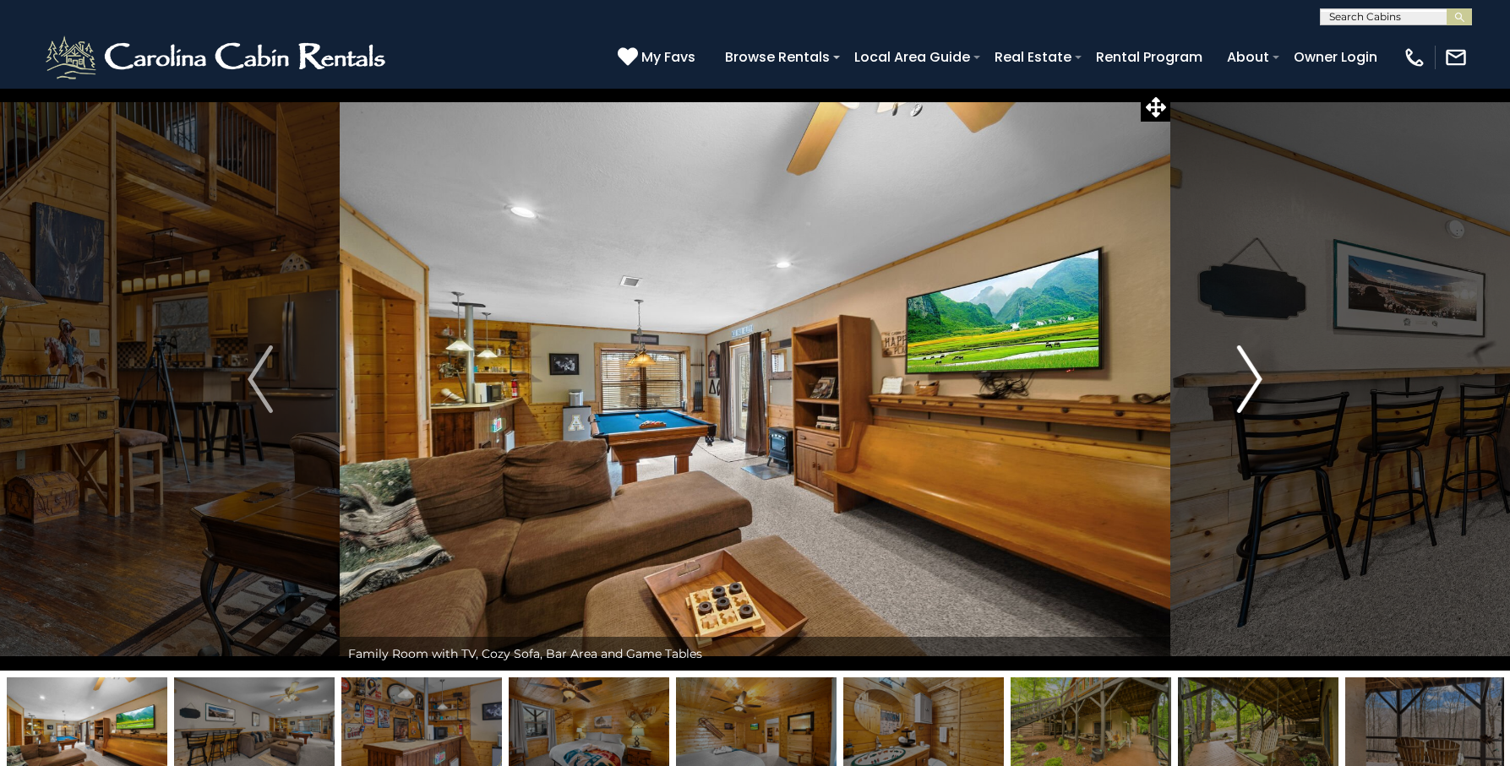
click at [1245, 377] on img "Next" at bounding box center [1249, 380] width 25 height 68
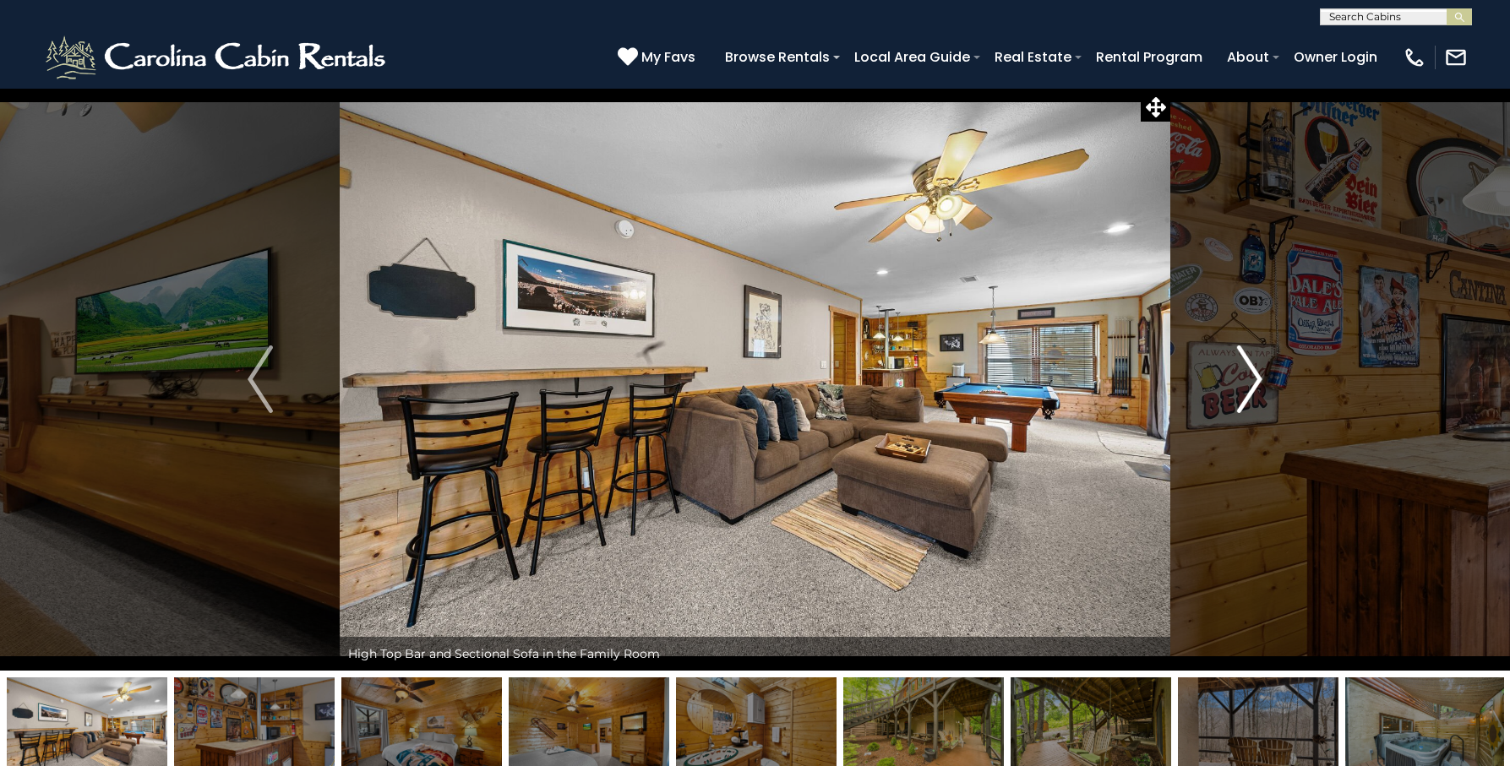
click at [1245, 377] on img "Next" at bounding box center [1249, 380] width 25 height 68
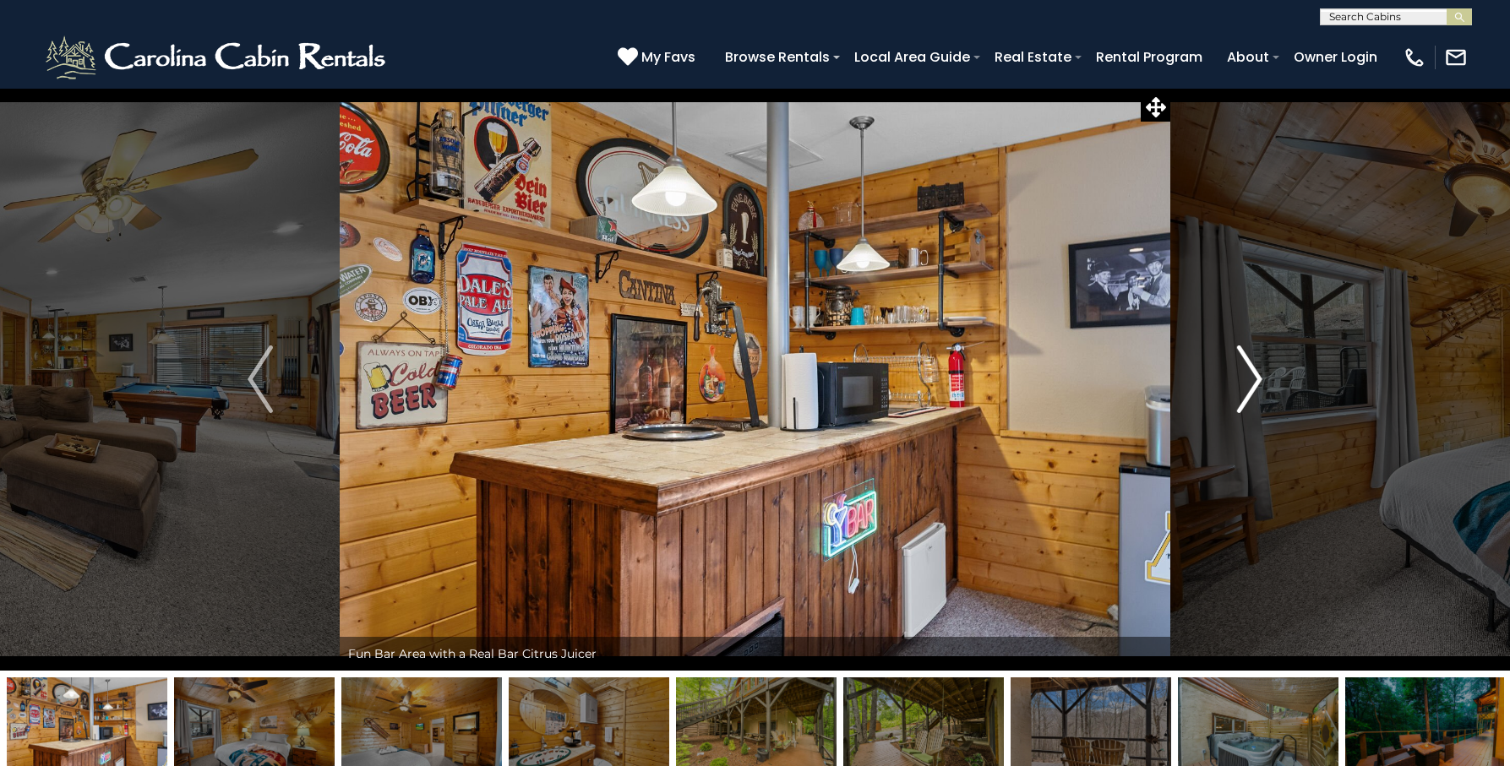
click at [1245, 377] on img "Next" at bounding box center [1249, 380] width 25 height 68
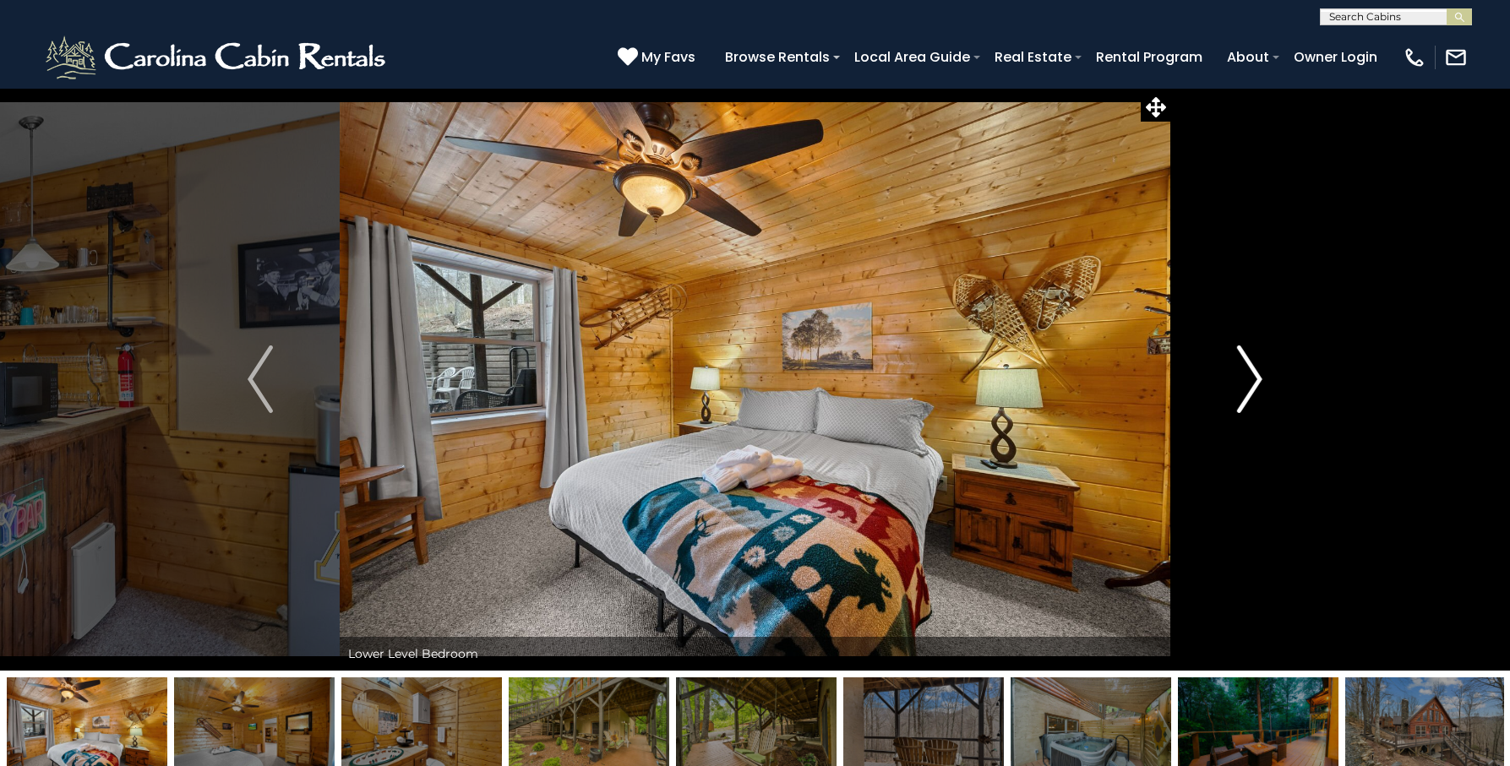
click at [1245, 377] on img "Next" at bounding box center [1249, 380] width 25 height 68
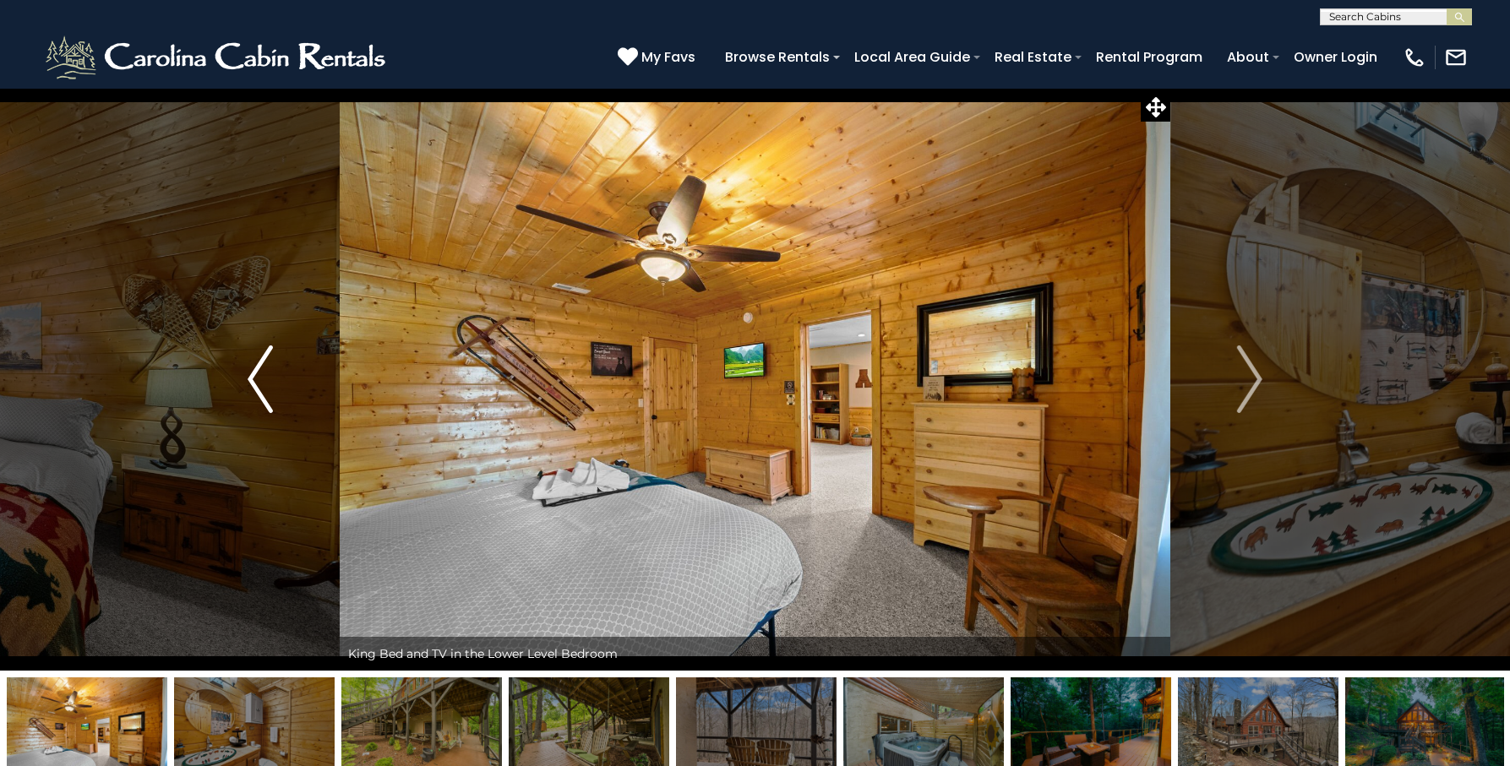
click at [261, 374] on img "Previous" at bounding box center [260, 380] width 25 height 68
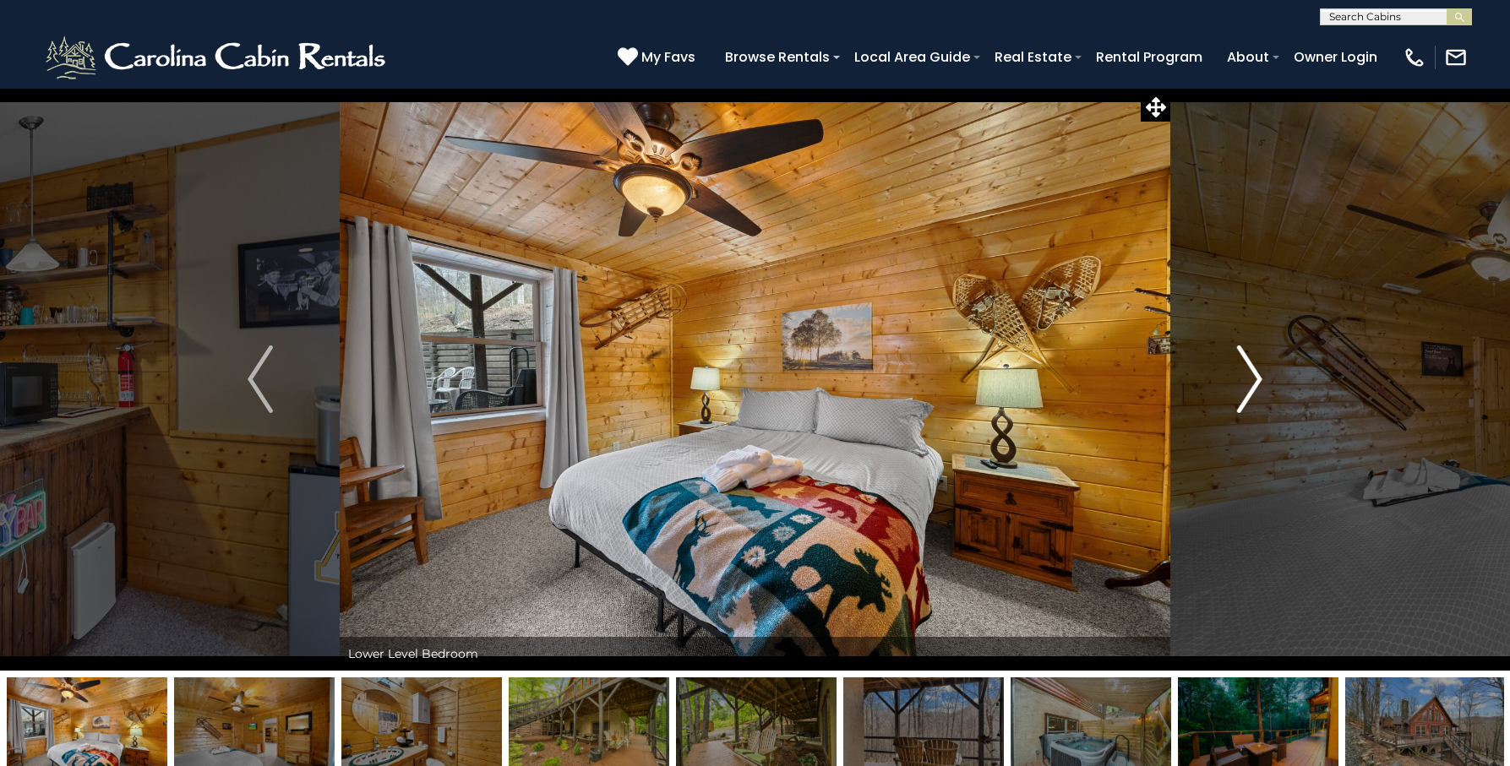
click at [1256, 377] on img "Next" at bounding box center [1249, 380] width 25 height 68
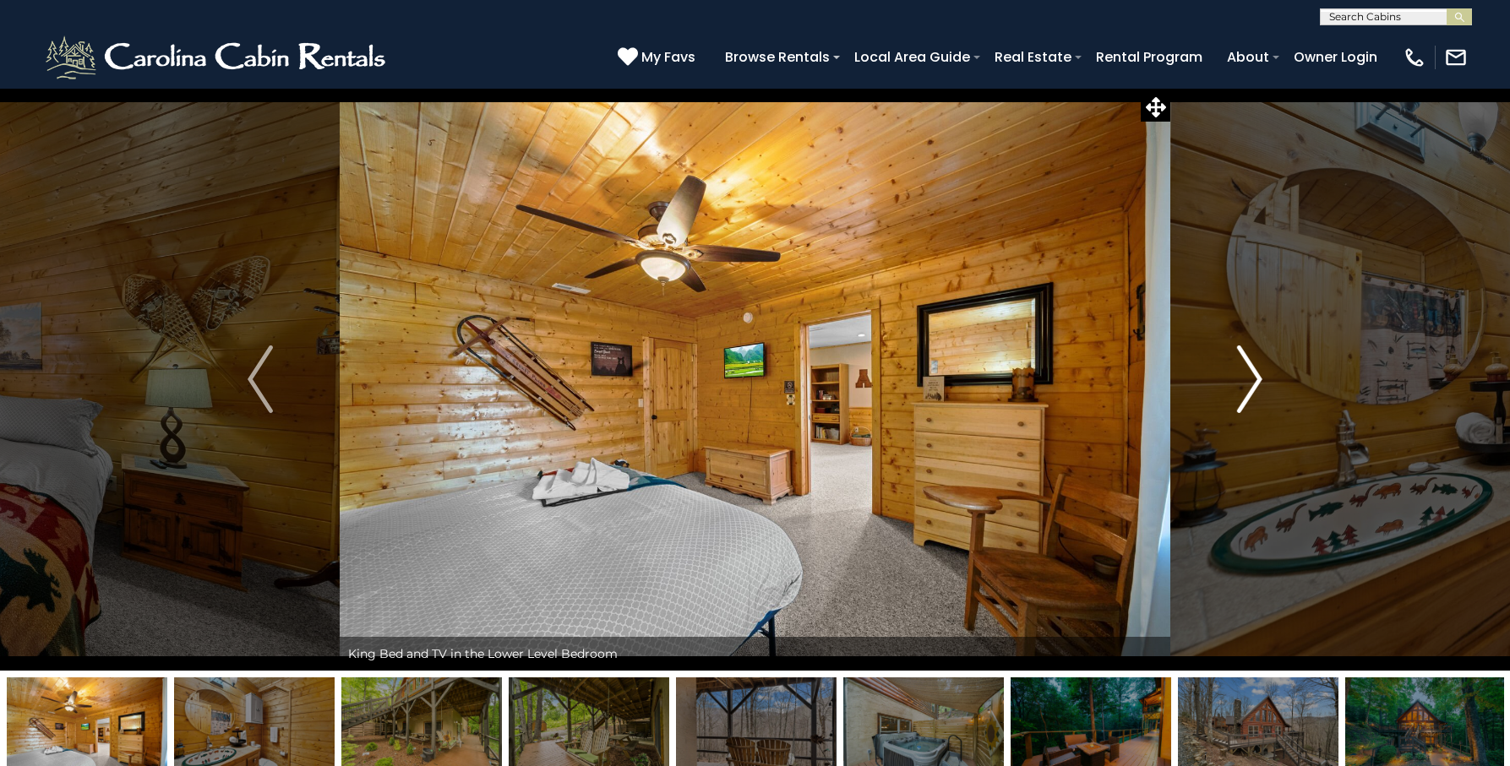
click at [1256, 377] on img "Next" at bounding box center [1249, 380] width 25 height 68
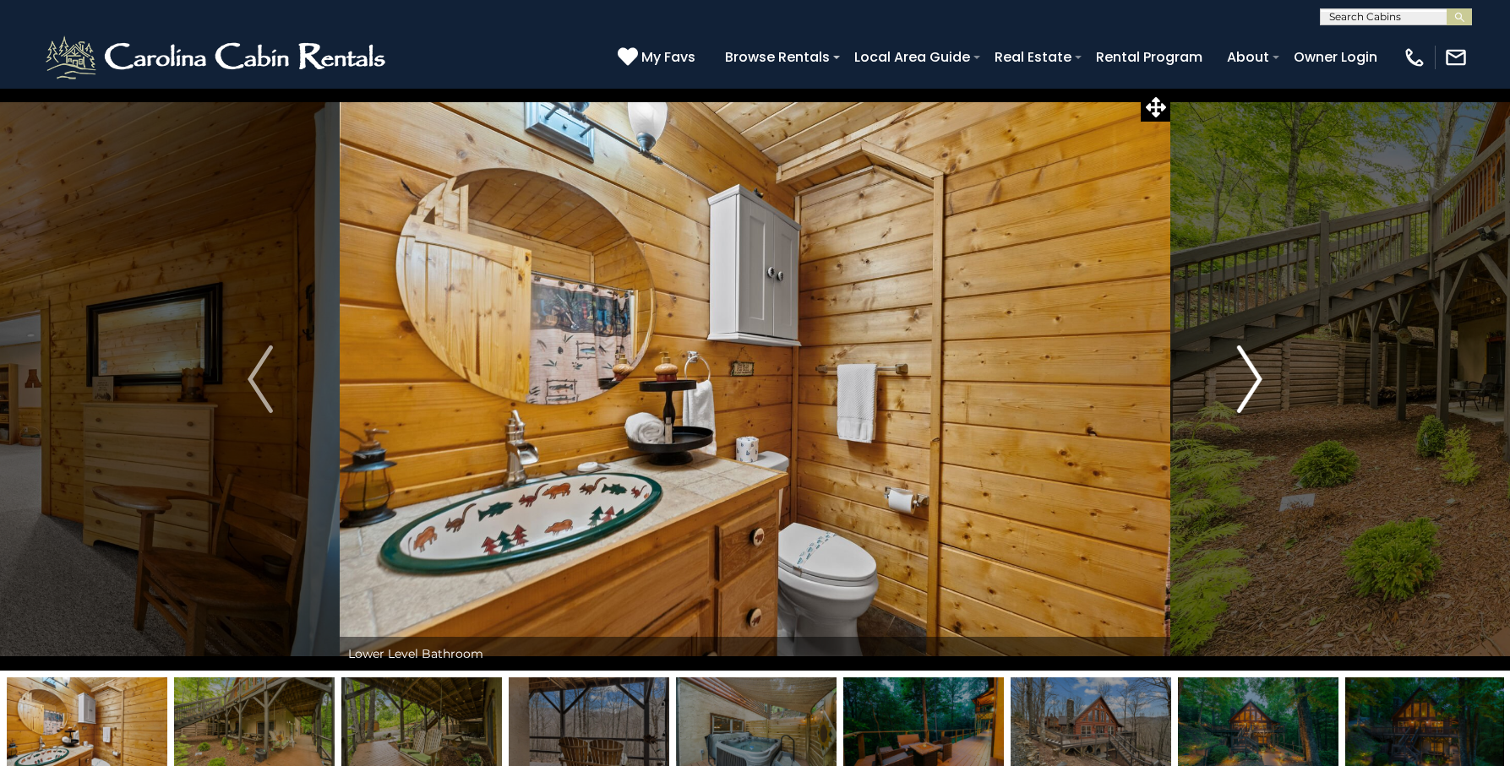
click at [1256, 377] on img "Next" at bounding box center [1249, 380] width 25 height 68
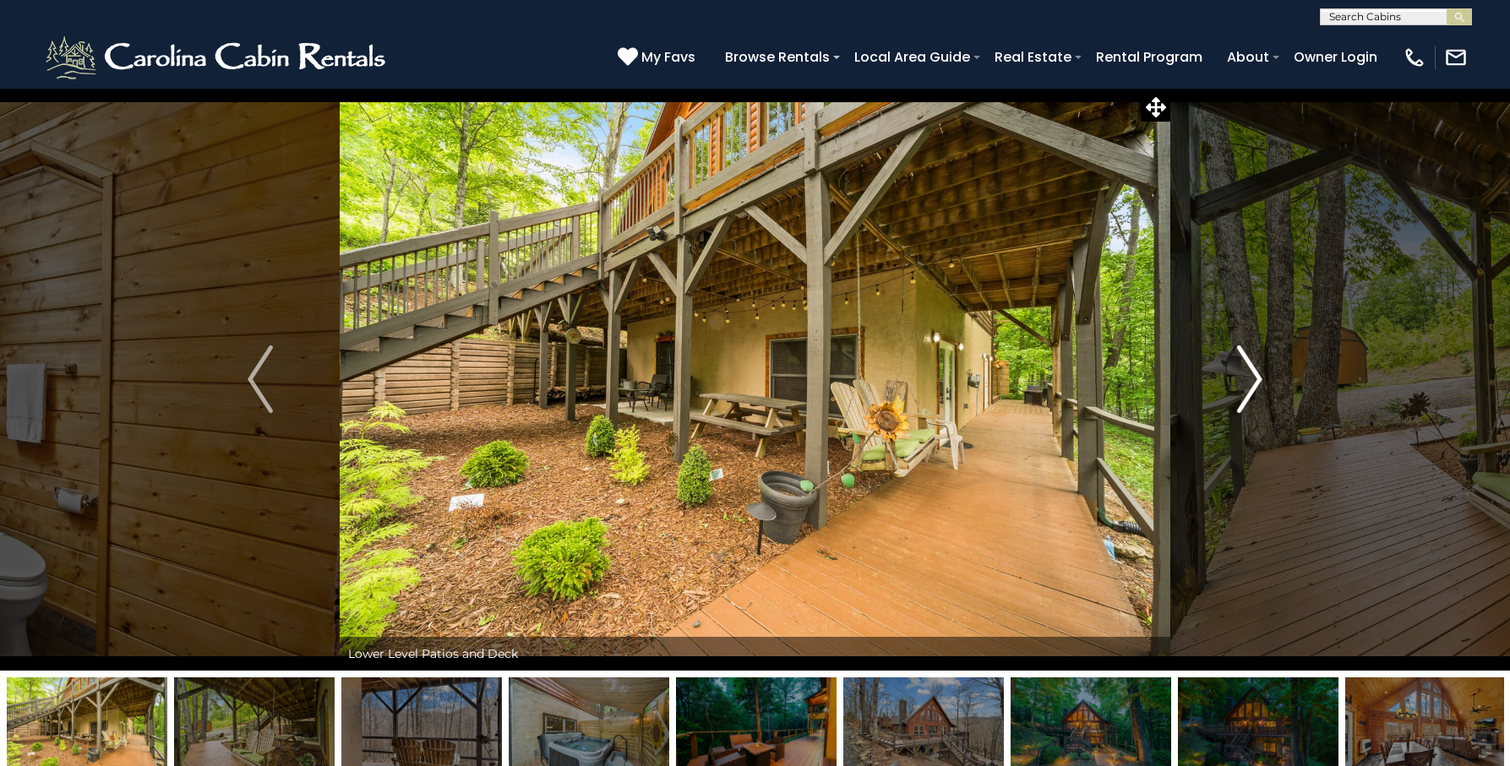
click at [1256, 377] on img "Next" at bounding box center [1249, 380] width 25 height 68
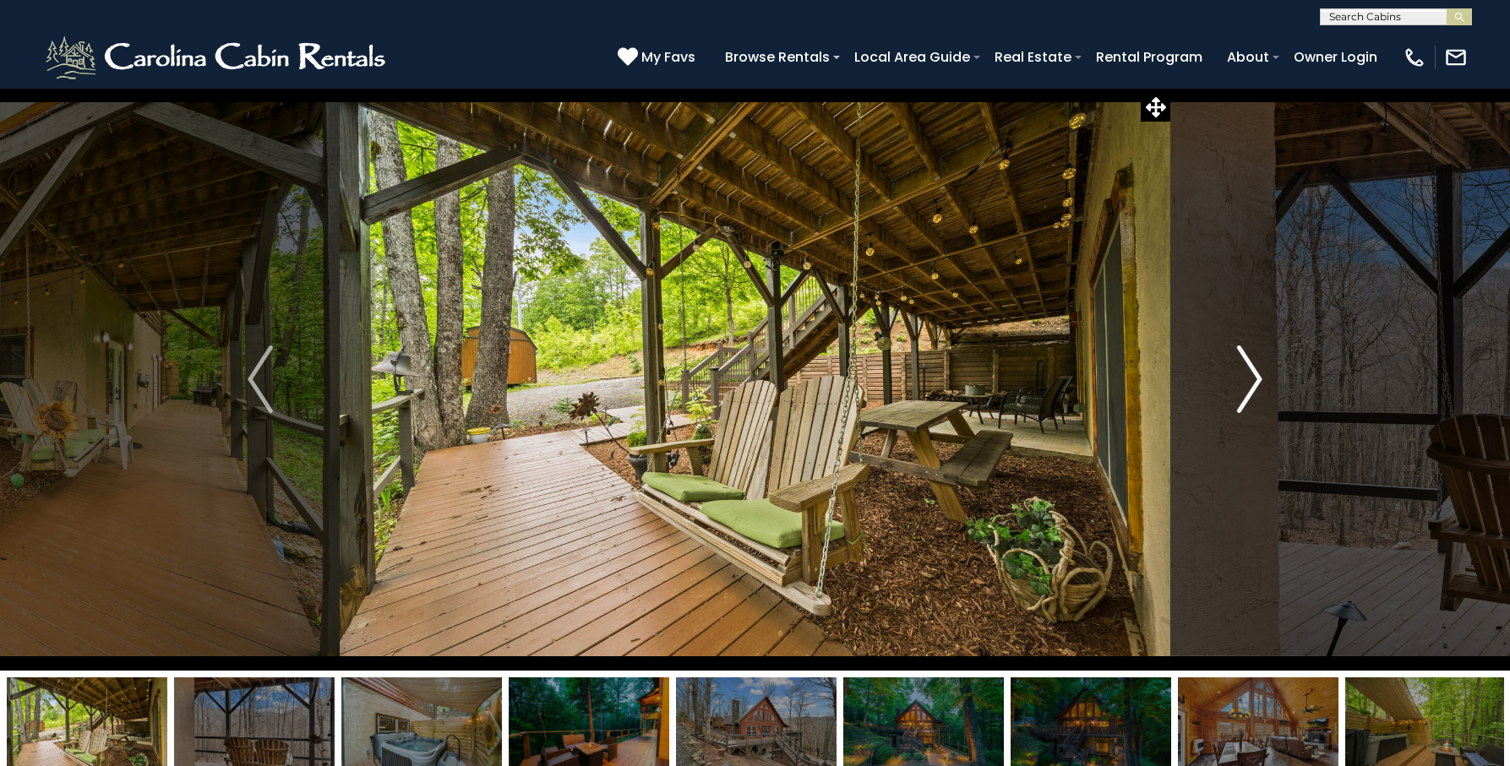
click at [1256, 377] on img "Next" at bounding box center [1249, 380] width 25 height 68
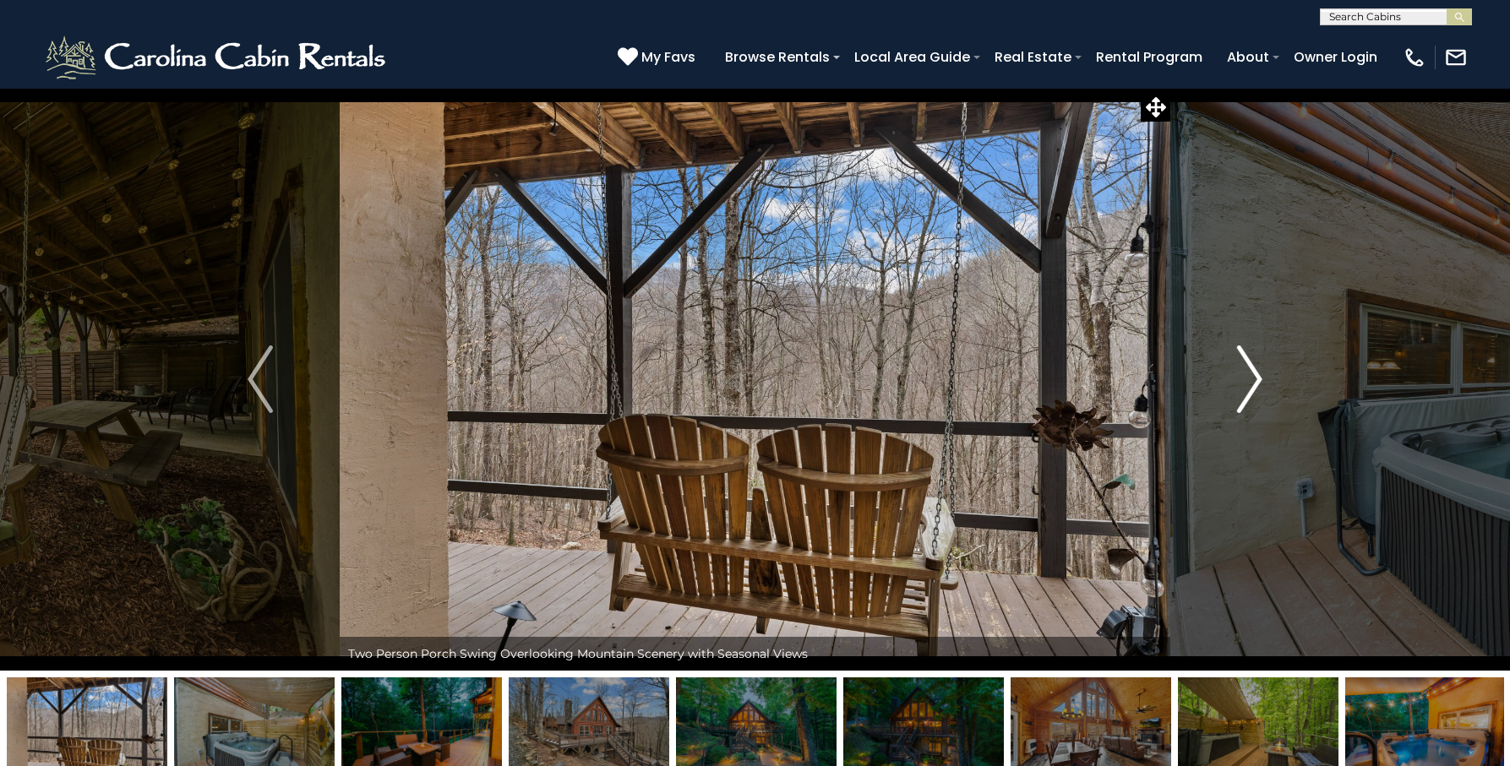
click at [1256, 377] on img "Next" at bounding box center [1249, 380] width 25 height 68
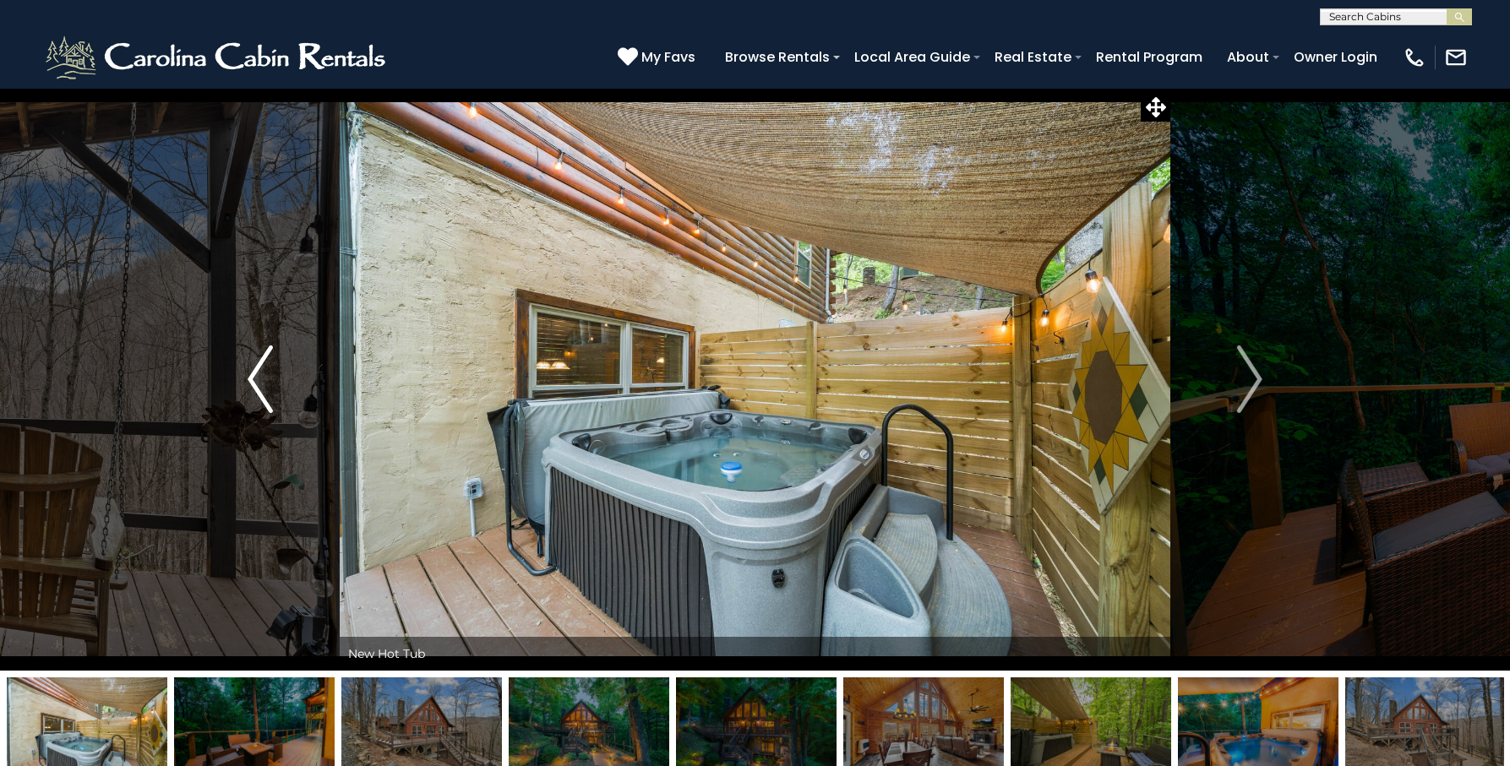
click at [259, 383] on img "Previous" at bounding box center [260, 380] width 25 height 68
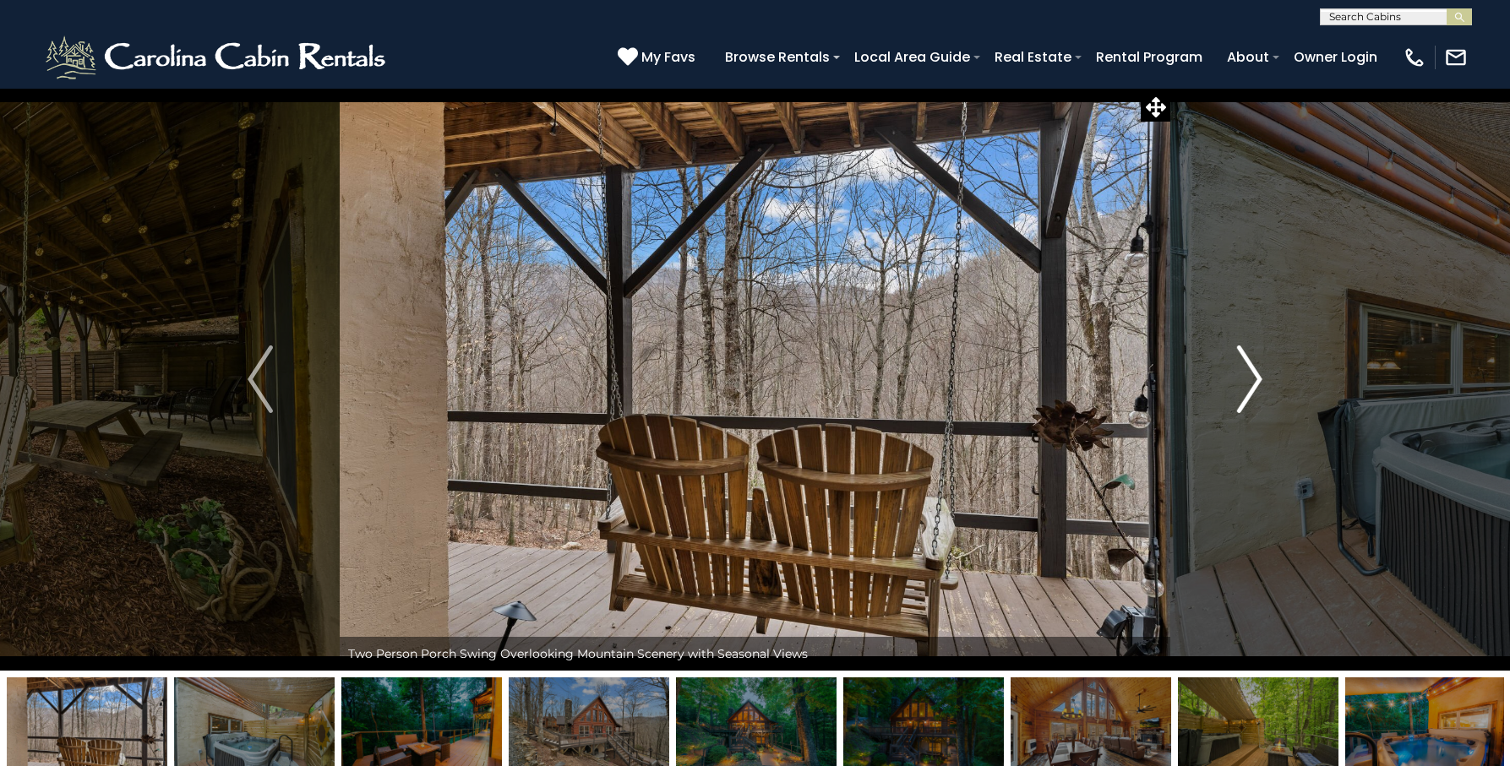
click at [1256, 377] on img "Next" at bounding box center [1249, 380] width 25 height 68
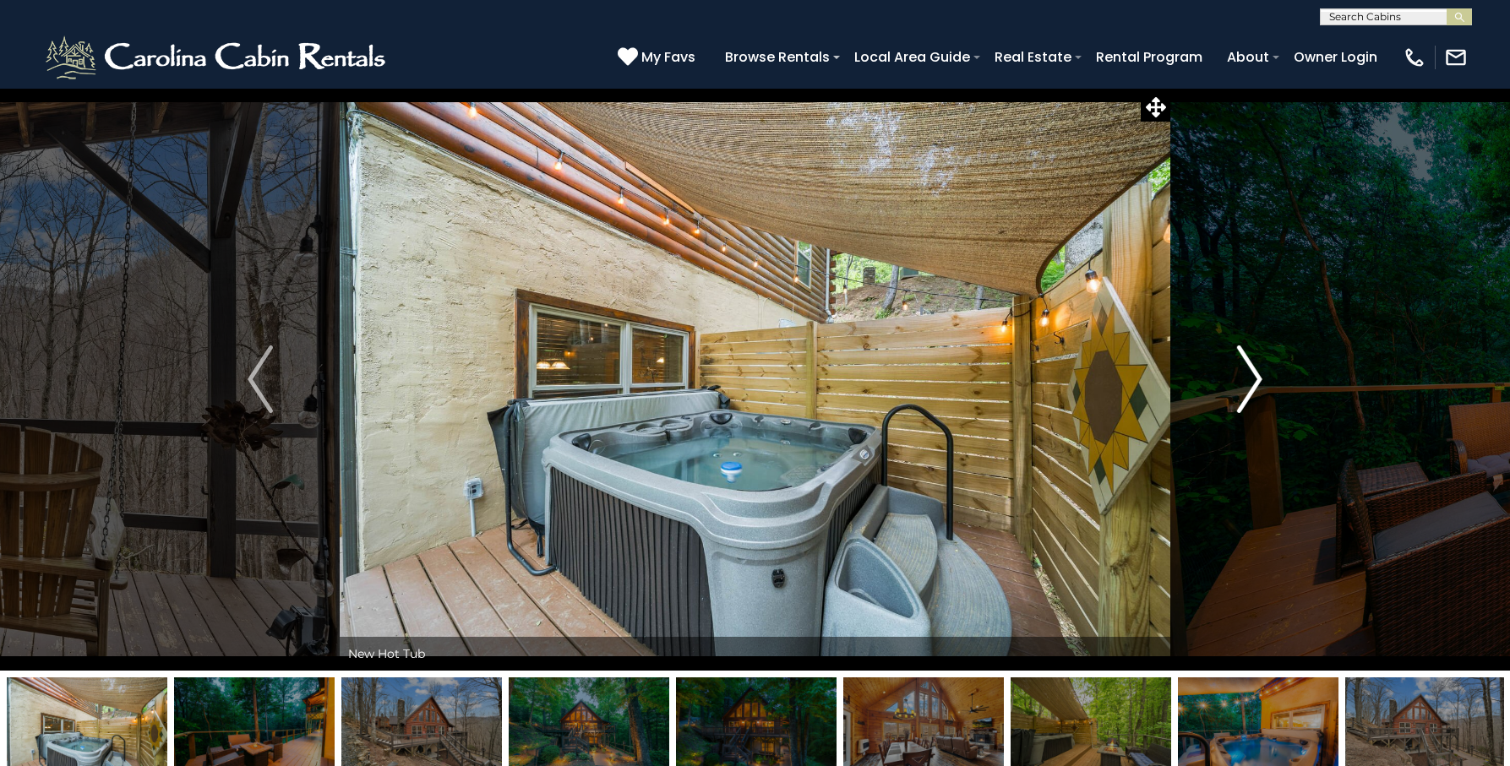
click at [1256, 377] on img "Next" at bounding box center [1249, 380] width 25 height 68
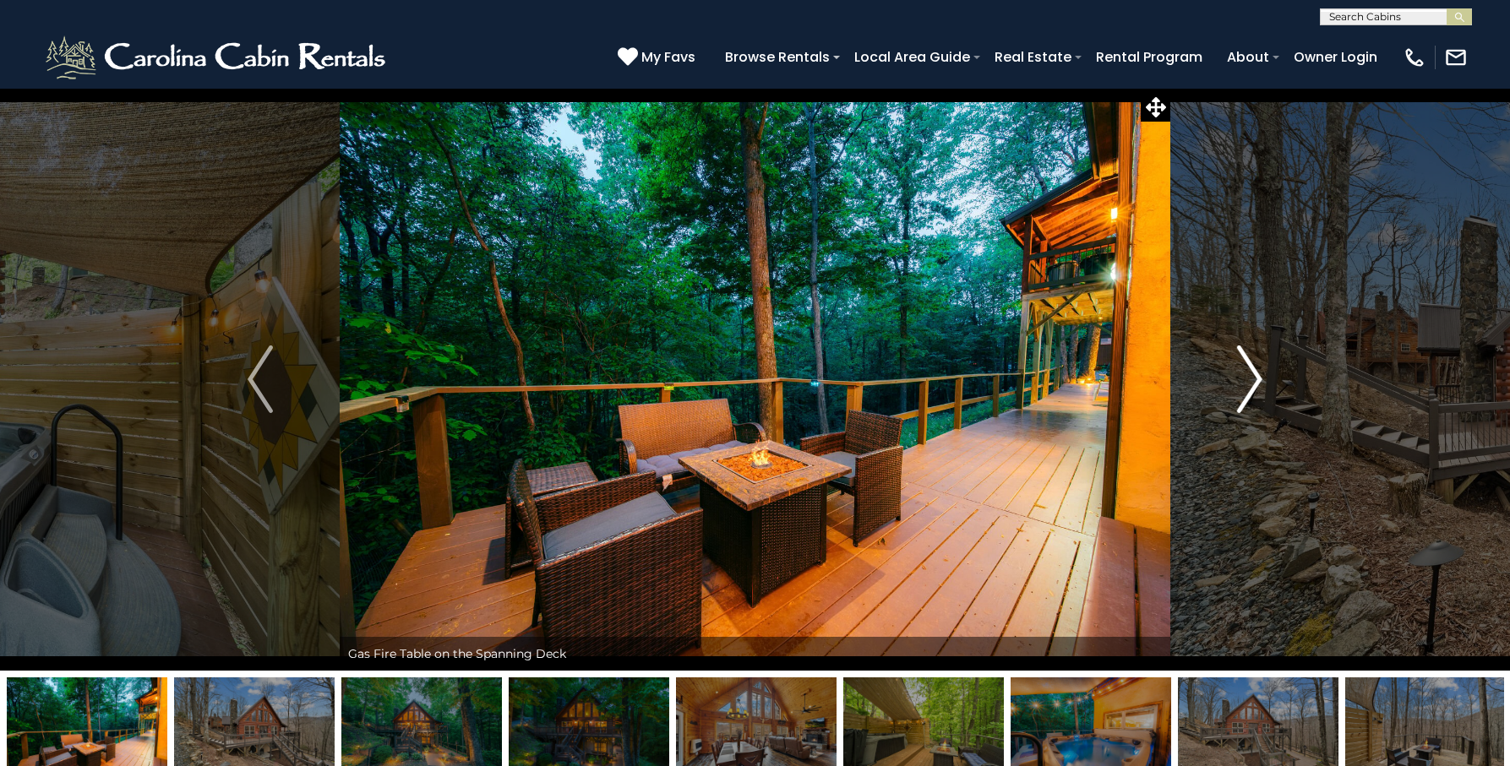
click at [1256, 377] on img "Next" at bounding box center [1249, 380] width 25 height 68
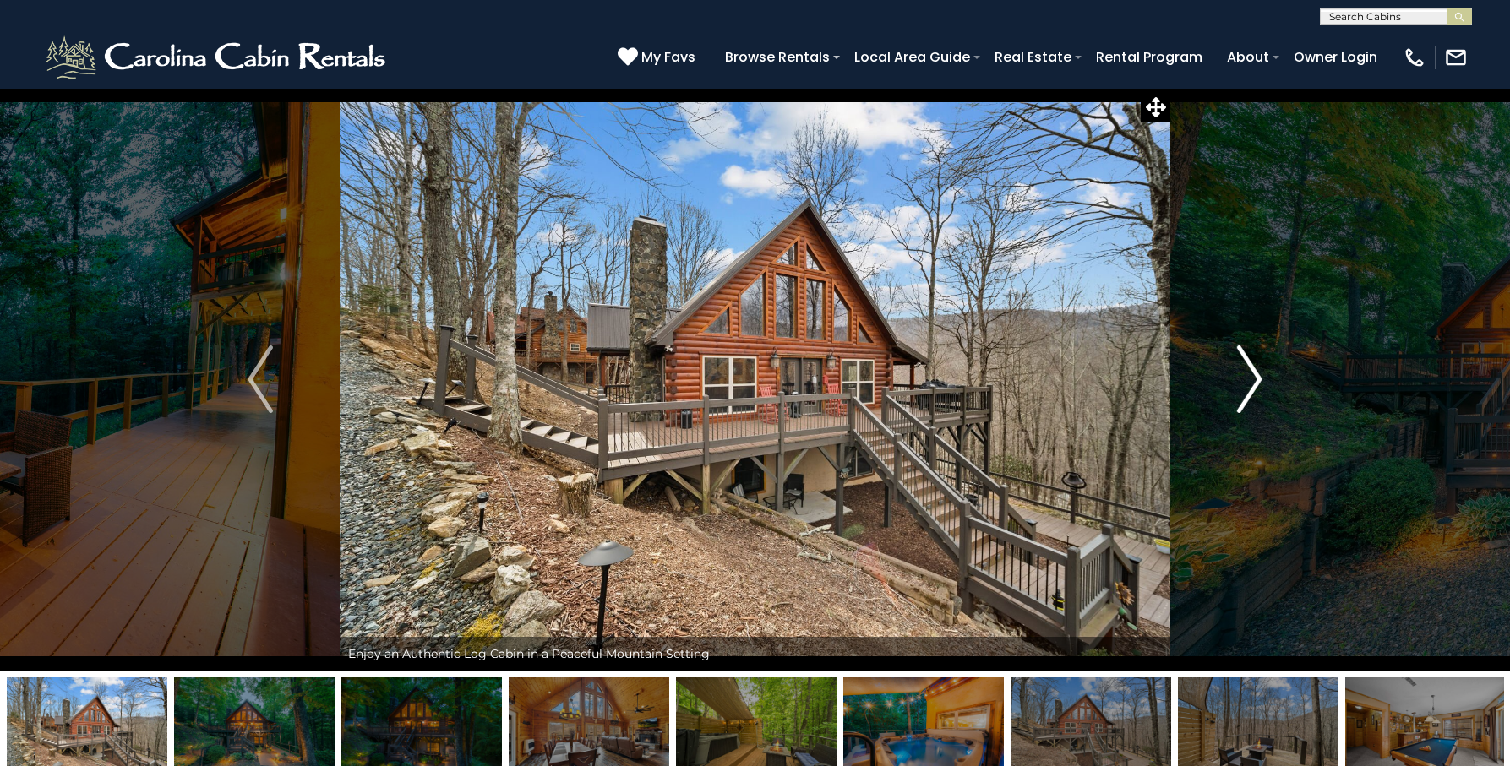
click at [1256, 377] on img "Next" at bounding box center [1249, 380] width 25 height 68
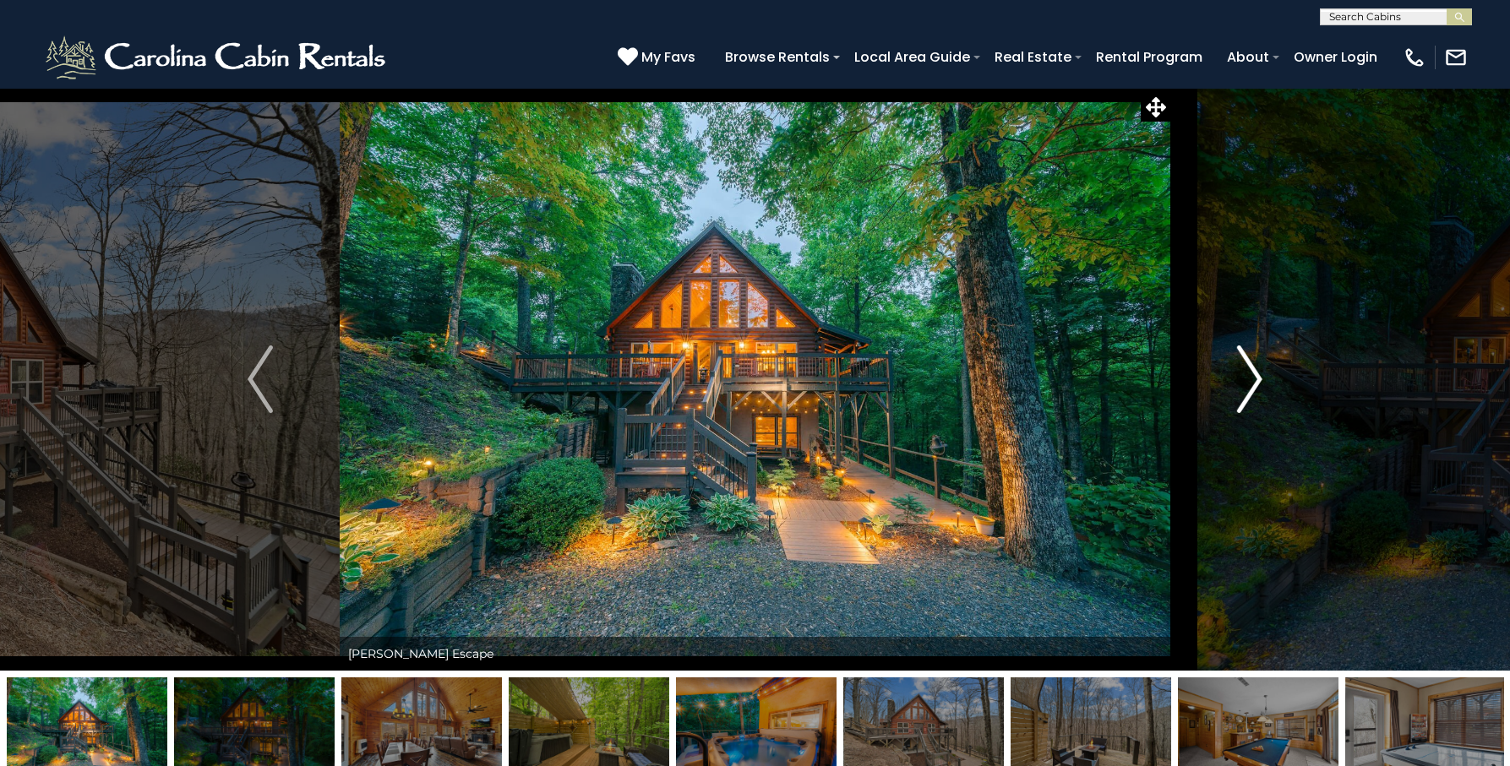
click at [1256, 377] on img "Next" at bounding box center [1249, 380] width 25 height 68
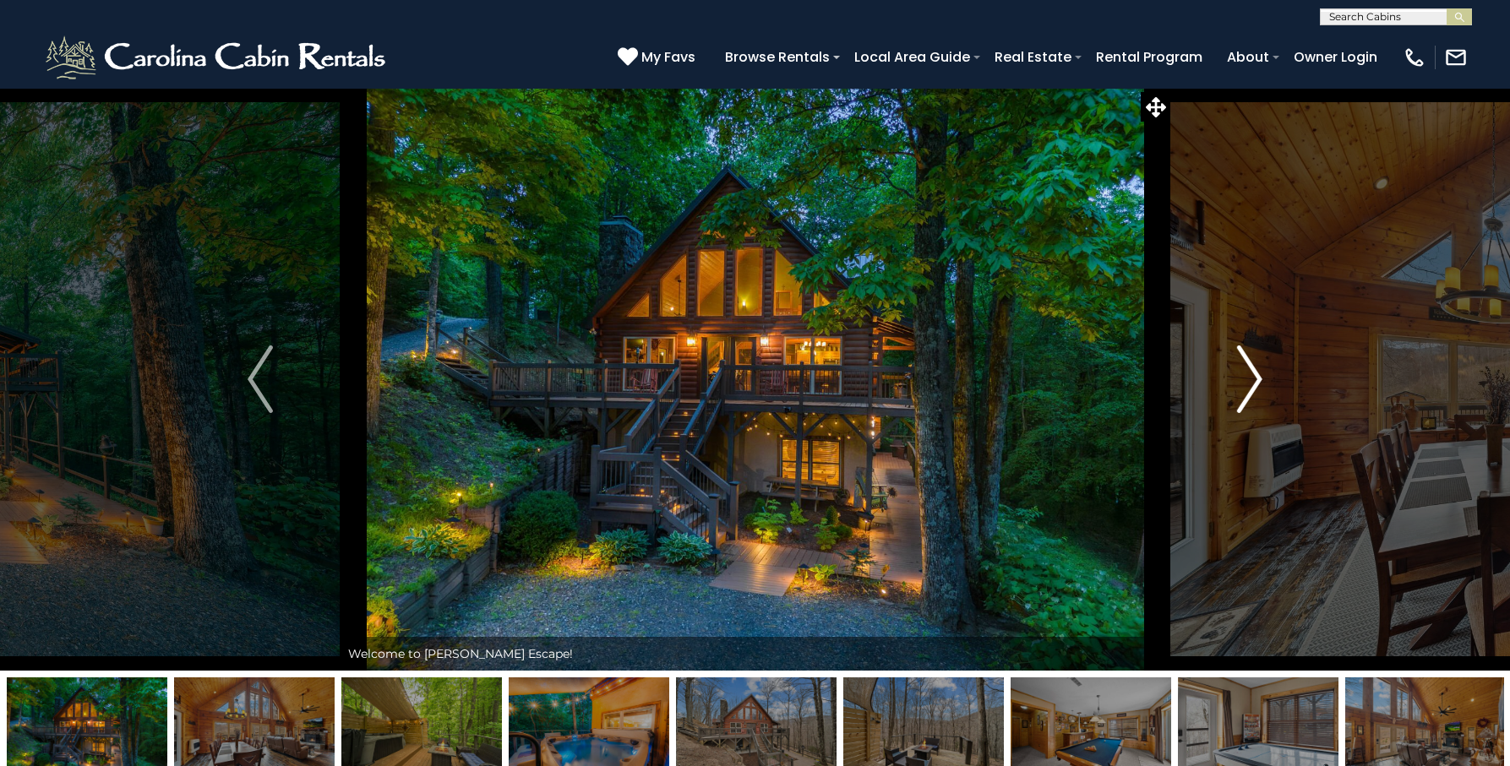
click at [1256, 377] on img "Next" at bounding box center [1249, 380] width 25 height 68
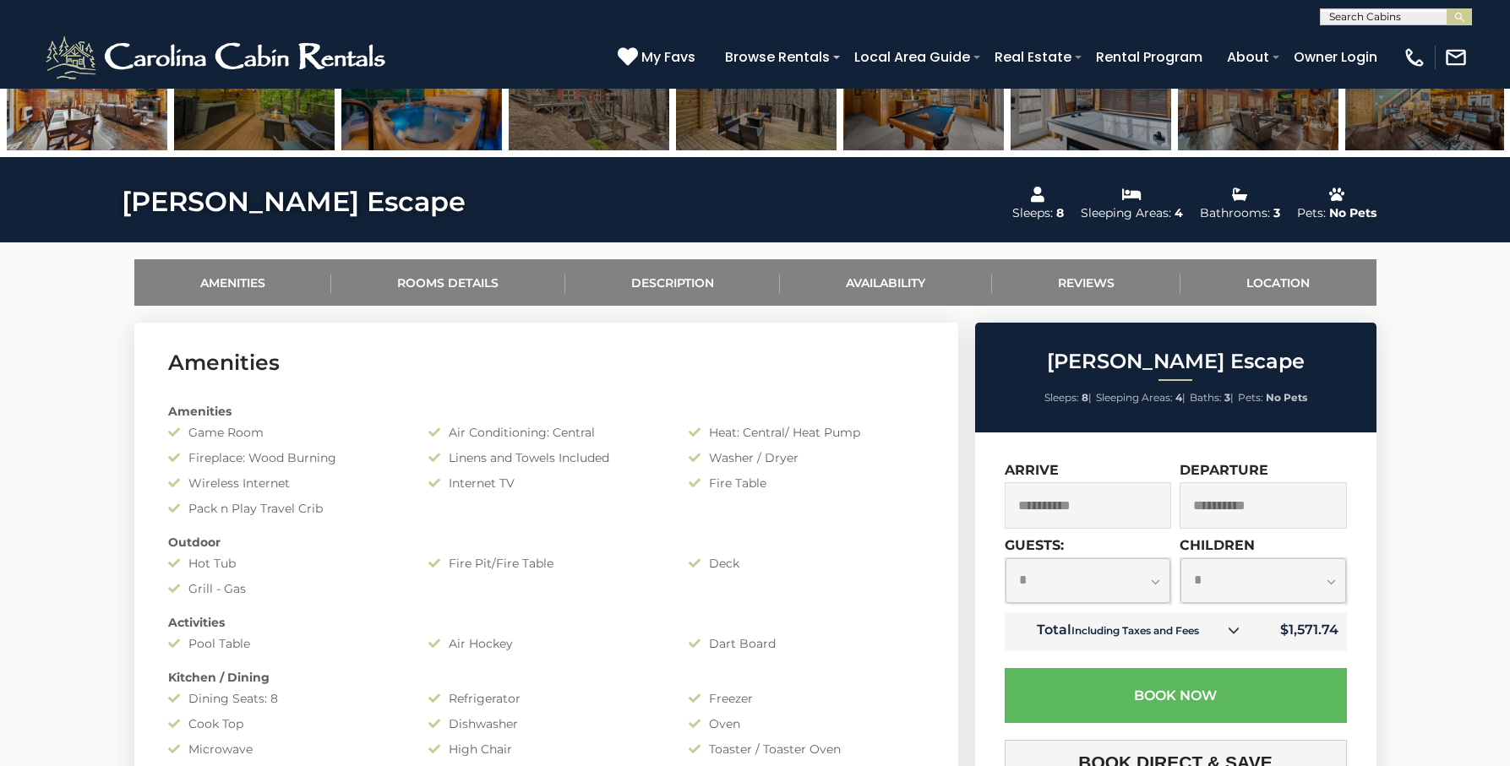
scroll to position [635, 0]
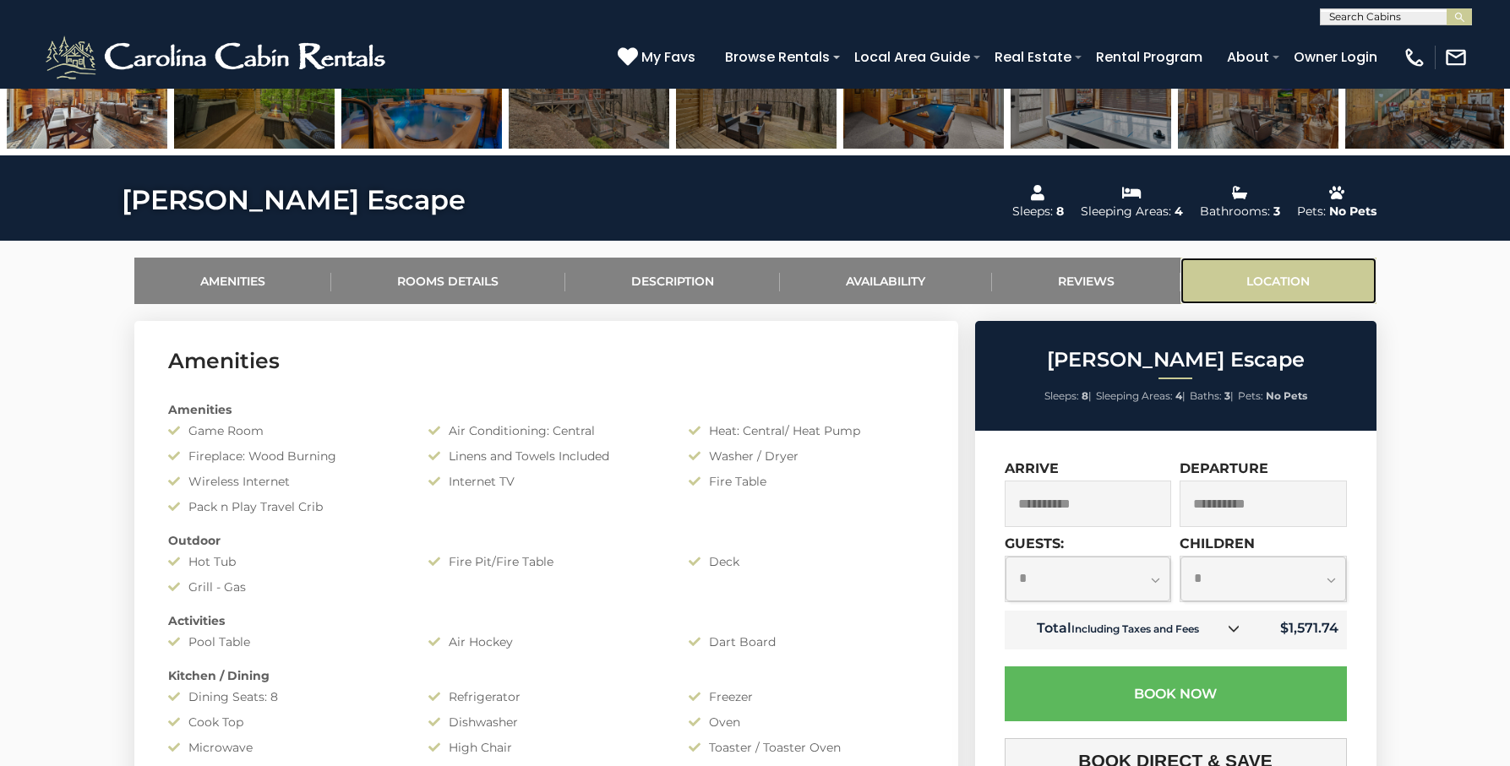
click at [1268, 274] on link "Location" at bounding box center [1278, 281] width 196 height 46
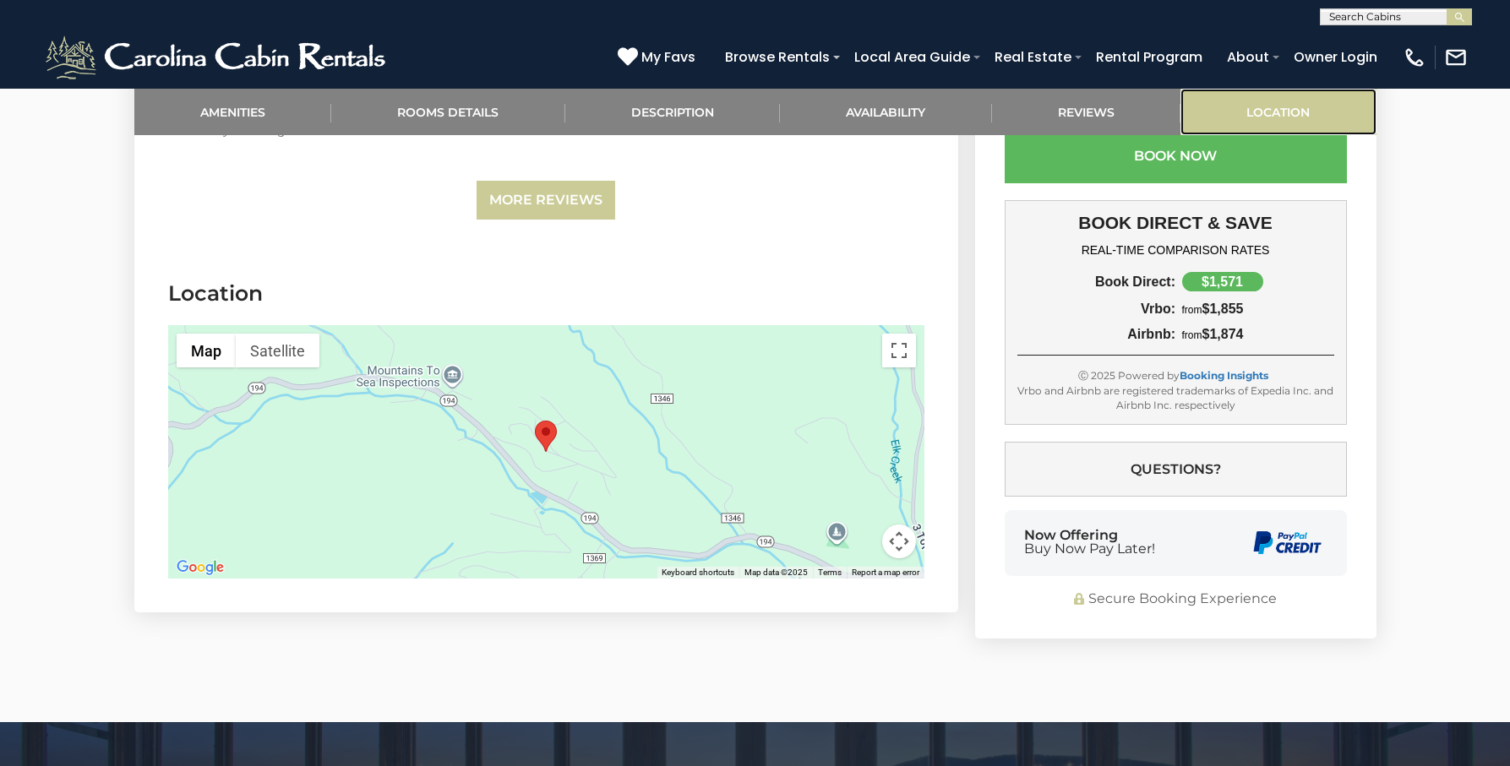
scroll to position [3997, 0]
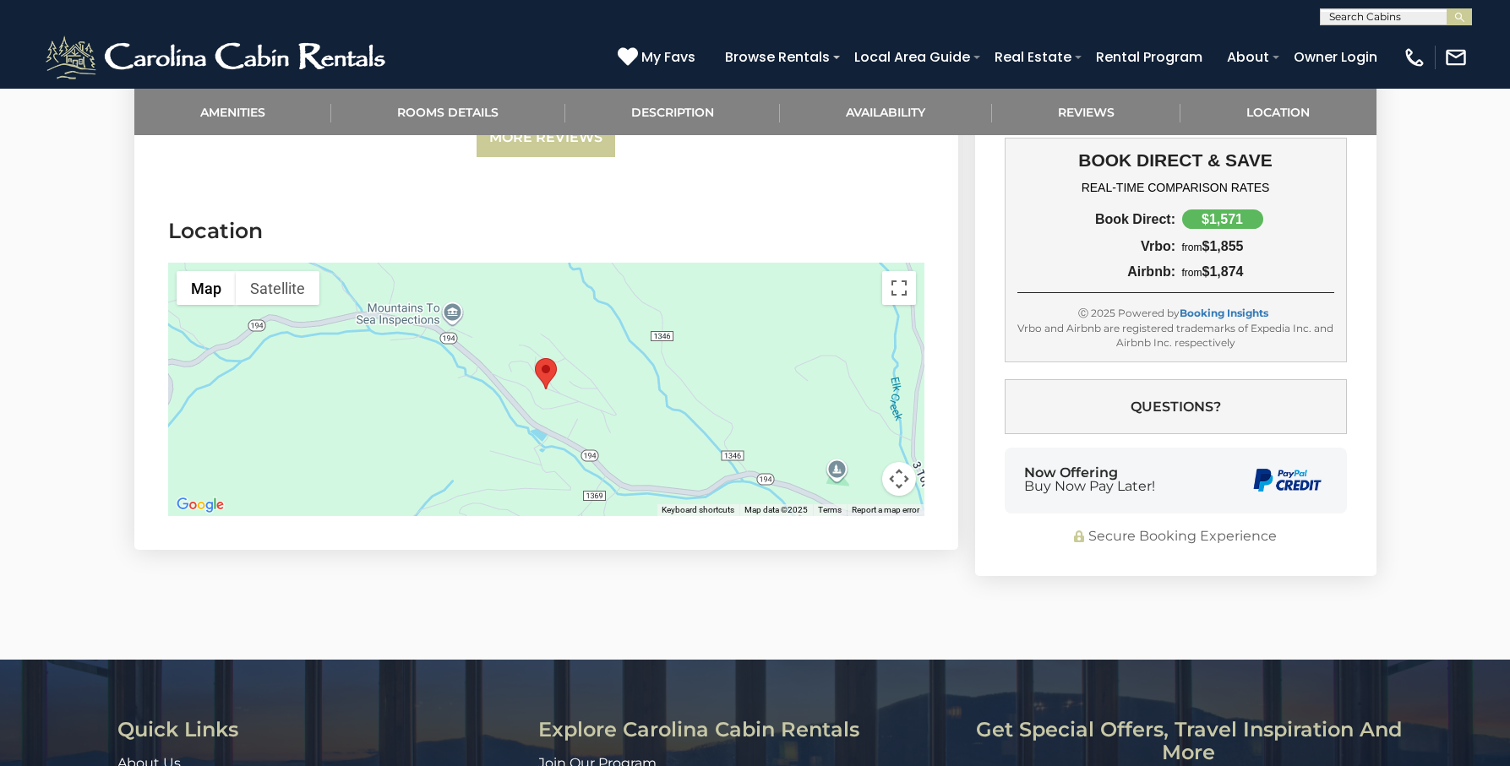
click at [902, 462] on button "Map camera controls" at bounding box center [899, 479] width 34 height 34
click at [908, 271] on button "Toggle fullscreen view" at bounding box center [899, 288] width 34 height 34
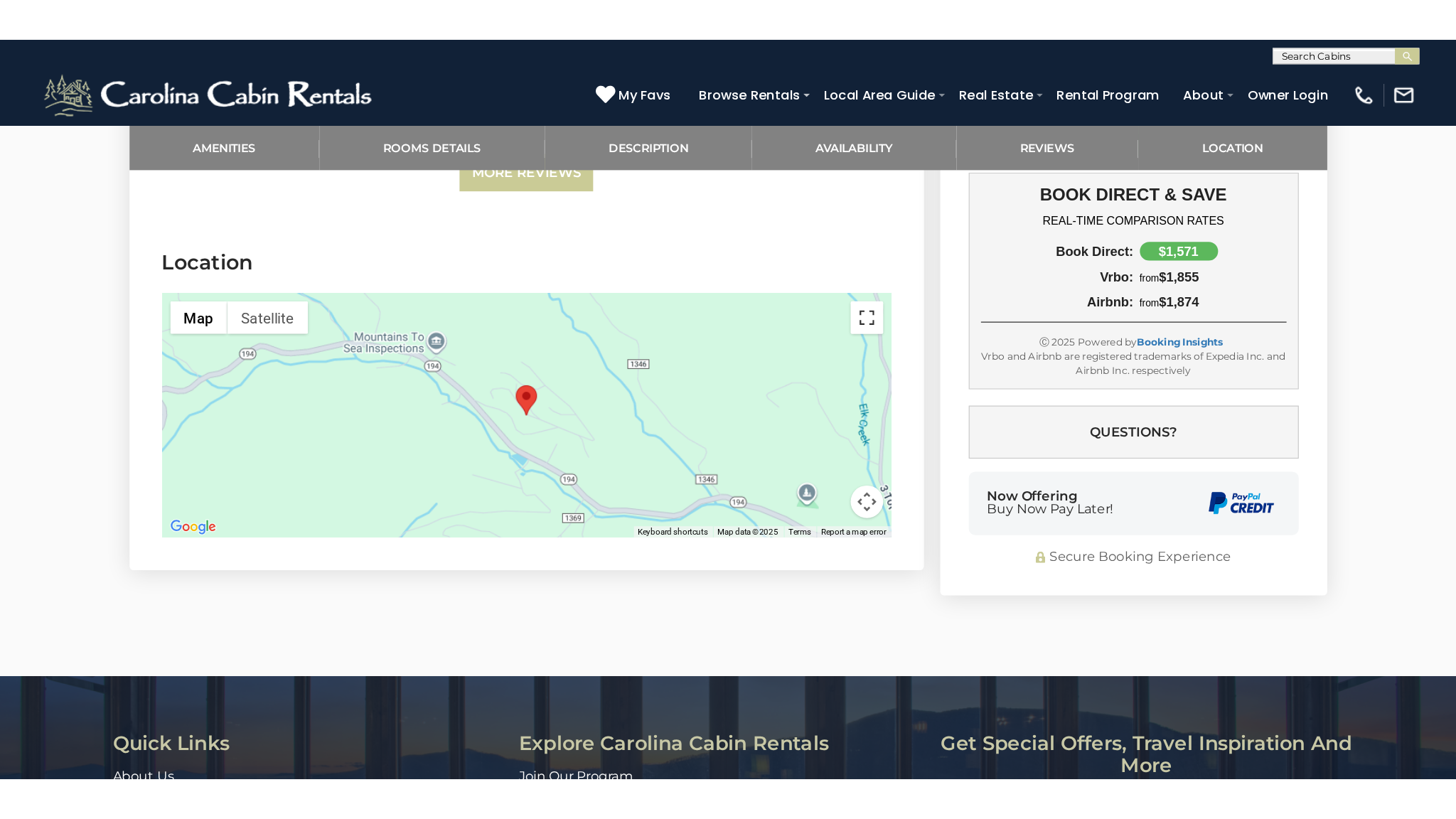
scroll to position [3346, 0]
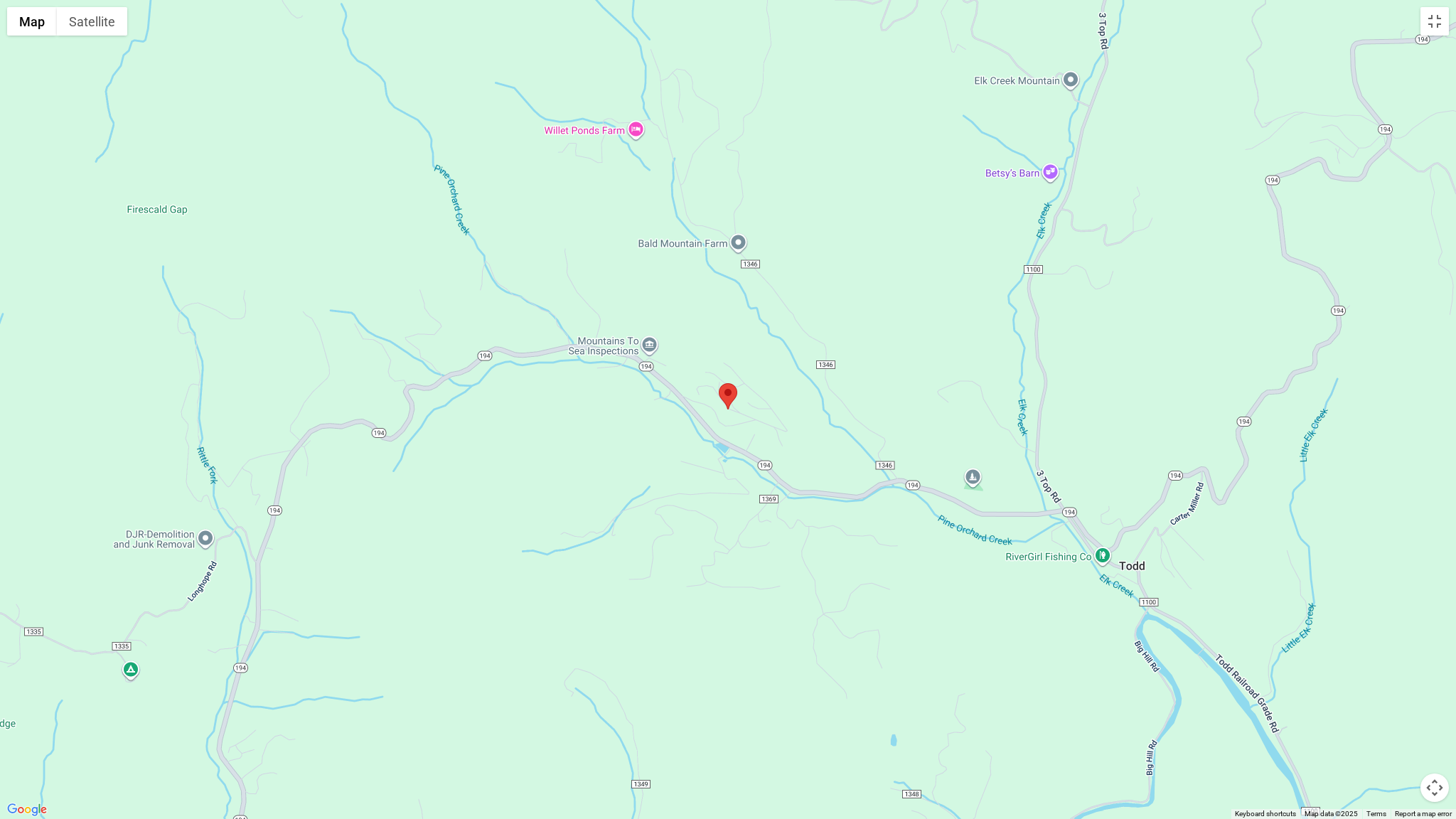
click at [1270, 645] on gmp-internal-camera-control at bounding box center [1435, 788] width 29 height 29
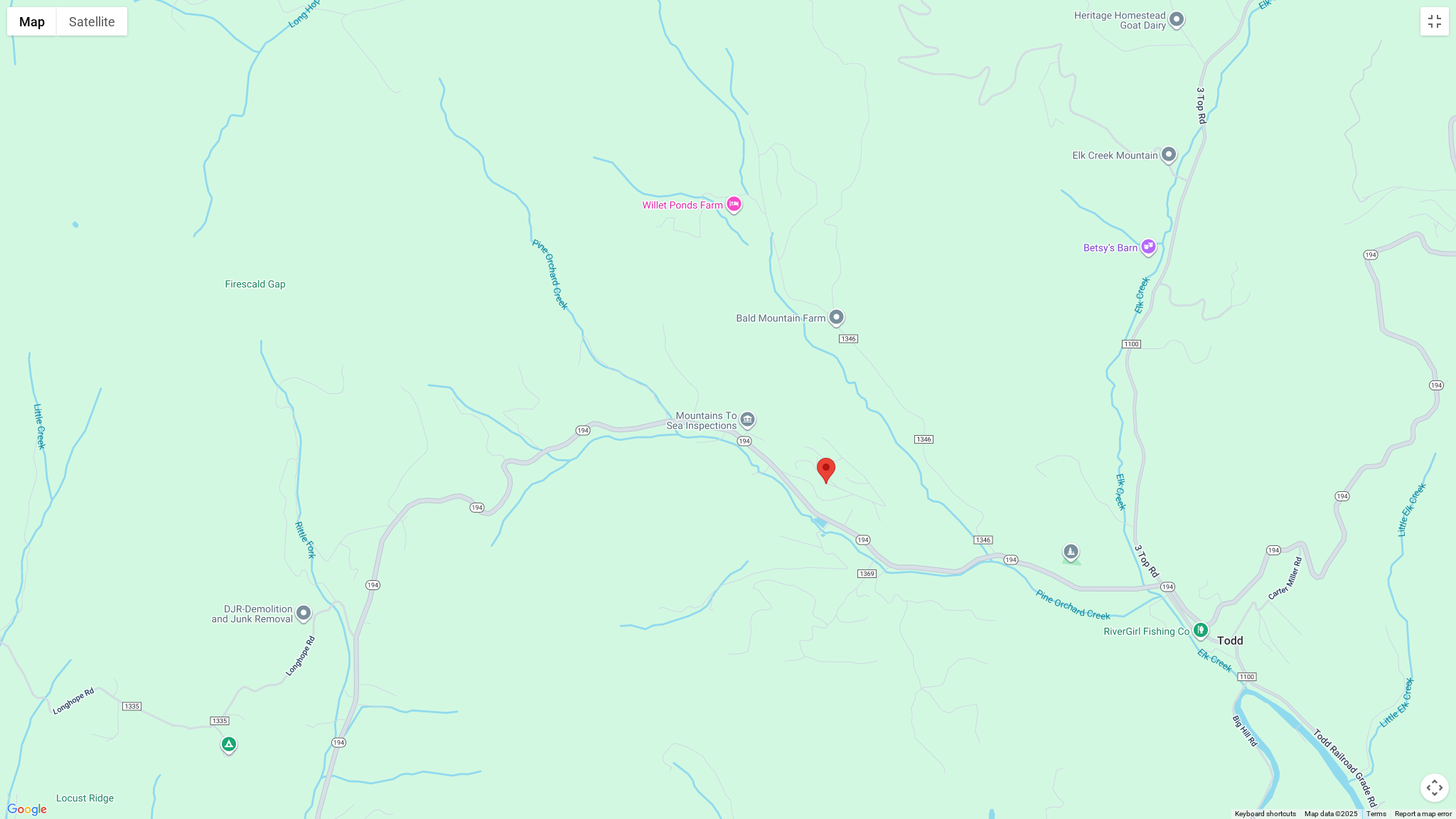
drag, startPoint x: 967, startPoint y: 652, endPoint x: 1049, endPoint y: 743, distance: 122.5
click at [1061, 645] on div at bounding box center [728, 409] width 1456 height 819
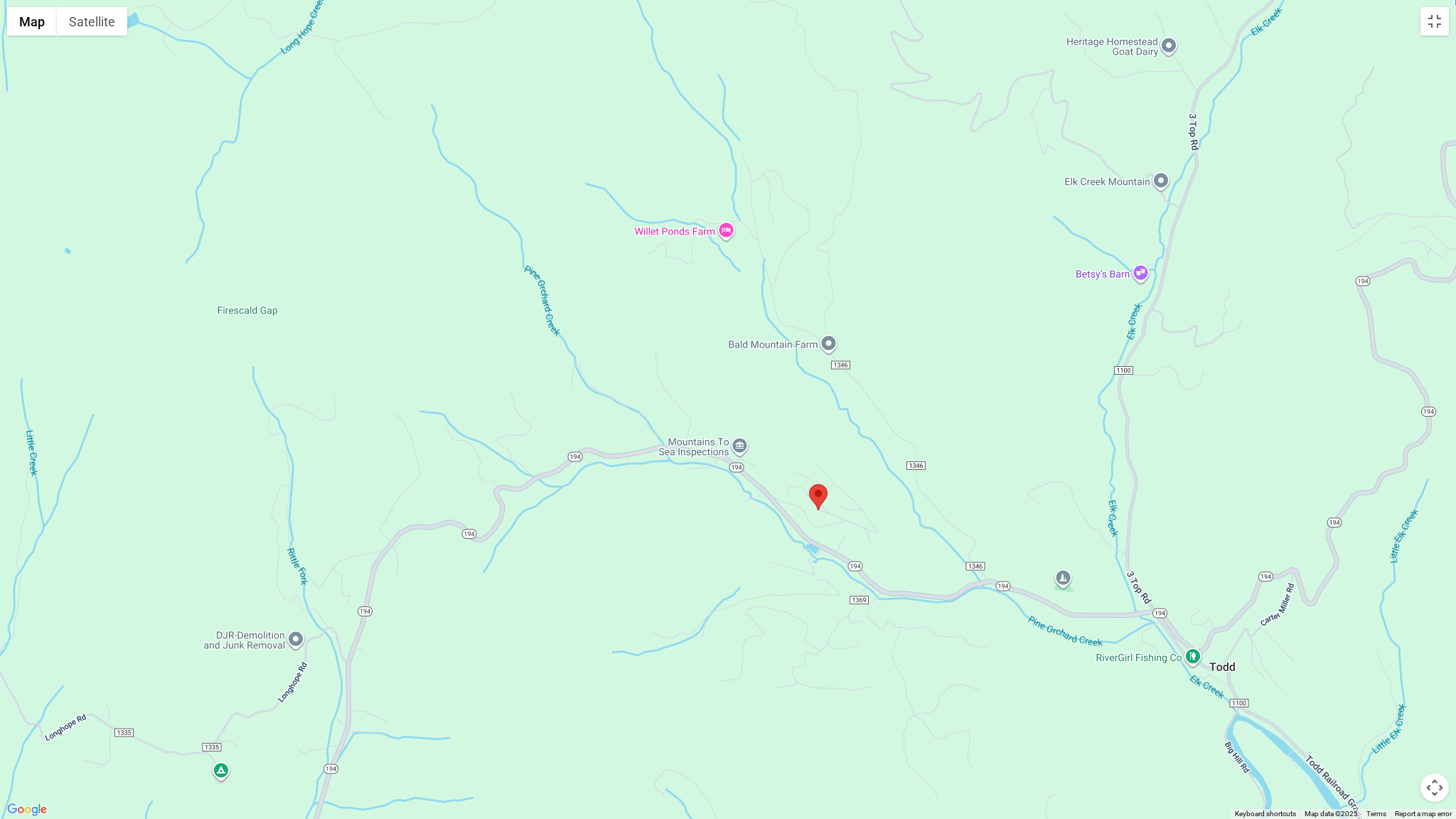
click at [1270, 645] on button "Map camera controls" at bounding box center [1435, 788] width 29 height 29
click at [1270, 18] on button "Toggle fullscreen view" at bounding box center [1435, 21] width 29 height 29
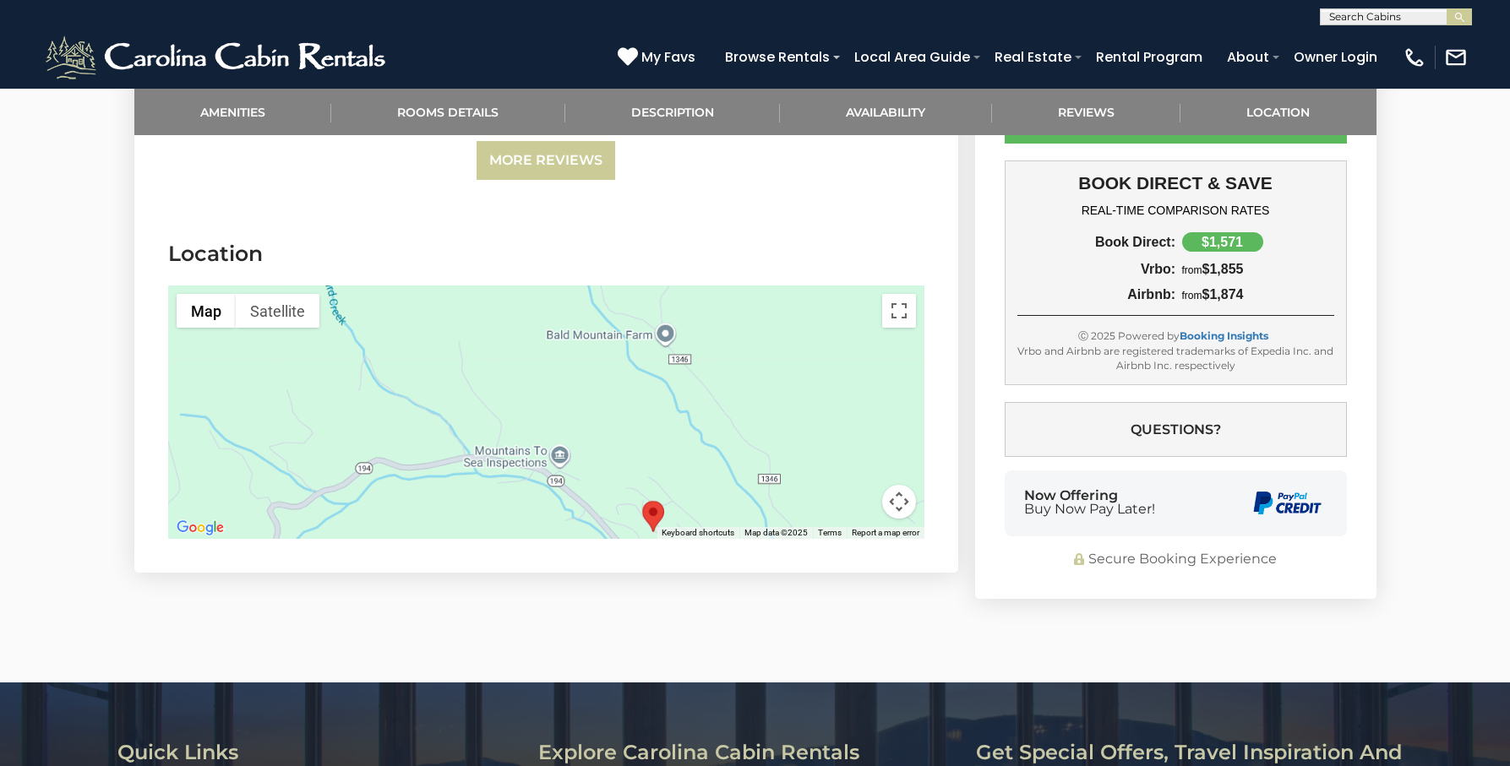
click at [595, 380] on div at bounding box center [546, 412] width 756 height 253
click at [591, 379] on div at bounding box center [546, 412] width 756 height 253
click at [642, 501] on area "Todd Escape" at bounding box center [642, 501] width 0 height 0
click at [891, 485] on button "Map camera controls" at bounding box center [899, 502] width 34 height 34
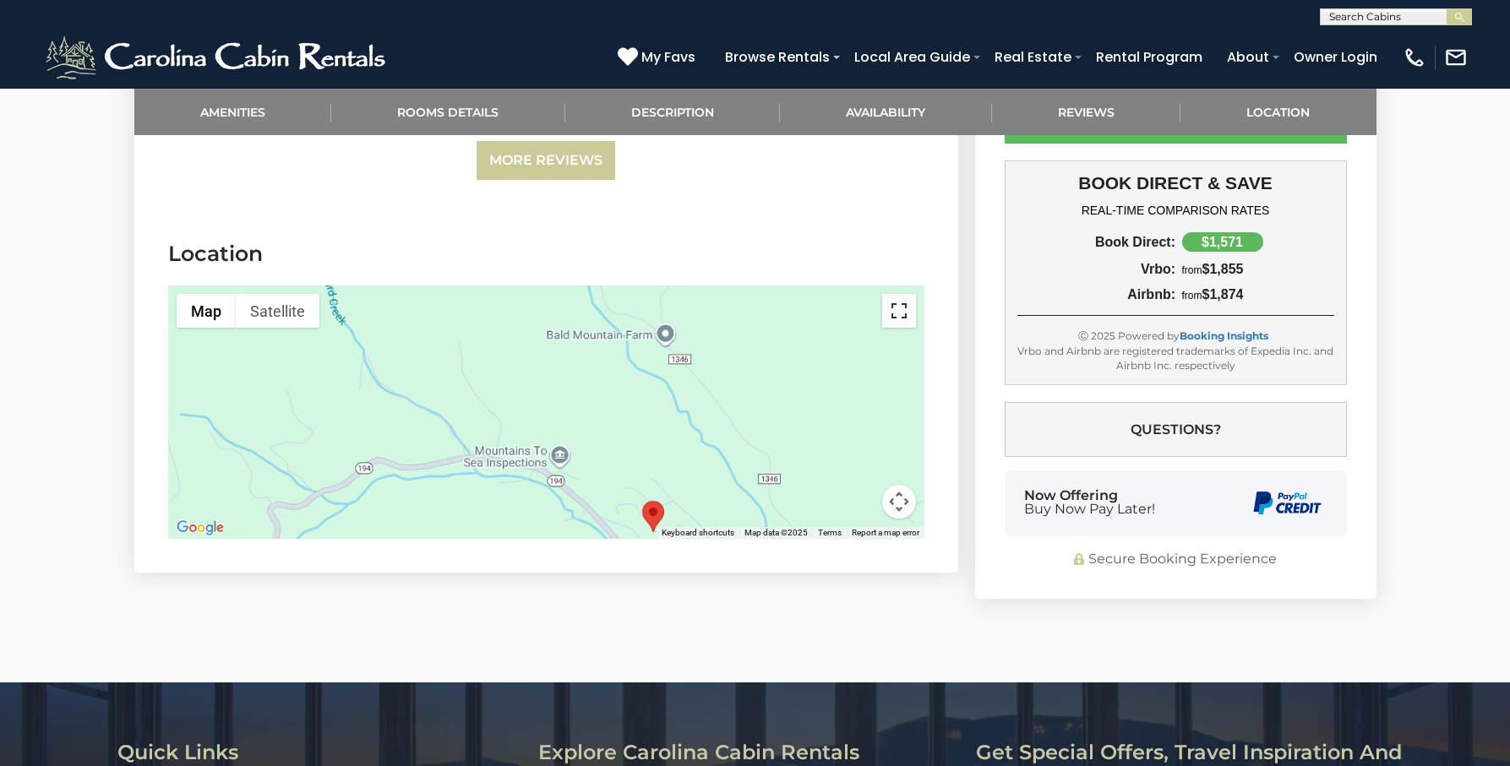
click at [908, 294] on button "Toggle fullscreen view" at bounding box center [899, 311] width 34 height 34
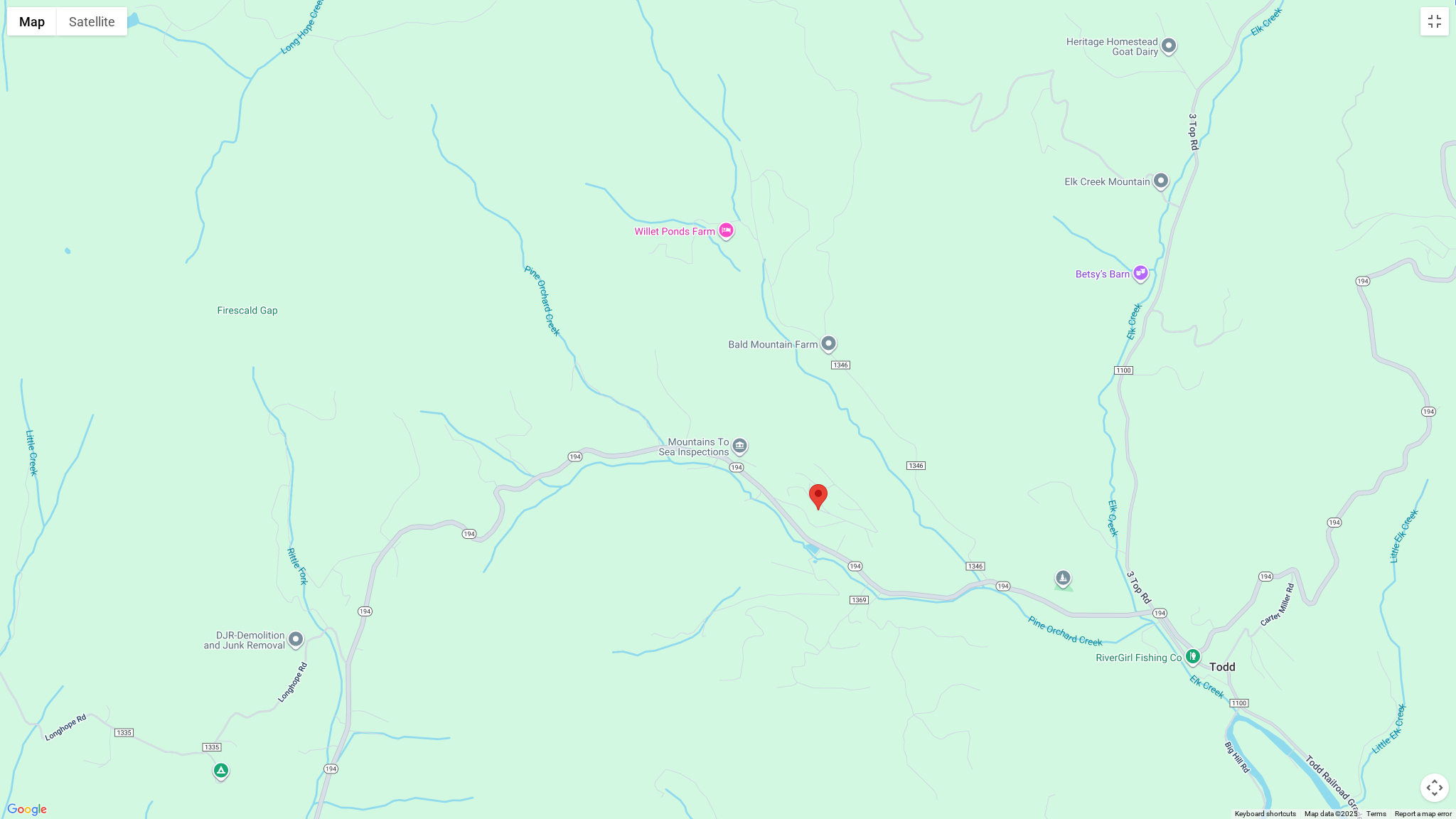
click at [1270, 645] on button "Map camera controls" at bounding box center [1435, 788] width 29 height 29
click at [1270, 645] on button "Zoom out" at bounding box center [1400, 788] width 29 height 29
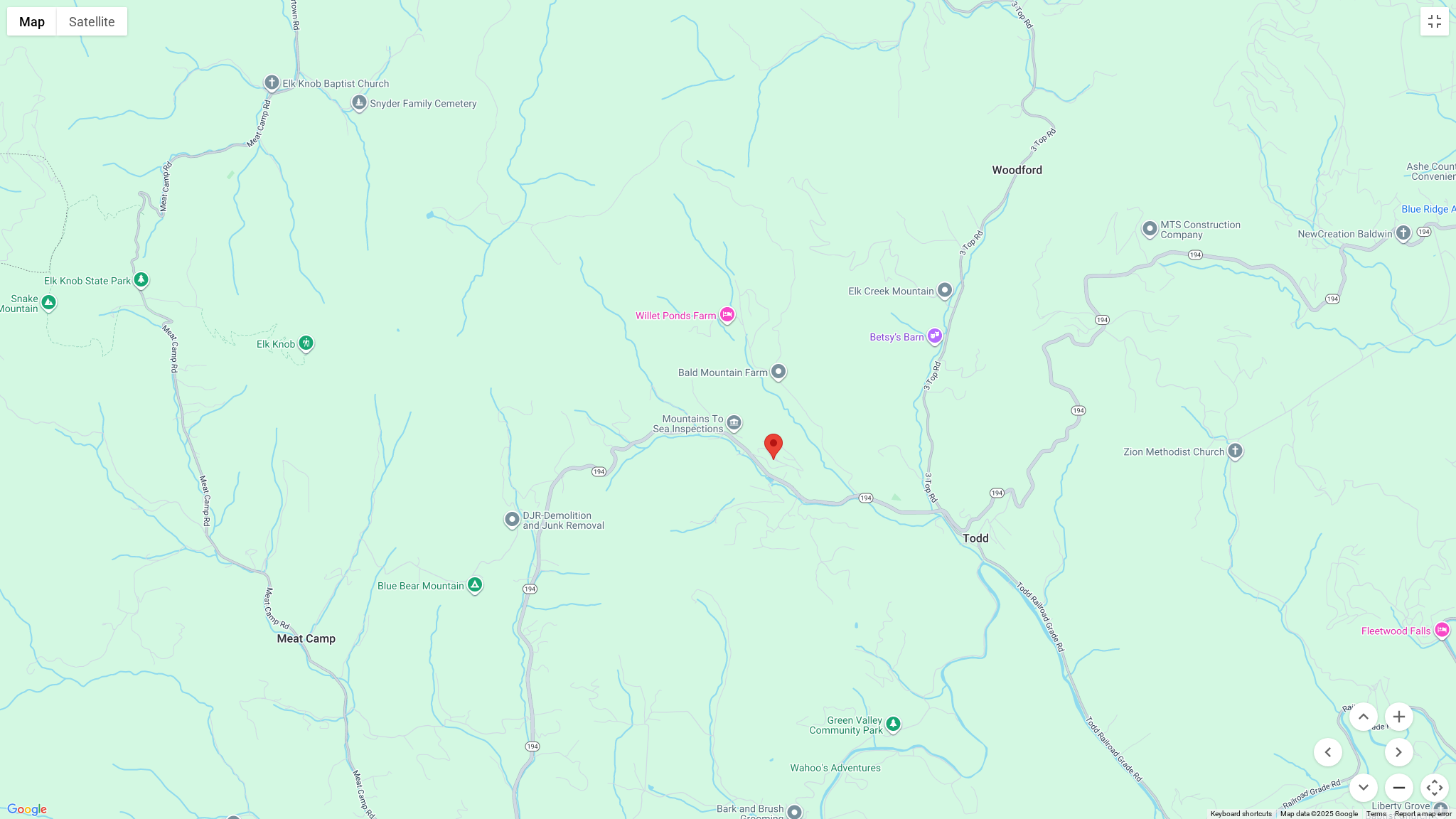
click at [1270, 645] on button "Zoom out" at bounding box center [1400, 788] width 29 height 29
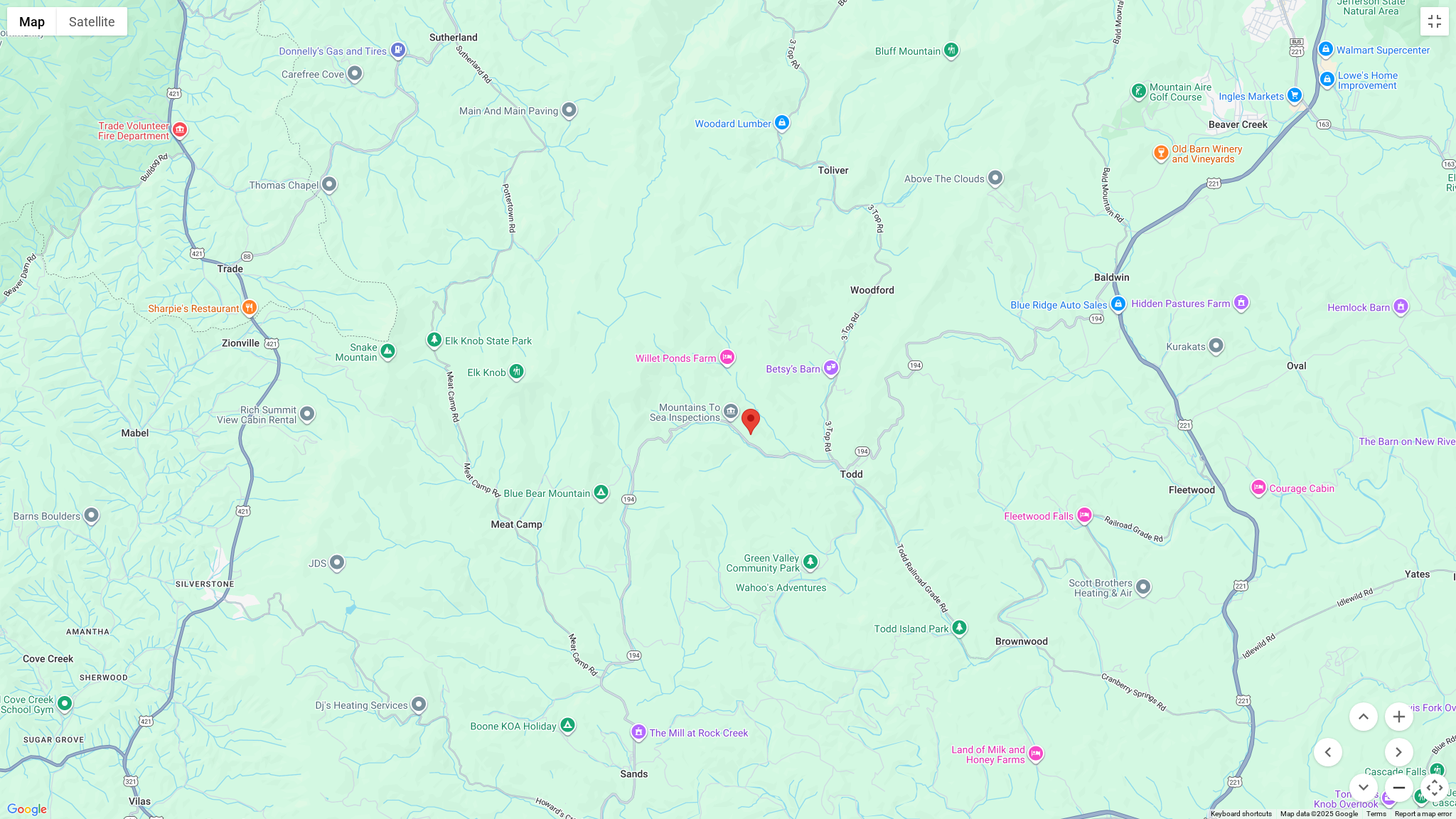
click at [1270, 645] on button "Zoom out" at bounding box center [1400, 788] width 29 height 29
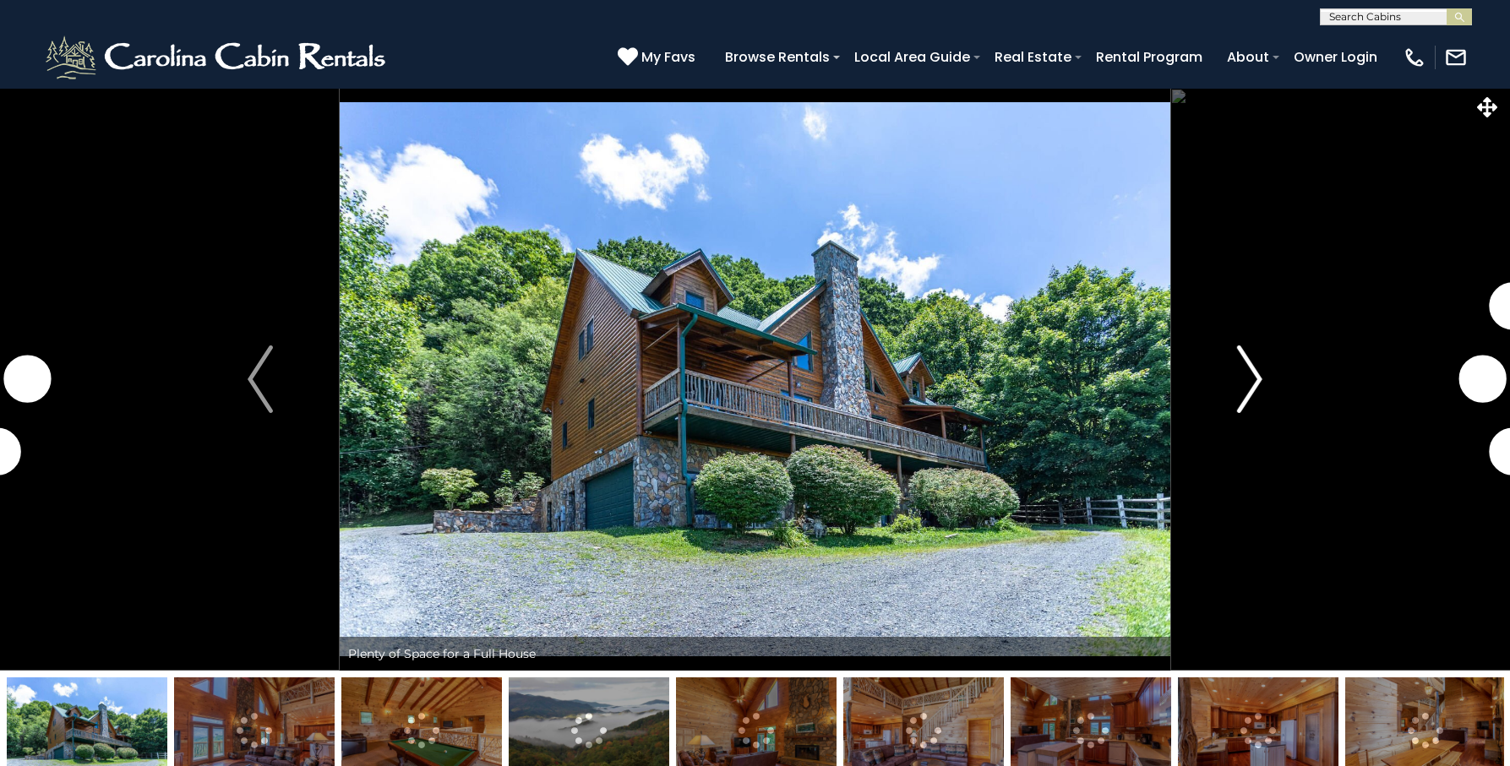
click at [1250, 385] on img "Next" at bounding box center [1249, 380] width 25 height 68
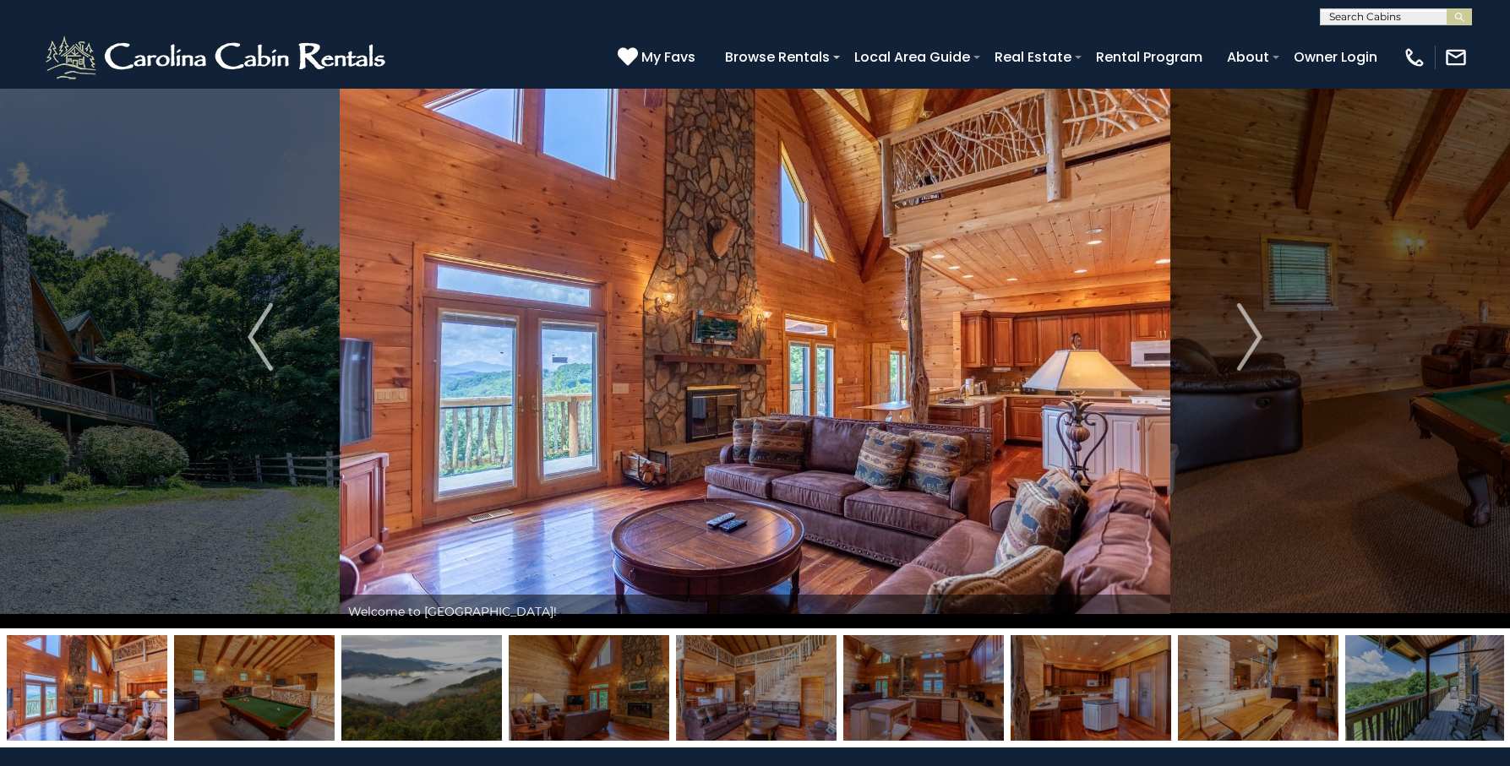
scroll to position [46, 0]
click at [1256, 329] on img "Next" at bounding box center [1249, 338] width 25 height 68
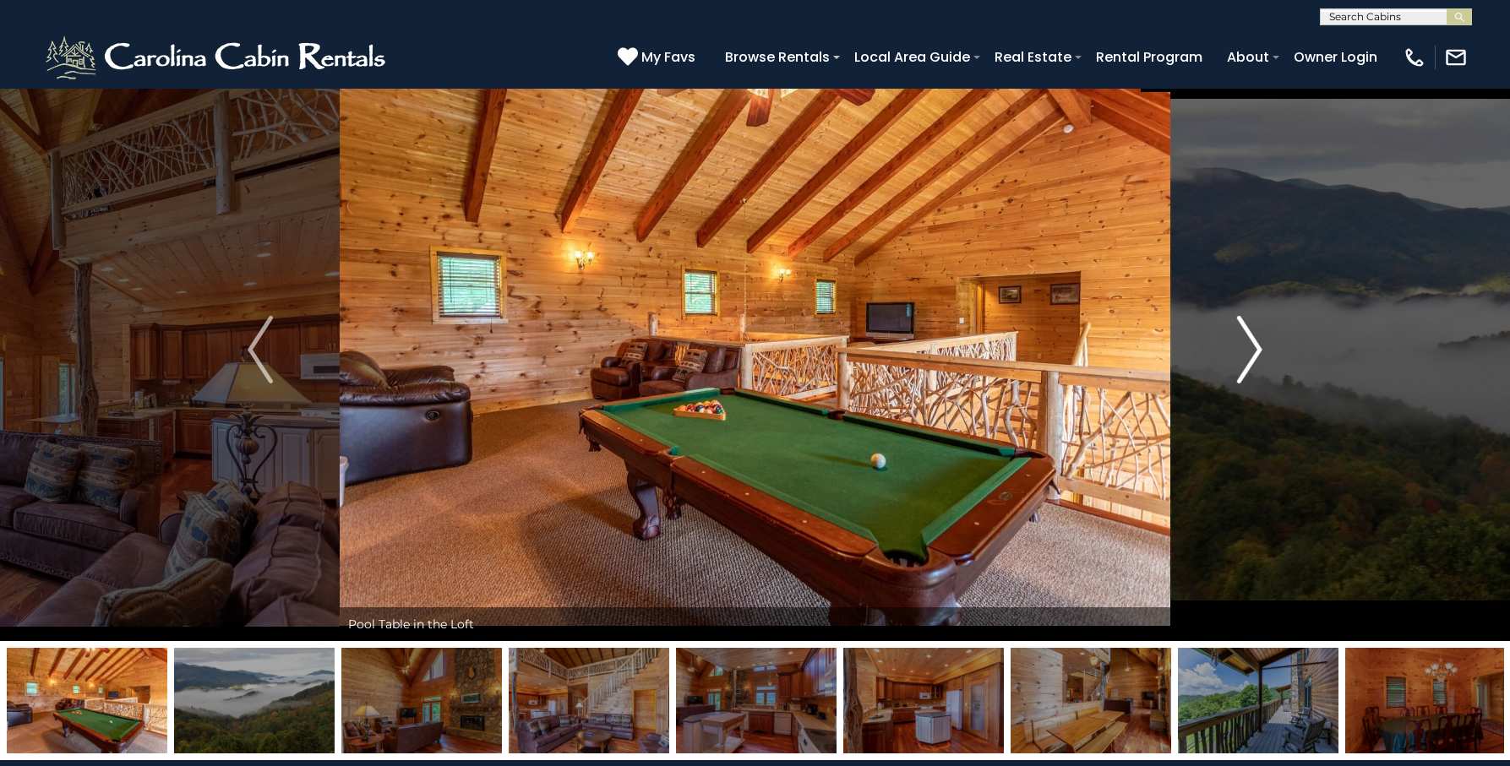
scroll to position [29, 0]
click at [1254, 334] on img "Next" at bounding box center [1249, 351] width 25 height 68
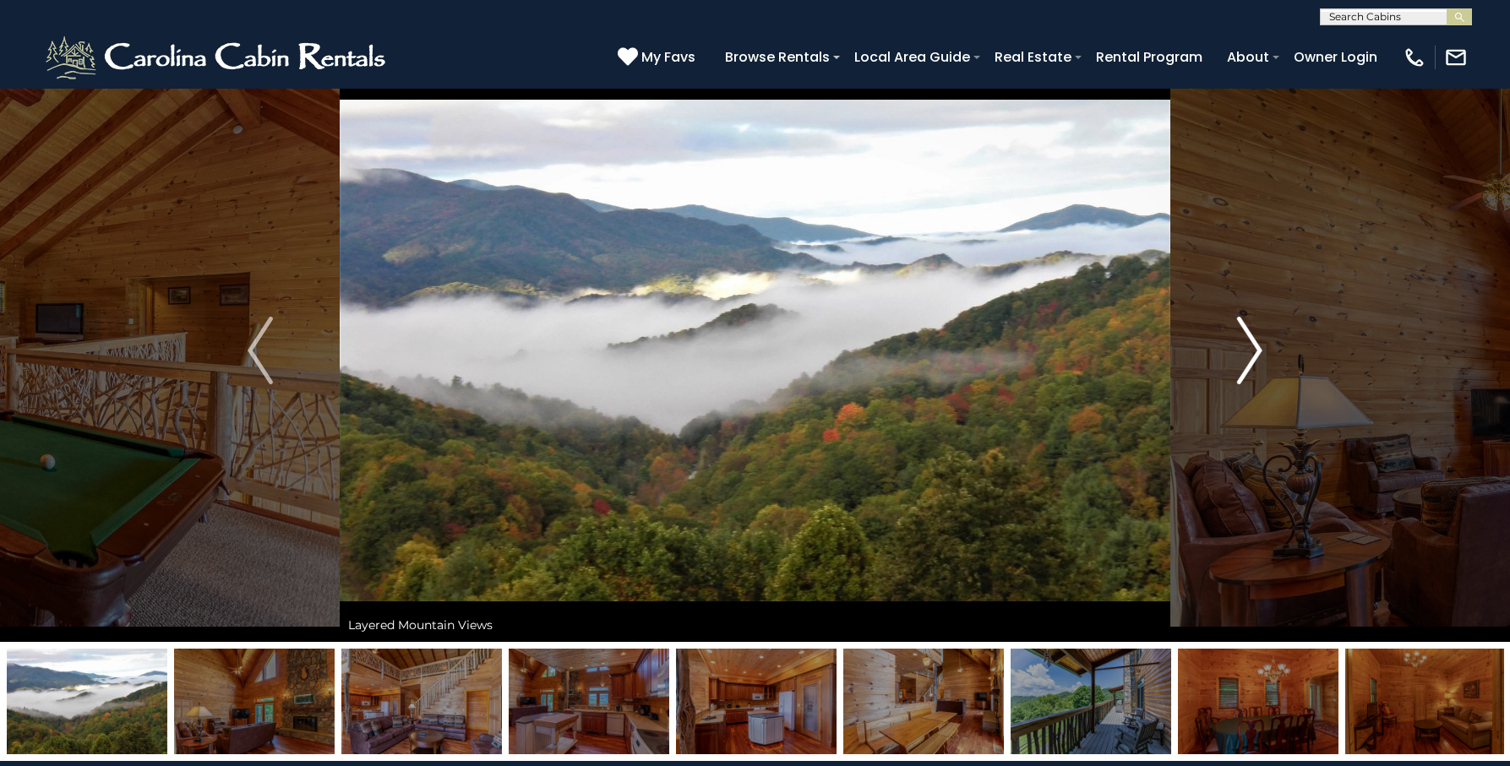
click at [1254, 334] on img "Next" at bounding box center [1249, 351] width 25 height 68
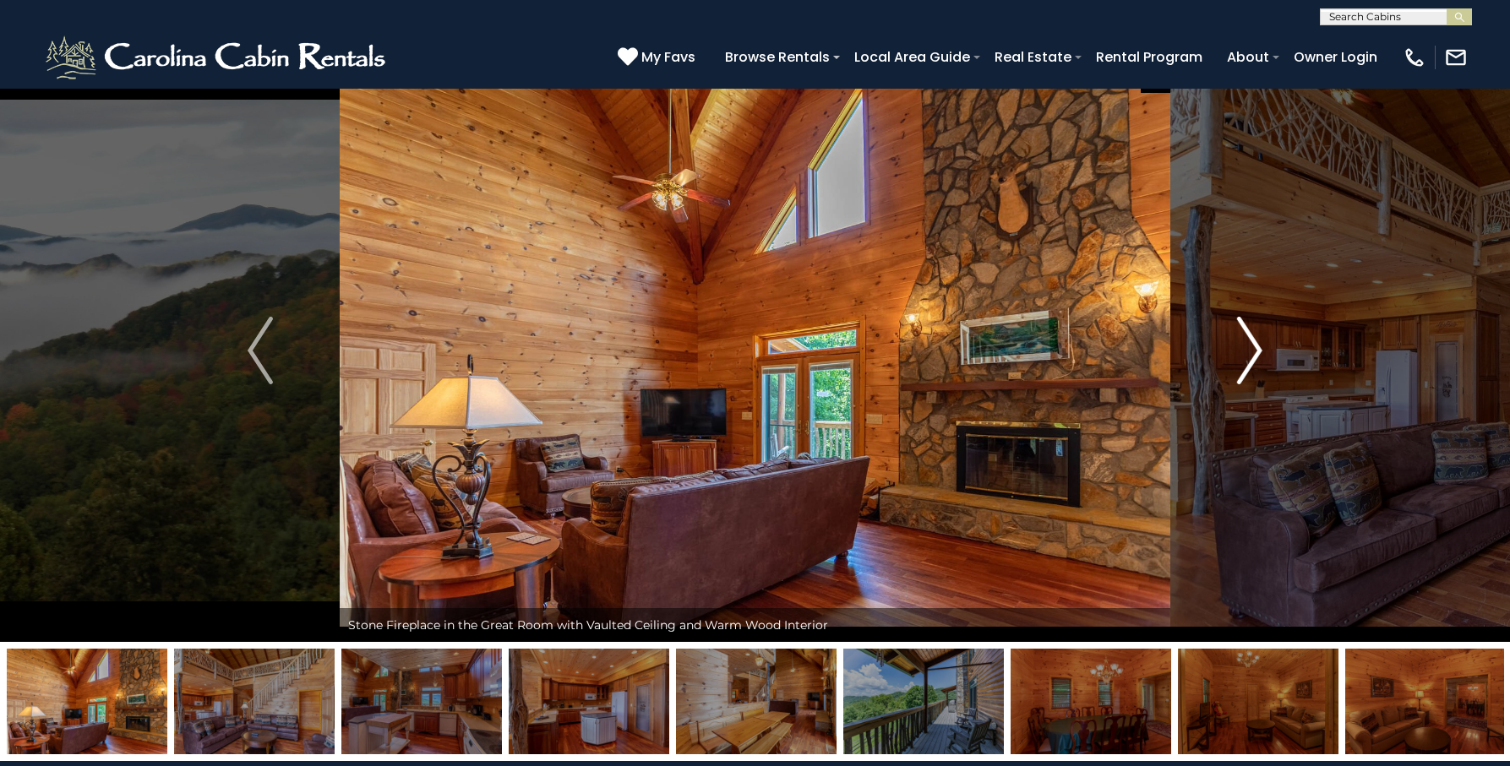
click at [1254, 334] on img "Next" at bounding box center [1249, 351] width 25 height 68
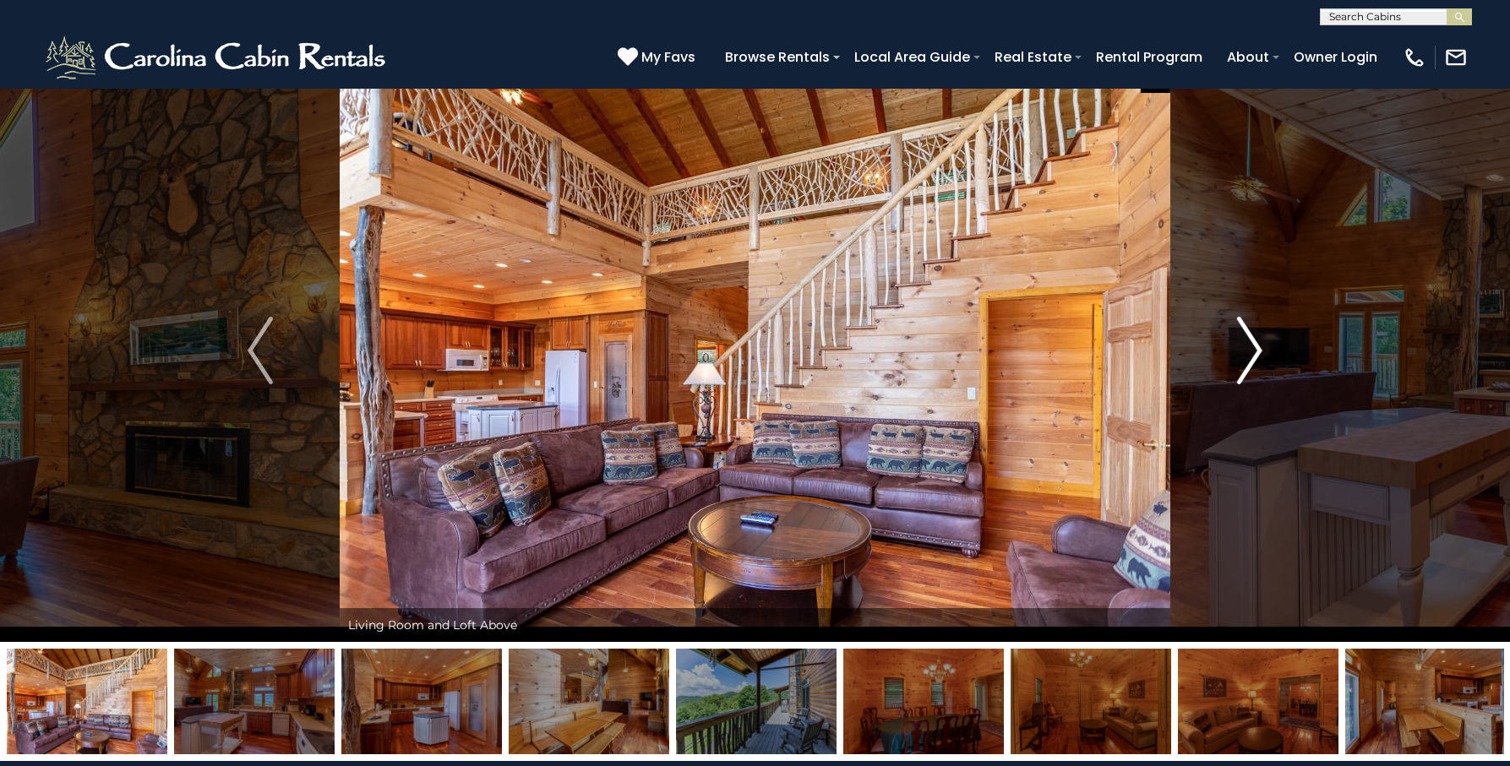
scroll to position [23, 0]
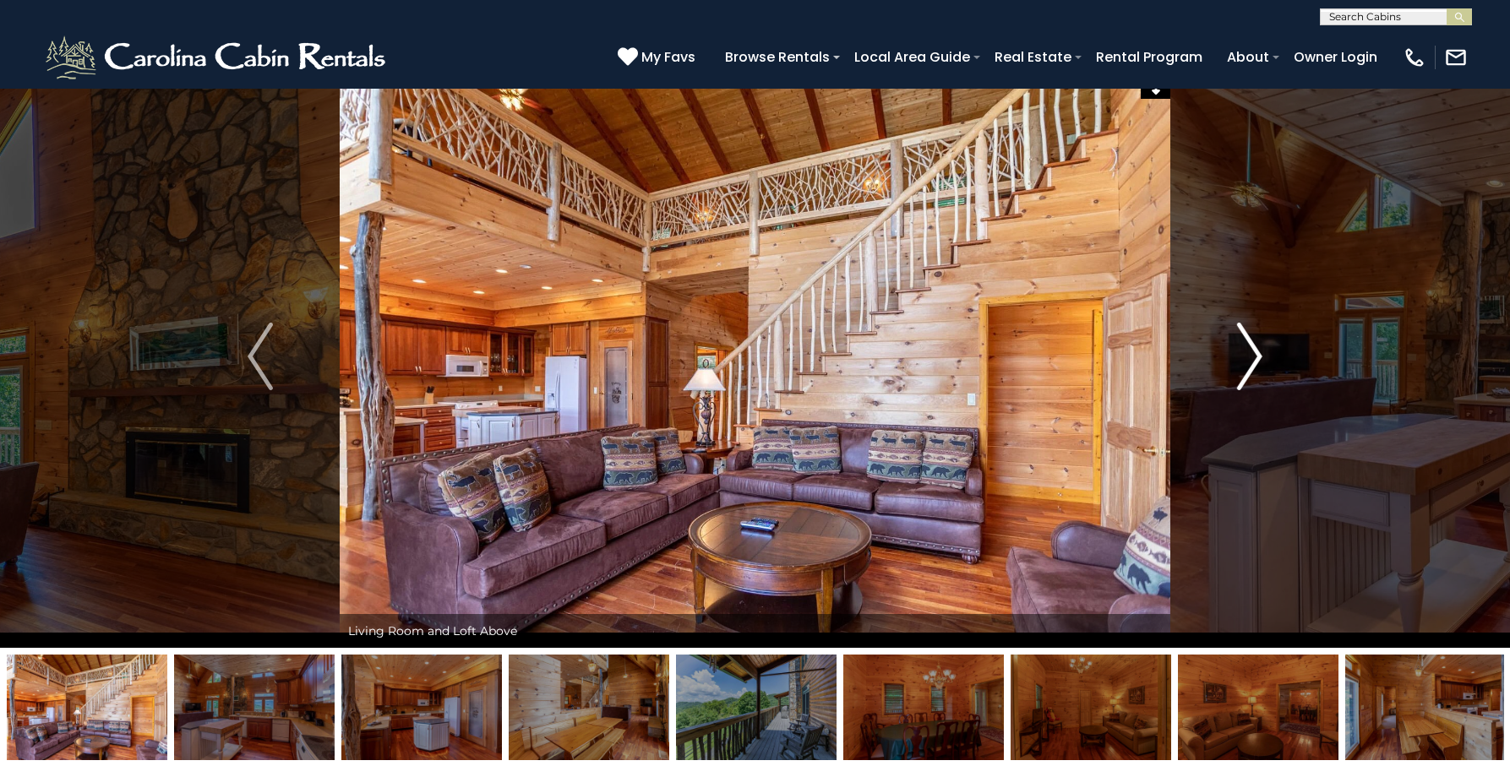
click at [1254, 334] on img "Next" at bounding box center [1249, 357] width 25 height 68
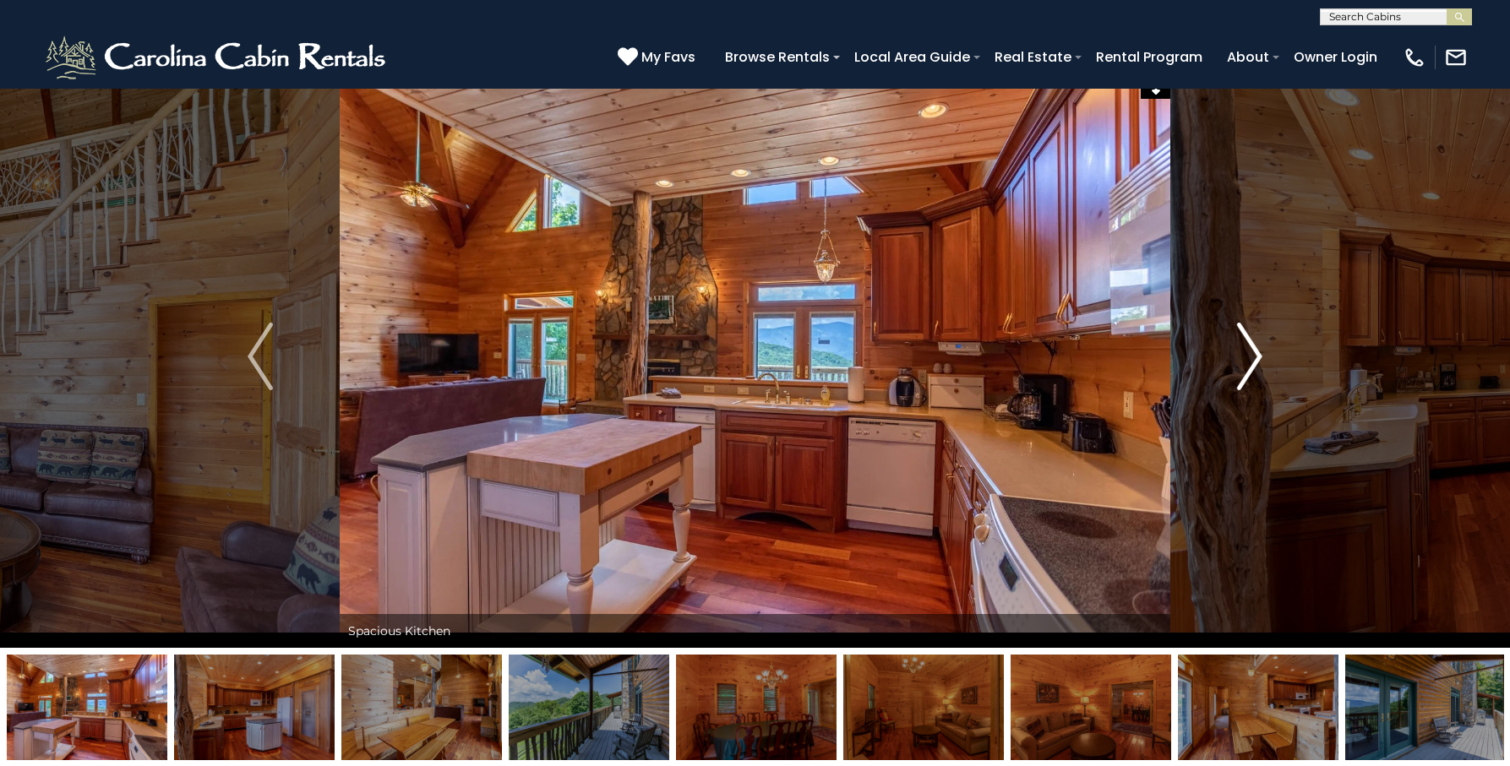
click at [1254, 334] on img "Next" at bounding box center [1249, 357] width 25 height 68
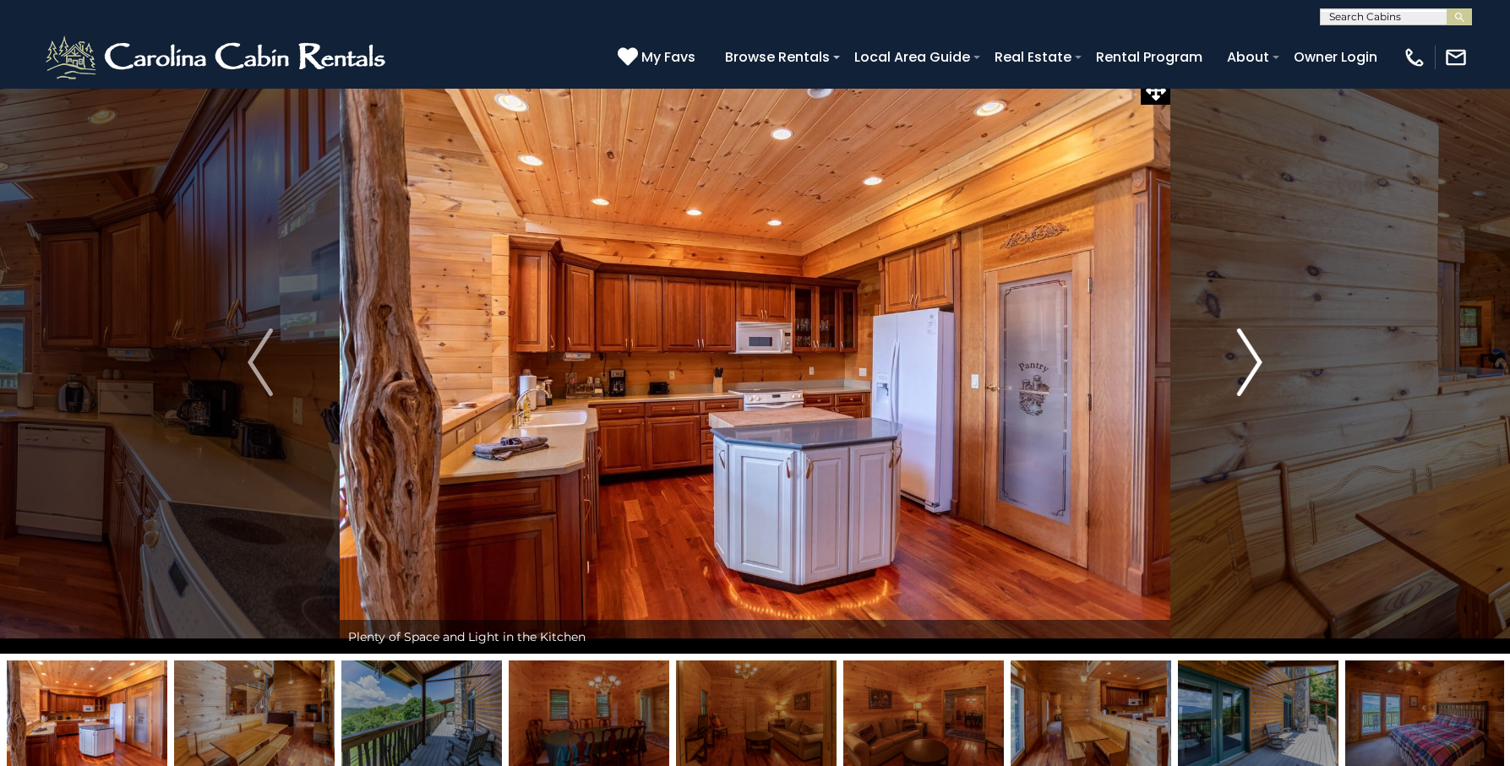
click at [1254, 334] on img "Next" at bounding box center [1249, 363] width 25 height 68
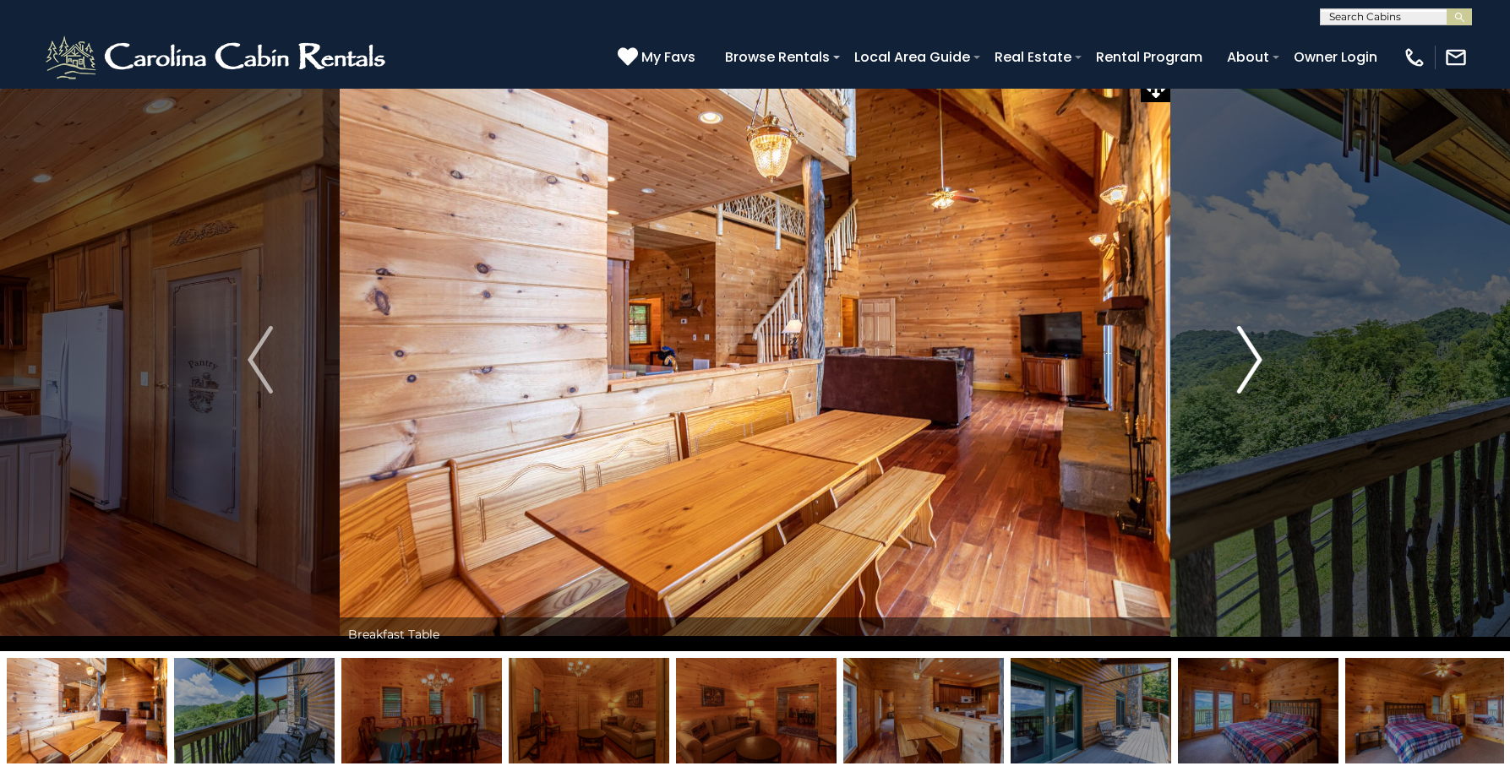
scroll to position [19, 0]
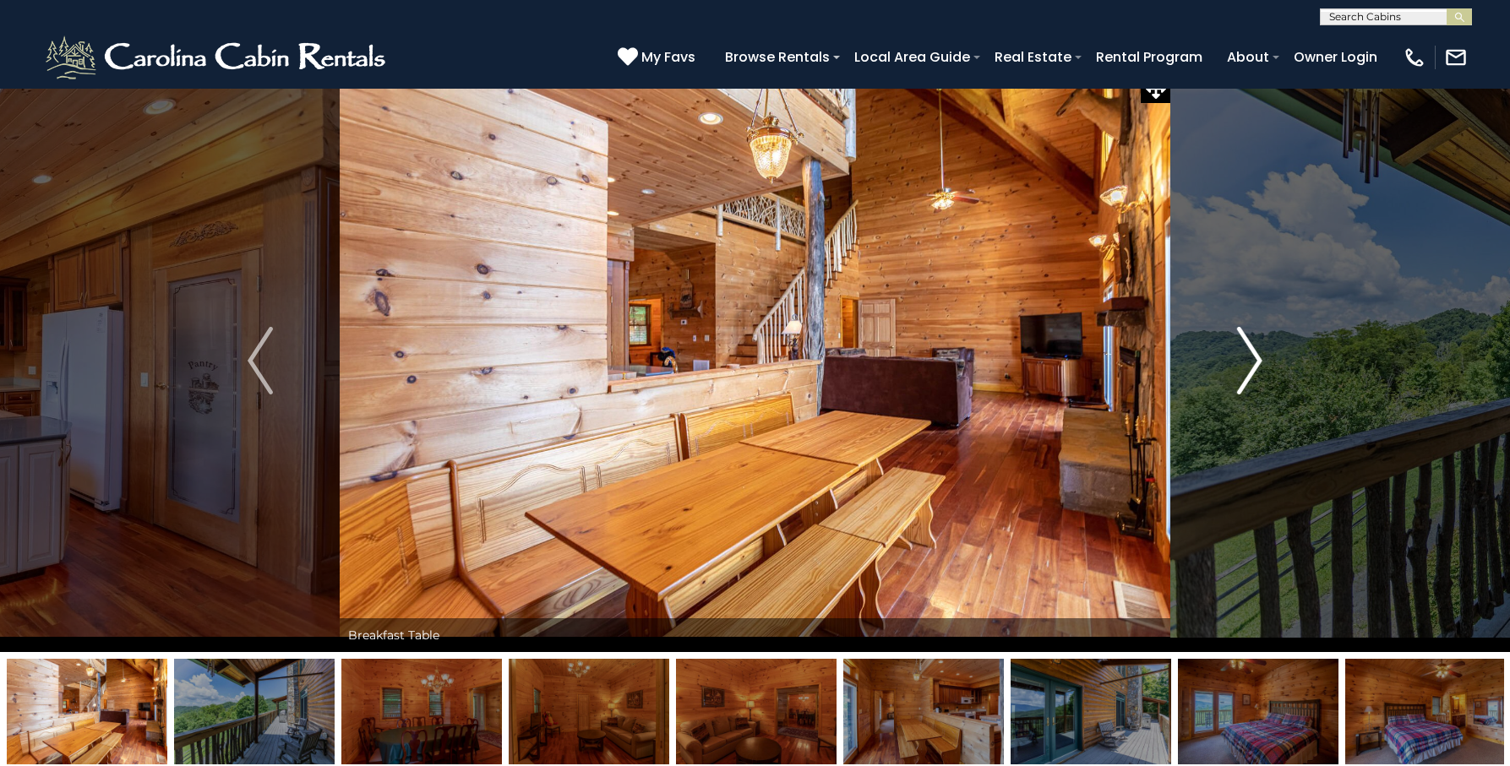
click at [1267, 355] on button "Next" at bounding box center [1249, 360] width 159 height 583
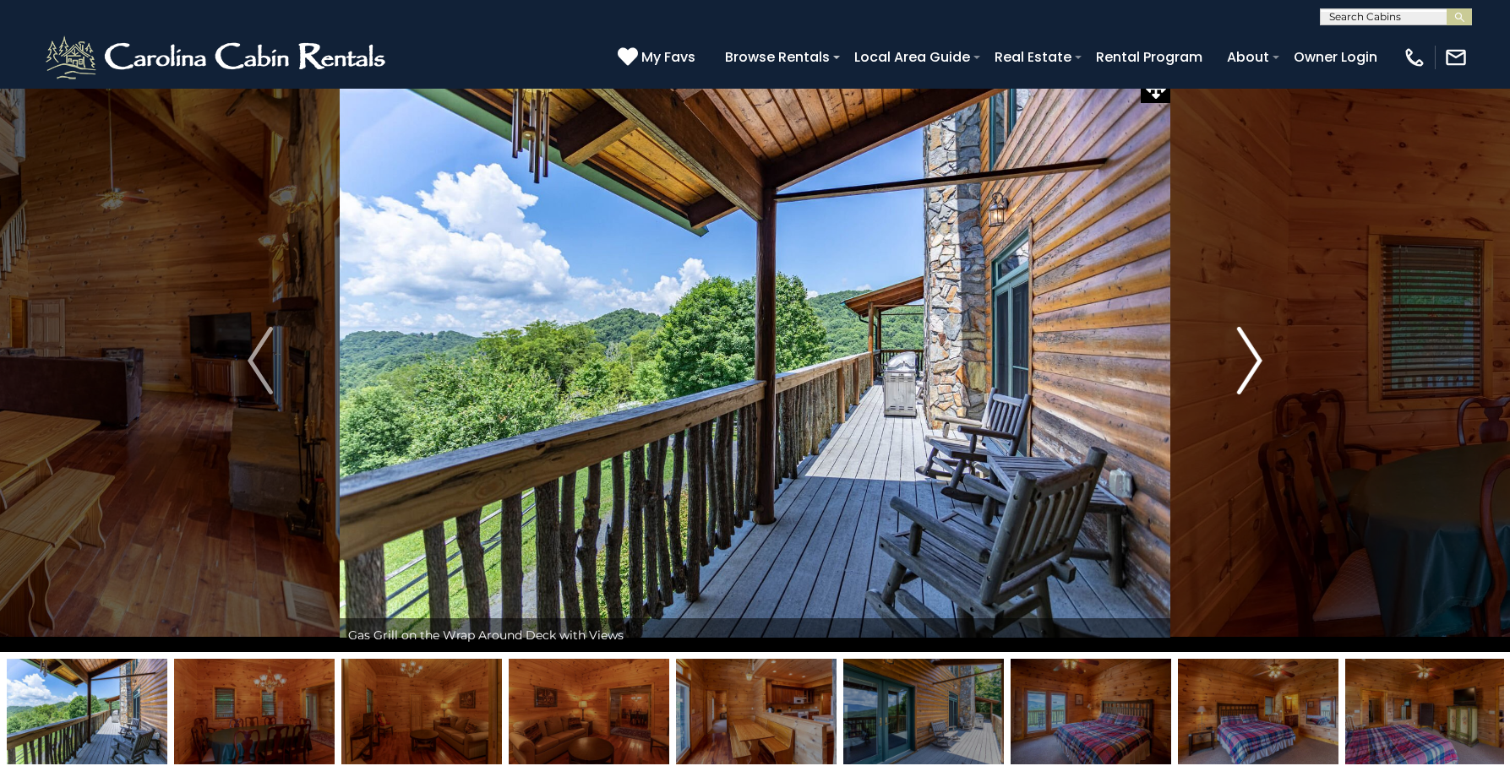
click at [1264, 356] on button "Next" at bounding box center [1249, 360] width 159 height 583
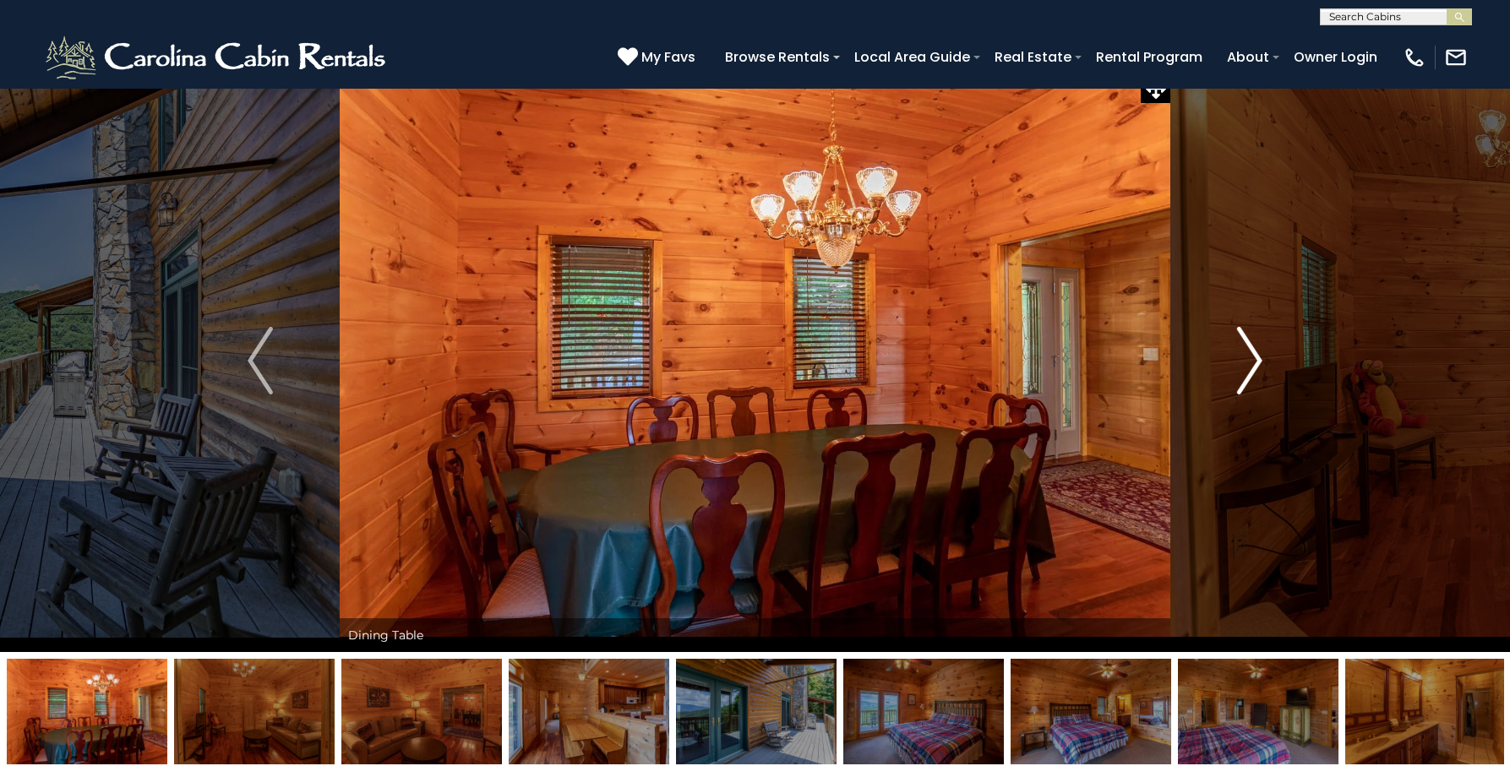
click at [1264, 356] on button "Next" at bounding box center [1249, 360] width 159 height 583
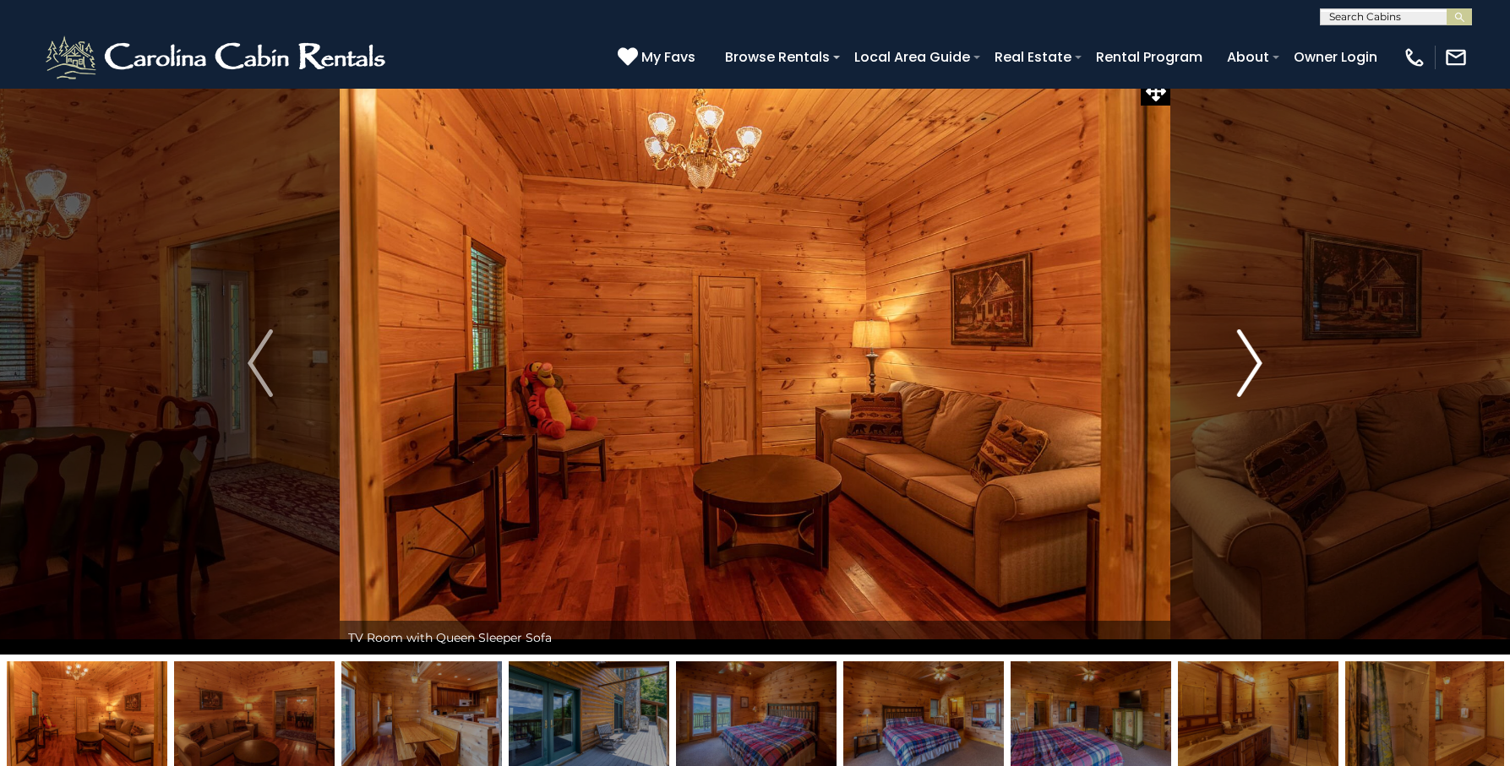
click at [1264, 356] on button "Next" at bounding box center [1249, 363] width 159 height 583
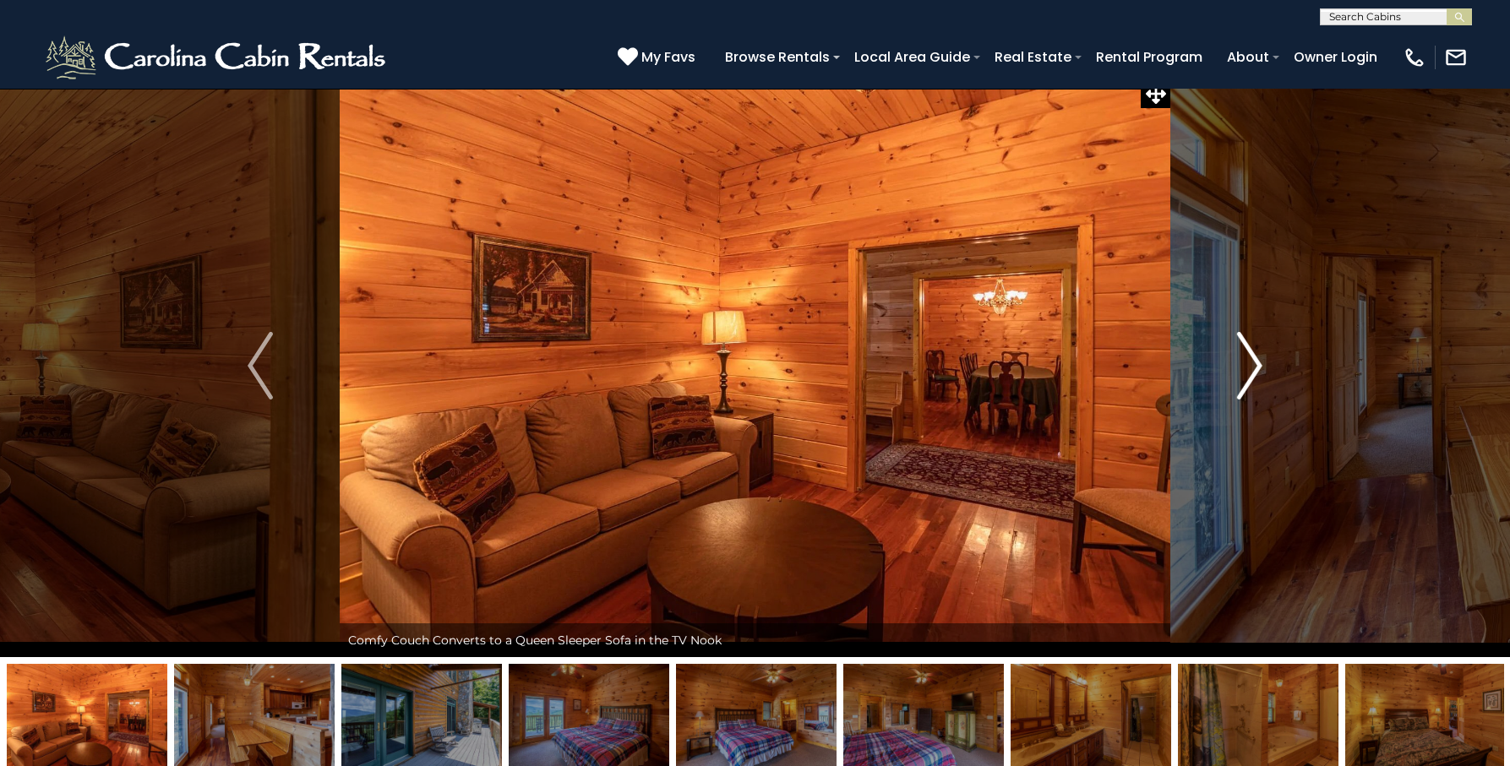
click at [1264, 356] on button "Next" at bounding box center [1249, 365] width 159 height 583
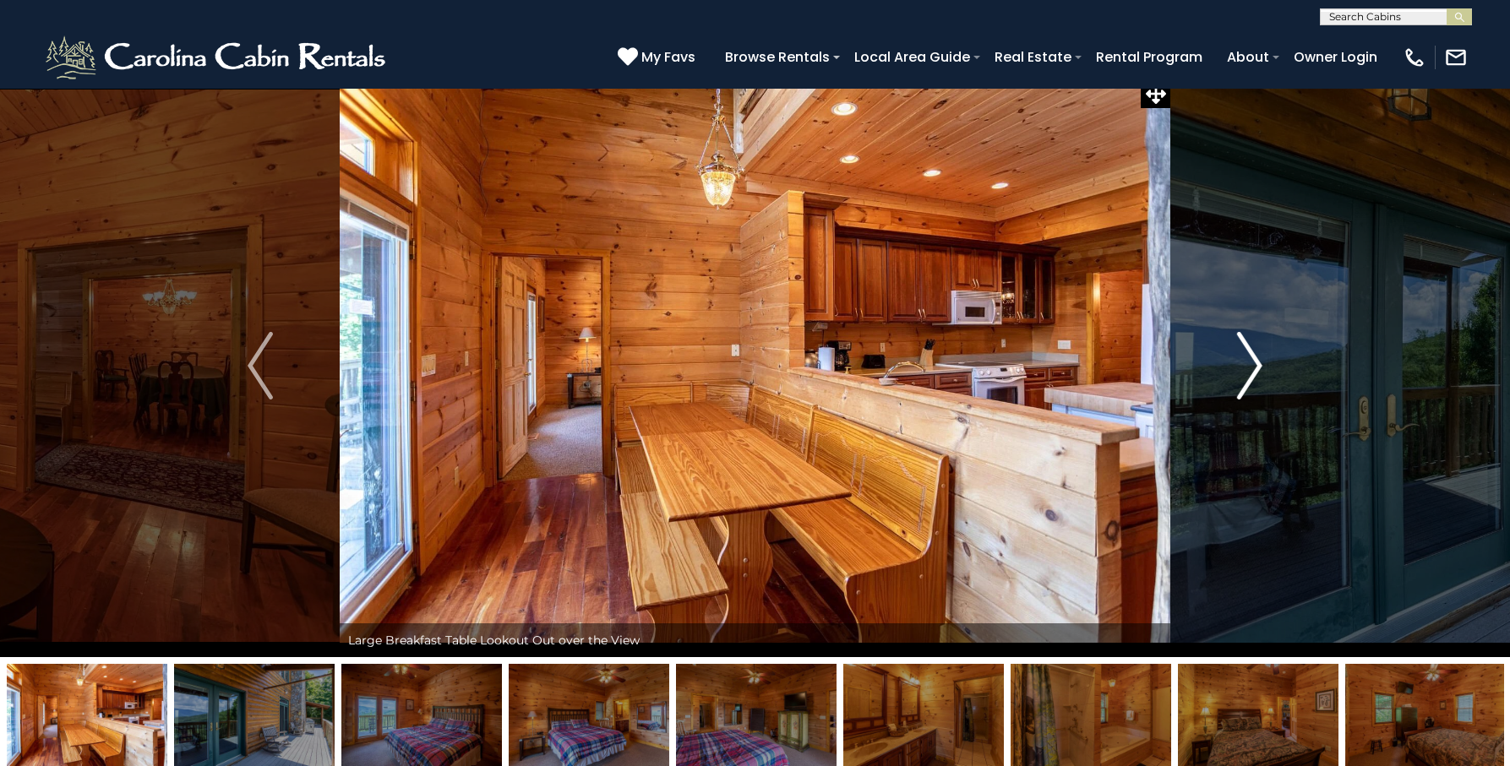
scroll to position [13, 0]
click at [1264, 356] on button "Next" at bounding box center [1249, 366] width 159 height 583
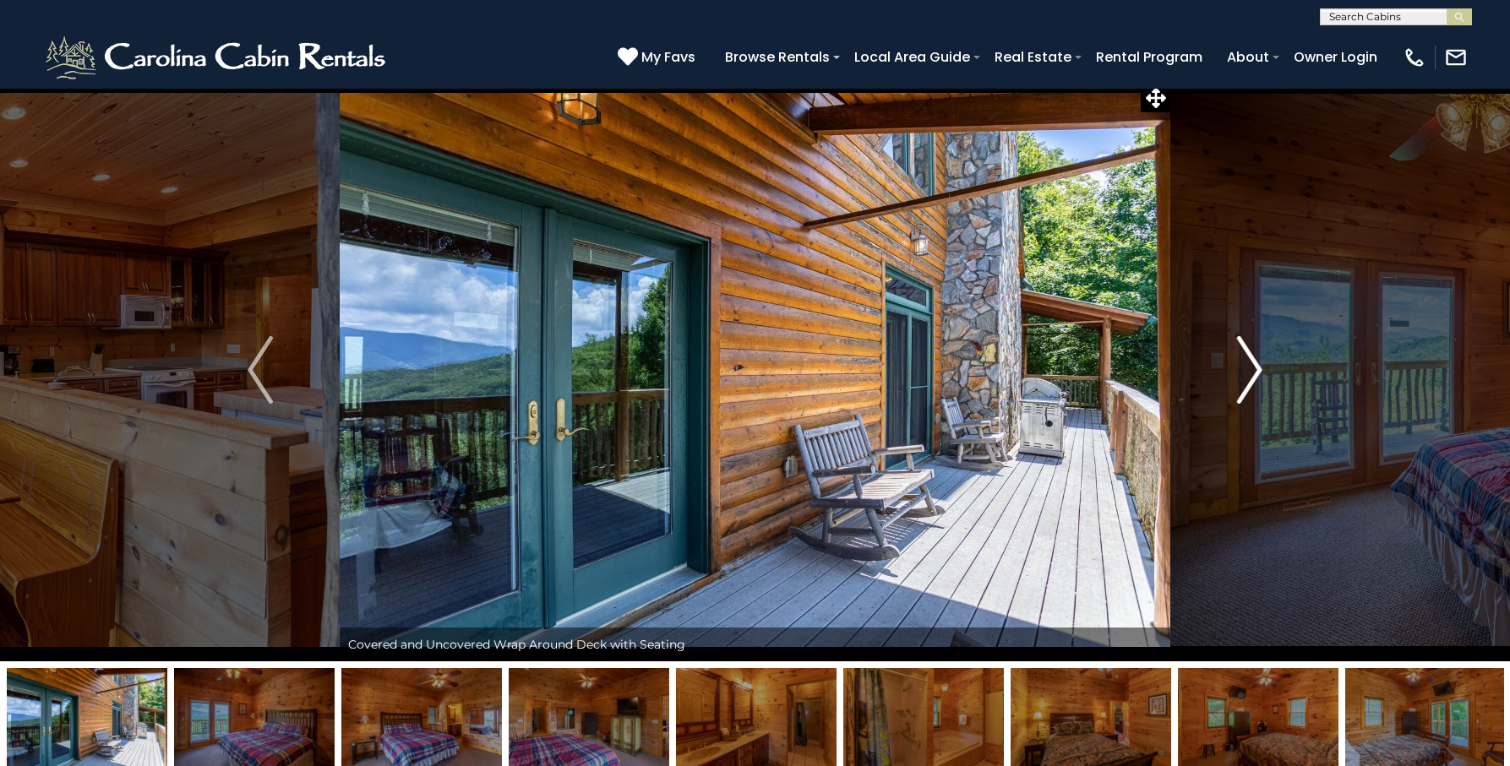
click at [1264, 356] on button "Next" at bounding box center [1249, 370] width 159 height 583
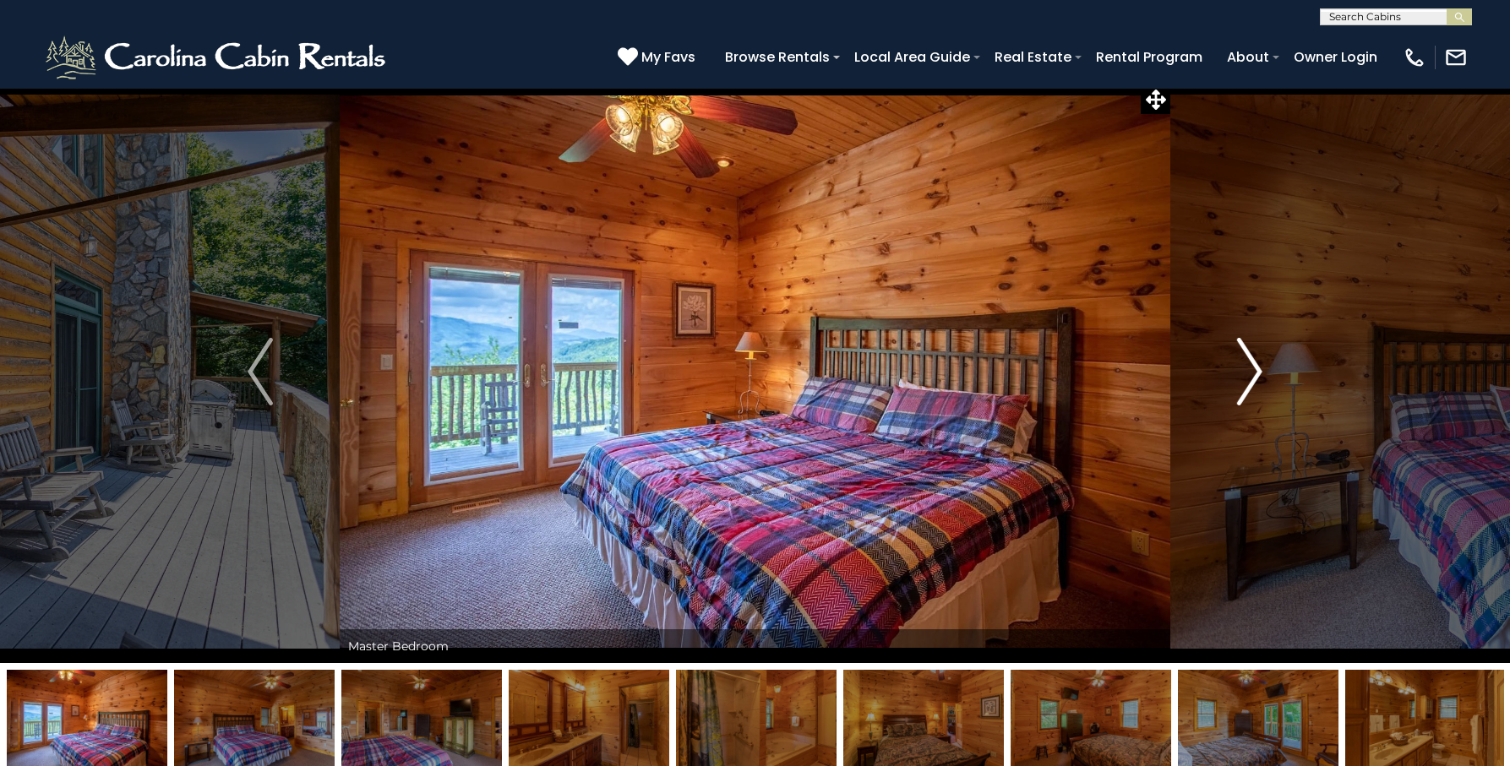
click at [1264, 356] on button "Next" at bounding box center [1249, 371] width 159 height 583
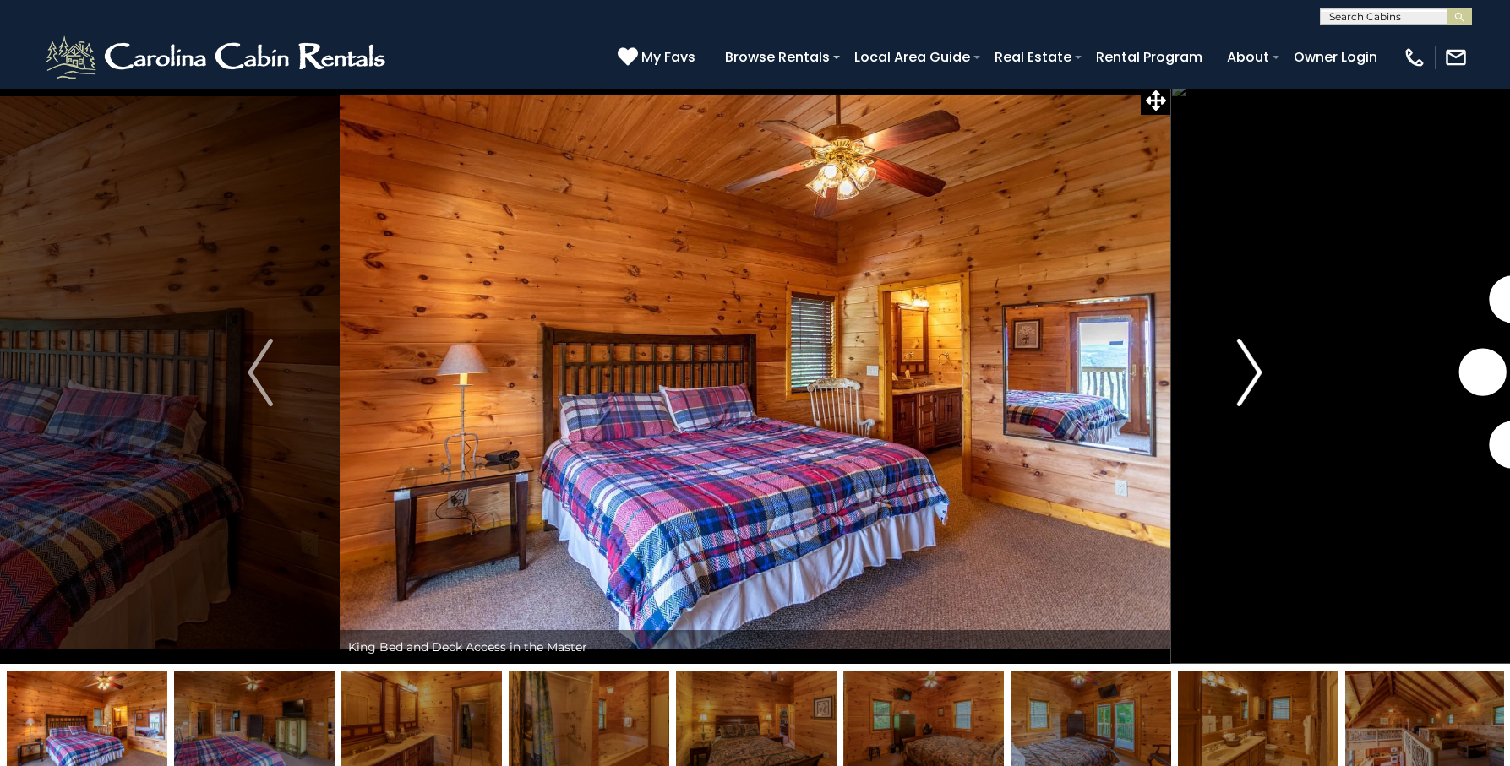
scroll to position [10, 0]
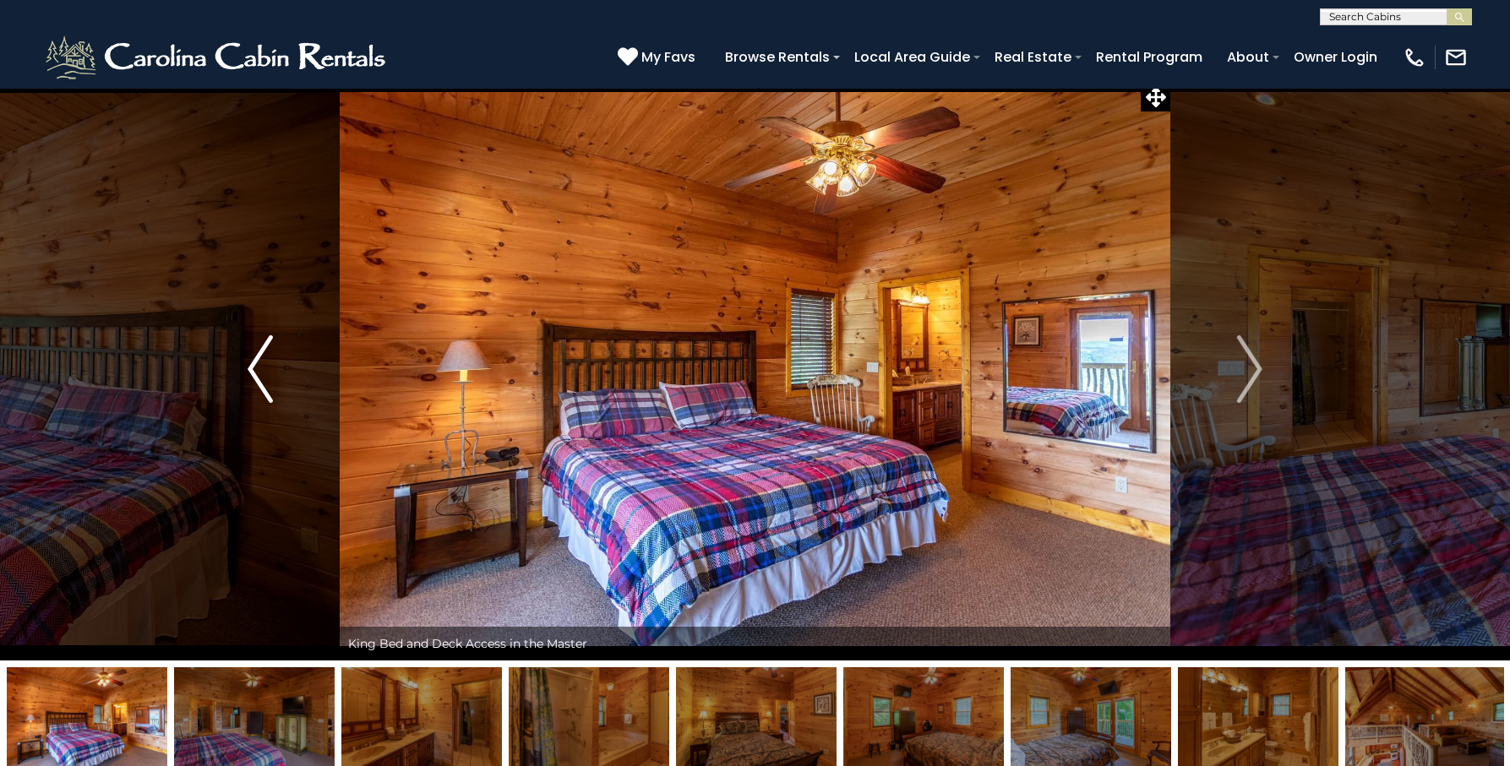
click at [267, 371] on img "Previous" at bounding box center [260, 369] width 25 height 68
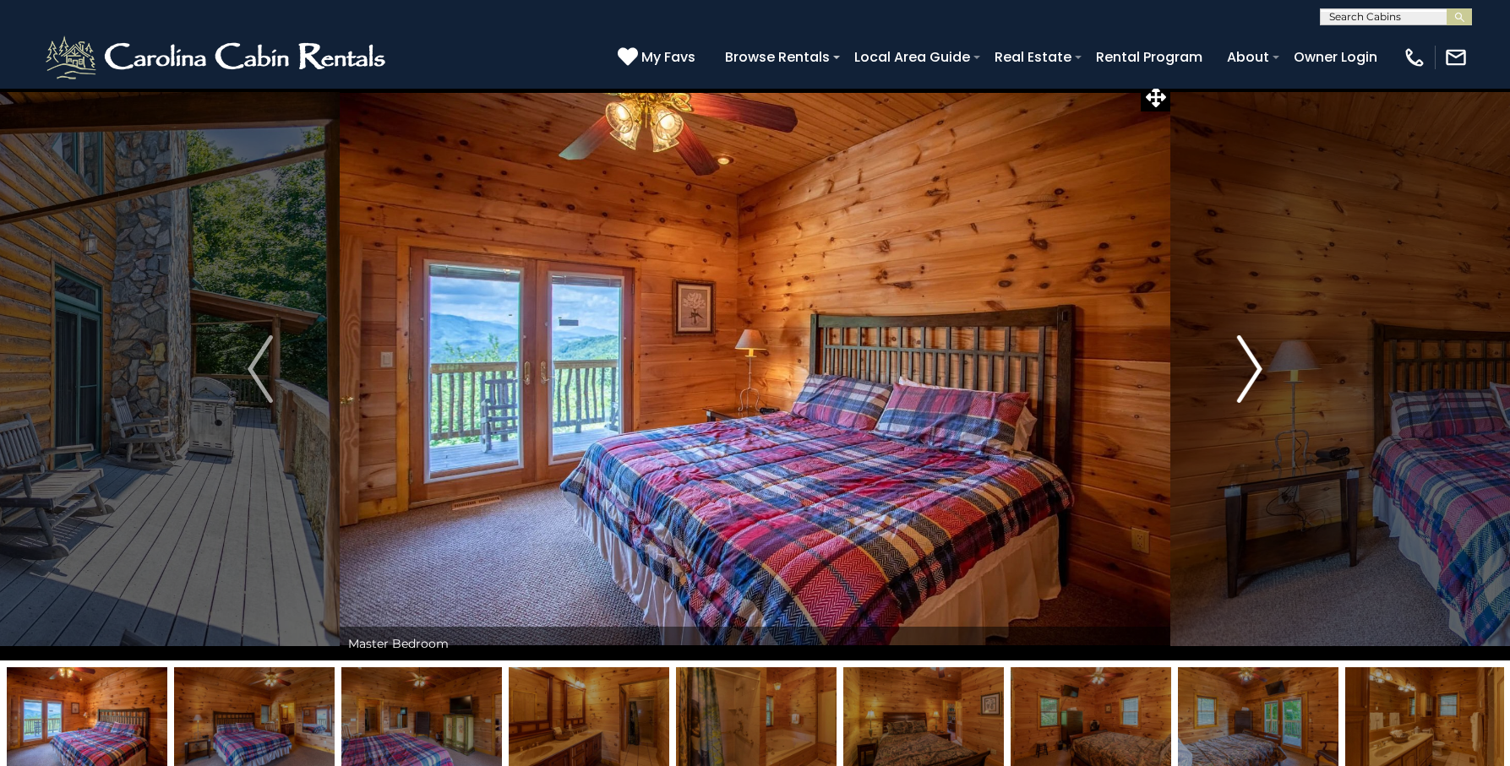
click at [1256, 374] on img "Next" at bounding box center [1249, 369] width 25 height 68
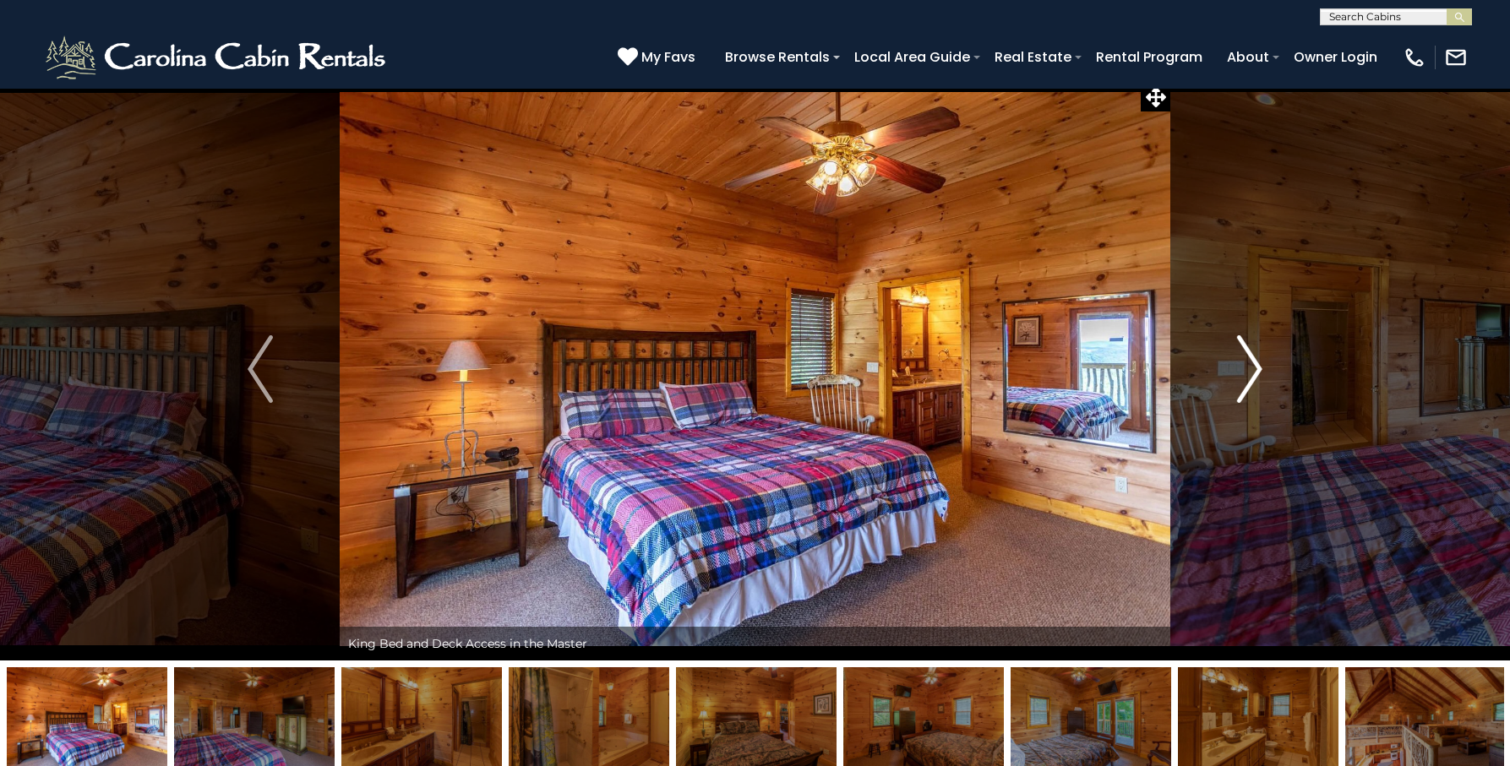
click at [1256, 374] on img "Next" at bounding box center [1249, 369] width 25 height 68
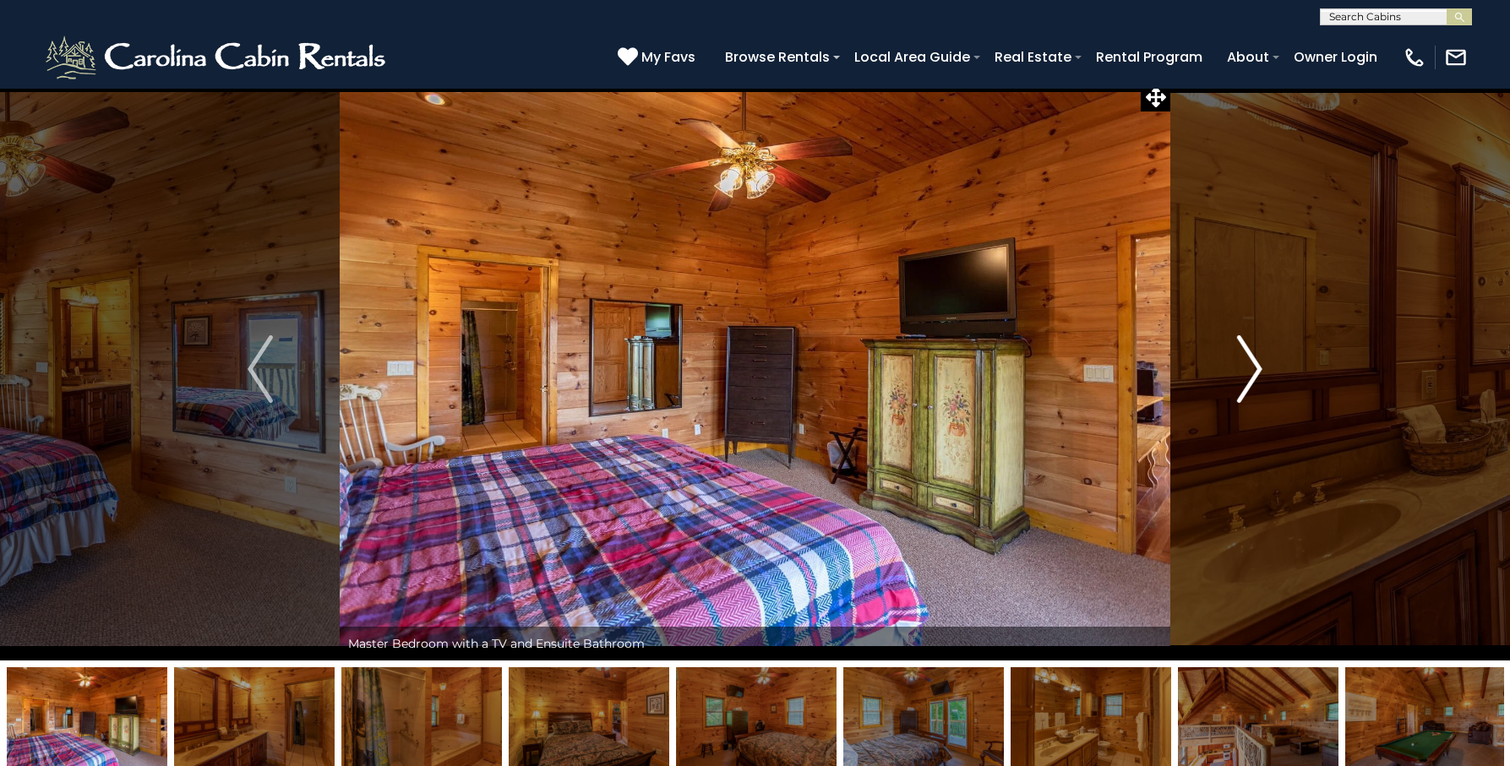
click at [1256, 374] on img "Next" at bounding box center [1249, 369] width 25 height 68
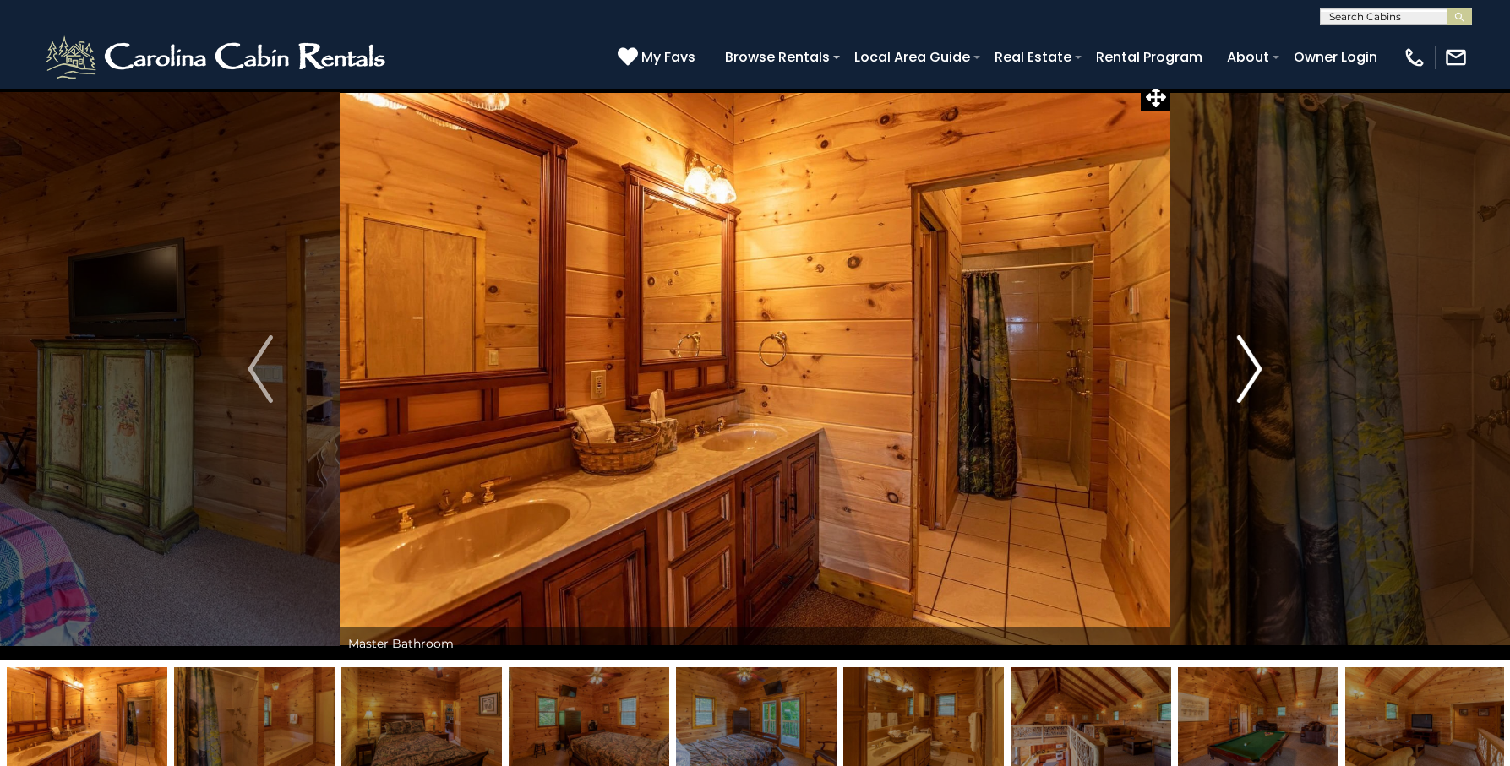
click at [1256, 374] on img "Next" at bounding box center [1249, 369] width 25 height 68
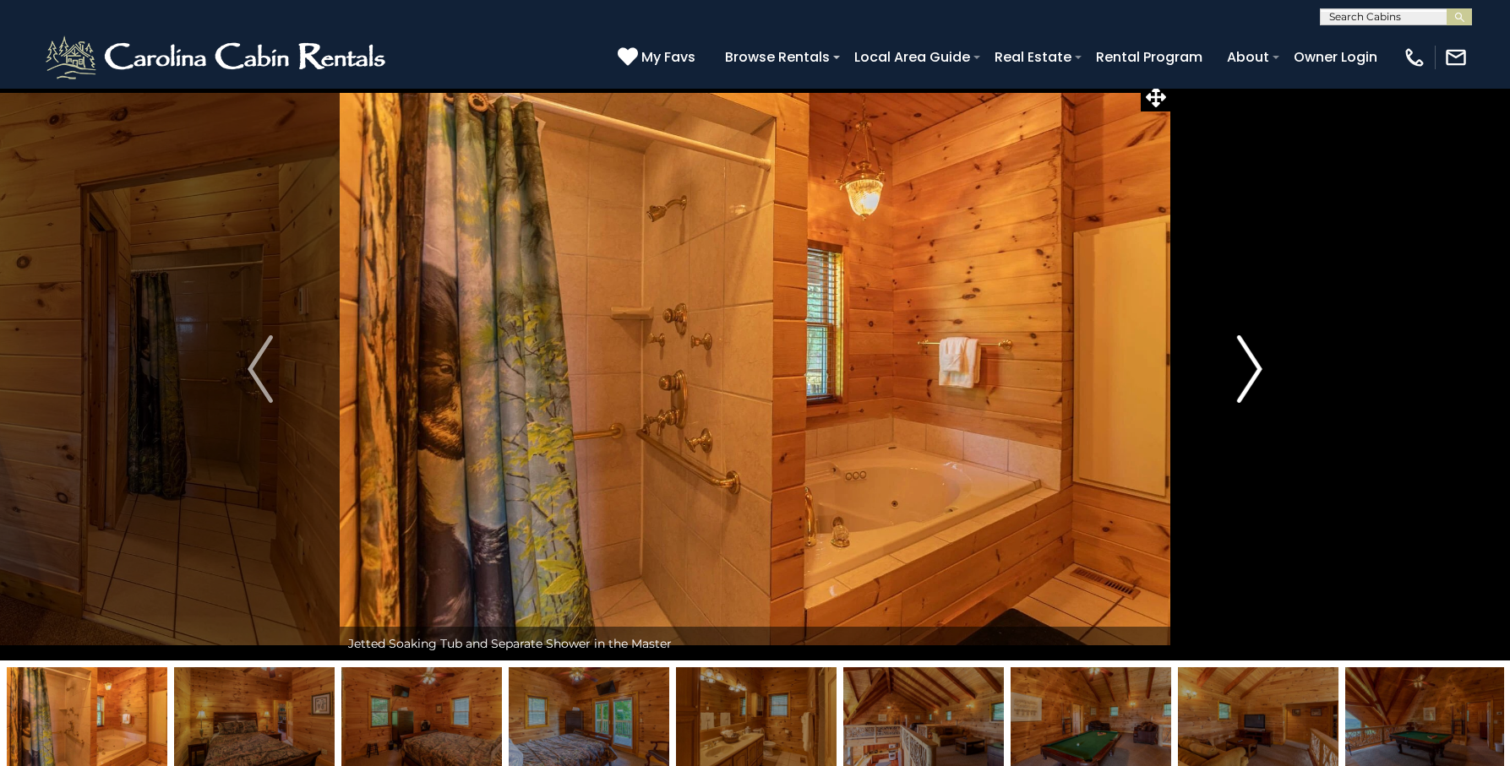
click at [1256, 374] on img "Next" at bounding box center [1249, 369] width 25 height 68
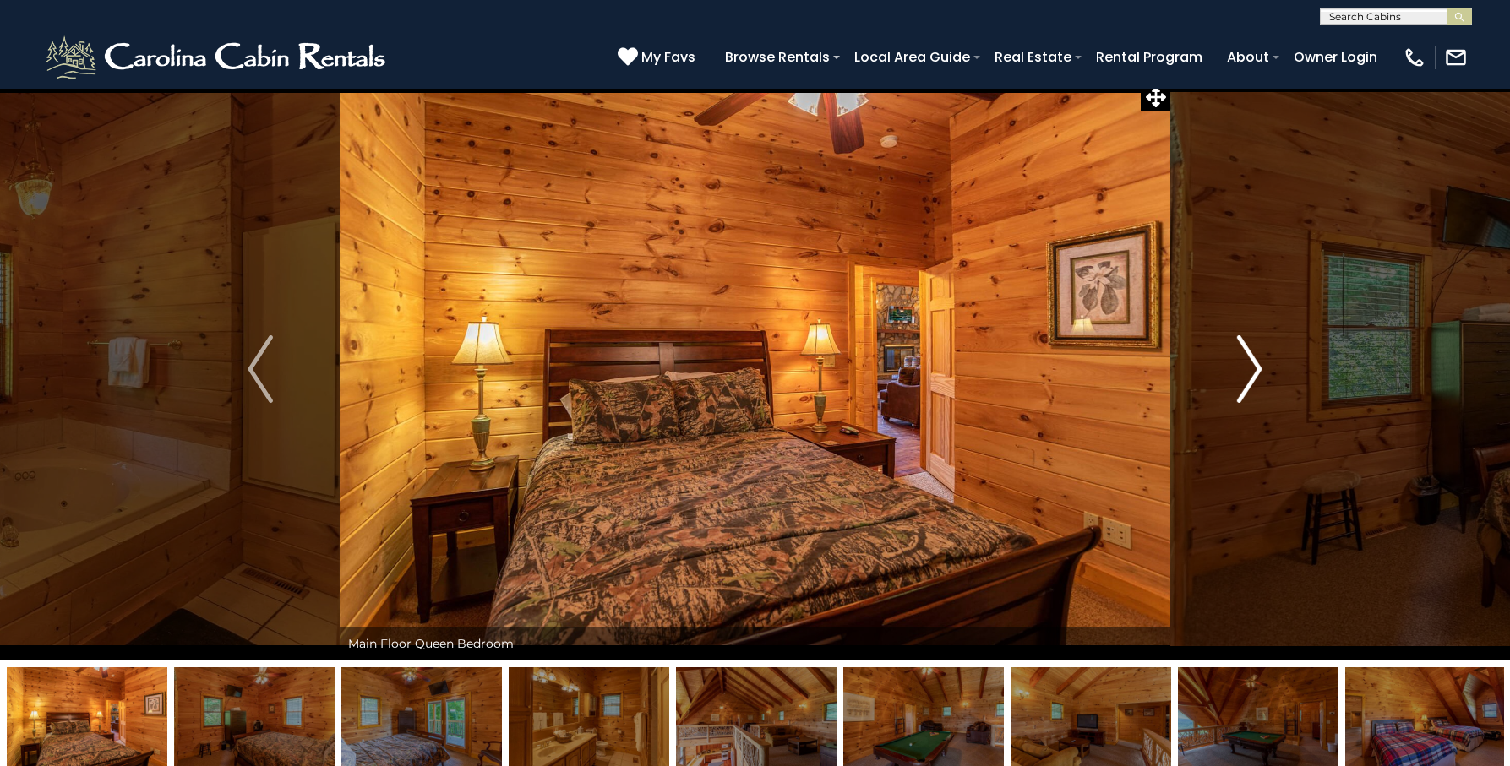
click at [1256, 374] on img "Next" at bounding box center [1249, 369] width 25 height 68
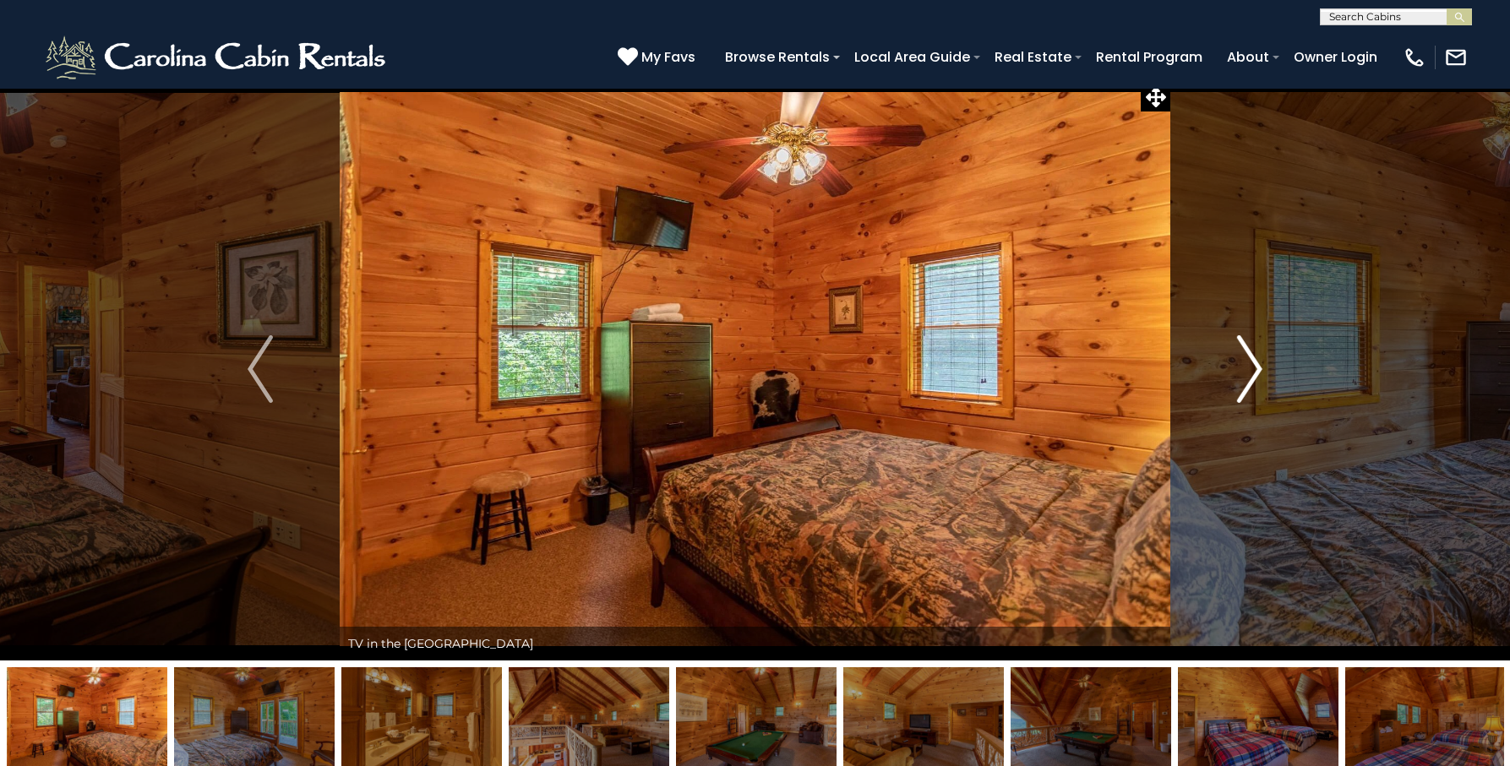
click at [1256, 374] on img "Next" at bounding box center [1249, 369] width 25 height 68
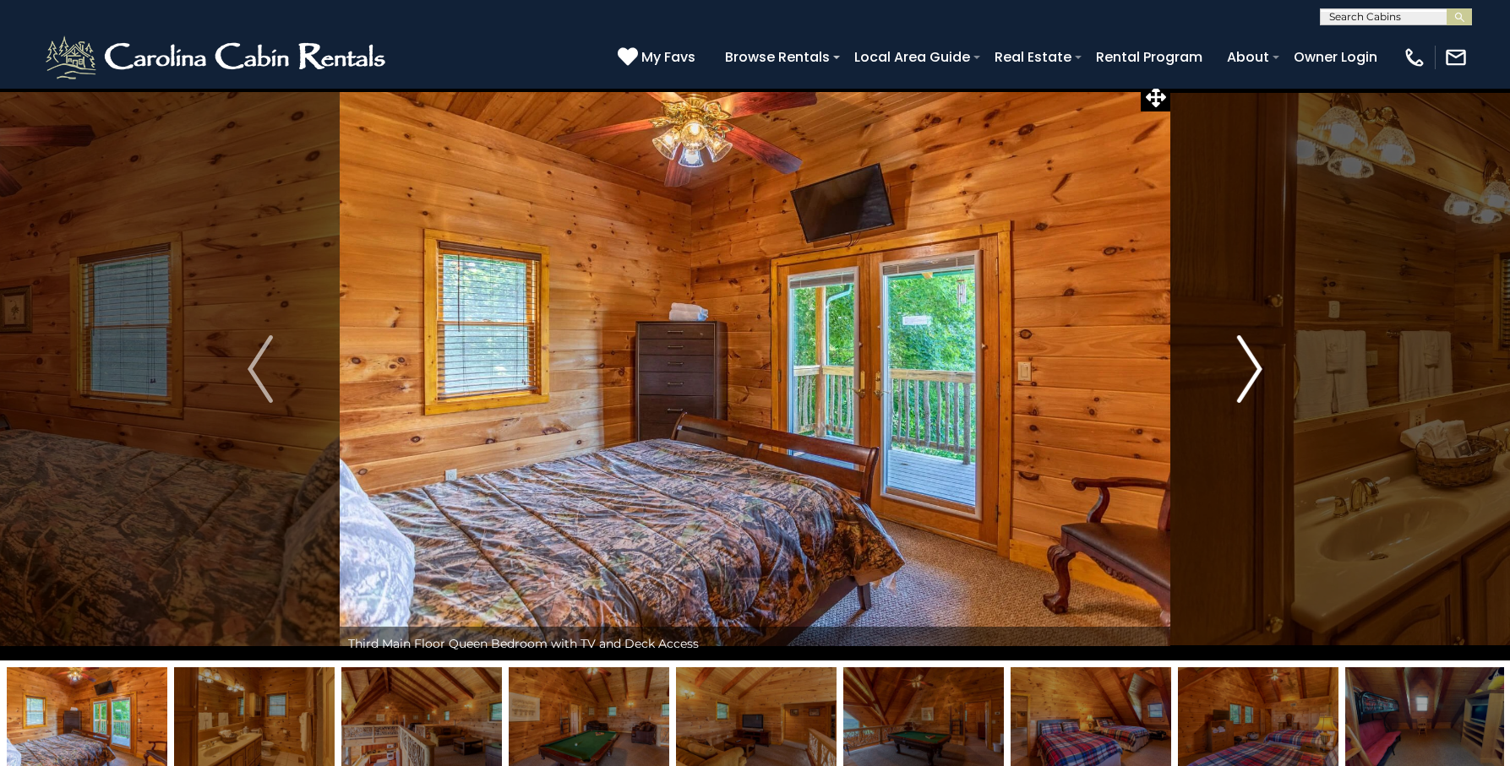
click at [1256, 374] on img "Next" at bounding box center [1249, 369] width 25 height 68
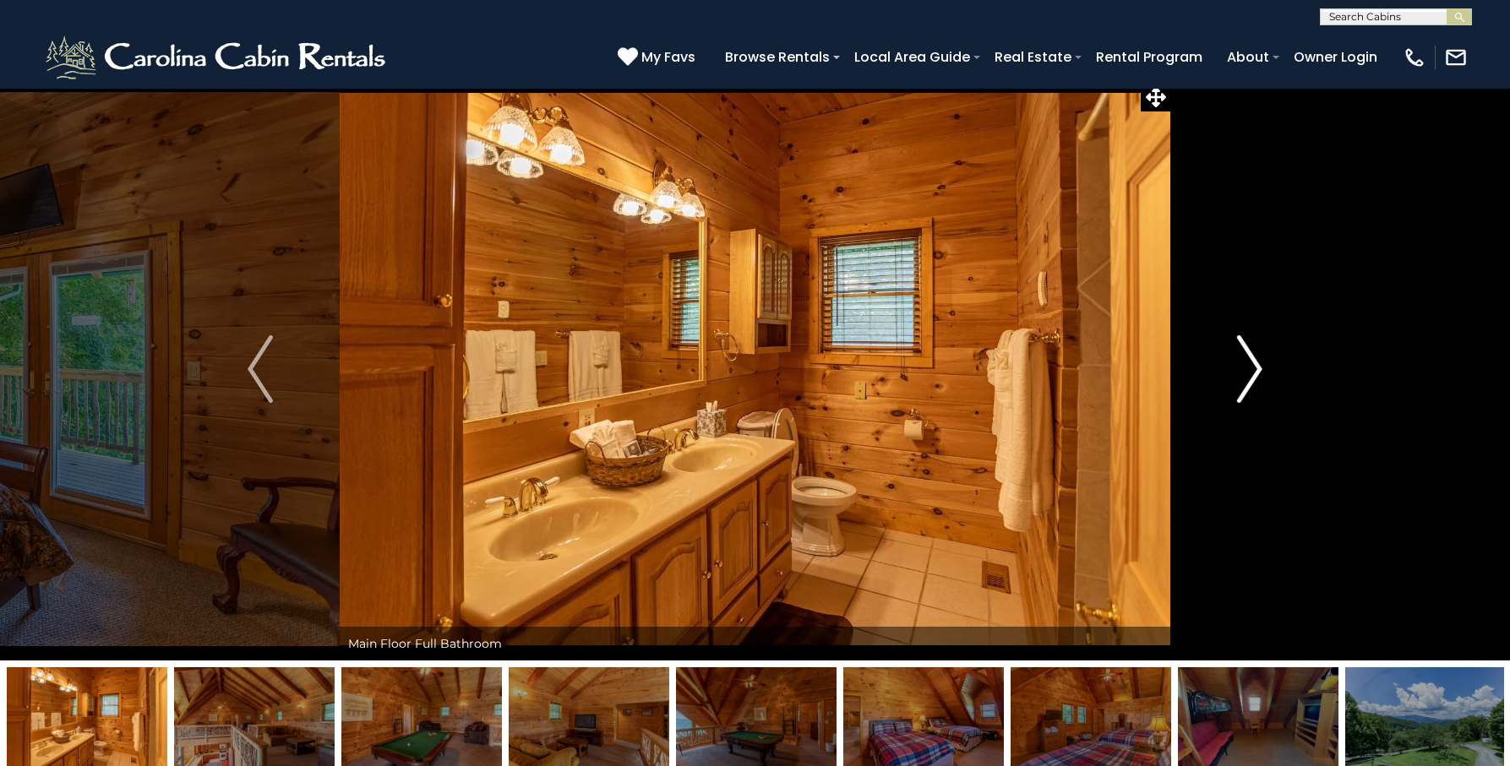
click at [1256, 374] on img "Next" at bounding box center [1249, 369] width 25 height 68
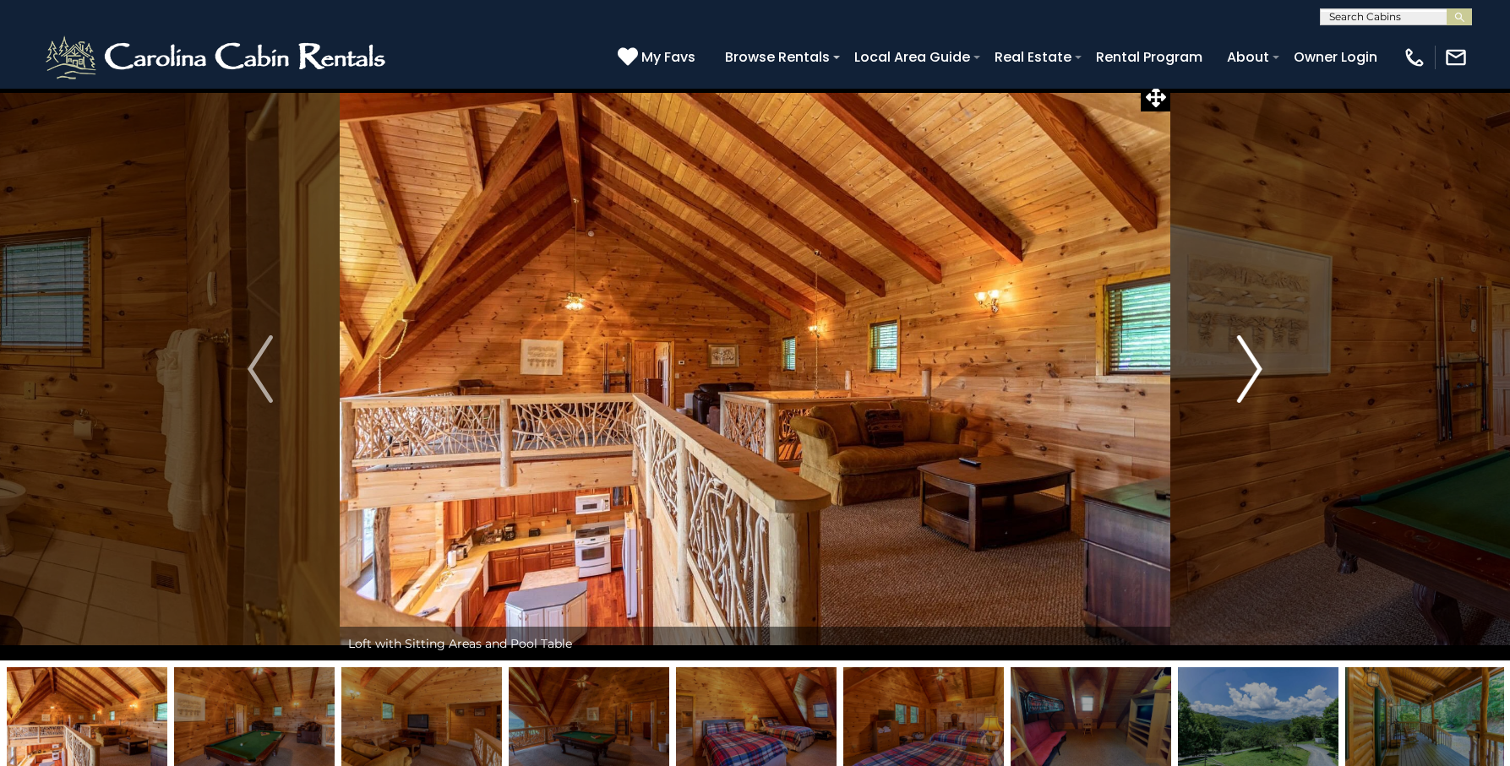
click at [1256, 374] on img "Next" at bounding box center [1249, 369] width 25 height 68
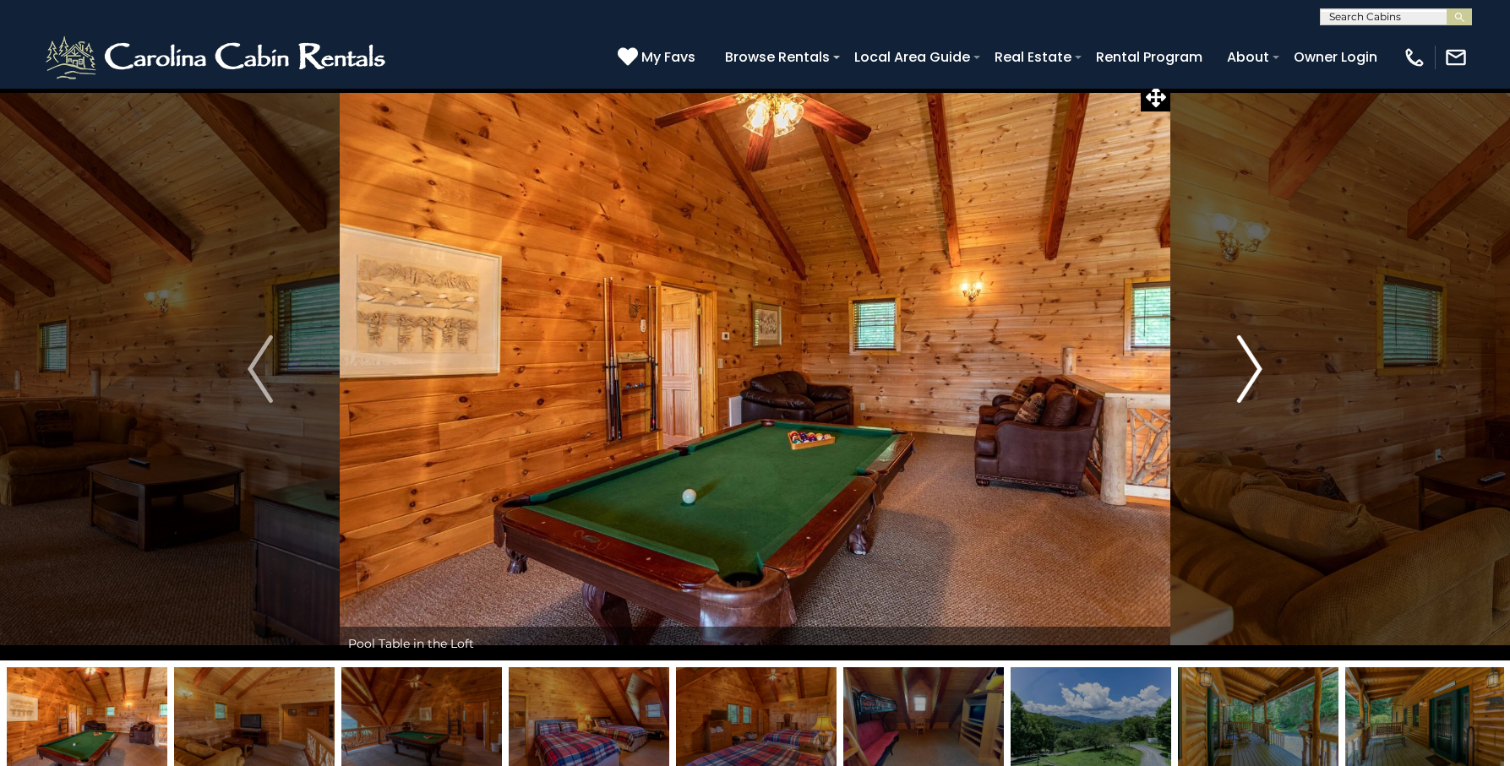
click at [1256, 374] on img "Next" at bounding box center [1249, 369] width 25 height 68
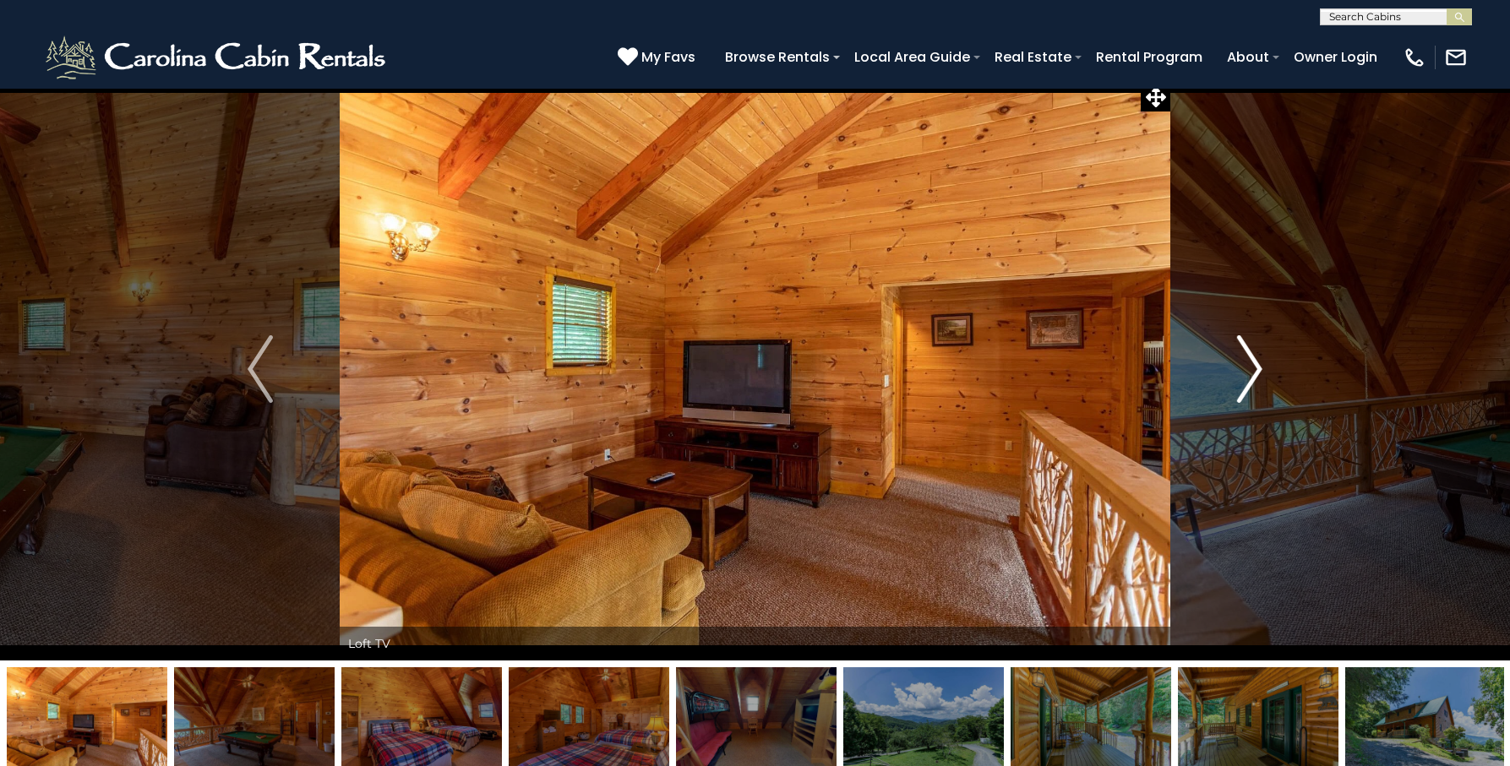
click at [1256, 374] on img "Next" at bounding box center [1249, 369] width 25 height 68
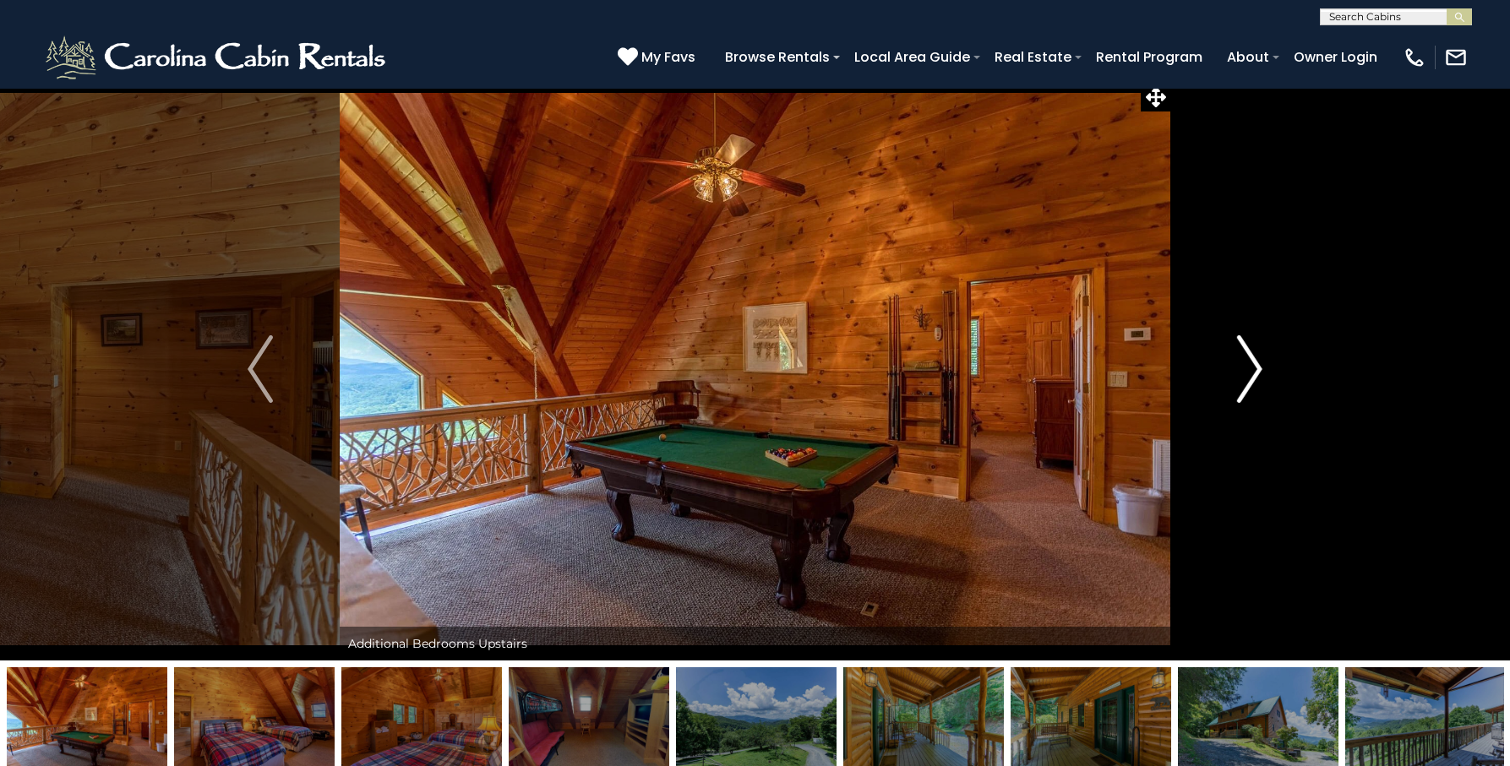
click at [1256, 374] on img "Next" at bounding box center [1249, 369] width 25 height 68
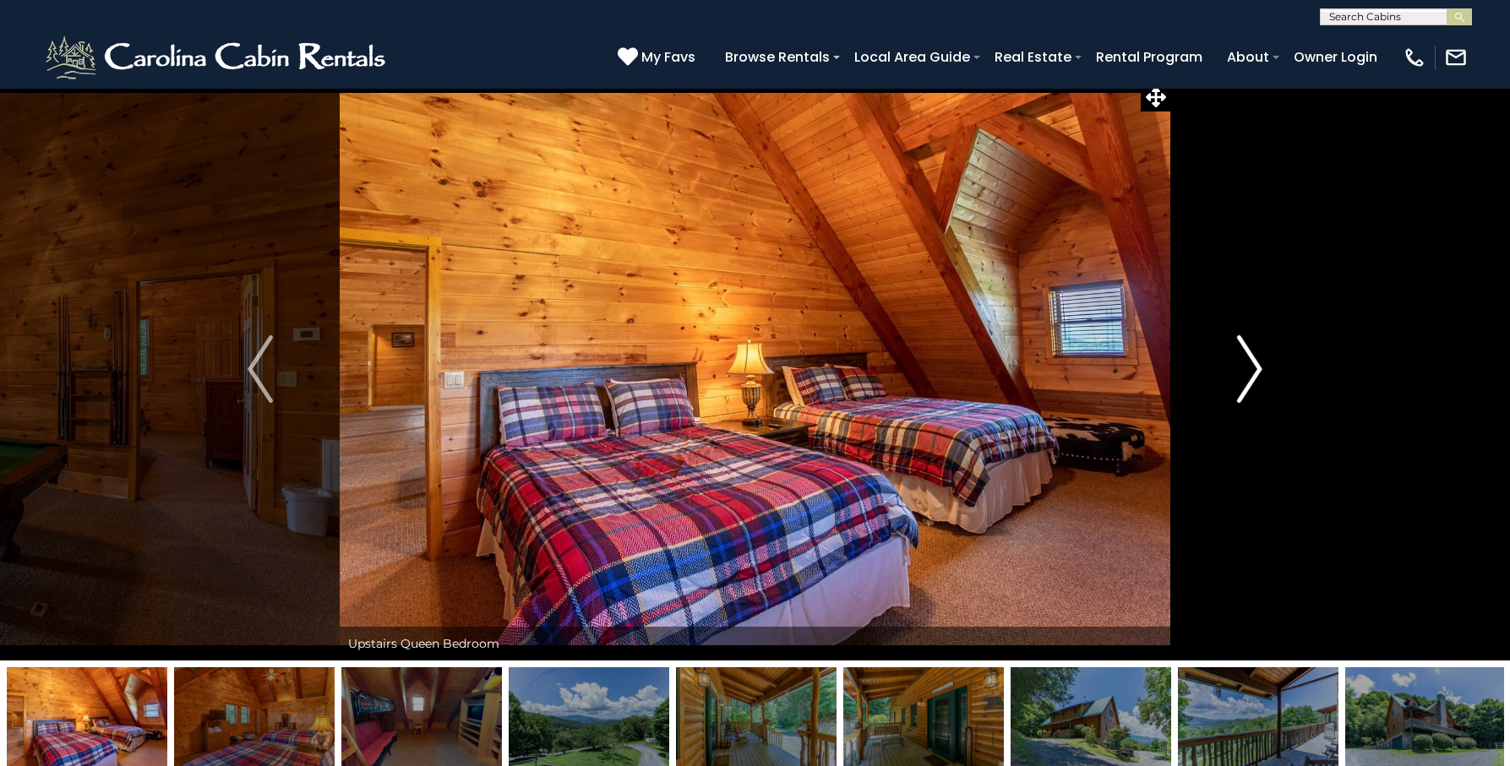
click at [1256, 375] on img "Next" at bounding box center [1249, 369] width 25 height 68
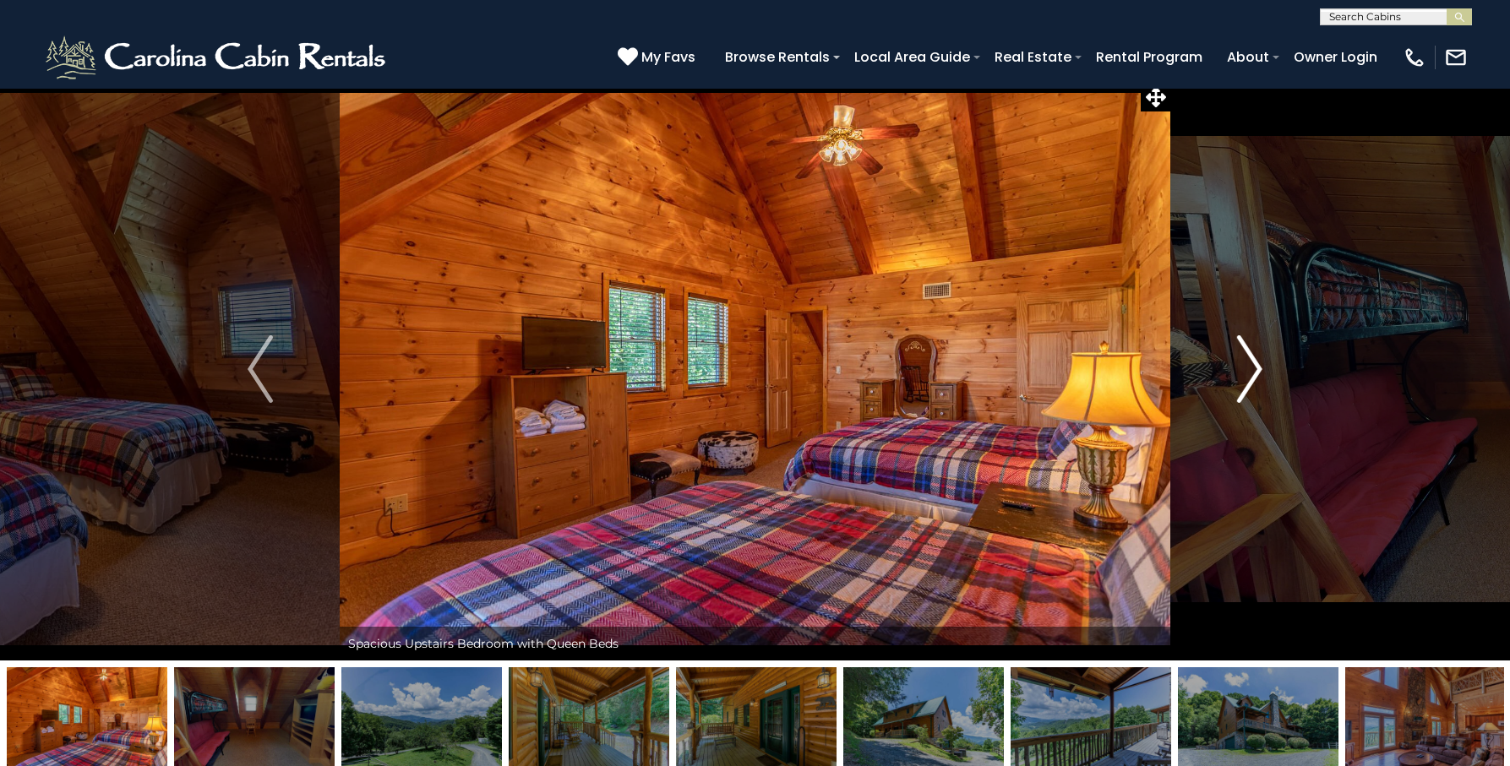
click at [1256, 375] on img "Next" at bounding box center [1249, 369] width 25 height 68
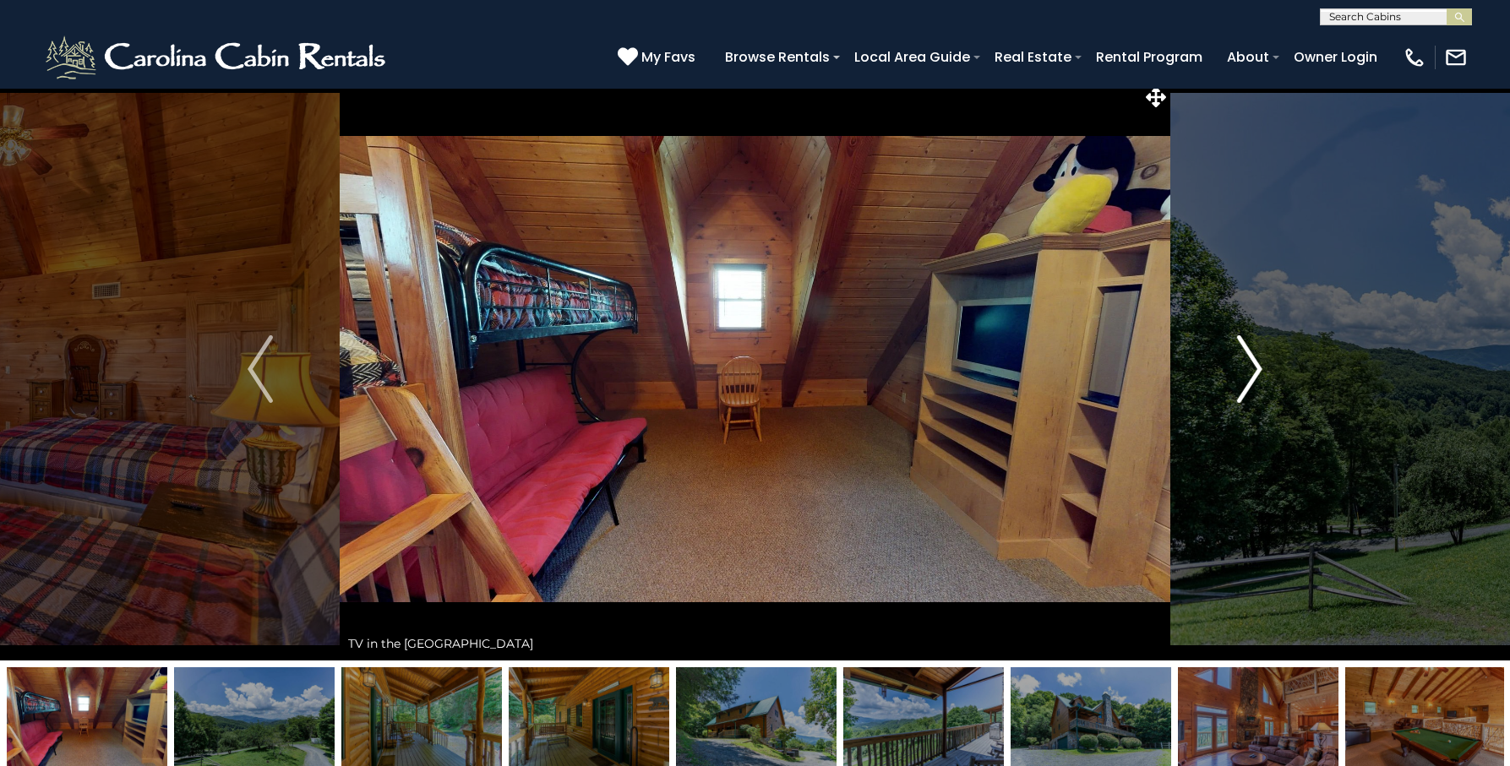
click at [1256, 375] on img "Next" at bounding box center [1249, 369] width 25 height 68
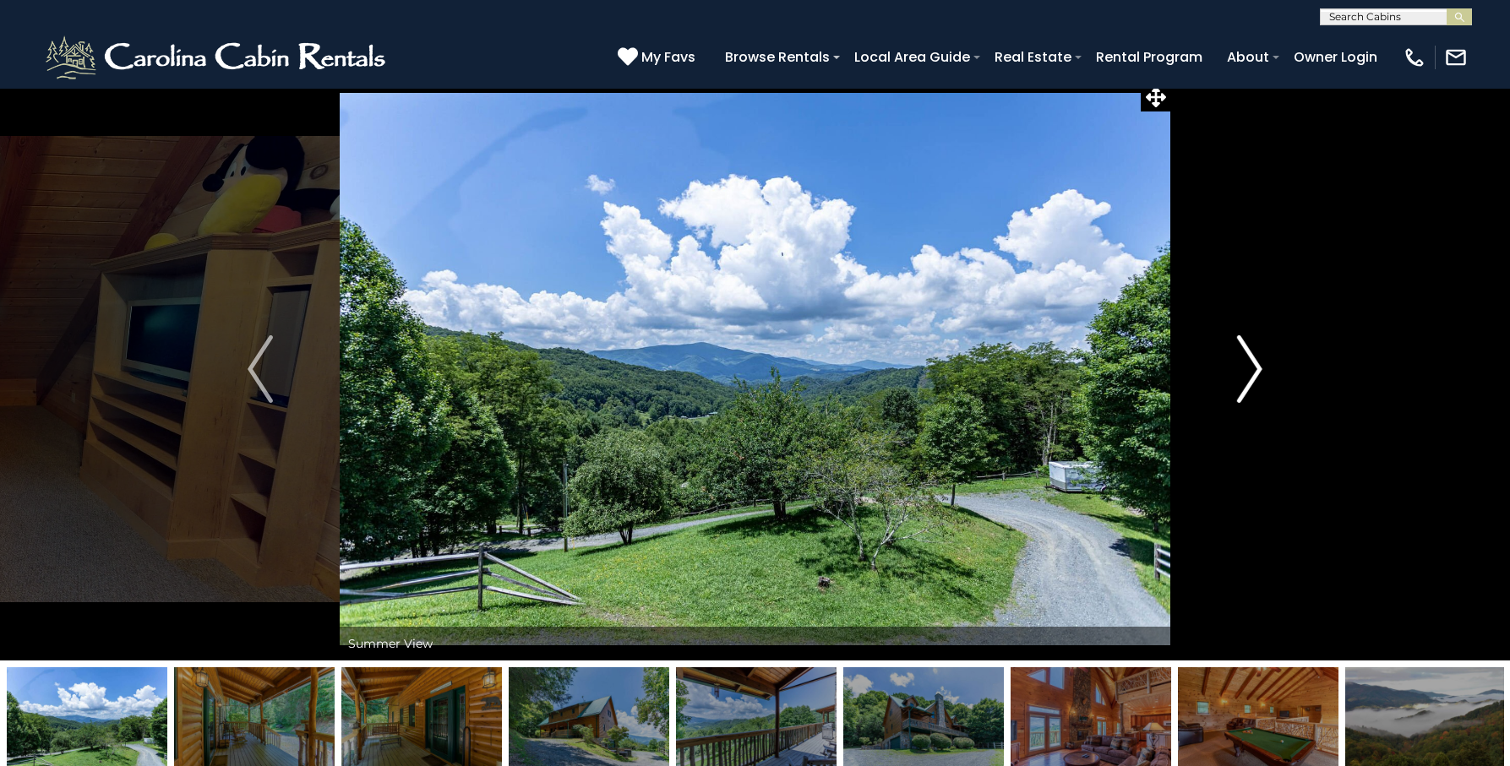
click at [1256, 375] on img "Next" at bounding box center [1249, 369] width 25 height 68
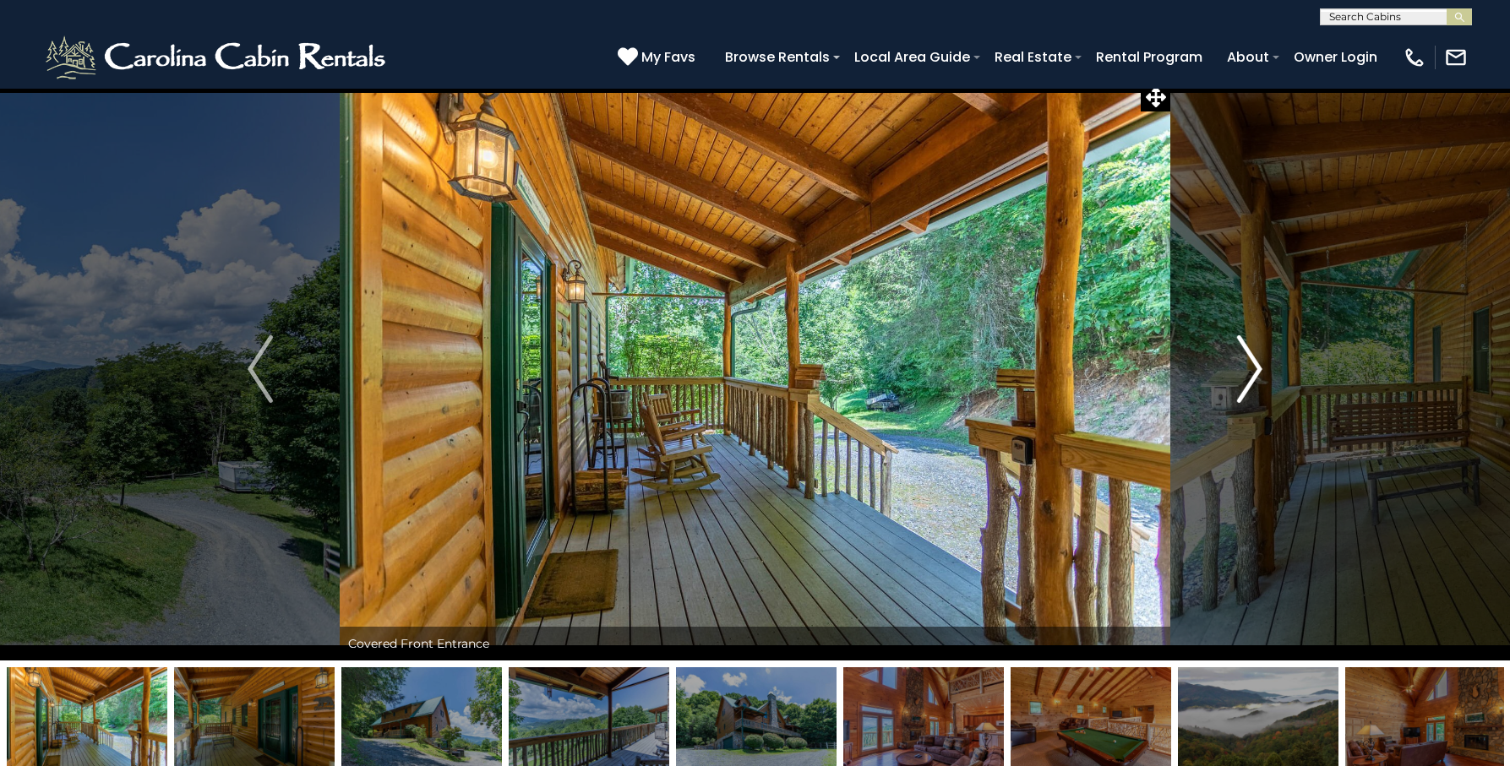
click at [1256, 375] on img "Next" at bounding box center [1249, 369] width 25 height 68
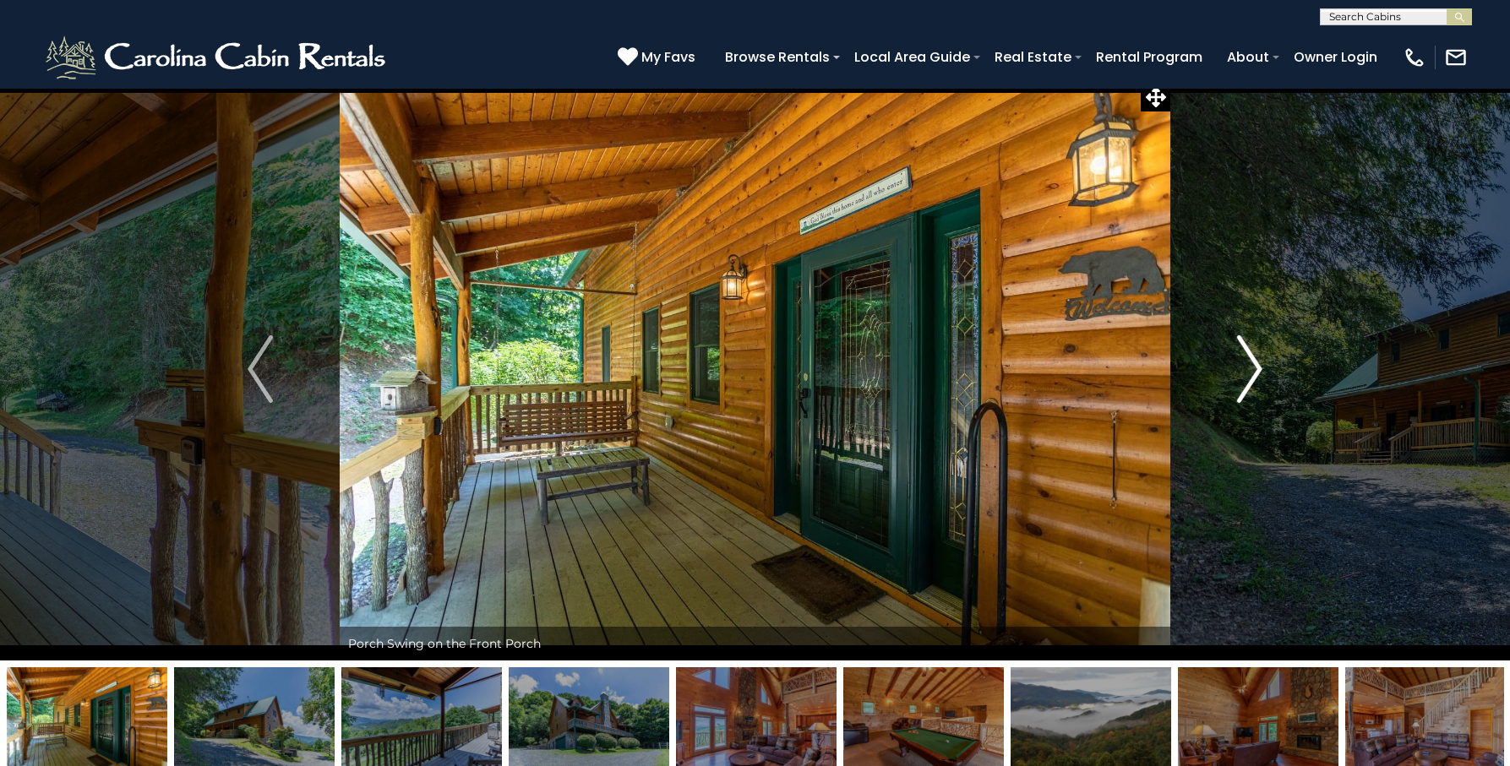
click at [1256, 375] on img "Next" at bounding box center [1249, 369] width 25 height 68
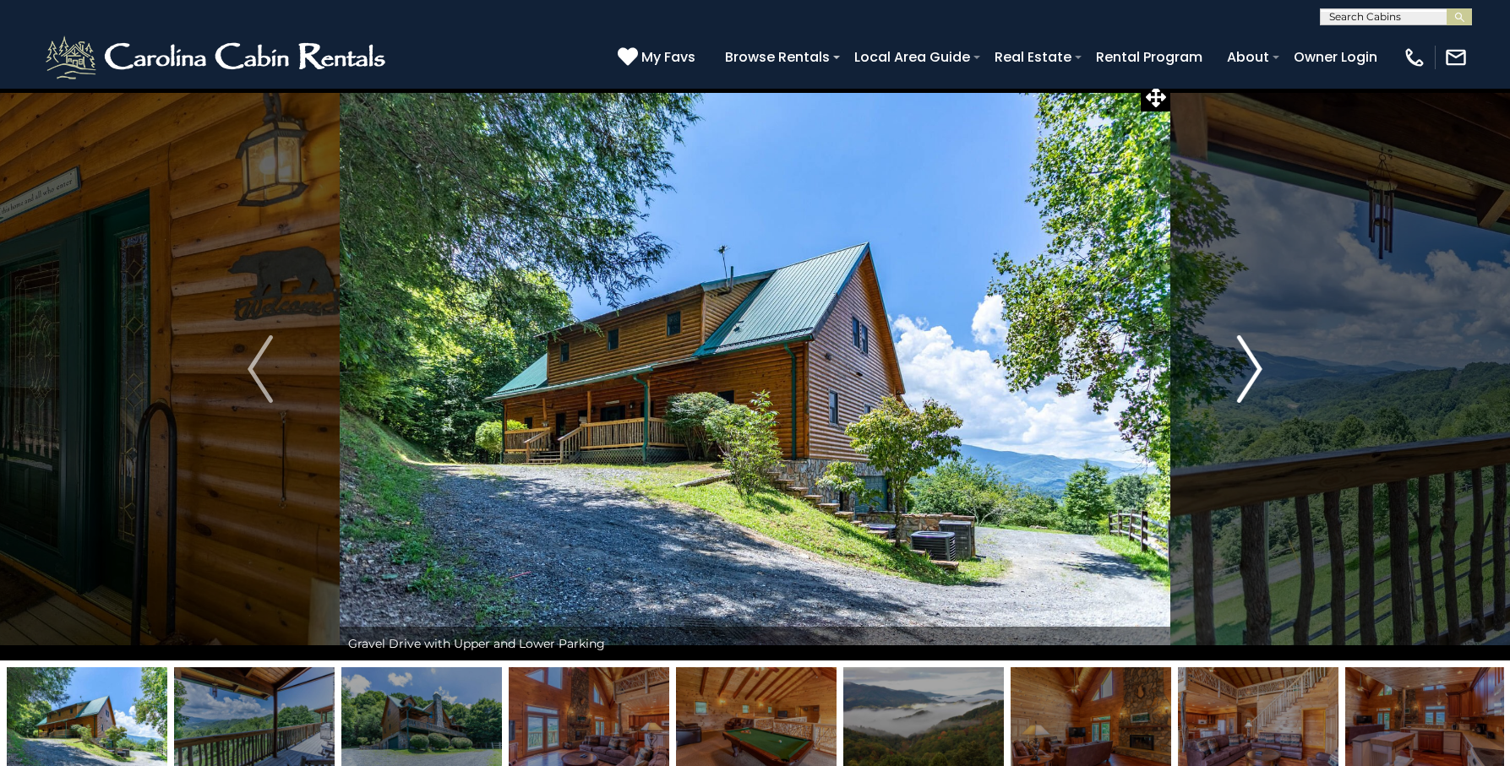
click at [1256, 375] on img "Next" at bounding box center [1249, 369] width 25 height 68
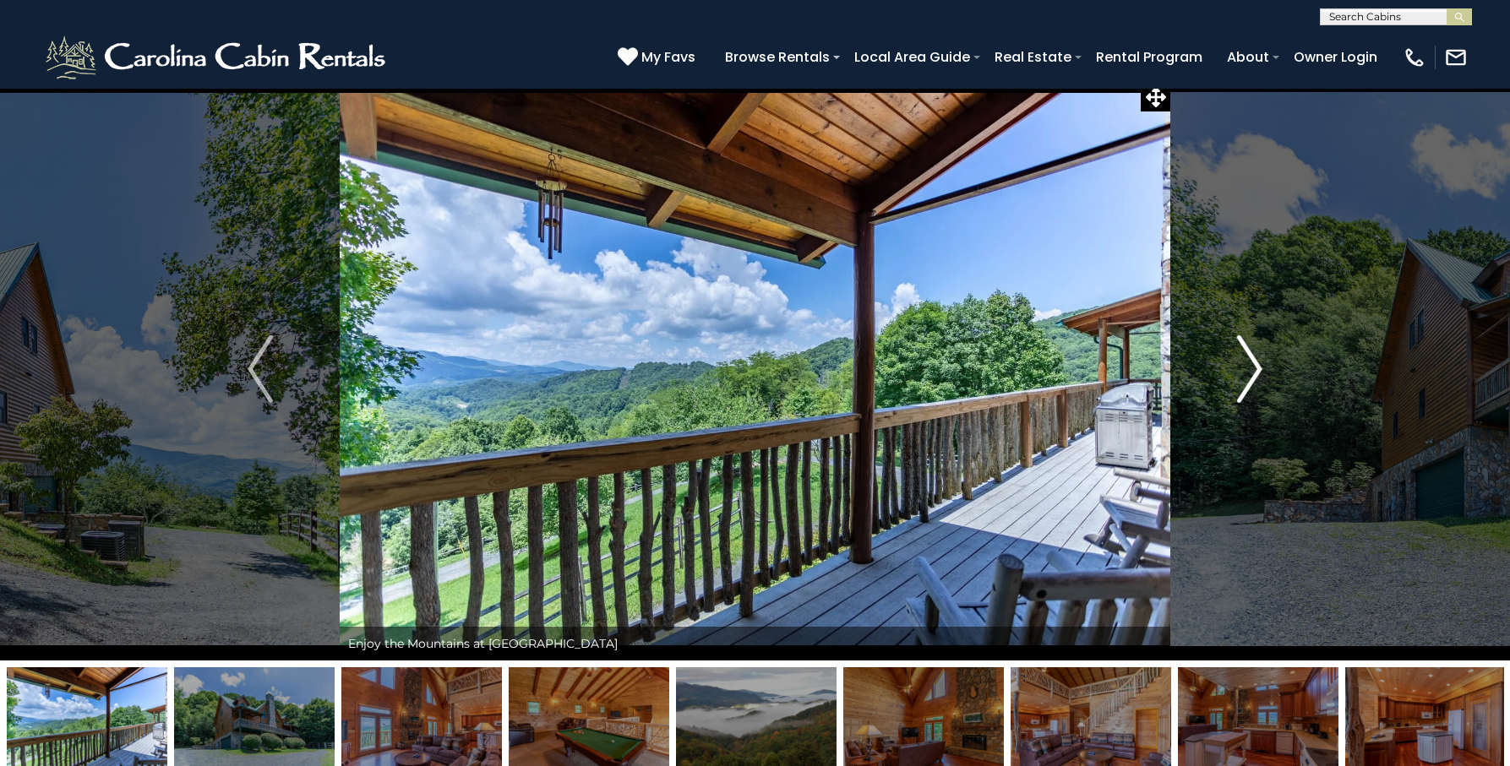
click at [1256, 375] on img "Next" at bounding box center [1249, 369] width 25 height 68
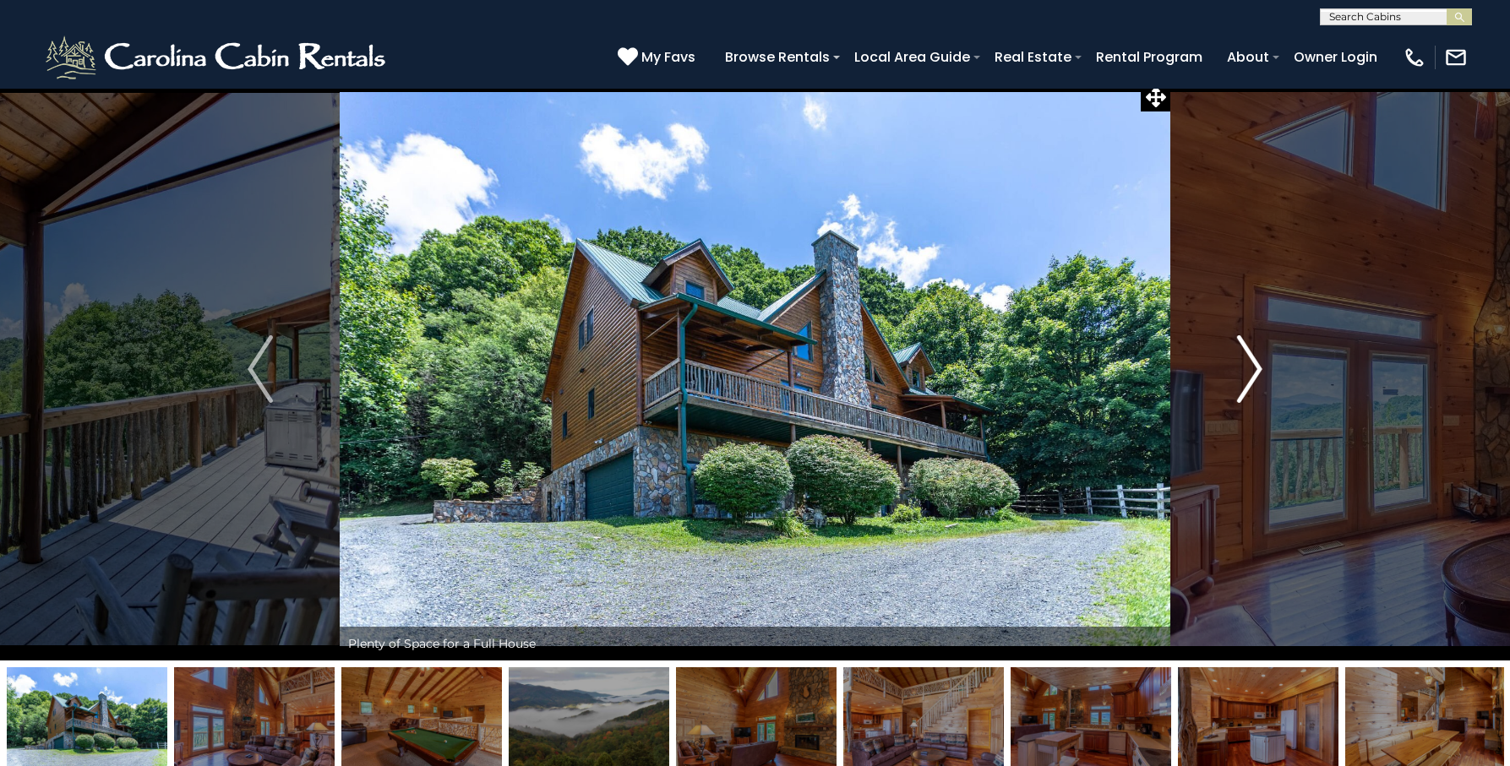
click at [1256, 375] on img "Next" at bounding box center [1249, 369] width 25 height 68
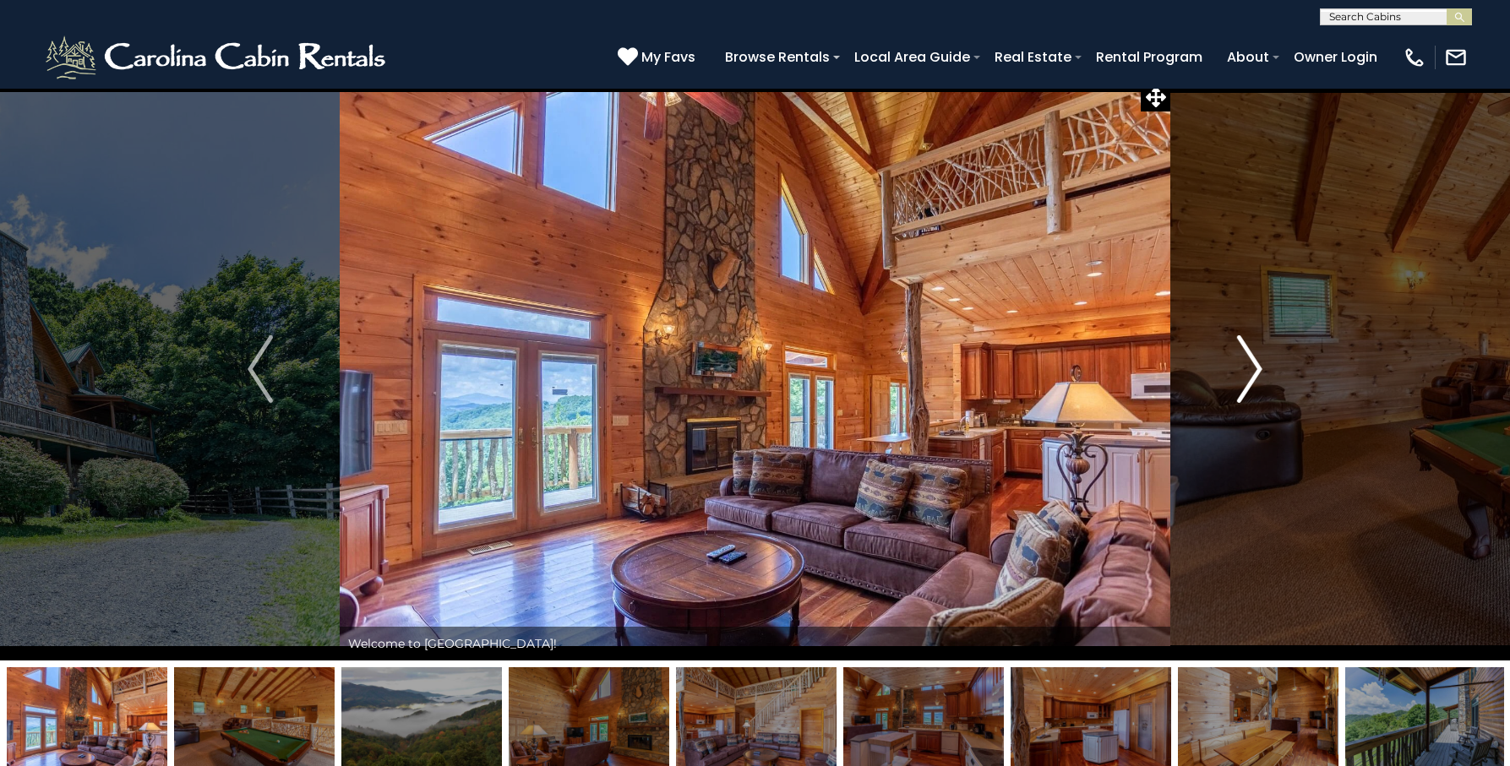
click at [1256, 375] on img "Next" at bounding box center [1249, 369] width 25 height 68
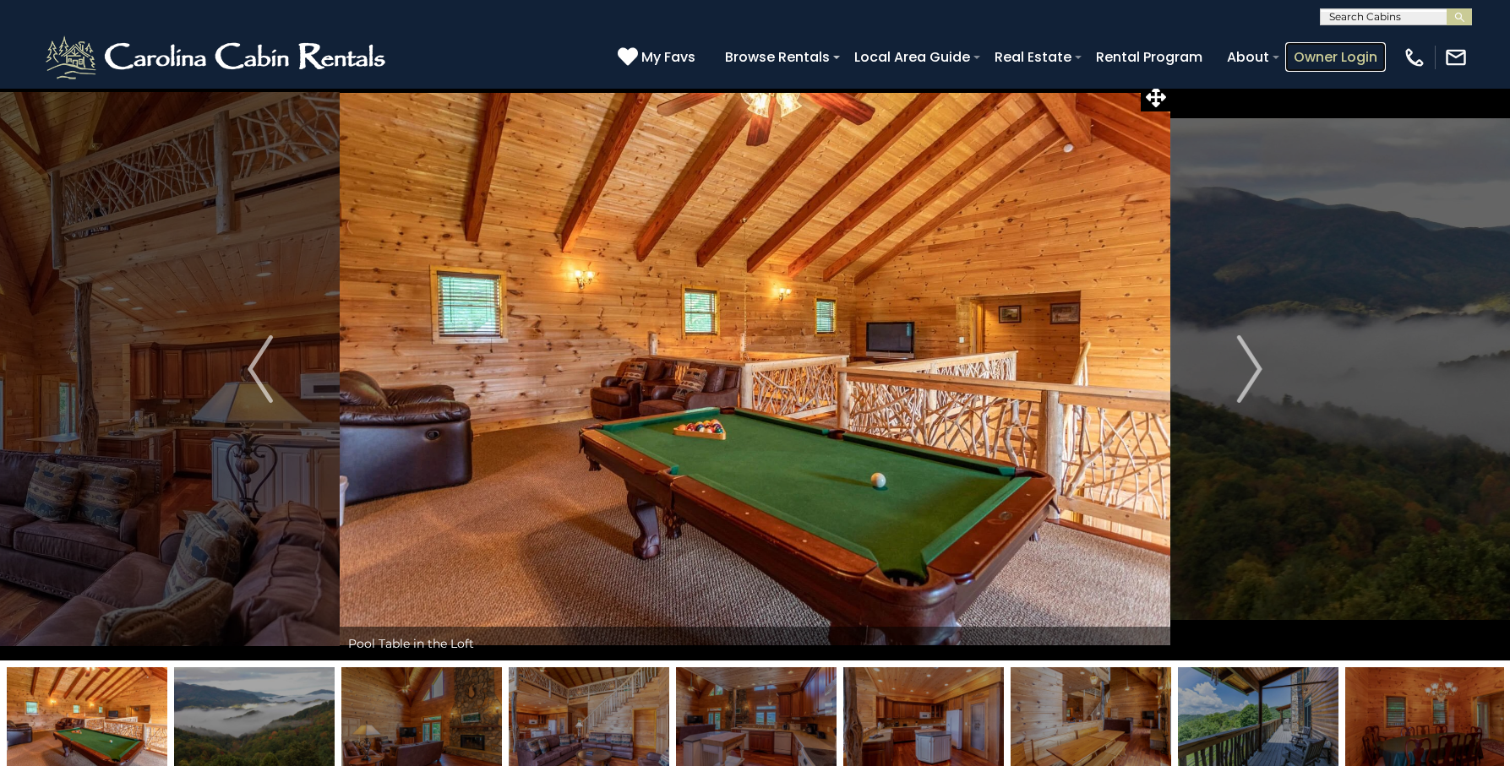
click at [1333, 62] on link "Owner Login" at bounding box center [1335, 57] width 101 height 30
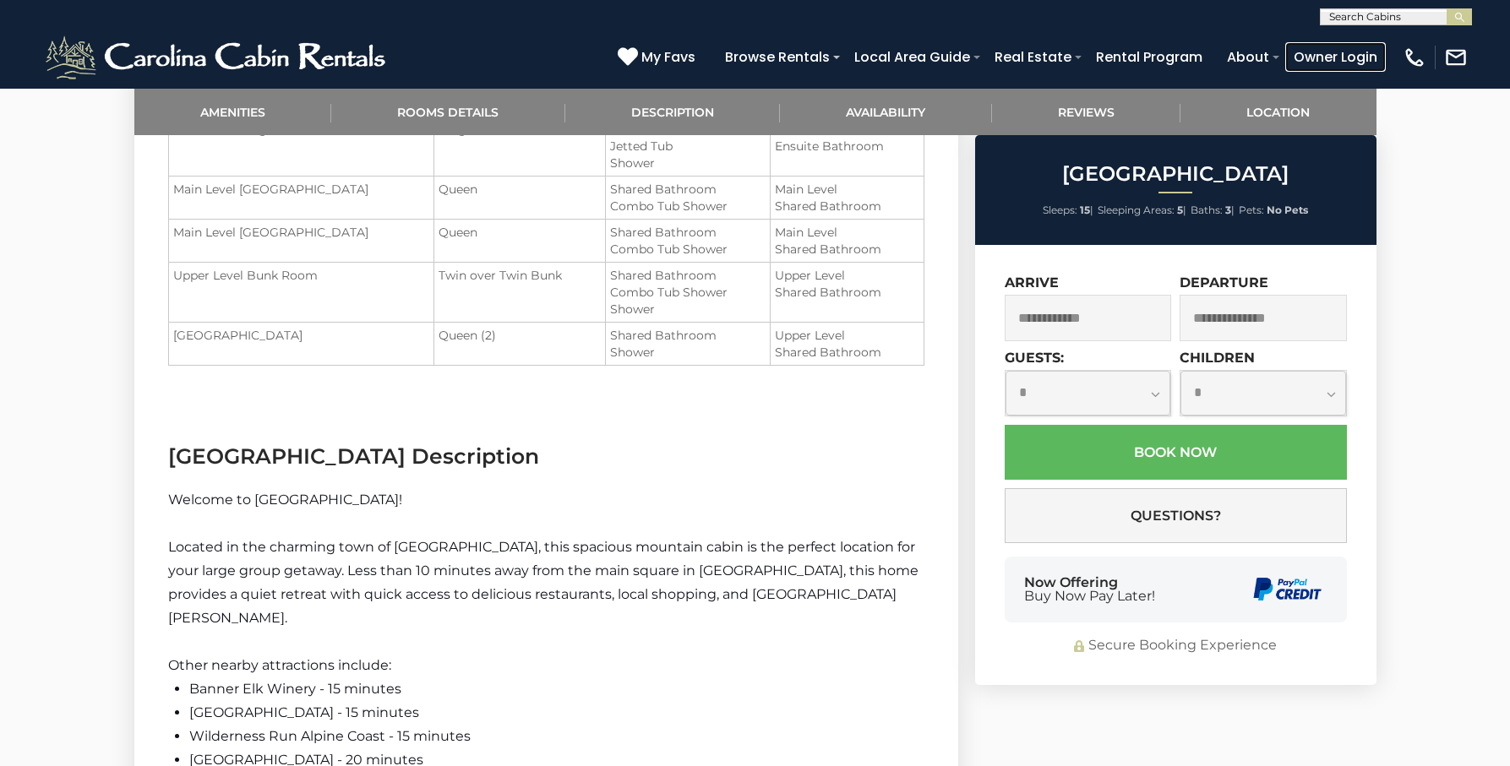
scroll to position [1637, 0]
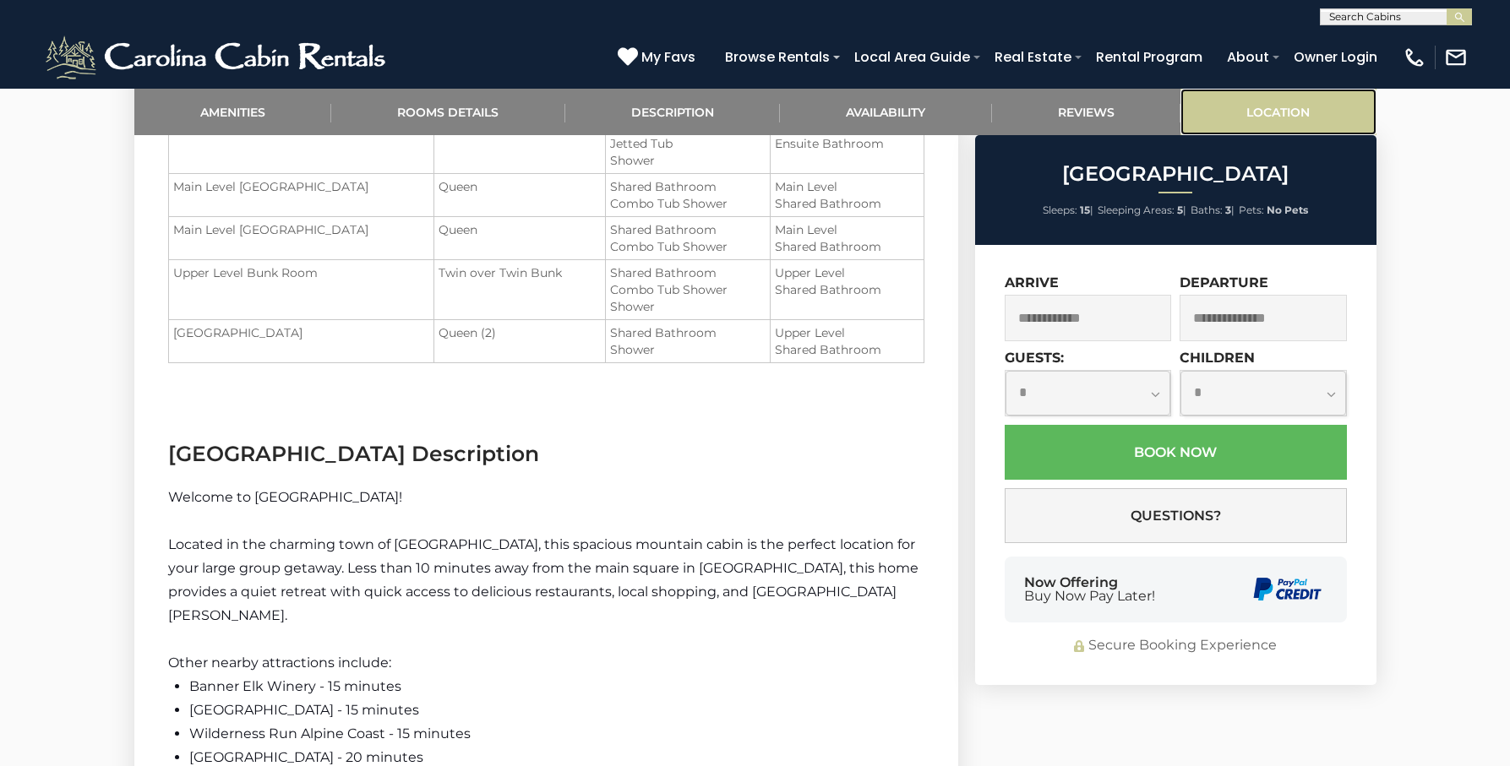
click at [1267, 106] on link "Location" at bounding box center [1278, 112] width 196 height 46
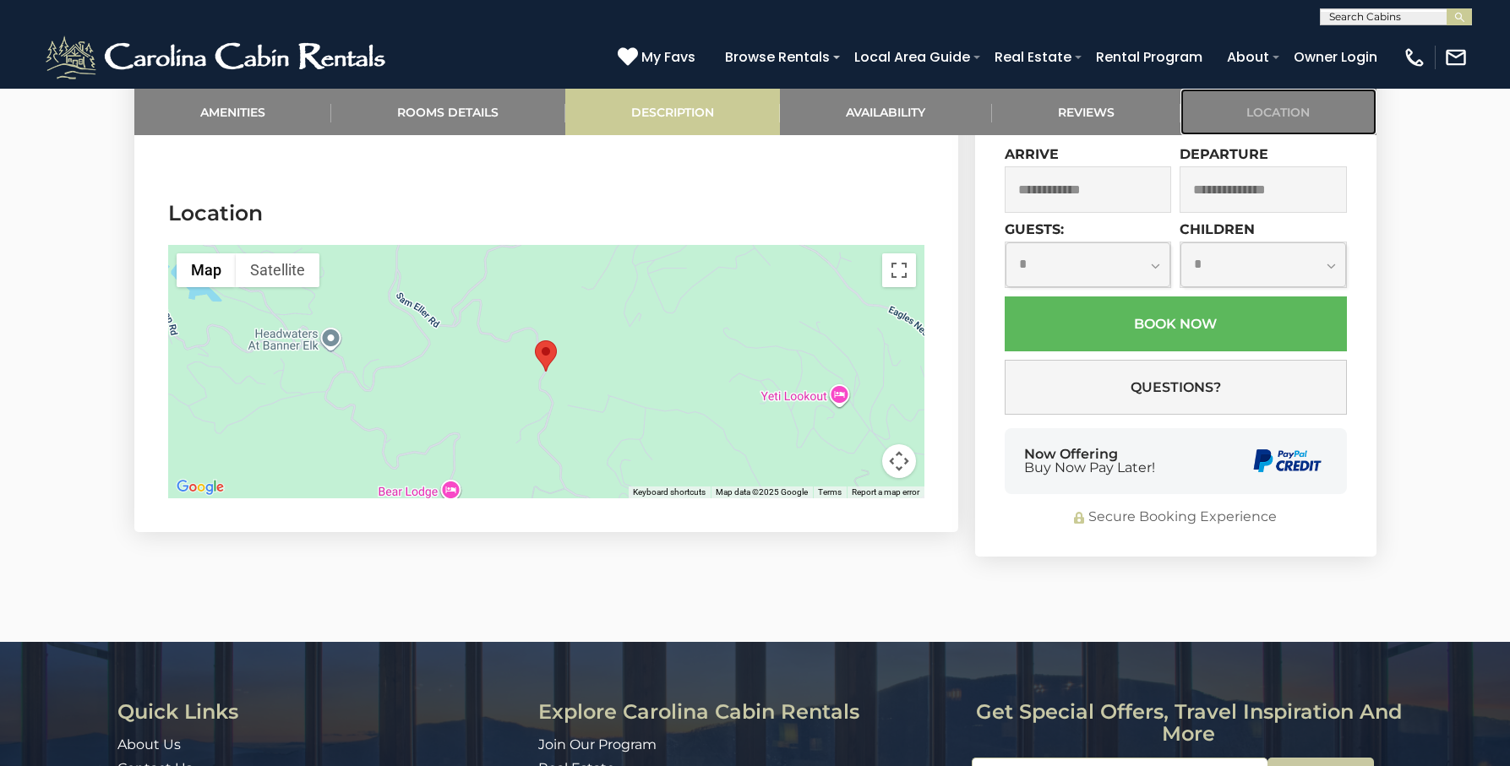
scroll to position [3768, 0]
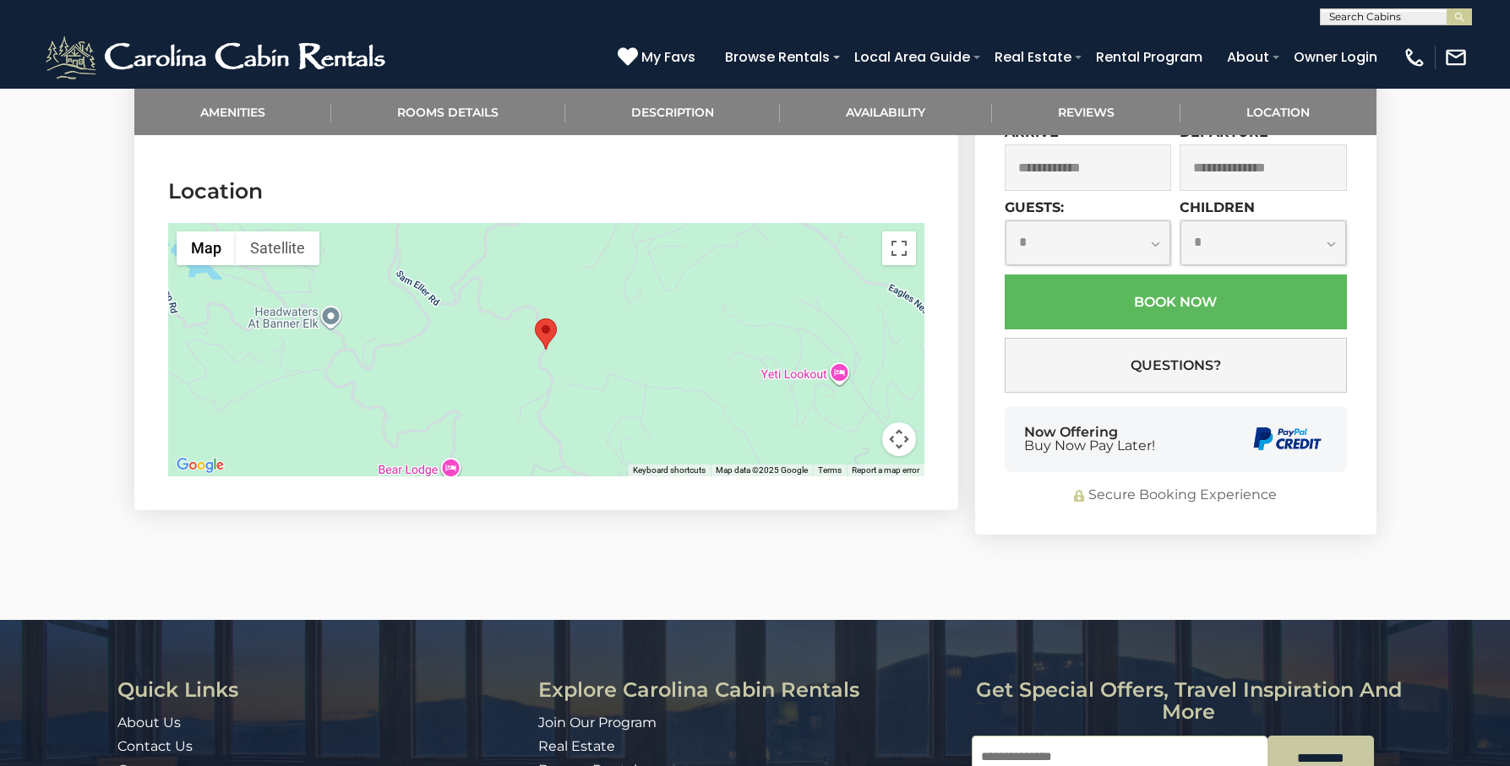
click at [902, 422] on button "Map camera controls" at bounding box center [899, 439] width 34 height 34
click at [901, 232] on button "Toggle fullscreen view" at bounding box center [899, 249] width 34 height 34
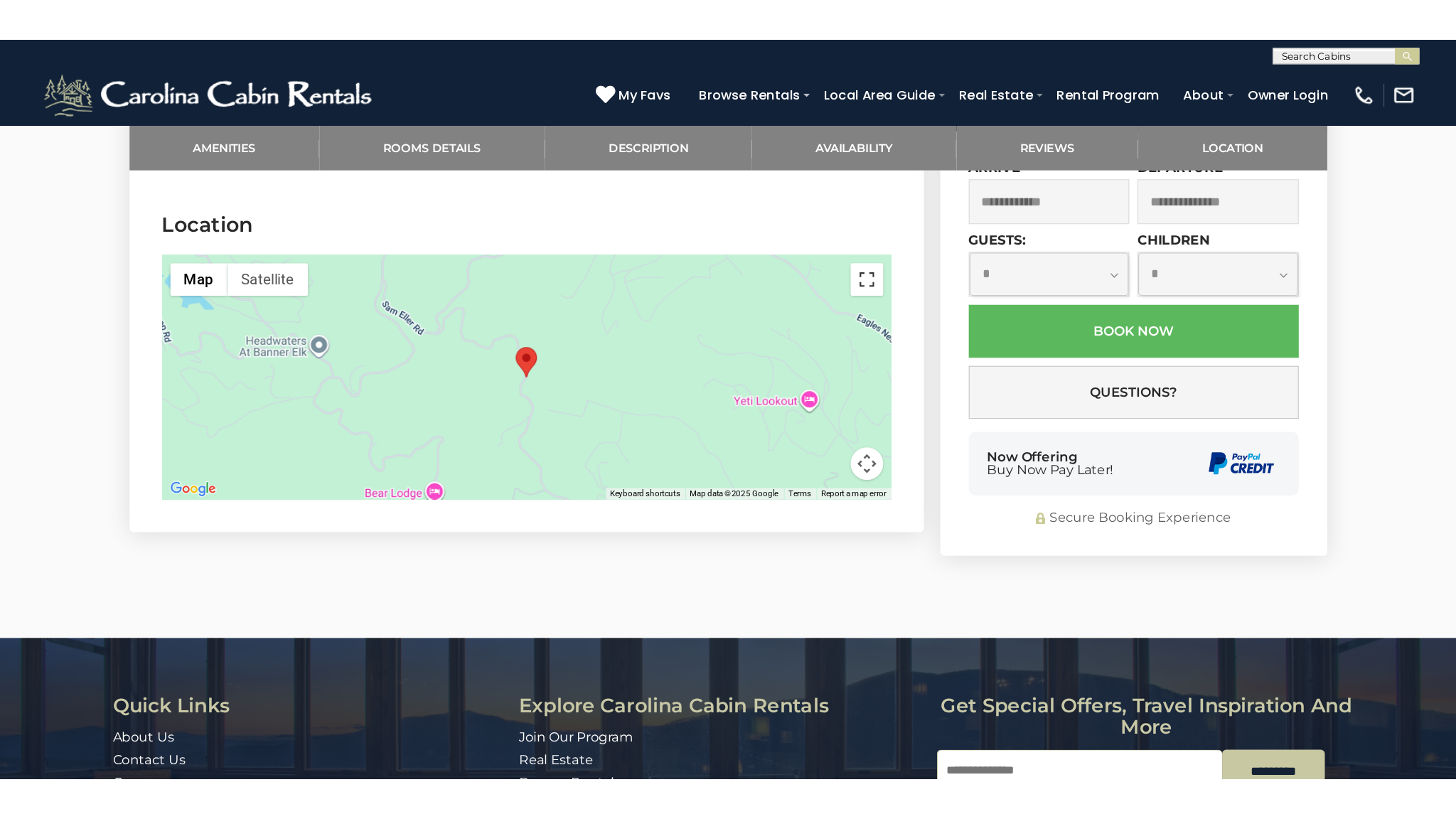
scroll to position [3152, 0]
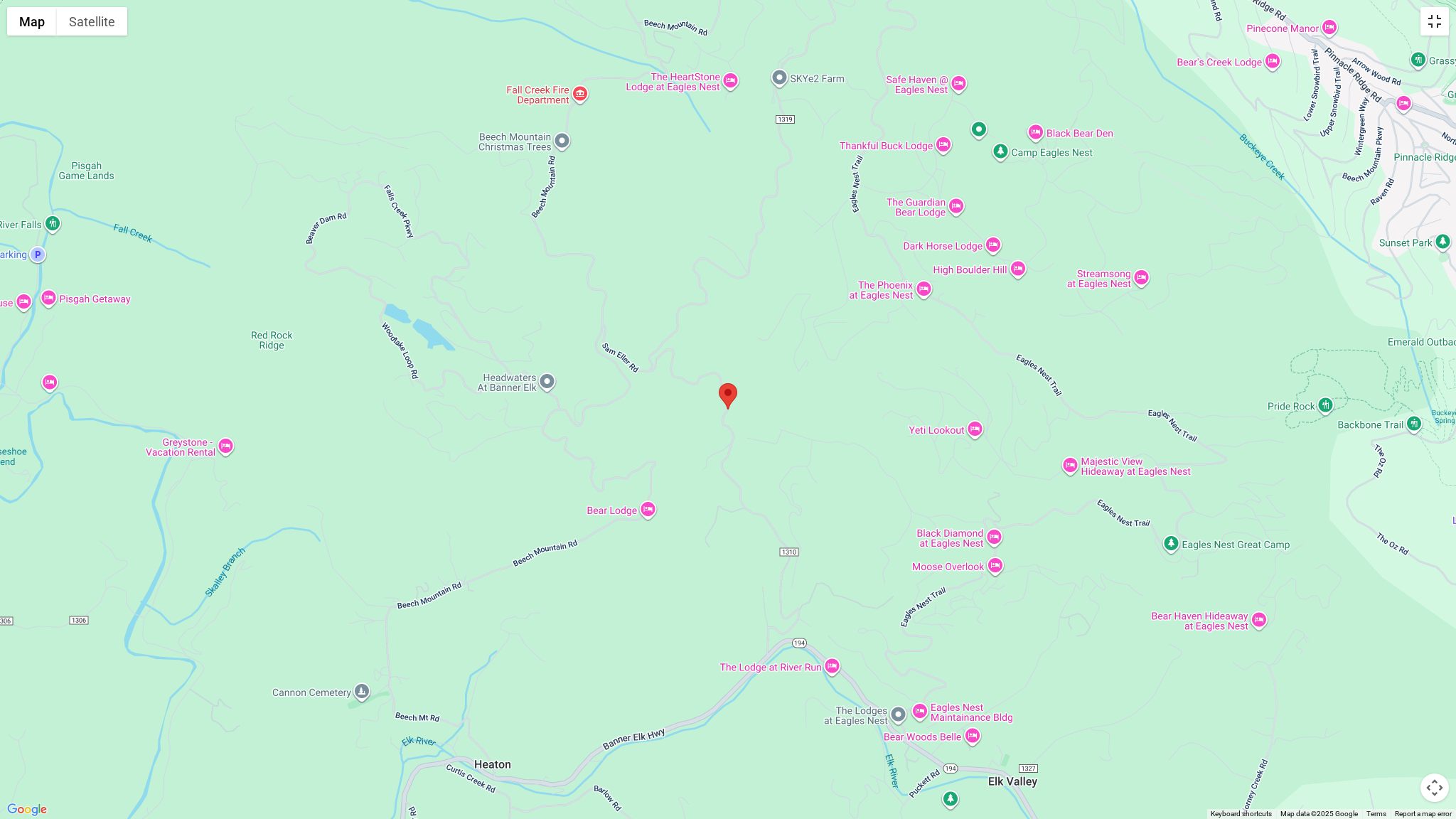
click at [1270, 25] on button "Toggle fullscreen view" at bounding box center [1435, 21] width 29 height 29
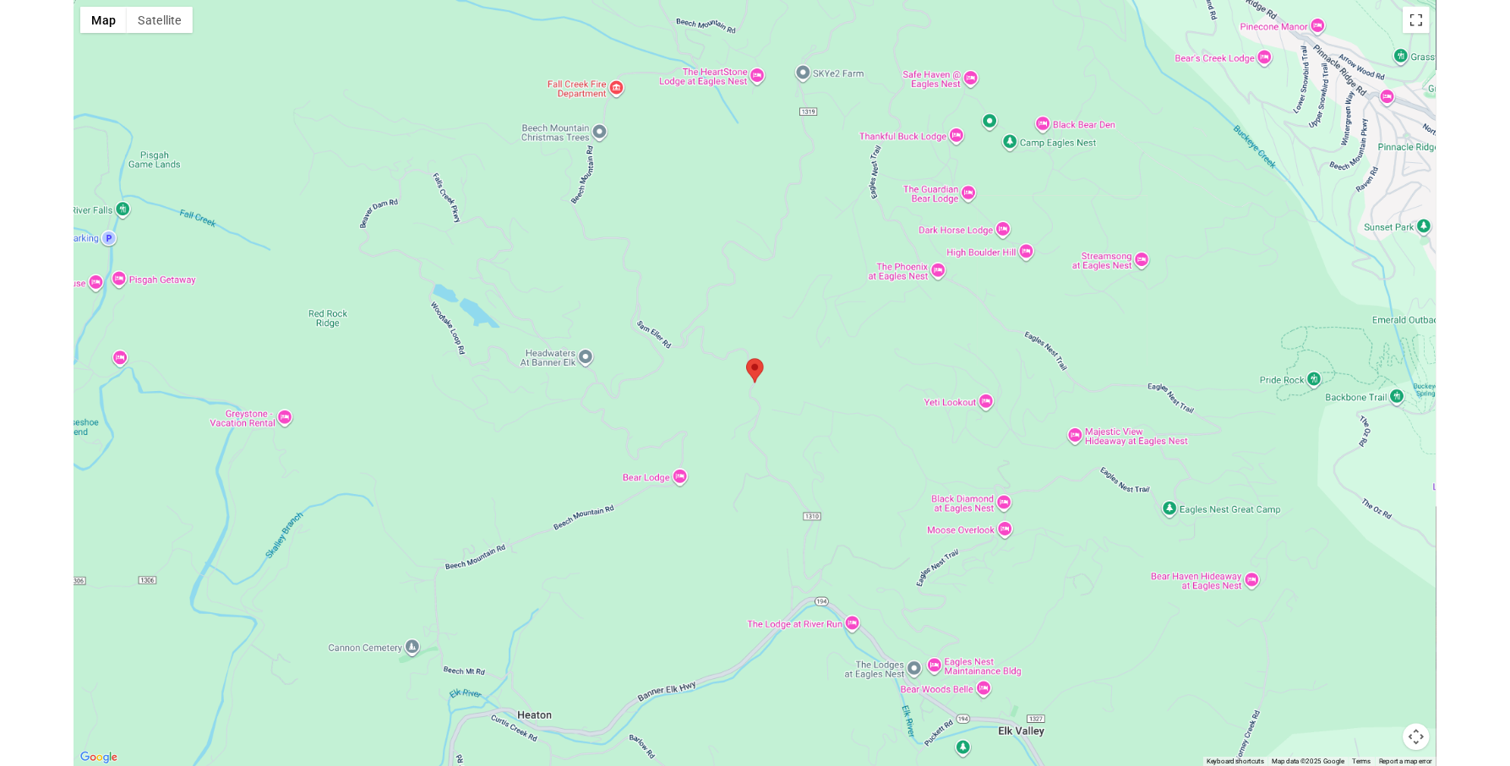
scroll to position [3768, 0]
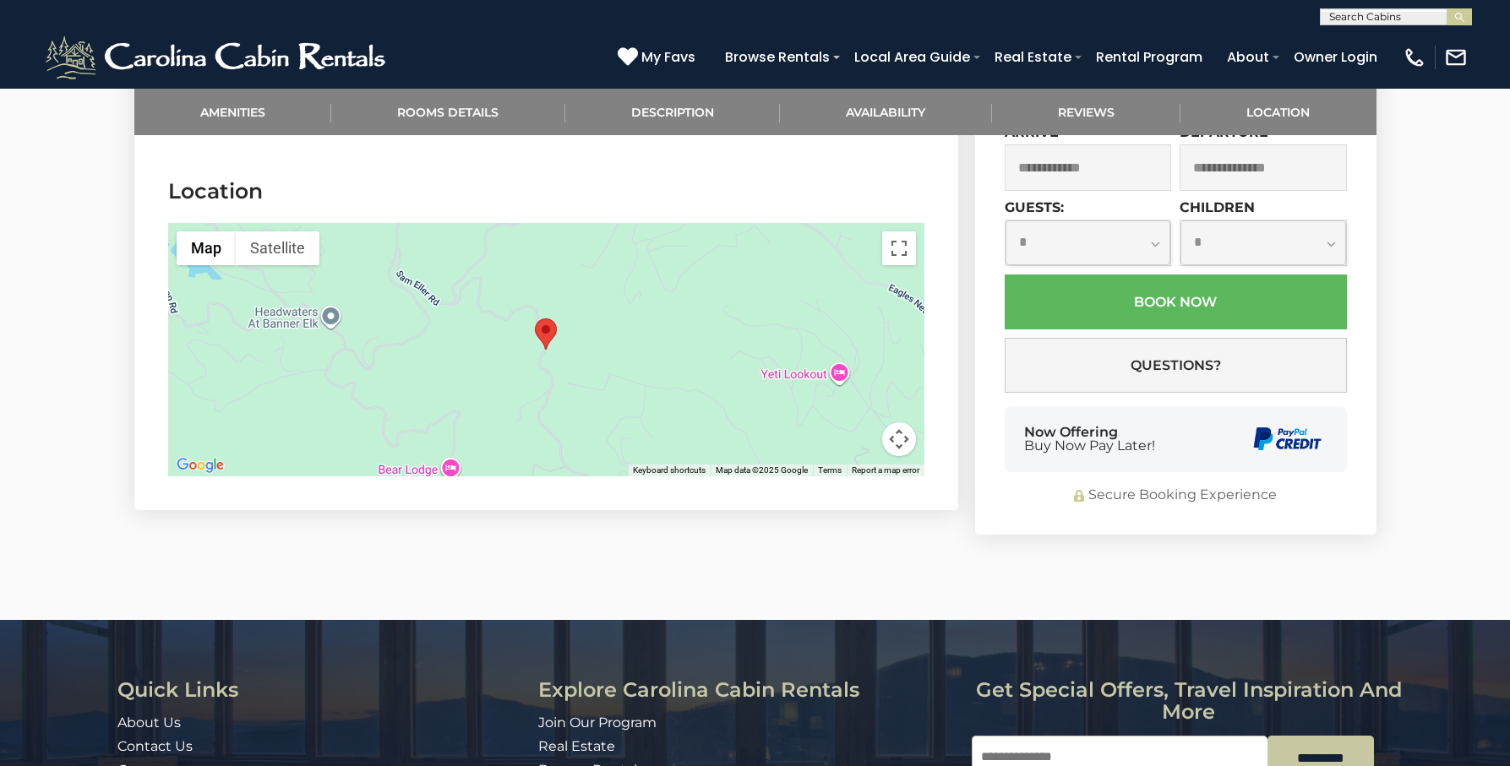
click at [899, 425] on button "Map camera controls" at bounding box center [899, 439] width 34 height 34
click at [863, 422] on button "Zoom out" at bounding box center [857, 439] width 34 height 34
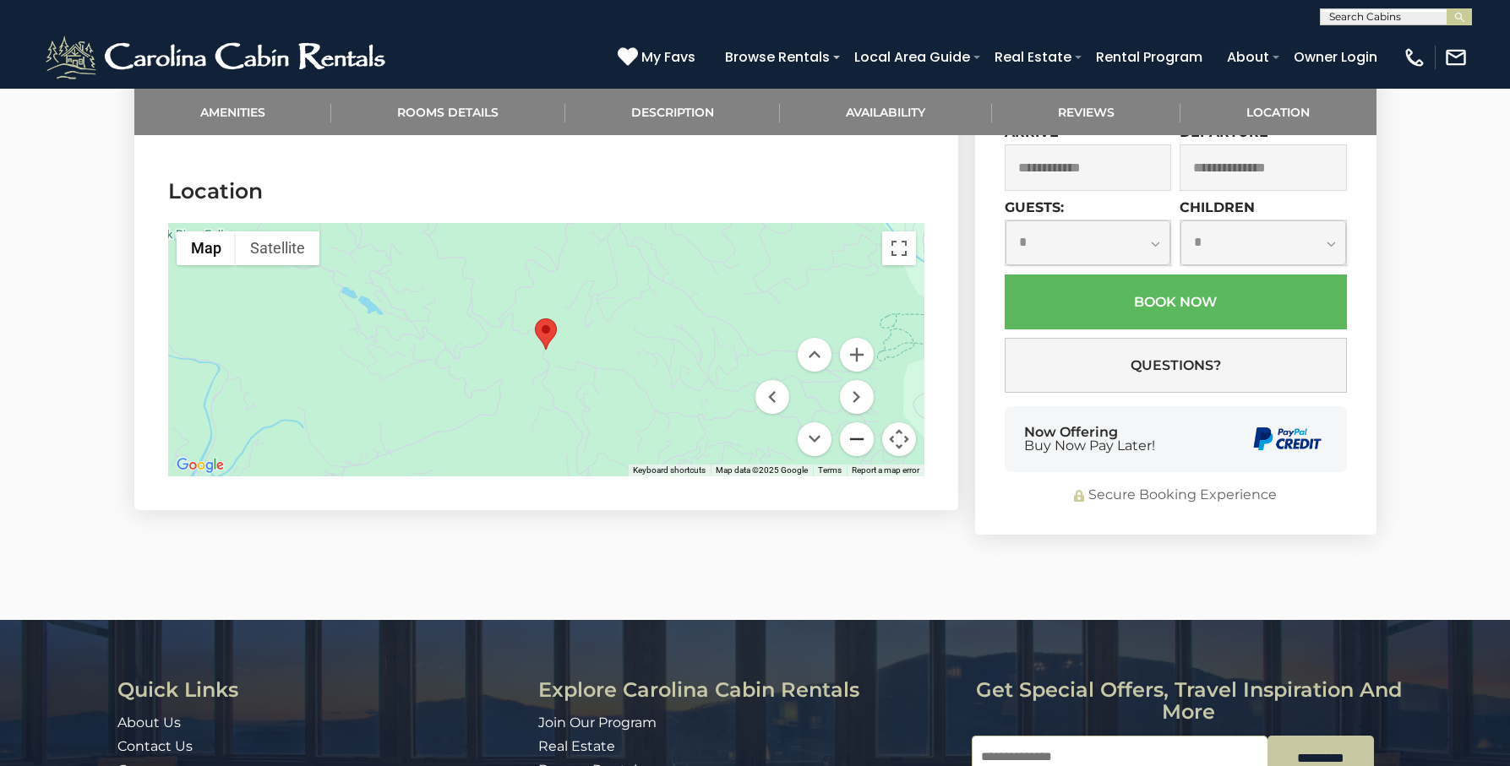
click at [864, 422] on button "Zoom out" at bounding box center [857, 439] width 34 height 34
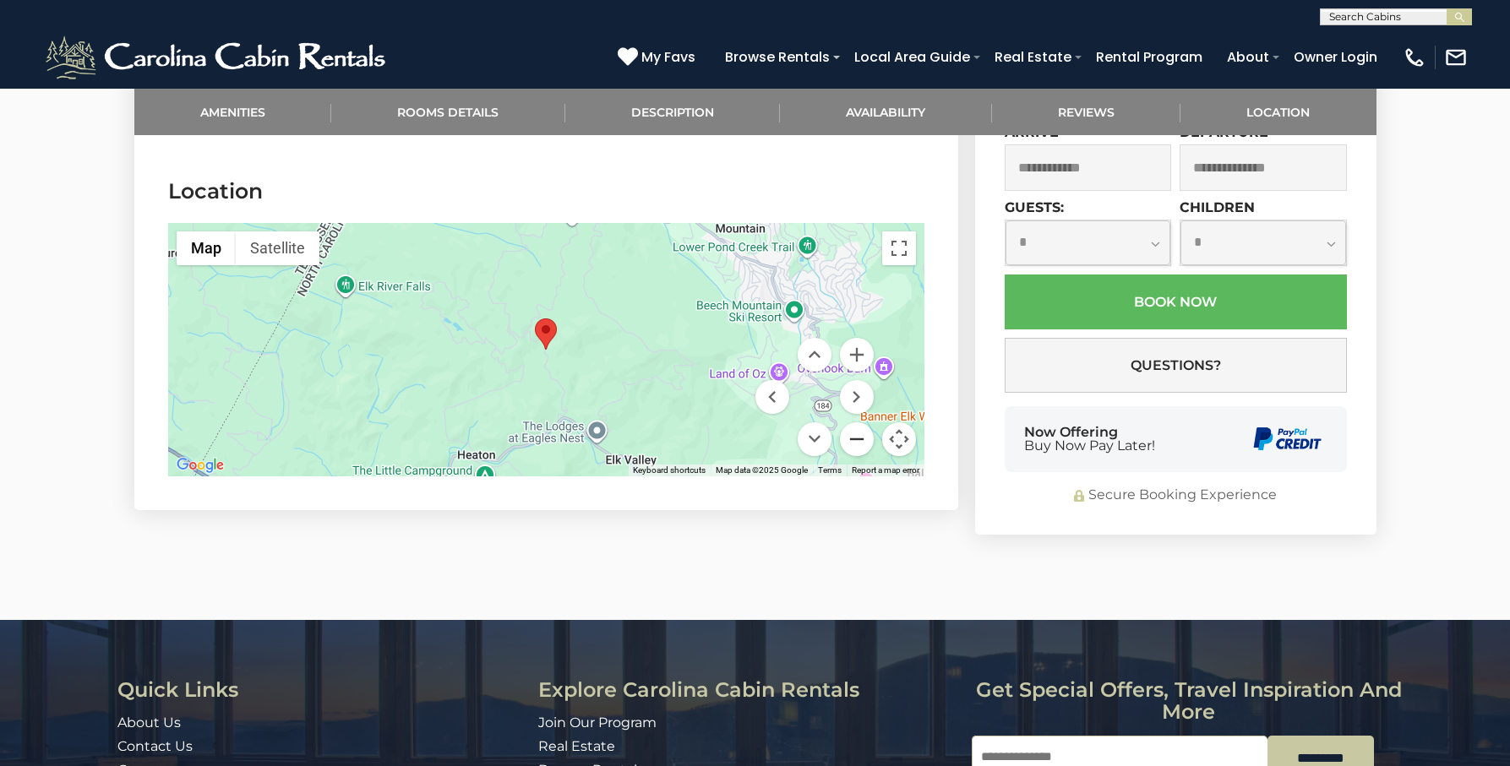
click at [864, 422] on button "Zoom out" at bounding box center [857, 439] width 34 height 34
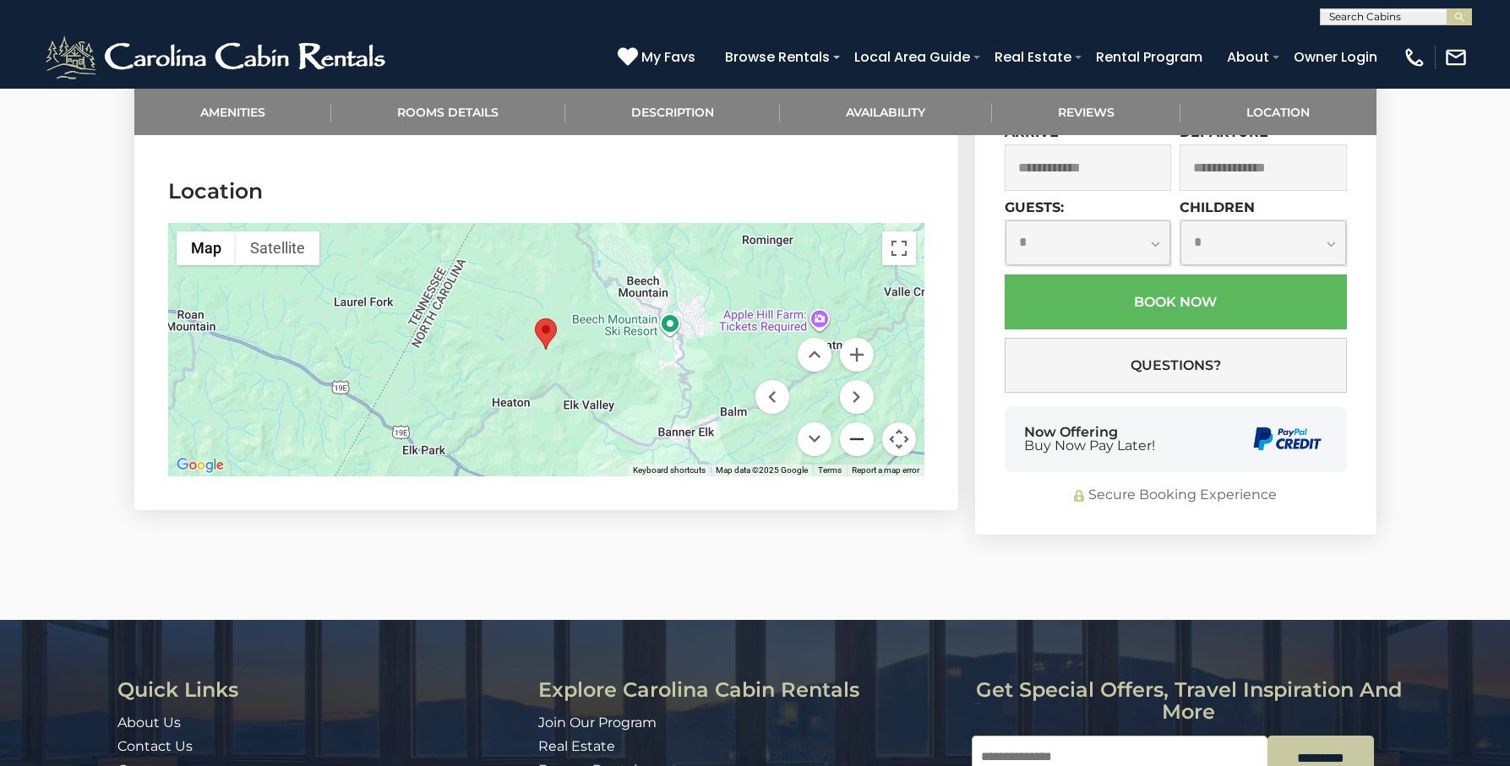
click at [864, 422] on button "Zoom out" at bounding box center [857, 439] width 34 height 34
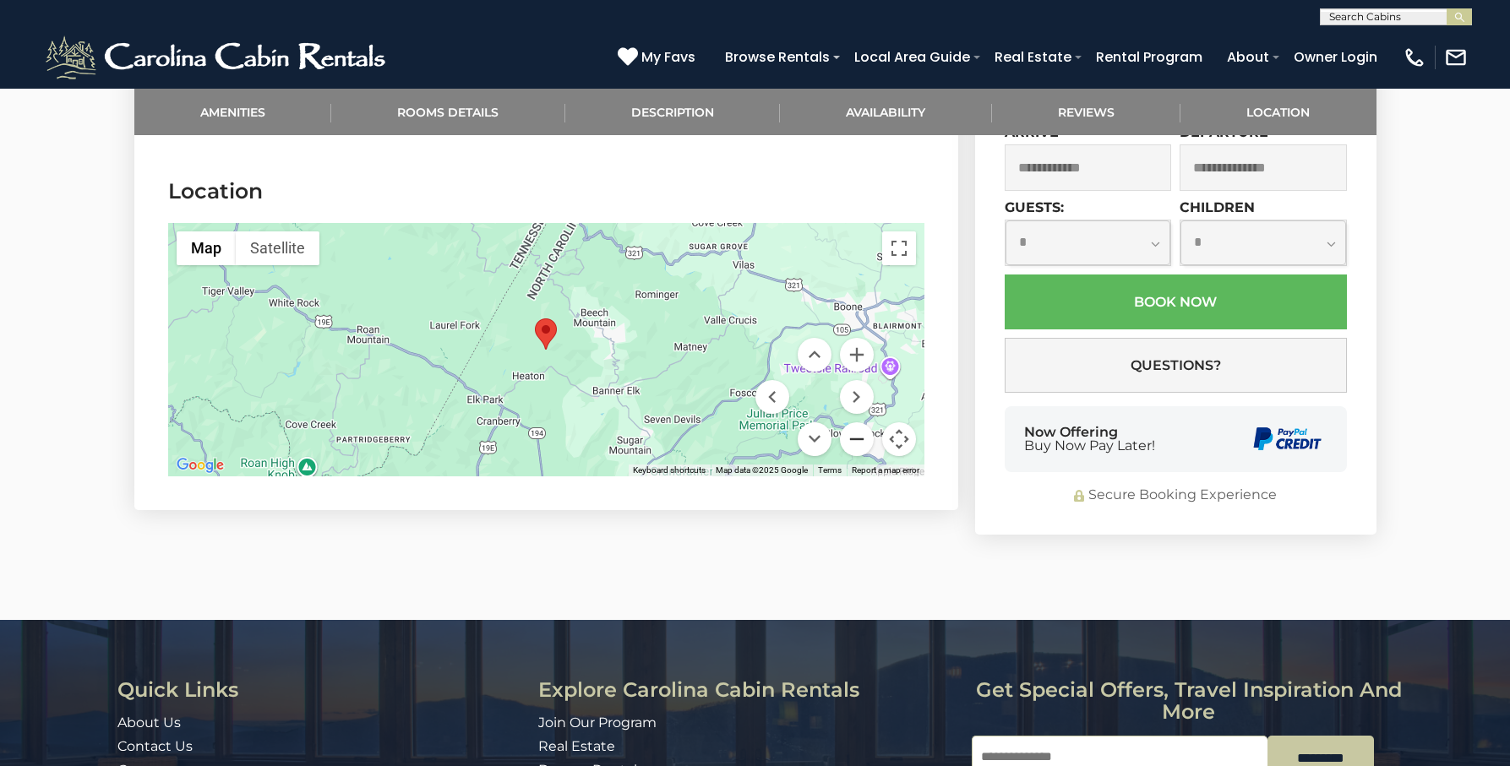
click at [864, 422] on button "Zoom out" at bounding box center [857, 439] width 34 height 34
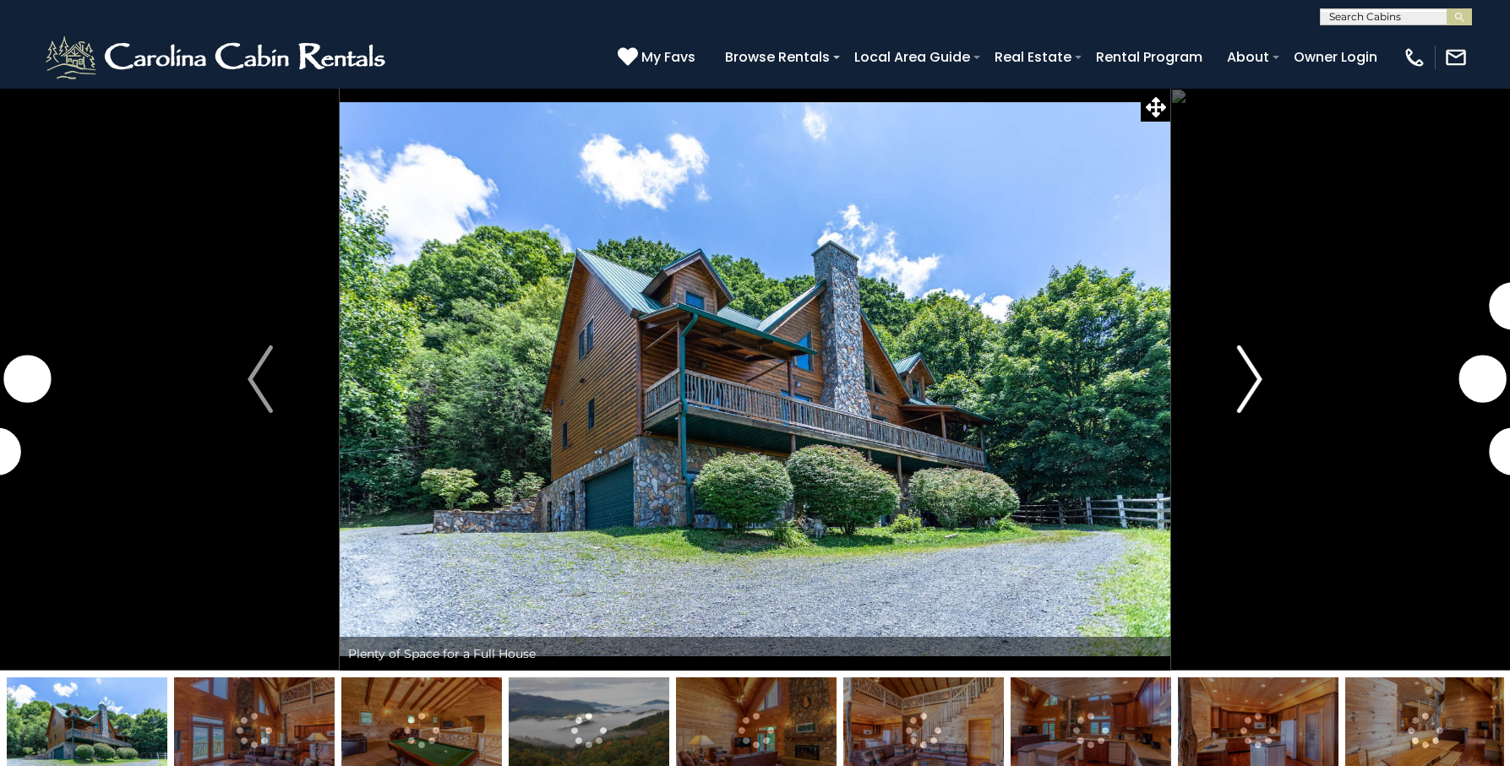
click at [1250, 373] on img "Next" at bounding box center [1249, 380] width 25 height 68
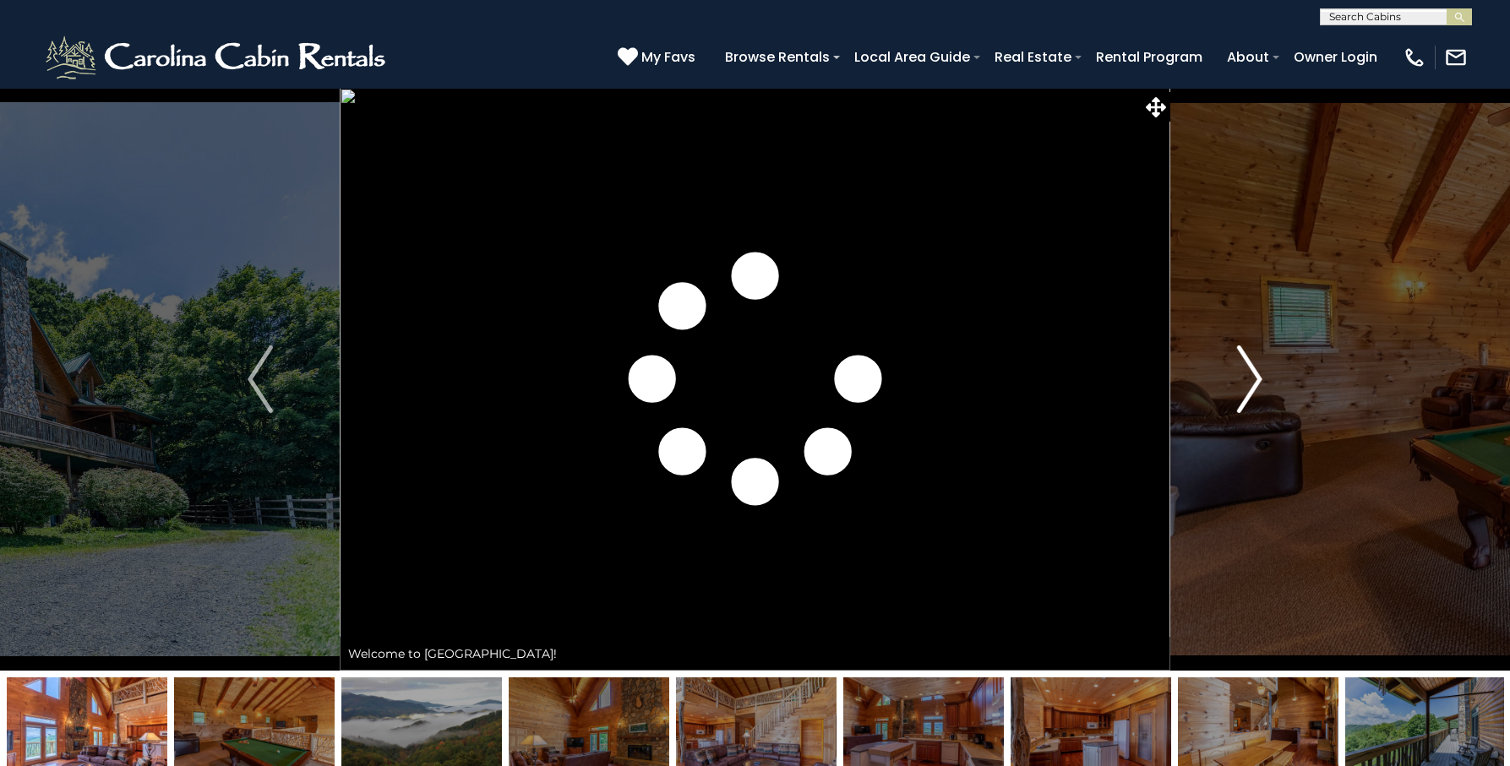
click at [1250, 373] on img "Next" at bounding box center [1249, 380] width 25 height 68
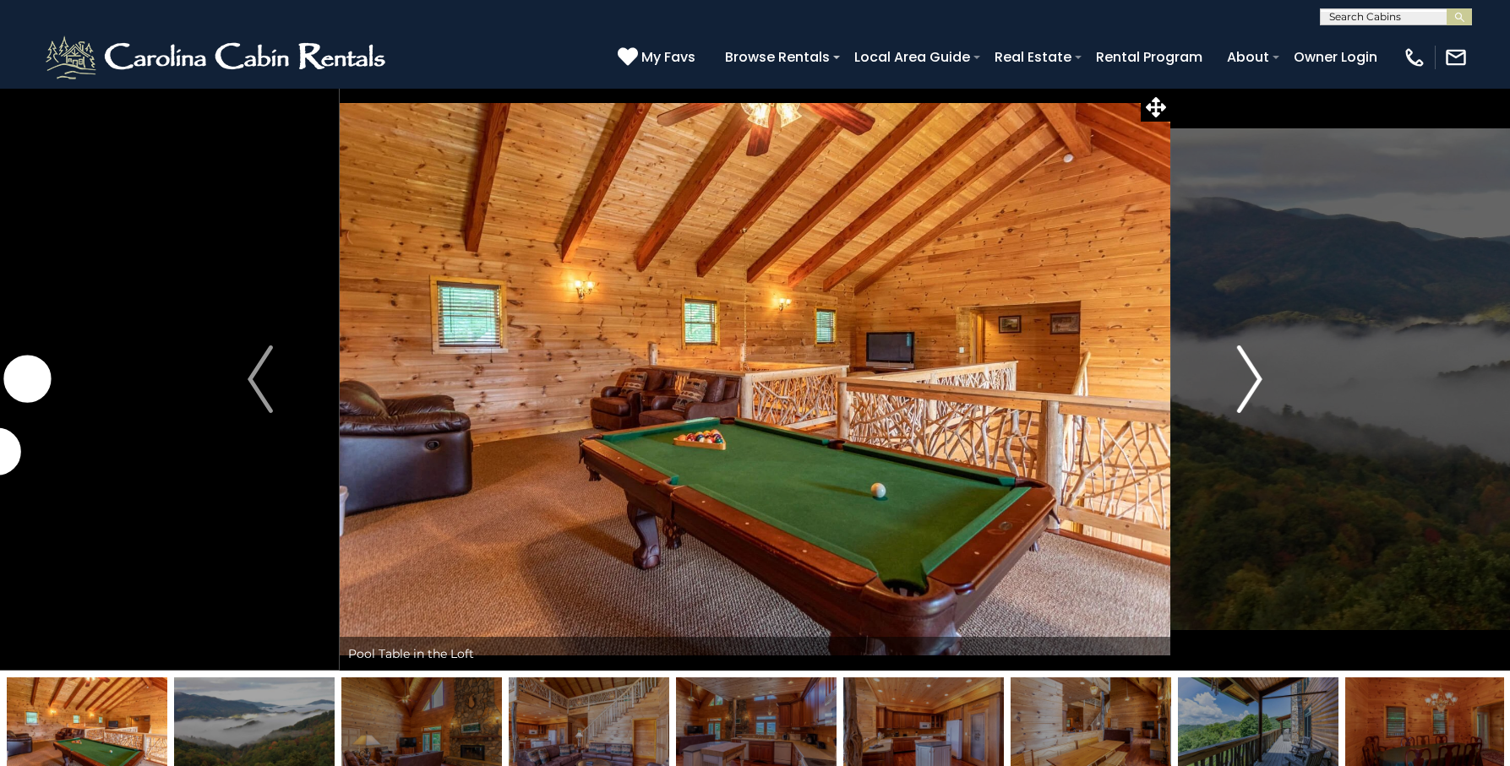
click at [1250, 373] on img "Next" at bounding box center [1249, 380] width 25 height 68
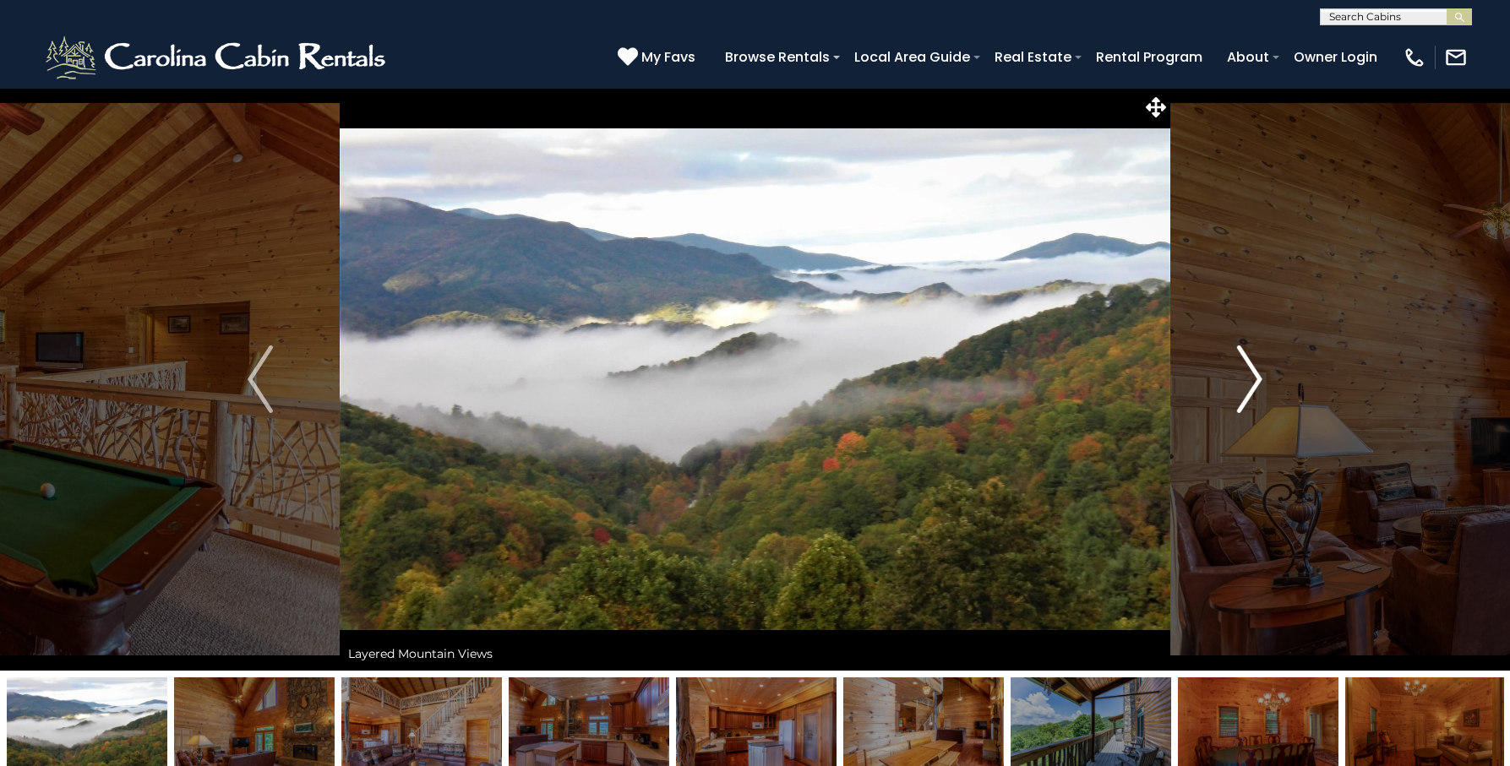
click at [1250, 373] on img "Next" at bounding box center [1249, 380] width 25 height 68
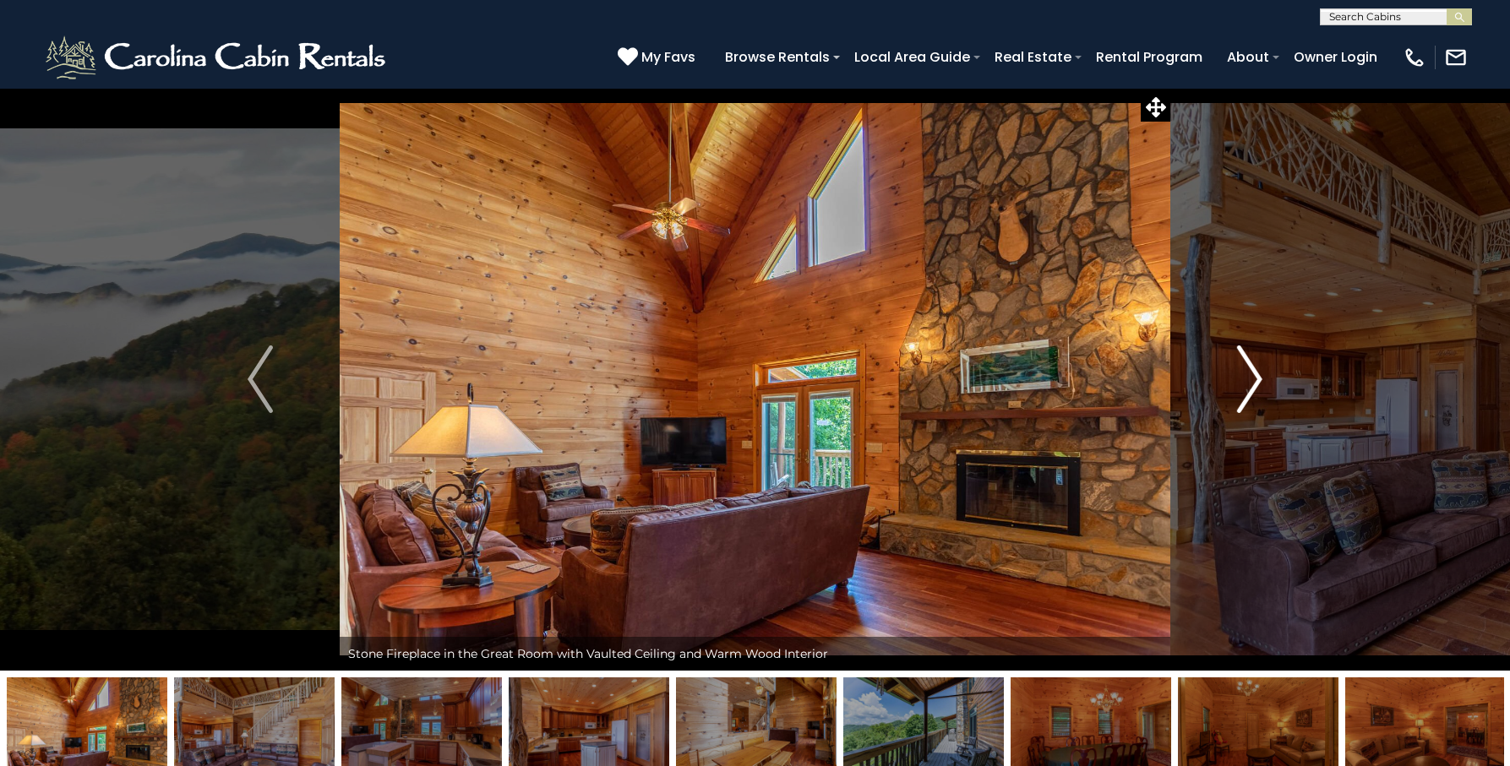
click at [1250, 373] on img "Next" at bounding box center [1249, 380] width 25 height 68
